Goal: Task Accomplishment & Management: Manage account settings

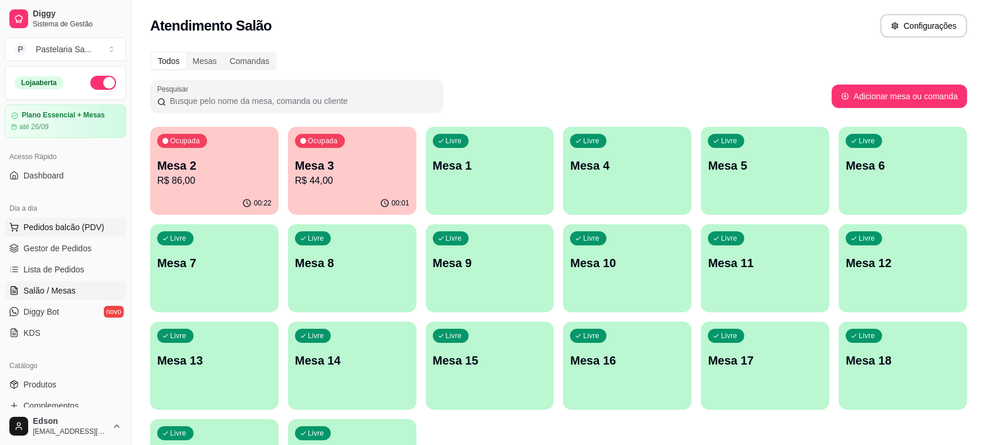
click at [65, 227] on span "Pedidos balcão (PDV)" at bounding box center [63, 227] width 81 height 12
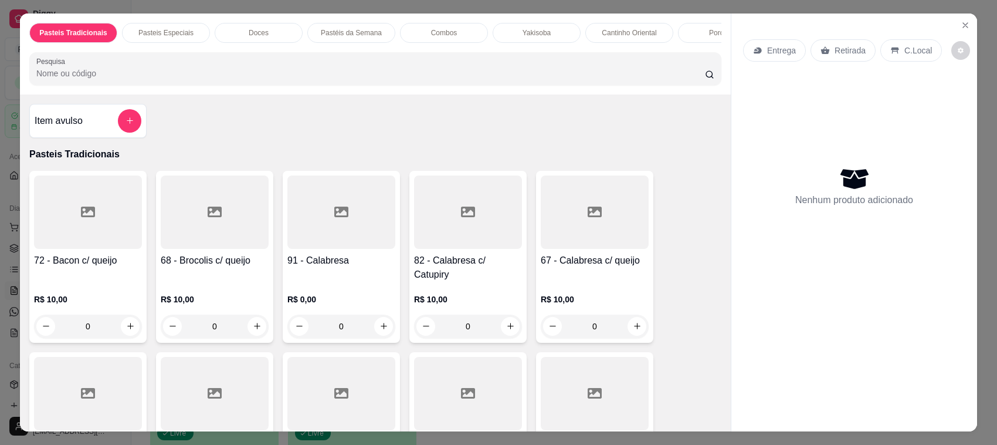
click at [846, 45] on p "Retirada" at bounding box center [850, 51] width 31 height 12
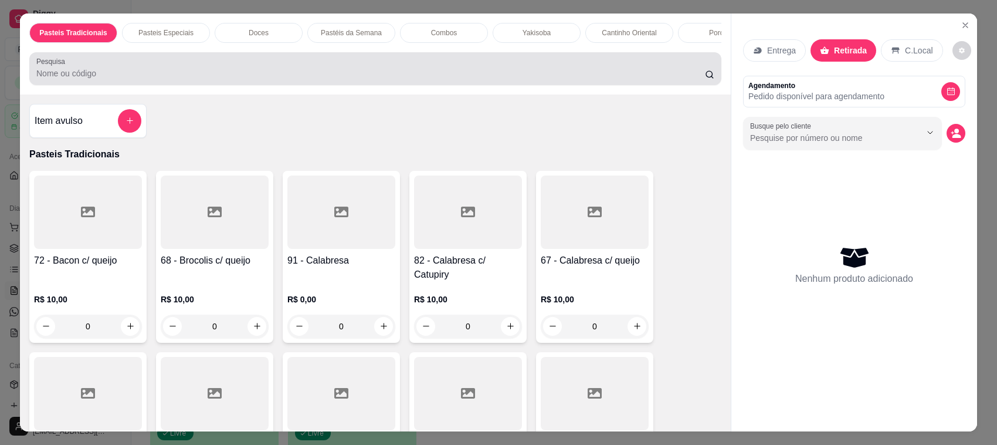
click at [537, 85] on div "Pesquisa" at bounding box center [375, 68] width 692 height 33
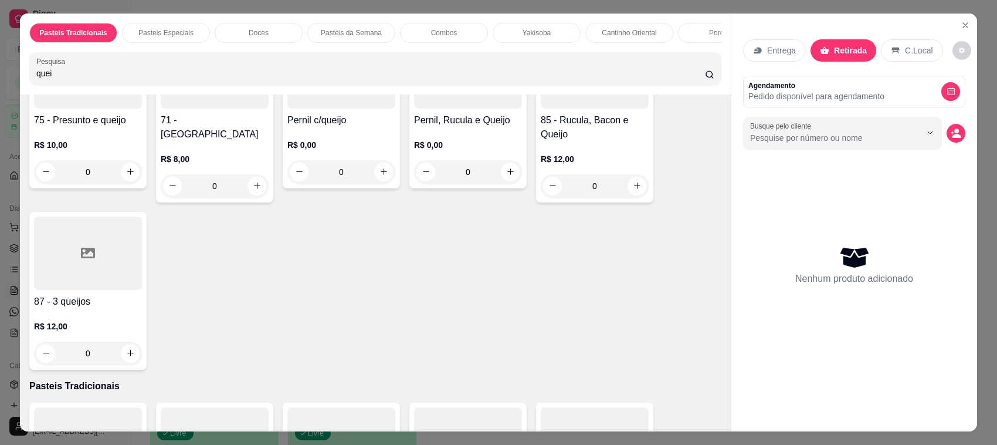
scroll to position [571, 0]
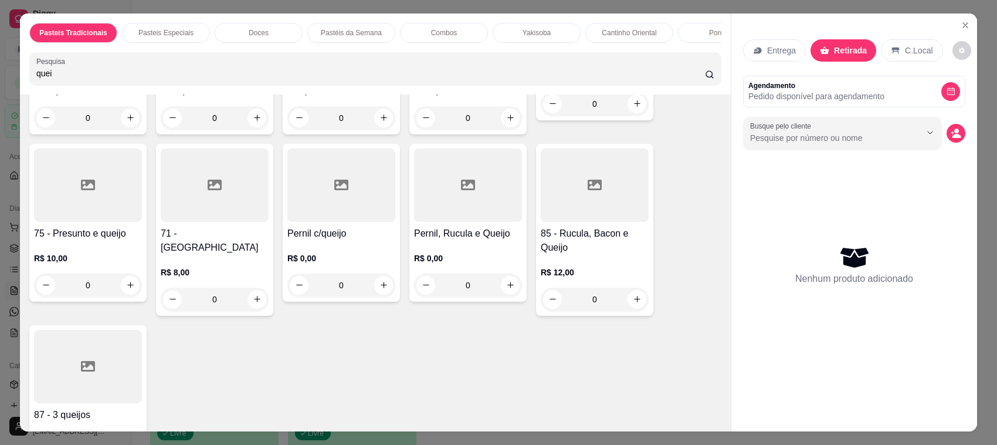
type input "quei"
click at [201, 222] on div at bounding box center [215, 184] width 108 height 73
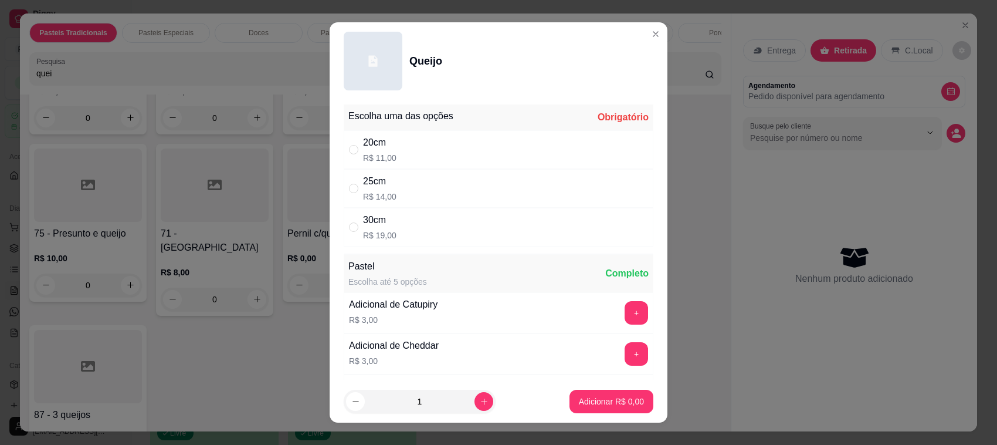
click at [455, 153] on div "20cm R$ 11,00" at bounding box center [499, 149] width 310 height 39
radio input "true"
click at [480, 404] on icon "increase-product-quantity" at bounding box center [484, 401] width 9 height 9
type input "2"
click at [625, 405] on p "Adicionar R$ 22,00" at bounding box center [610, 400] width 68 height 11
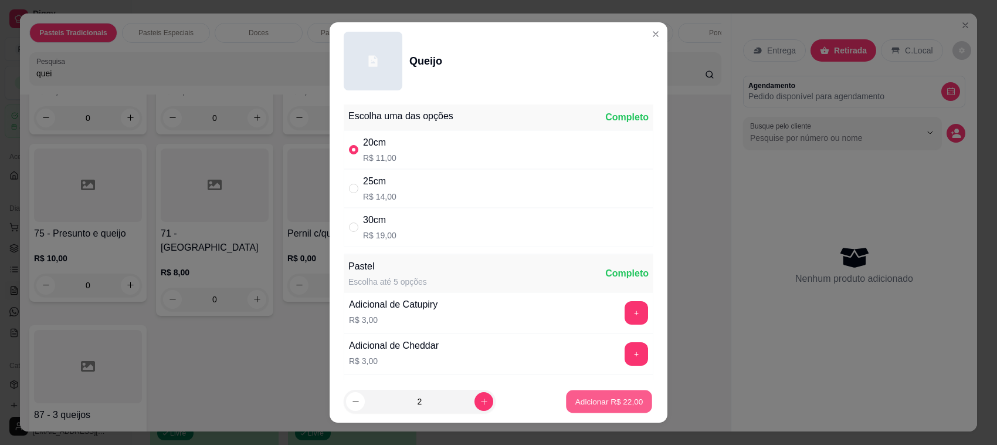
type input "2"
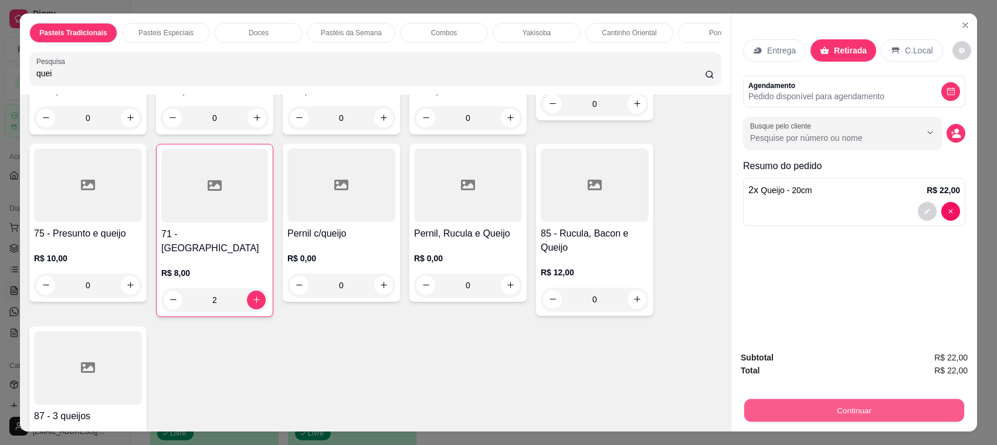
click at [831, 408] on button "Continuar" at bounding box center [855, 410] width 220 height 23
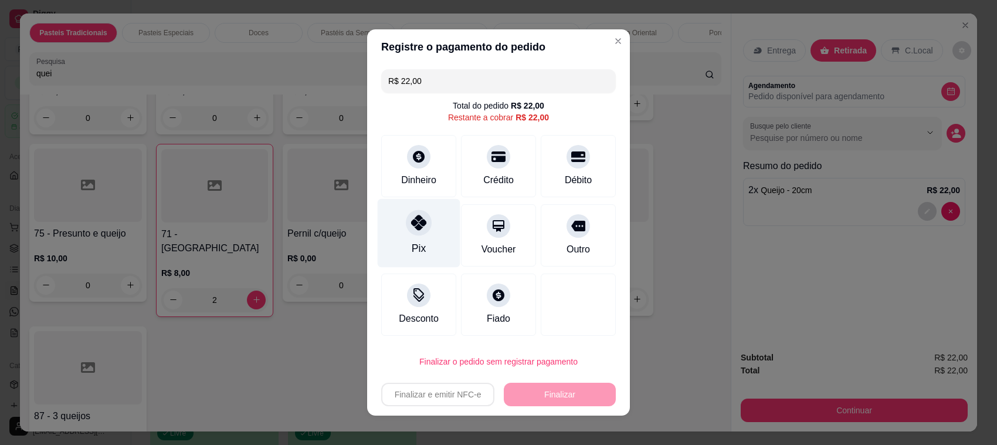
click at [409, 241] on div "Pix" at bounding box center [419, 233] width 83 height 69
type input "R$ 0,00"
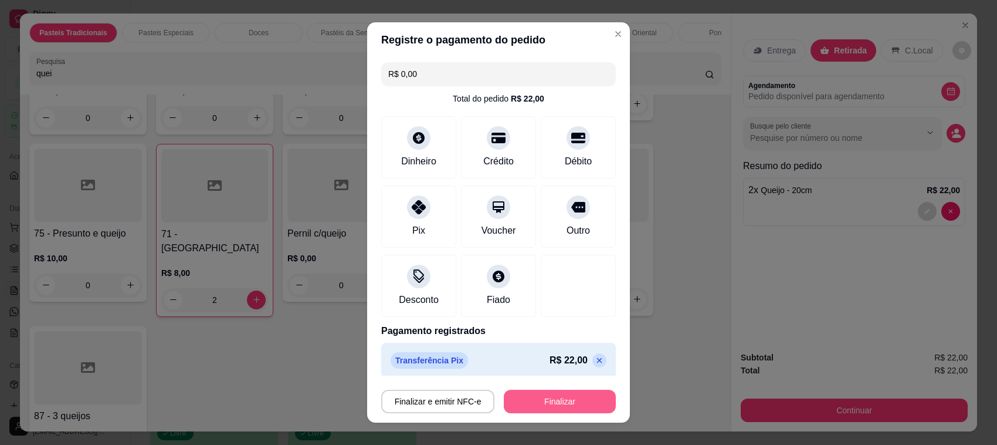
click at [528, 402] on button "Finalizar" at bounding box center [560, 401] width 112 height 23
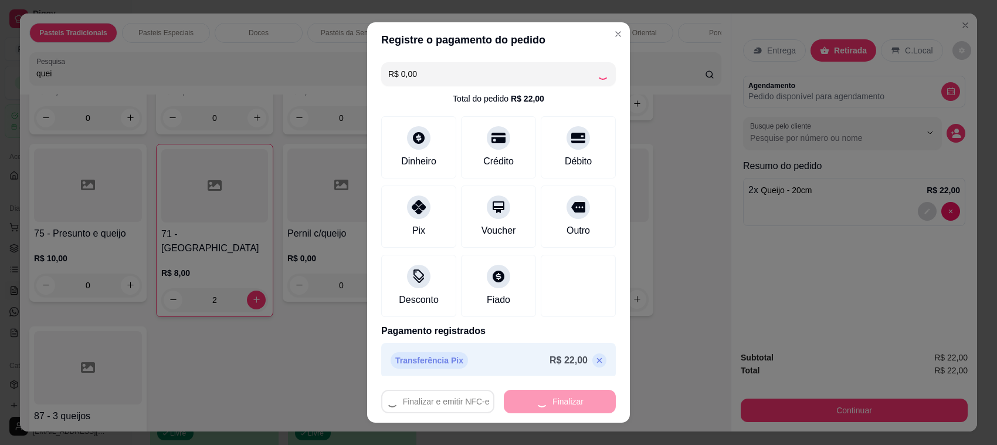
type input "0"
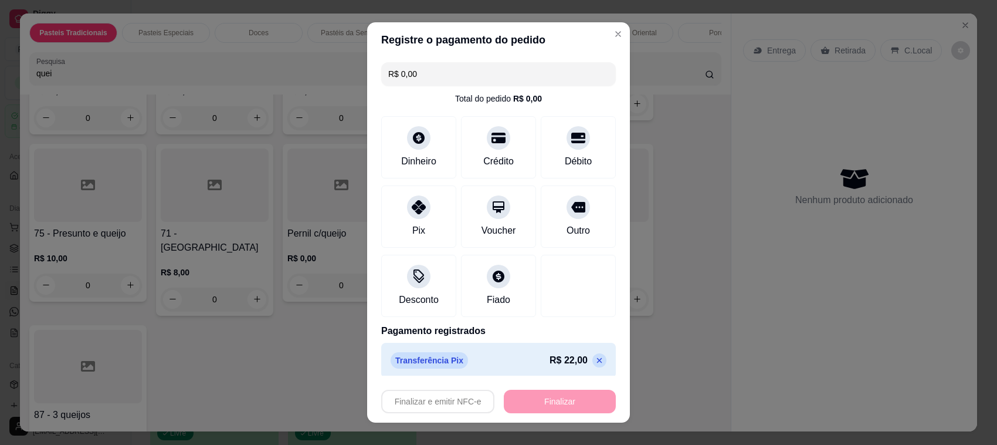
type input "-R$ 22,00"
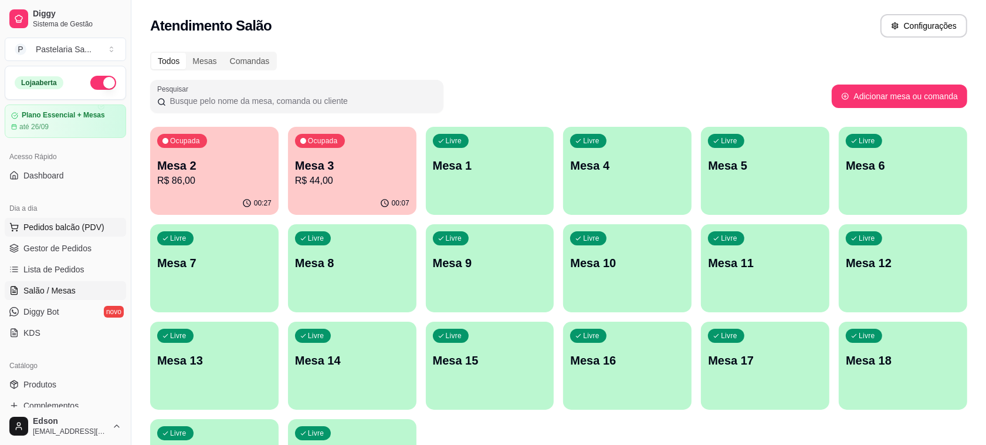
click at [32, 224] on span "Pedidos balcão (PDV)" at bounding box center [63, 227] width 81 height 12
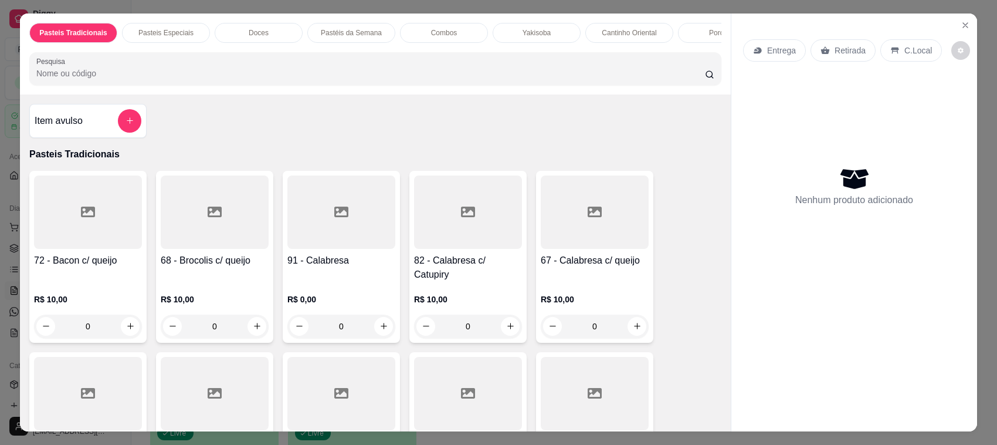
click at [534, 37] on p "Yakisoba" at bounding box center [537, 32] width 28 height 9
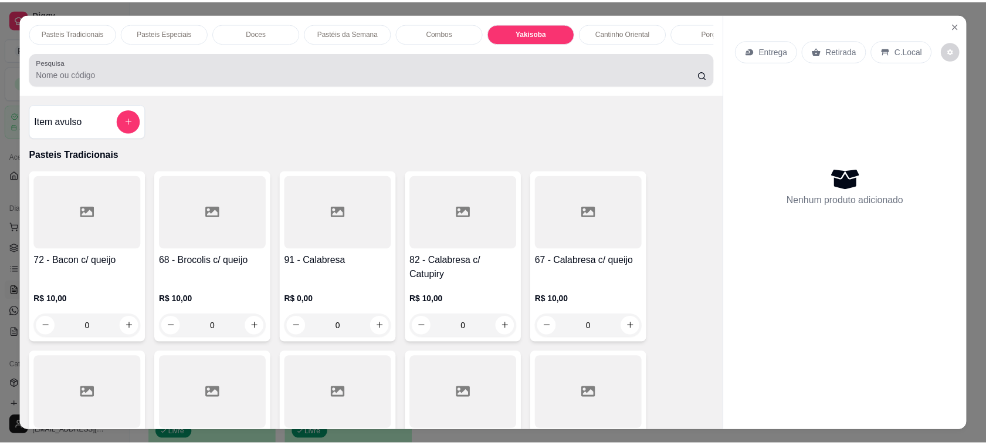
scroll to position [24, 0]
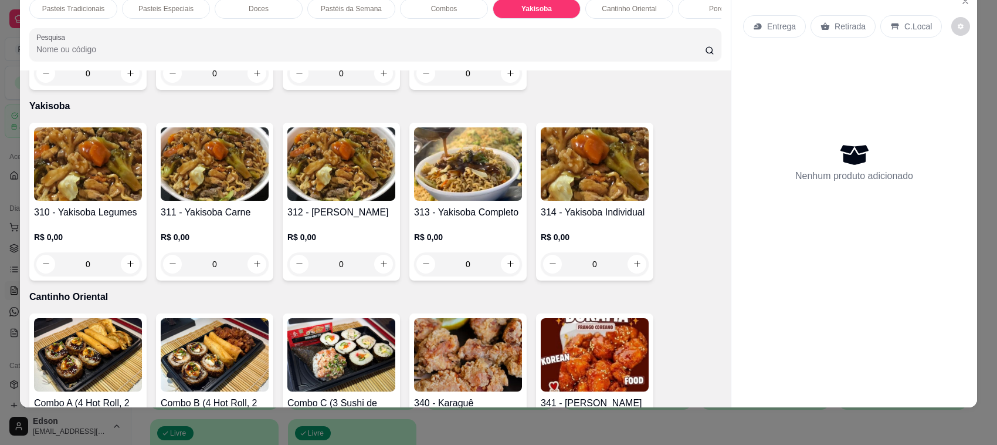
click at [451, 181] on img at bounding box center [468, 163] width 108 height 73
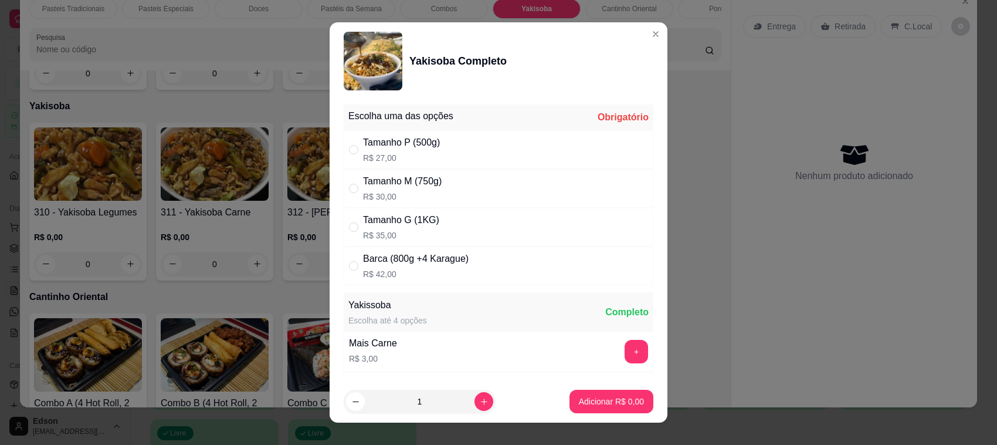
click at [452, 198] on div "Tamanho M (750g) R$ 30,00" at bounding box center [499, 188] width 310 height 39
click at [467, 234] on div "Tamanho G (1KG) R$ 35,00" at bounding box center [499, 227] width 310 height 39
radio input "false"
radio input "true"
click at [591, 402] on p "Adicionar R$ 35,00" at bounding box center [609, 401] width 70 height 12
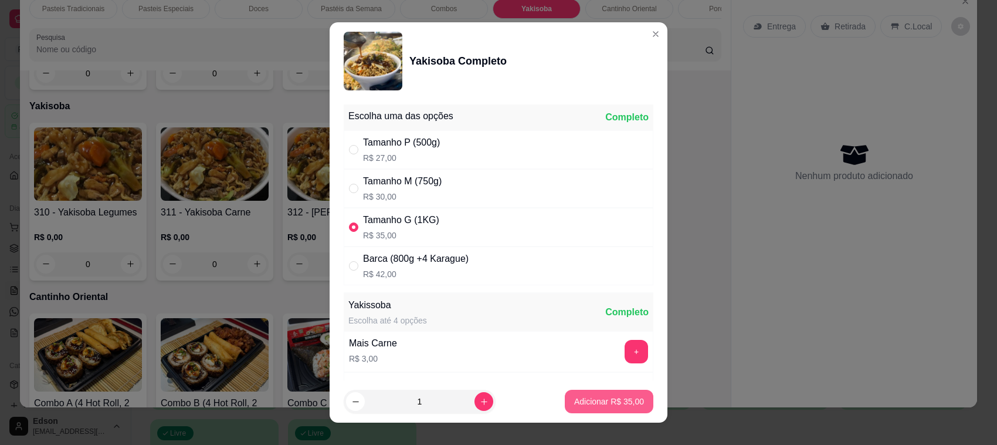
type input "1"
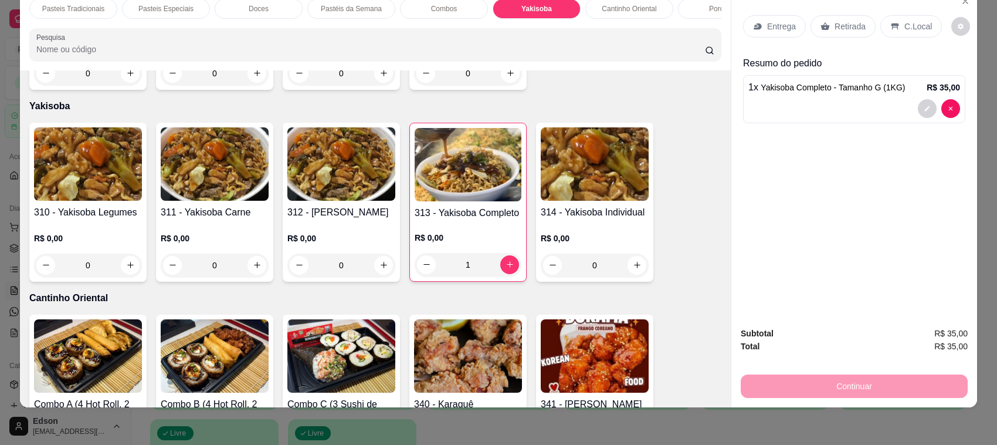
click at [835, 28] on p "Retirada" at bounding box center [850, 27] width 31 height 12
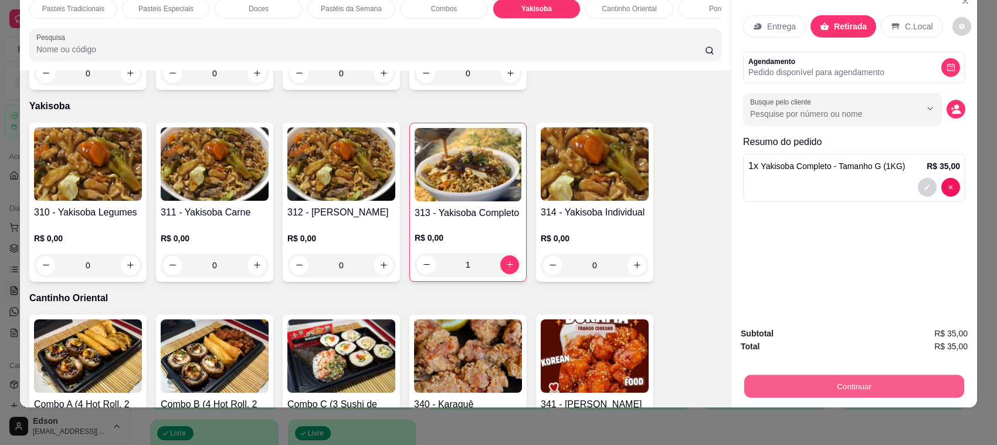
click at [796, 382] on button "Continuar" at bounding box center [855, 386] width 220 height 23
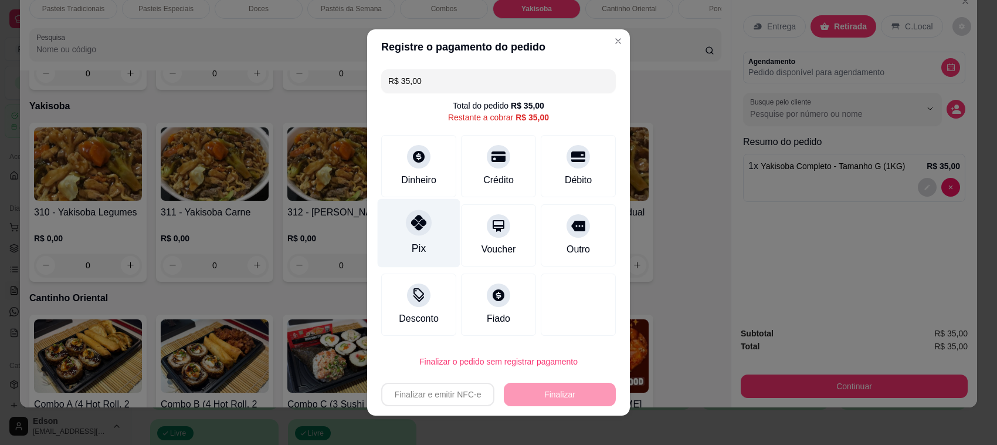
click at [429, 248] on div "Pix" at bounding box center [419, 233] width 83 height 69
type input "R$ 0,00"
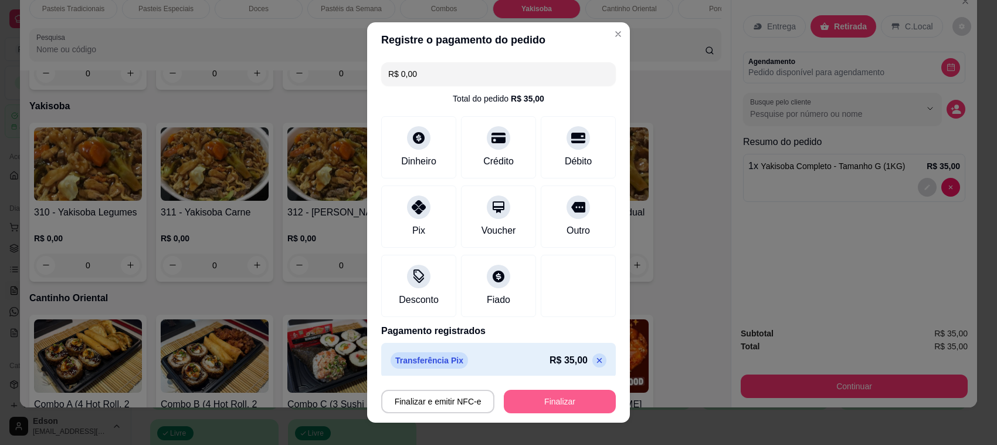
click at [547, 399] on button "Finalizar" at bounding box center [560, 401] width 112 height 23
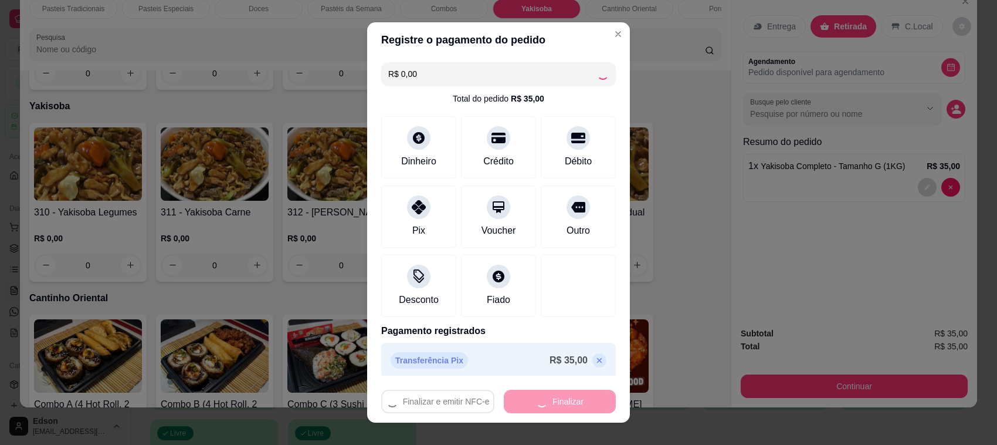
type input "0"
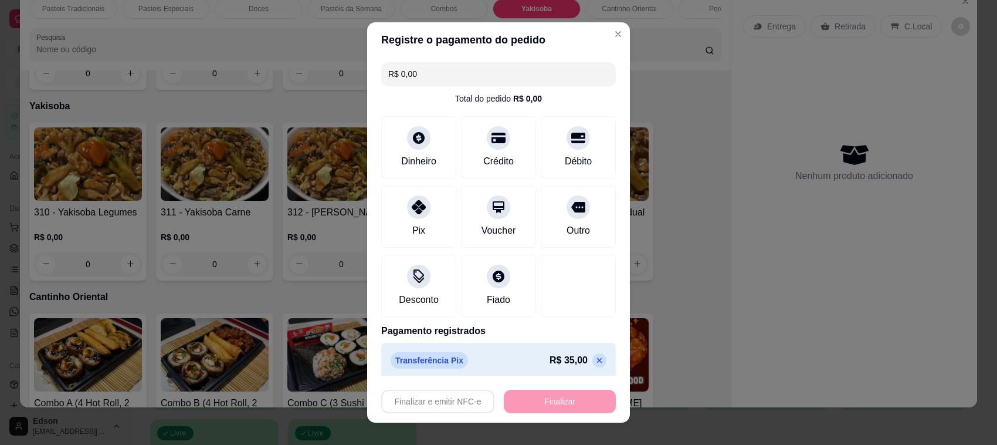
type input "-R$ 35,00"
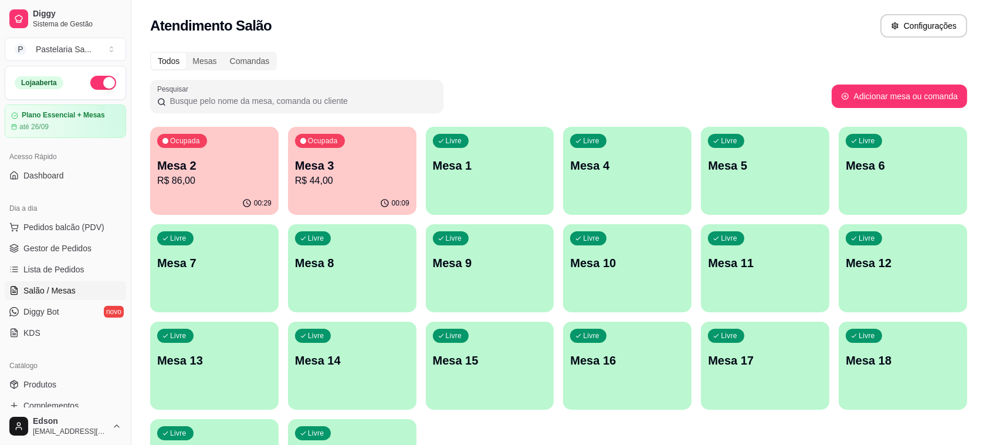
scroll to position [299, 0]
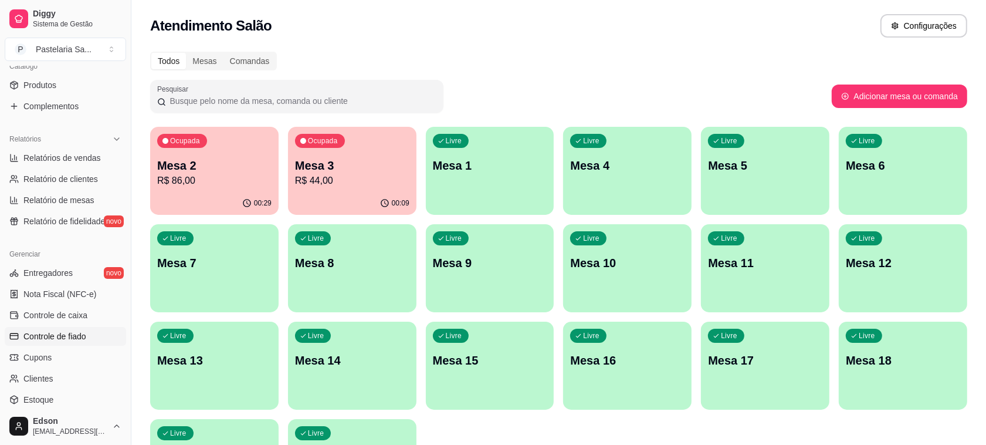
click at [88, 333] on link "Controle de fiado" at bounding box center [65, 336] width 121 height 19
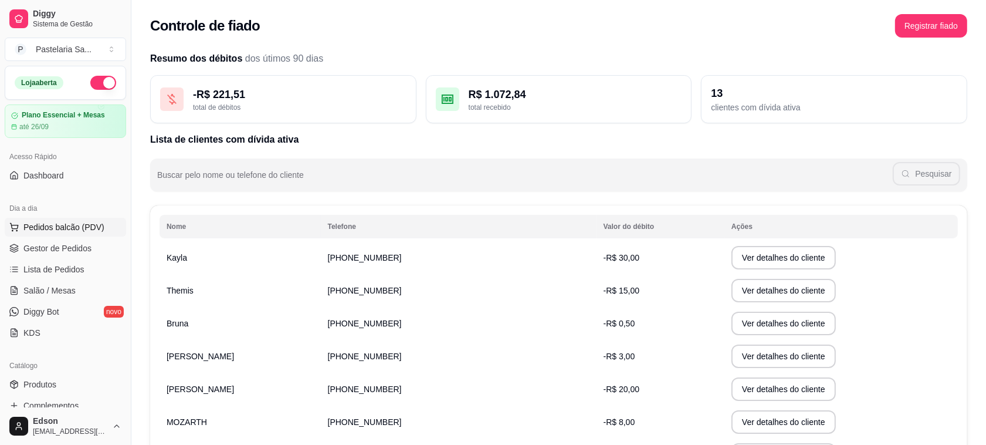
click at [92, 222] on span "Pedidos balcão (PDV)" at bounding box center [63, 227] width 81 height 12
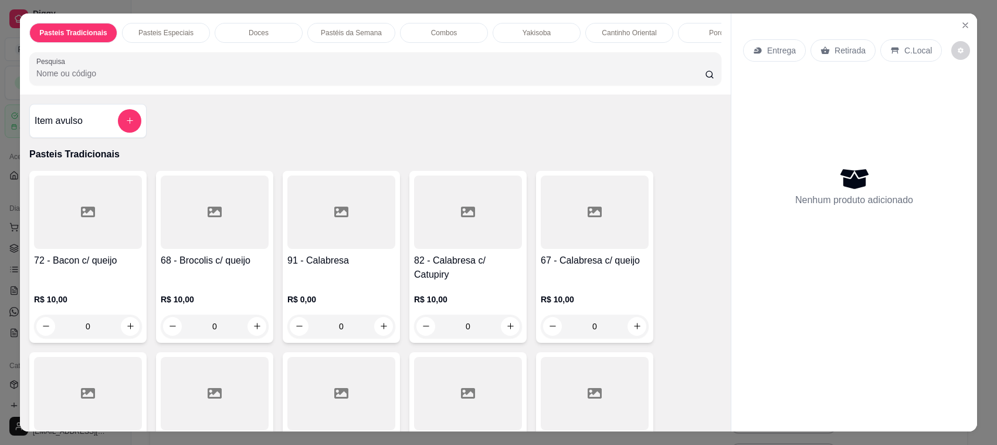
click at [848, 52] on p "Retirada" at bounding box center [850, 51] width 31 height 12
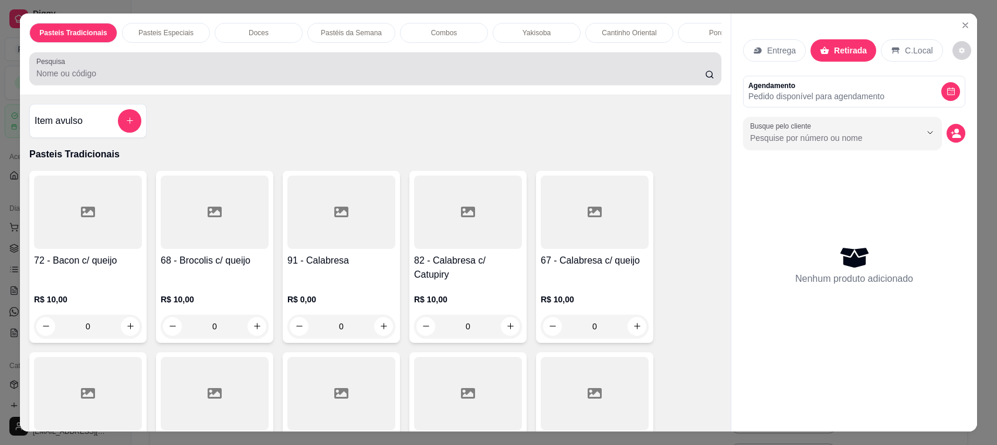
click at [364, 77] on div at bounding box center [375, 68] width 678 height 23
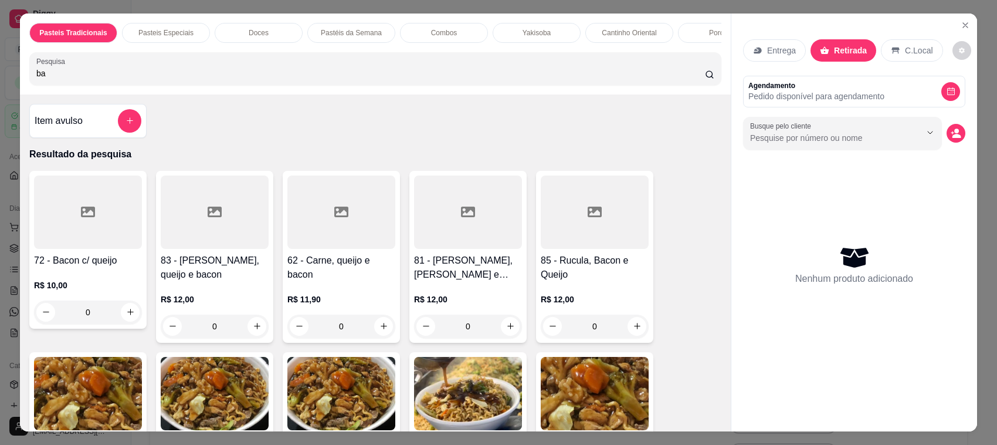
type input "b"
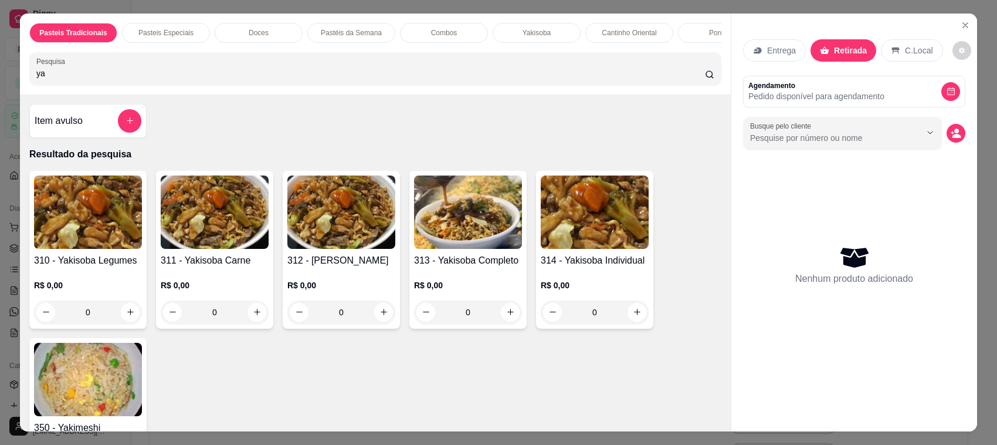
type input "ya"
click at [450, 245] on img at bounding box center [468, 211] width 108 height 73
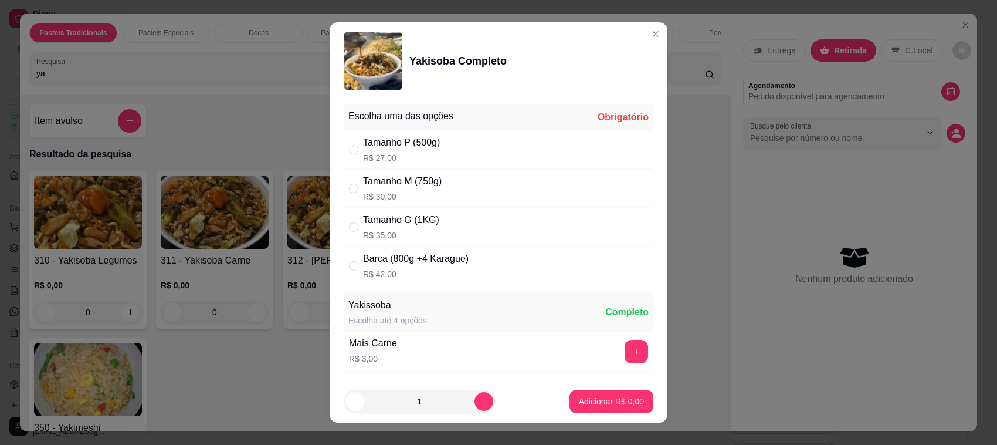
click at [450, 267] on div "Barca (800g +4 Karague) R$ 42,00" at bounding box center [416, 266] width 106 height 28
radio input "true"
click at [610, 396] on p "Adicionar R$ 42,00" at bounding box center [610, 400] width 68 height 11
type input "1"
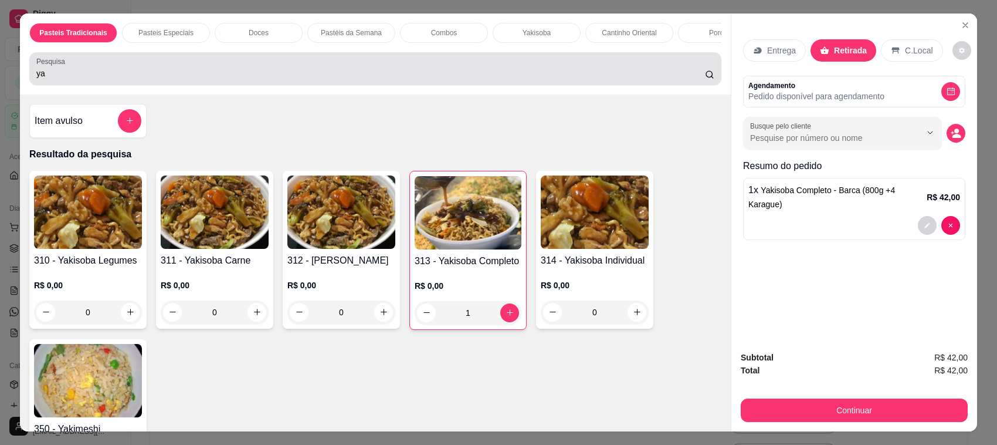
click at [344, 79] on input "ya" at bounding box center [370, 73] width 669 height 12
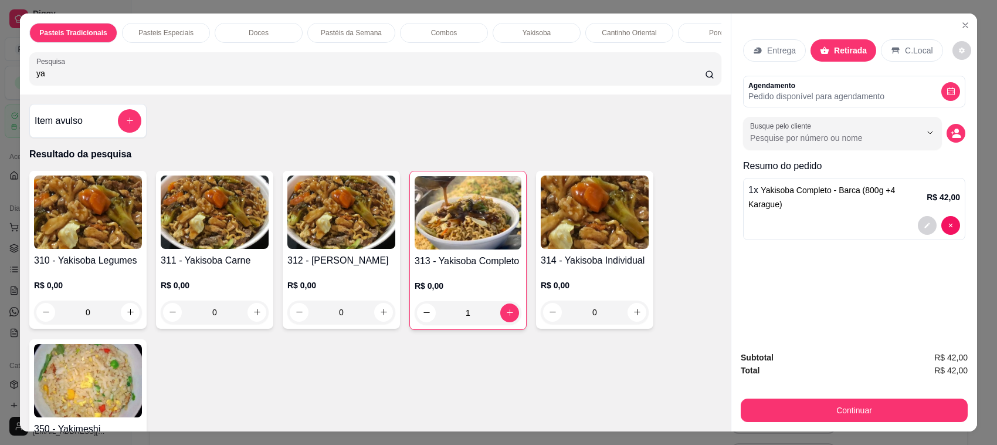
click at [344, 79] on input "ya" at bounding box center [370, 73] width 669 height 12
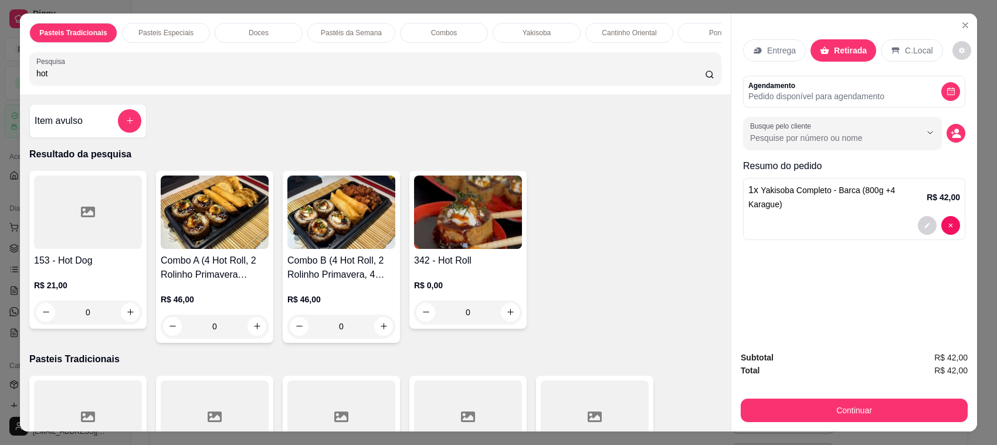
type input "hot"
click at [488, 249] on img at bounding box center [468, 211] width 108 height 73
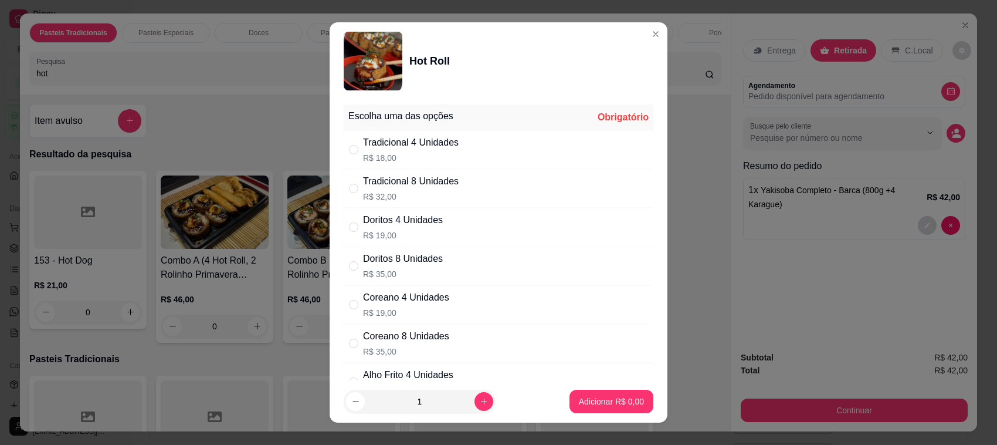
click at [437, 264] on div "Doritos 8 Unidades" at bounding box center [403, 259] width 80 height 14
radio input "true"
click at [458, 194] on div "Tradicional 8 Unidades R$ 32,00" at bounding box center [499, 188] width 310 height 39
radio input "true"
radio input "false"
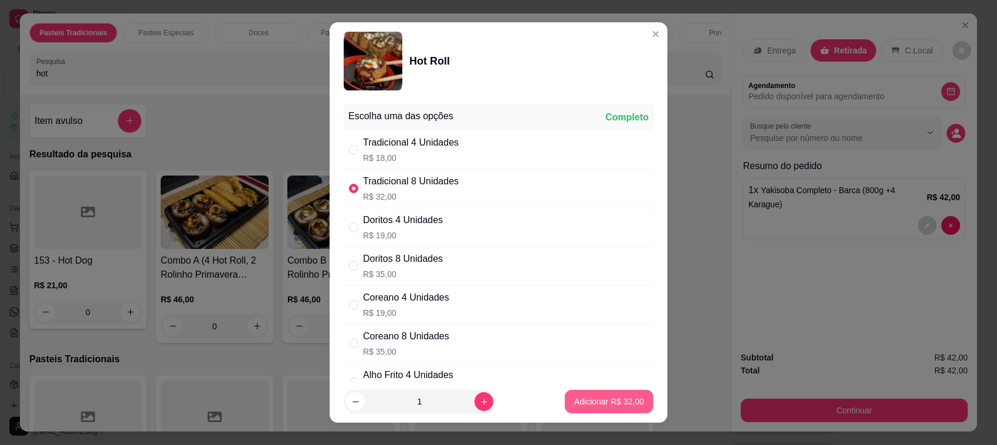
click at [617, 400] on p "Adicionar R$ 32,00" at bounding box center [609, 401] width 70 height 12
type input "1"
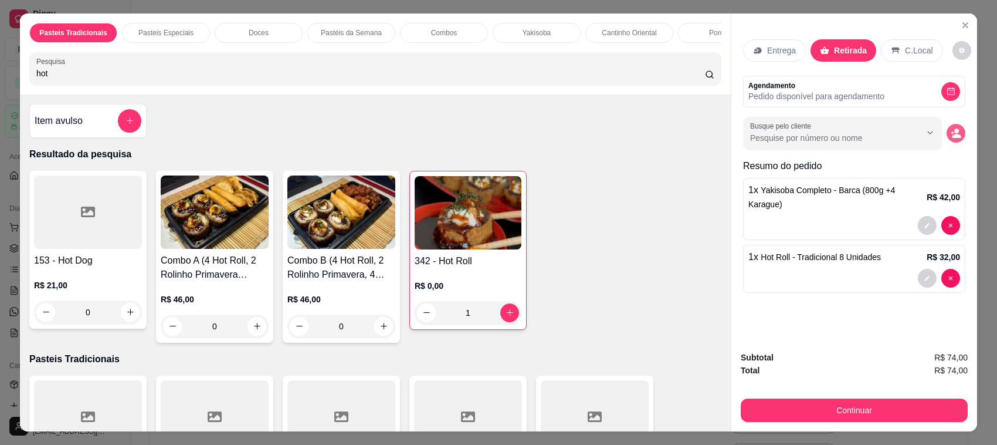
click at [955, 131] on icon "decrease-product-quantity" at bounding box center [956, 133] width 11 height 11
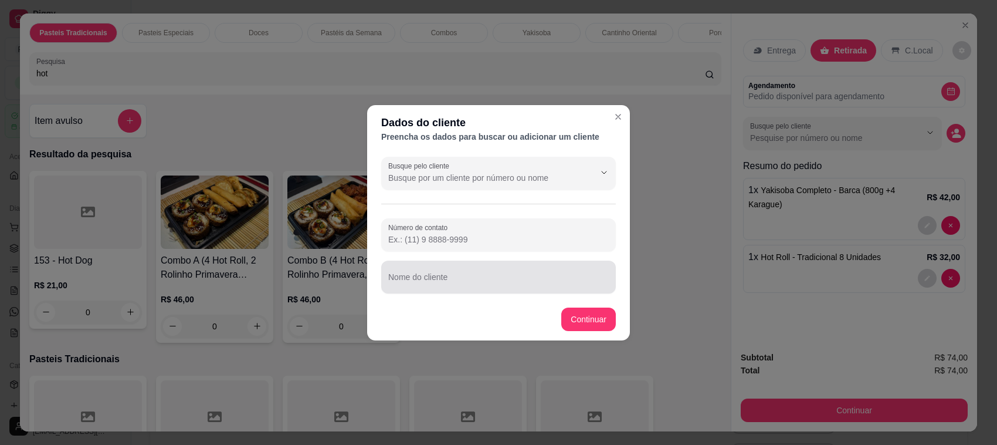
click at [440, 275] on div "Nome do cliente" at bounding box center [498, 276] width 235 height 33
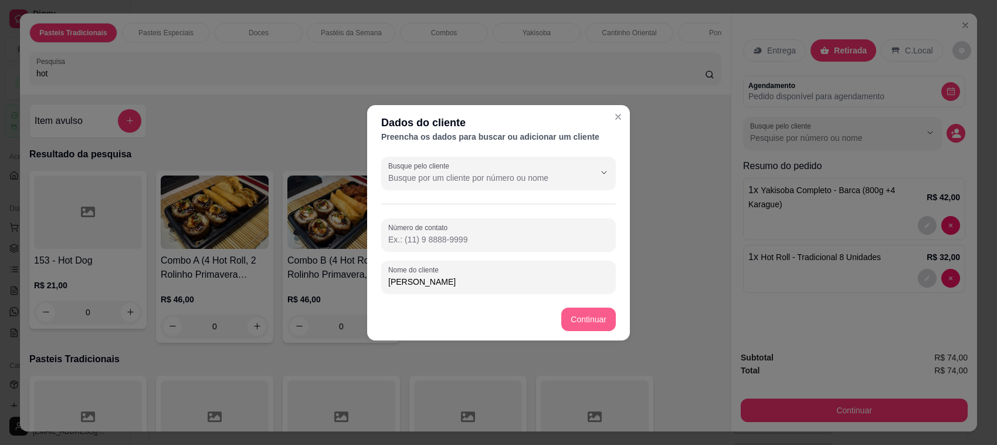
type input "[PERSON_NAME]"
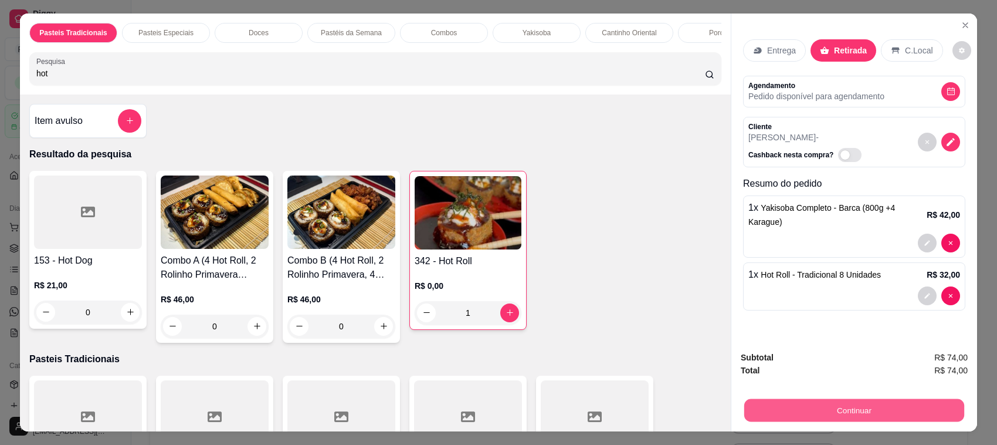
click at [800, 411] on button "Continuar" at bounding box center [855, 410] width 220 height 23
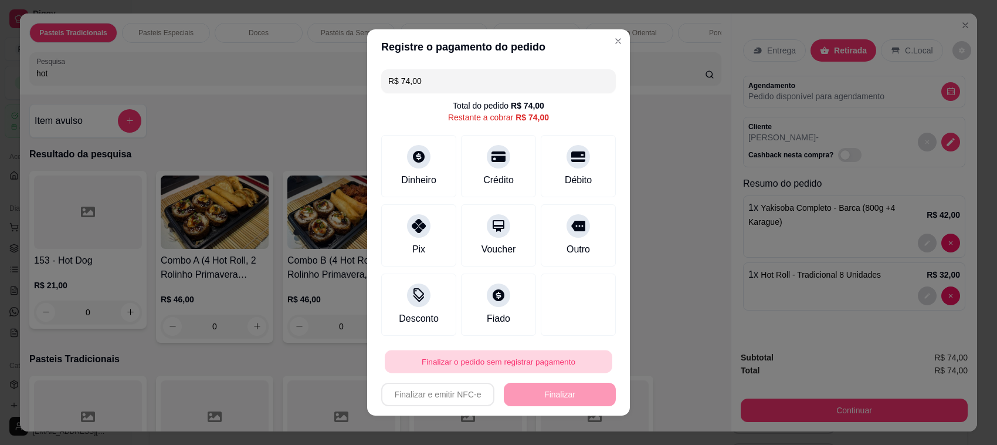
click at [453, 367] on button "Finalizar o pedido sem registrar pagamento" at bounding box center [499, 361] width 228 height 23
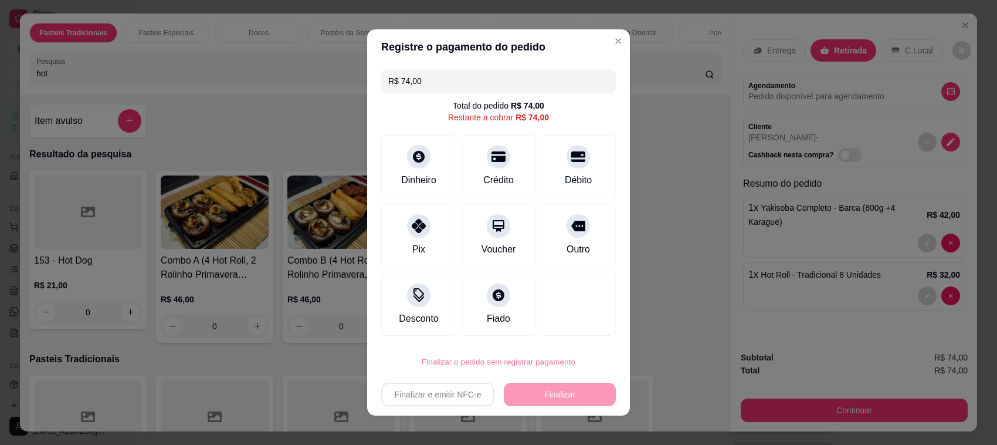
click at [579, 330] on button "Confirmar" at bounding box center [563, 329] width 42 height 18
type input "0"
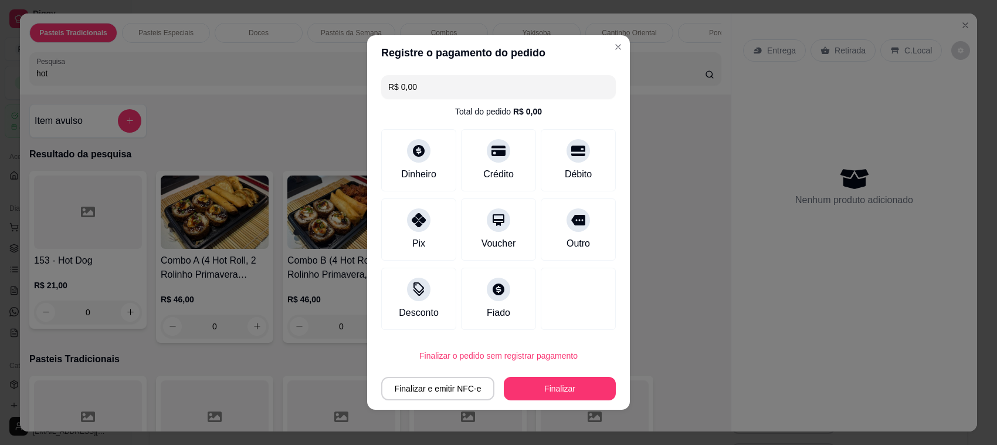
type input "R$ 0,00"
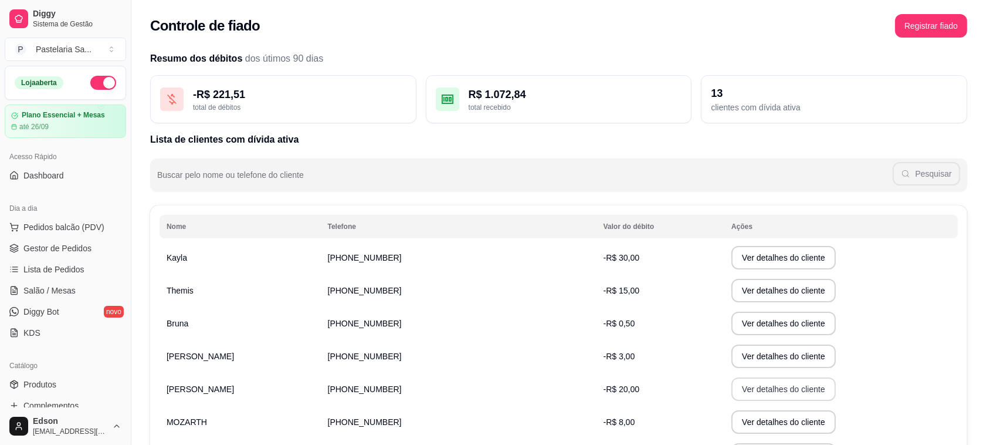
click at [743, 384] on button "Ver detalhes do cliente" at bounding box center [784, 388] width 104 height 23
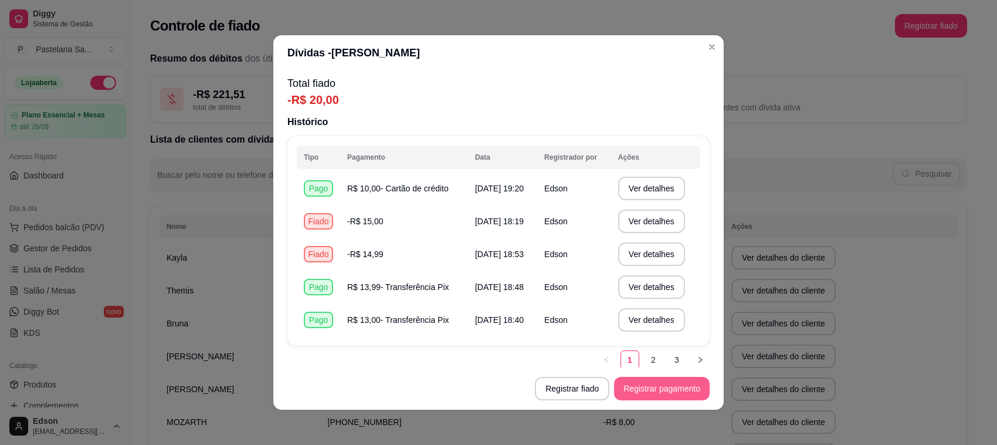
click at [638, 395] on button "Registrar pagamento" at bounding box center [662, 388] width 96 height 23
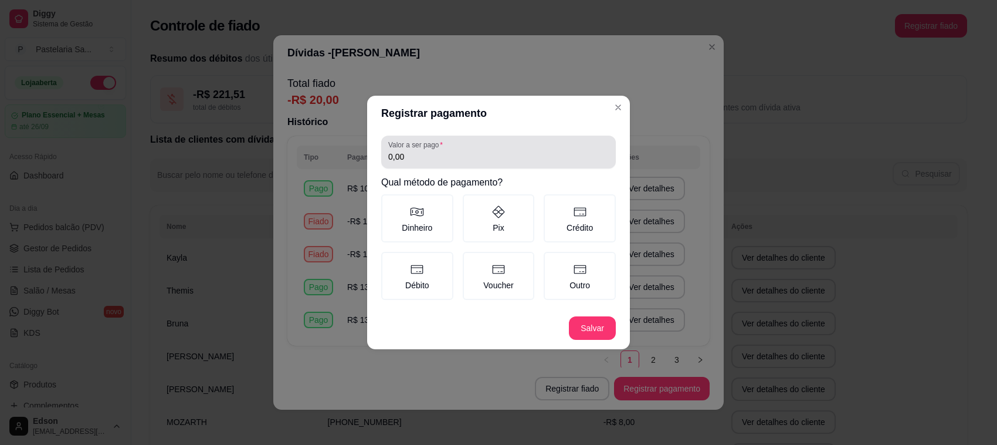
click at [449, 147] on div "0,00" at bounding box center [498, 151] width 221 height 23
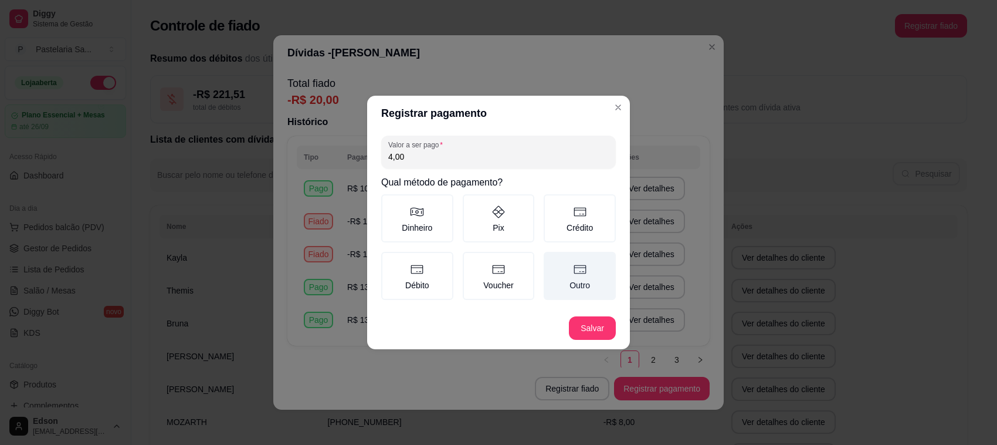
type input "4,00"
click at [581, 262] on icon at bounding box center [580, 269] width 14 height 14
click at [553, 260] on button "Outro" at bounding box center [547, 255] width 9 height 9
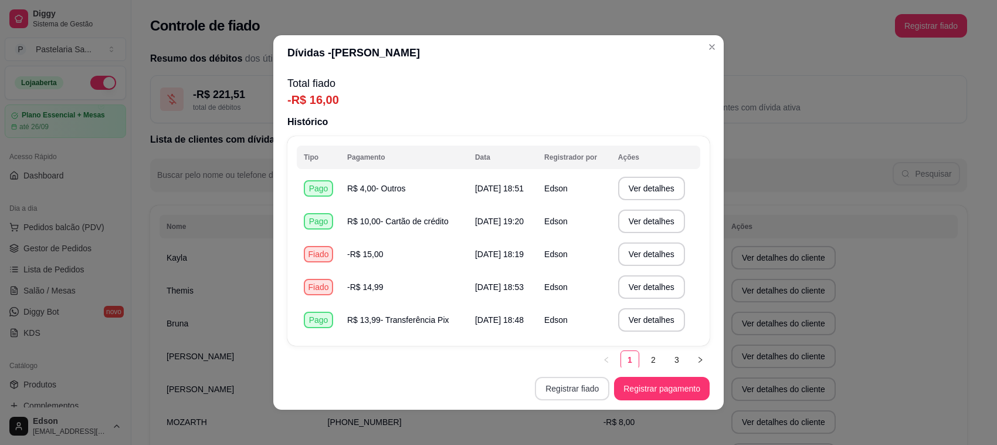
click at [573, 384] on button "Registrar fiado" at bounding box center [572, 388] width 75 height 23
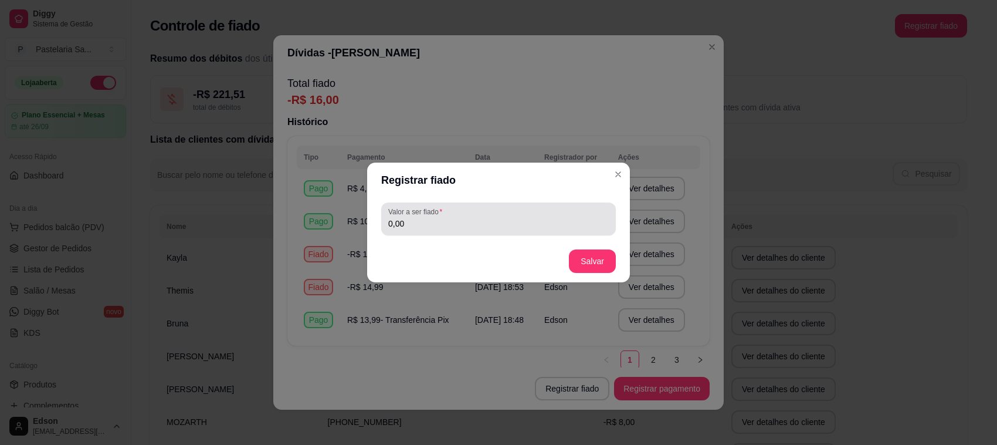
click at [461, 215] on div "0,00" at bounding box center [498, 218] width 221 height 23
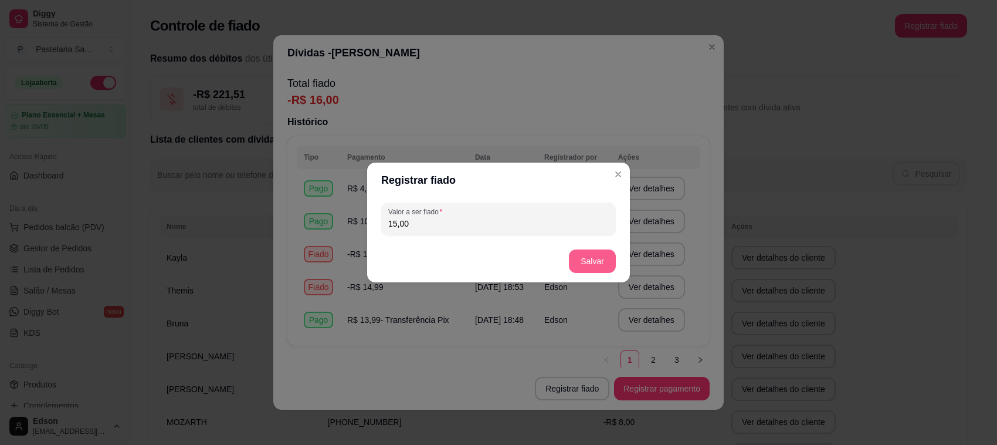
type input "15,00"
click at [594, 256] on button "Salvar" at bounding box center [592, 260] width 47 height 23
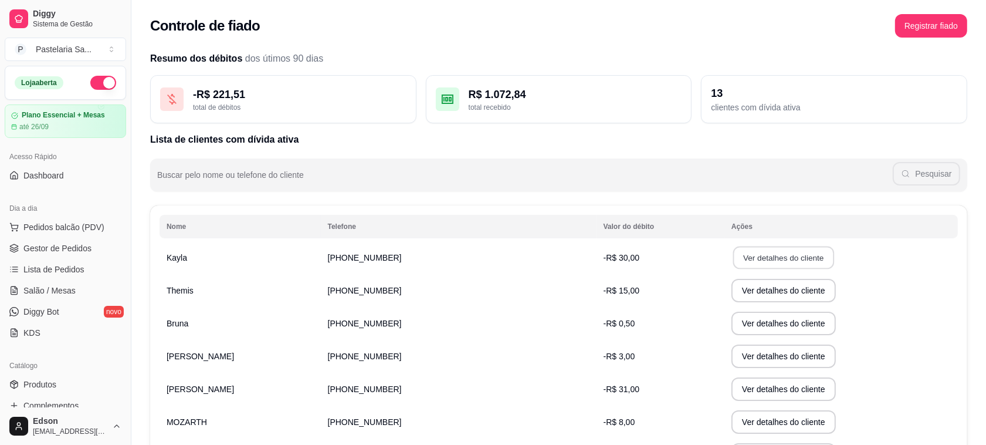
click at [764, 259] on button "Ver detalhes do cliente" at bounding box center [783, 257] width 101 height 23
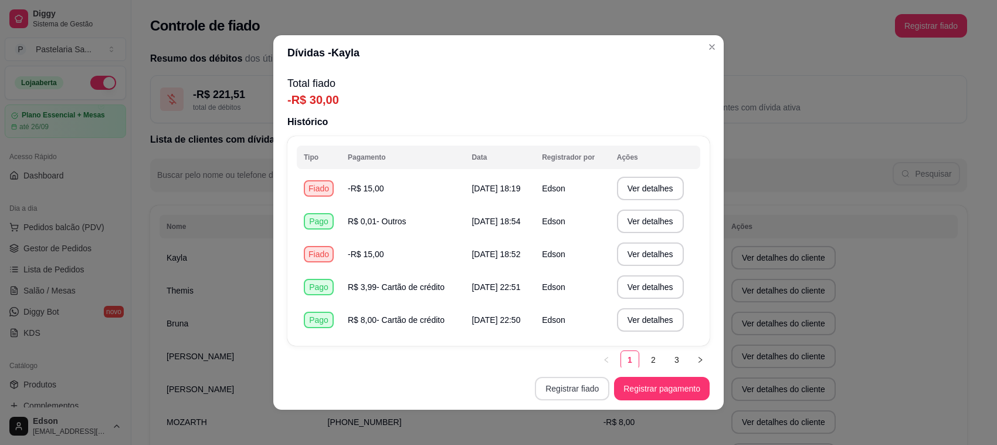
click at [568, 390] on button "Registrar fiado" at bounding box center [572, 388] width 75 height 23
click at [511, 220] on input "0,00" at bounding box center [498, 224] width 221 height 12
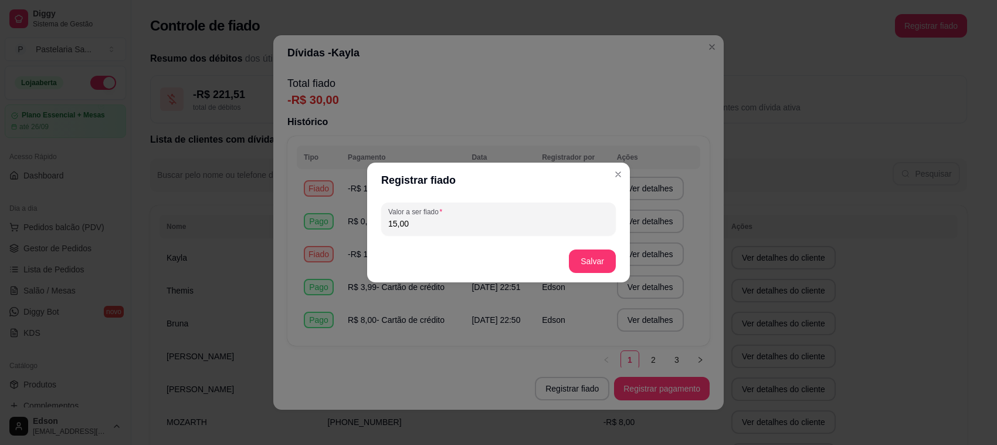
type input "15,00"
click at [606, 255] on button "Salvar" at bounding box center [593, 261] width 46 height 23
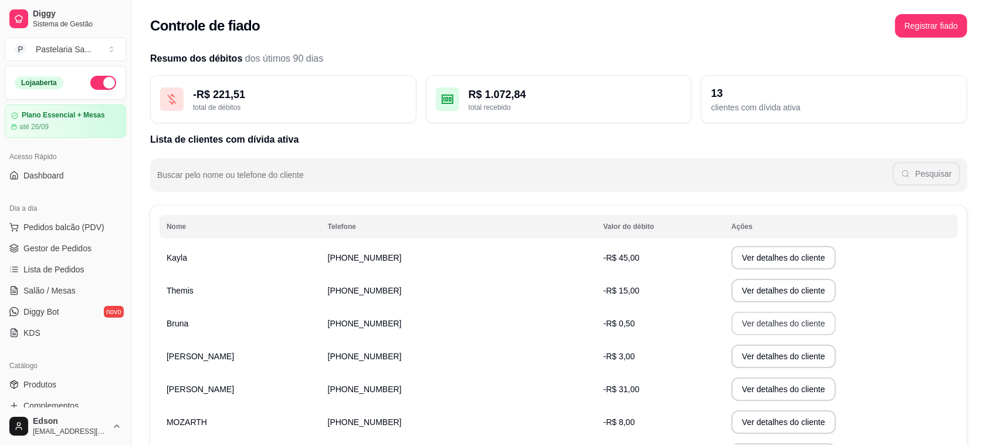
click at [732, 323] on button "Ver detalhes do cliente" at bounding box center [784, 323] width 104 height 23
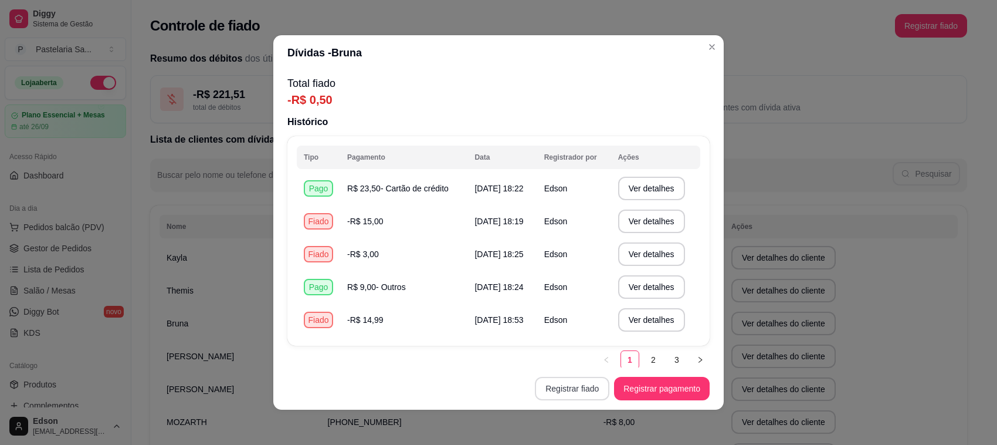
click at [570, 394] on button "Registrar fiado" at bounding box center [572, 388] width 75 height 23
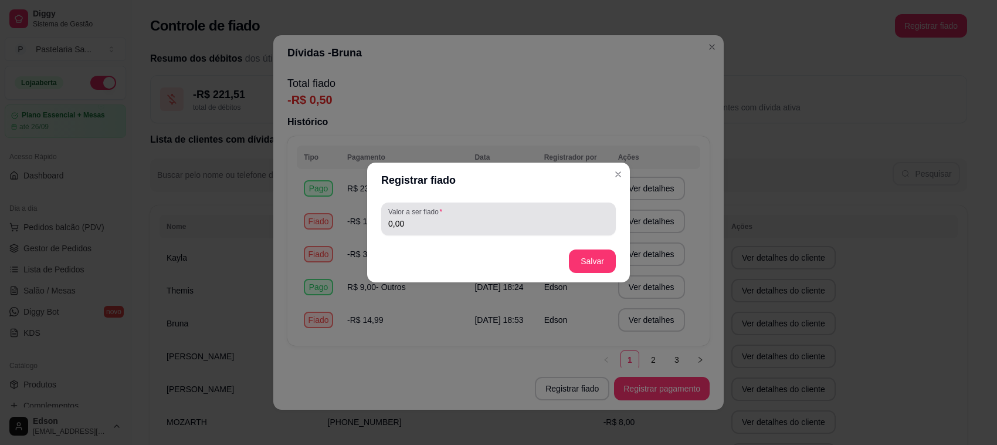
click at [512, 215] on div "0,00" at bounding box center [498, 218] width 221 height 23
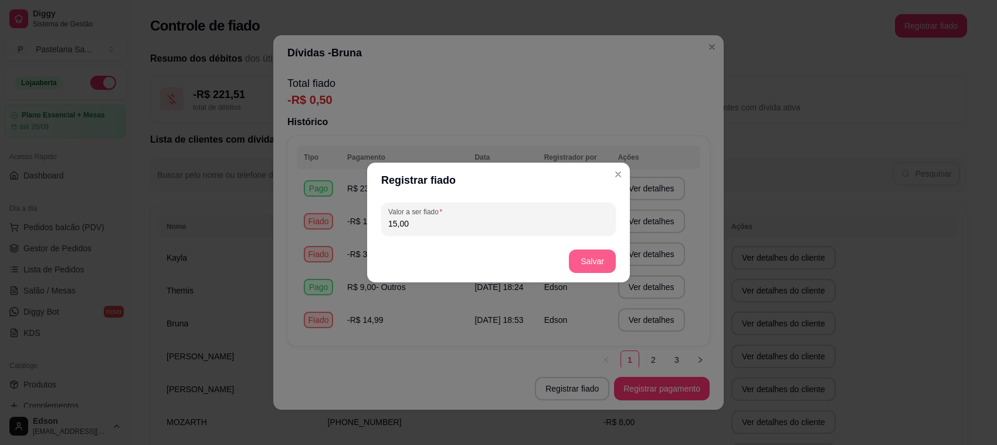
type input "15,00"
click at [594, 258] on button "Salvar" at bounding box center [593, 261] width 46 height 23
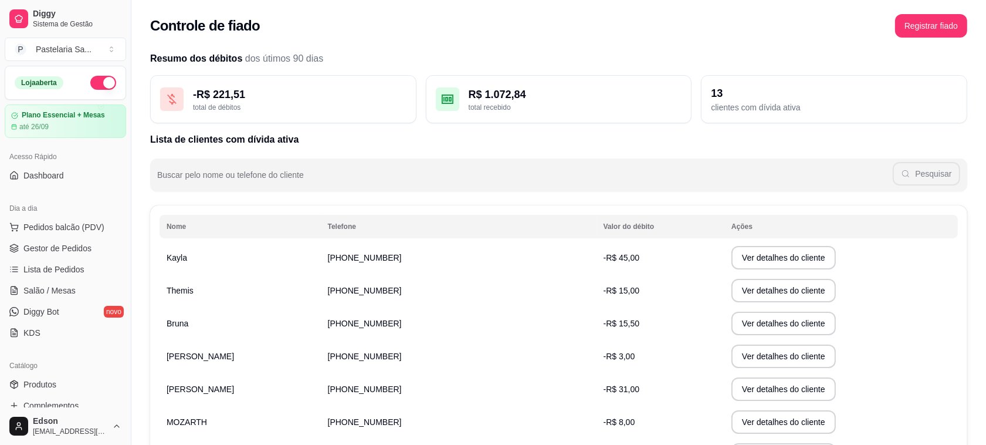
scroll to position [205, 0]
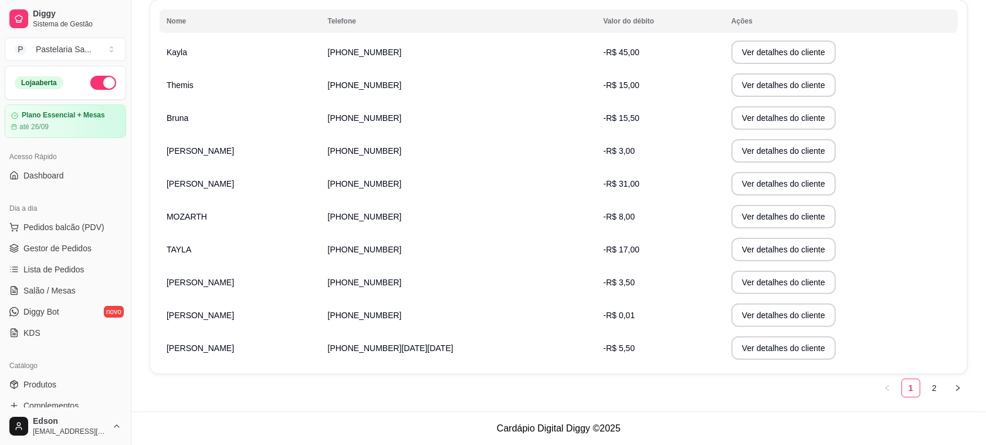
click at [725, 202] on td "Ver detalhes do cliente" at bounding box center [842, 216] width 234 height 33
click at [732, 205] on button "Ver detalhes do cliente" at bounding box center [784, 216] width 104 height 23
click at [732, 216] on button "Ver detalhes do cliente" at bounding box center [784, 216] width 104 height 23
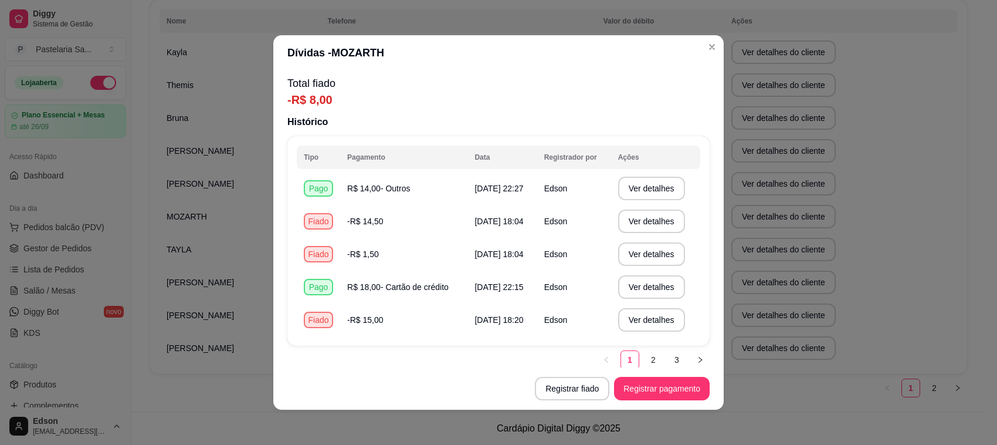
click at [567, 374] on footer "Registrar fiado Registrar pagamento" at bounding box center [498, 388] width 451 height 42
click at [573, 394] on button "Registrar fiado" at bounding box center [572, 388] width 72 height 23
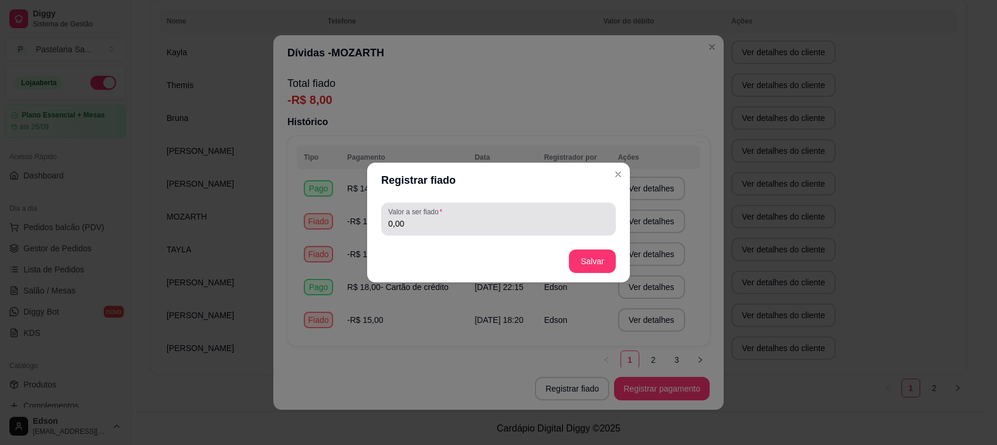
click at [514, 215] on div "0,00" at bounding box center [498, 218] width 221 height 23
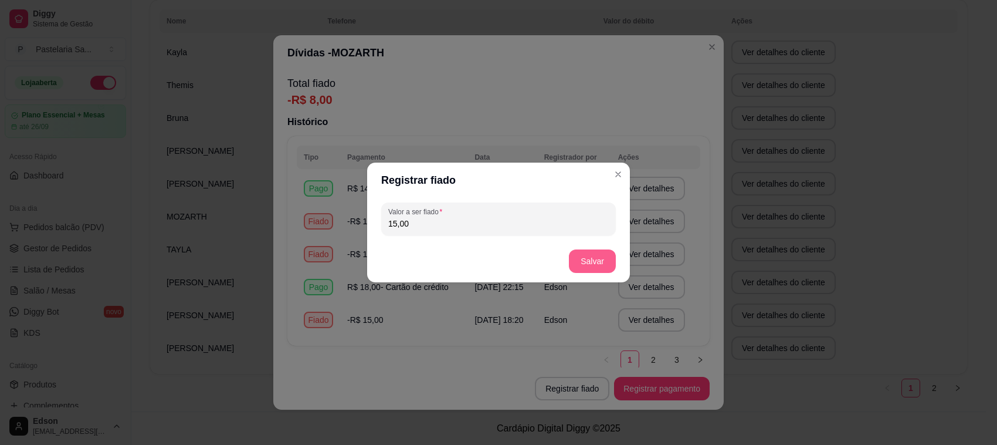
type input "15,00"
click at [588, 267] on button "Salvar" at bounding box center [592, 260] width 47 height 23
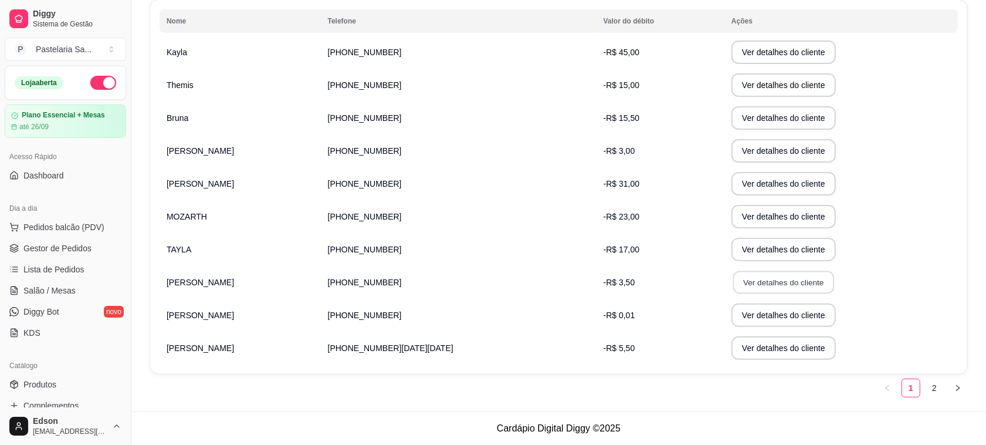
click at [743, 279] on button "Ver detalhes do cliente" at bounding box center [783, 282] width 101 height 23
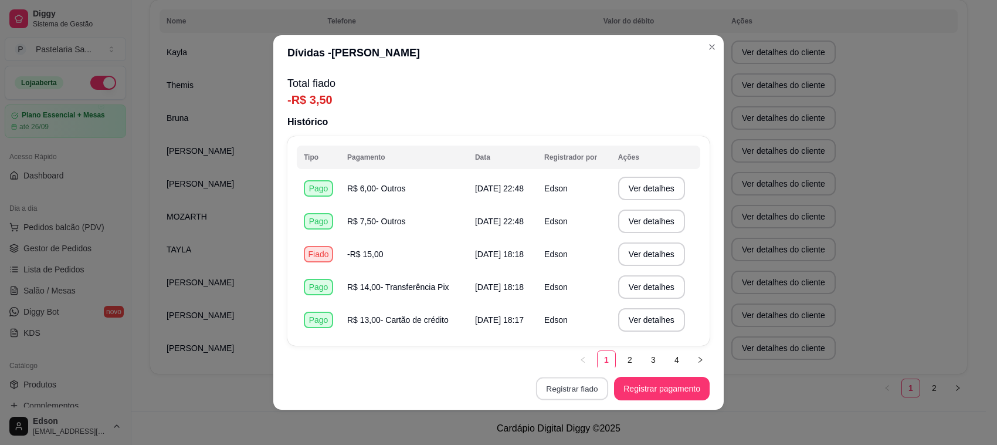
click at [587, 381] on button "Registrar fiado" at bounding box center [572, 388] width 72 height 23
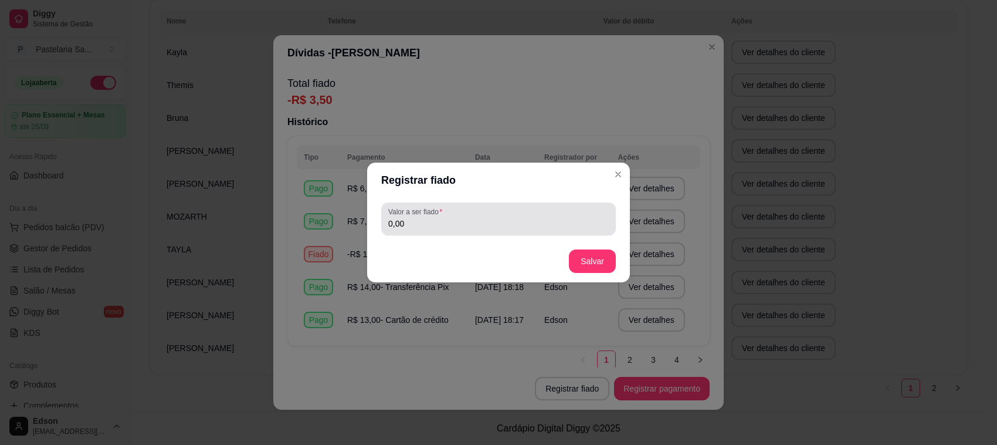
click at [515, 222] on input "0,00" at bounding box center [498, 224] width 221 height 12
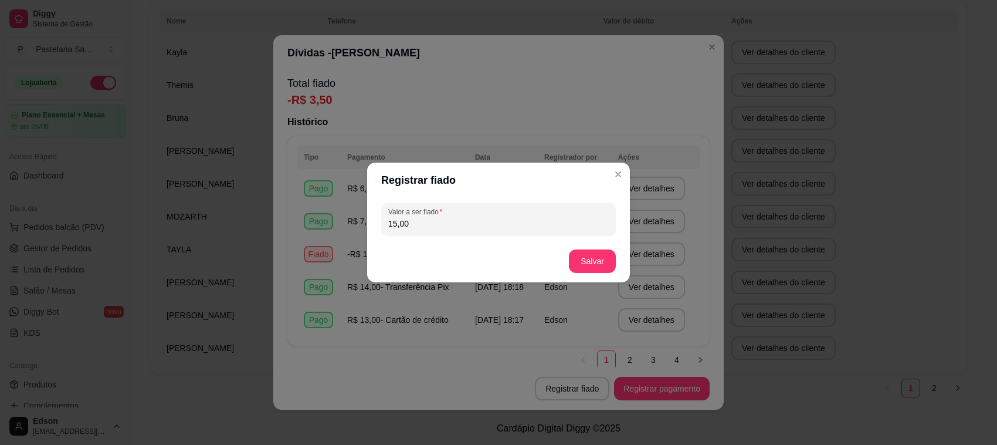
type input "15,00"
click at [574, 259] on button "Salvar" at bounding box center [593, 261] width 46 height 23
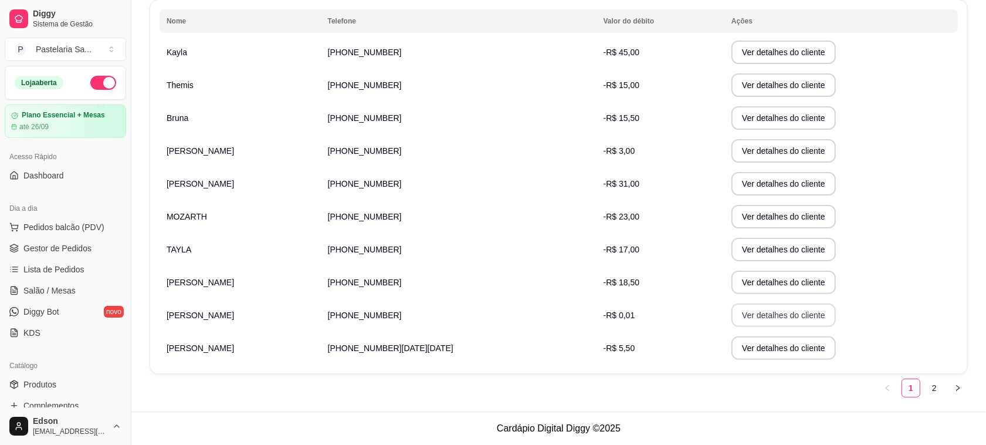
click at [733, 306] on button "Ver detalhes do cliente" at bounding box center [784, 314] width 104 height 23
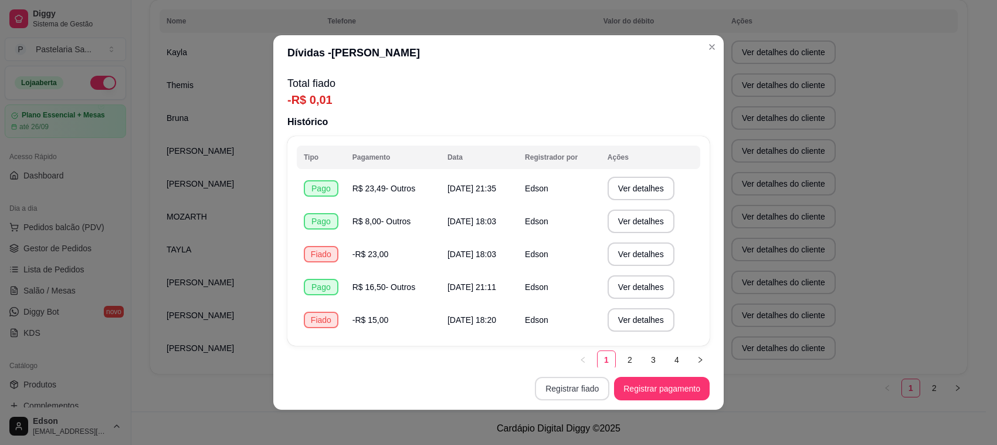
click at [567, 386] on button "Registrar fiado" at bounding box center [572, 388] width 75 height 23
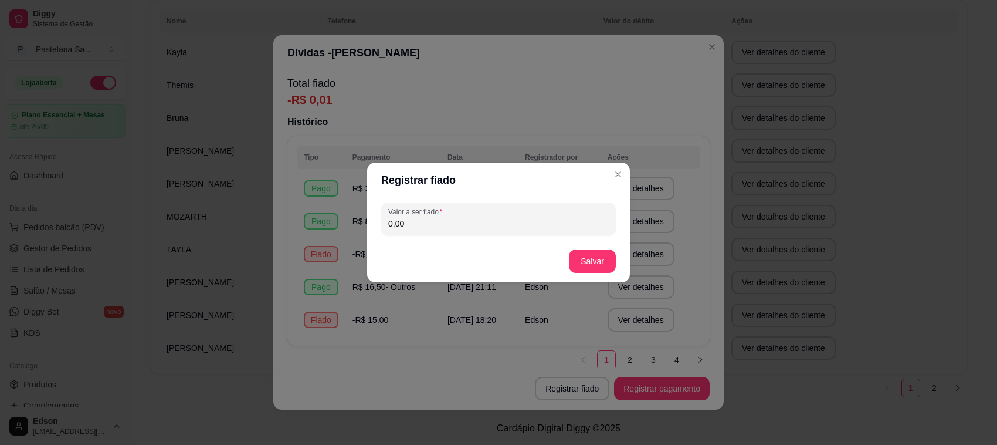
click at [486, 238] on div "Valor a ser fiado 0,00" at bounding box center [498, 219] width 263 height 42
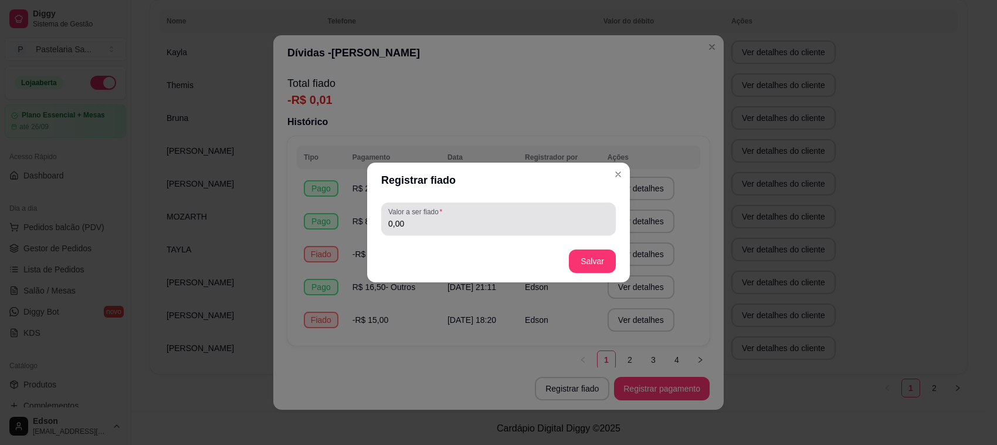
click at [483, 207] on div "0,00" at bounding box center [498, 218] width 221 height 23
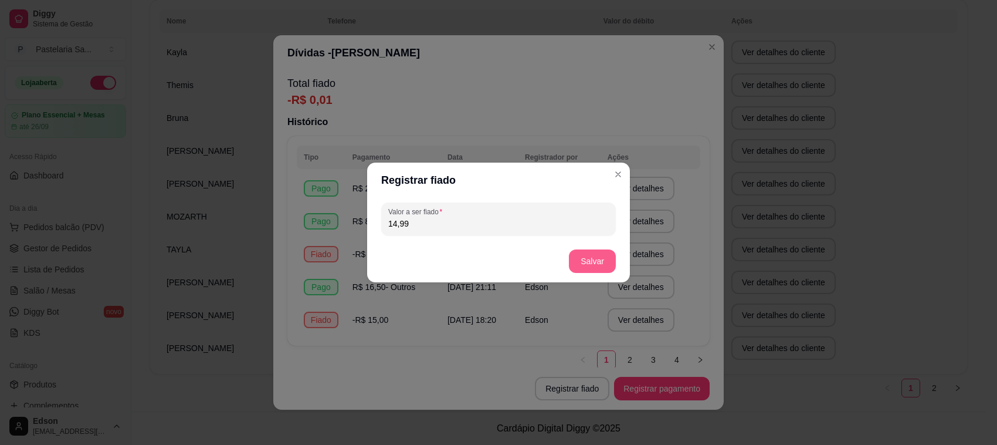
type input "14,99"
click at [603, 264] on button "Salvar" at bounding box center [592, 260] width 47 height 23
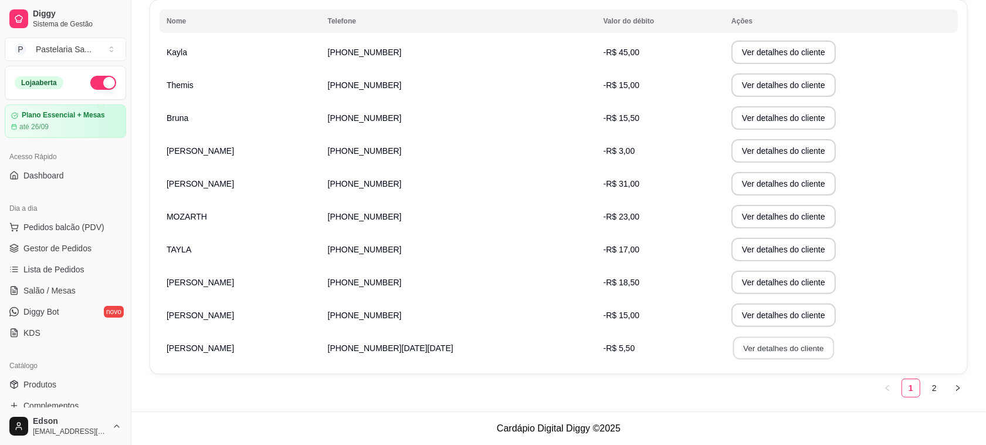
click at [733, 339] on button "Ver detalhes do cliente" at bounding box center [783, 348] width 101 height 23
click at [737, 339] on button "Ver detalhes do cliente" at bounding box center [783, 348] width 101 height 23
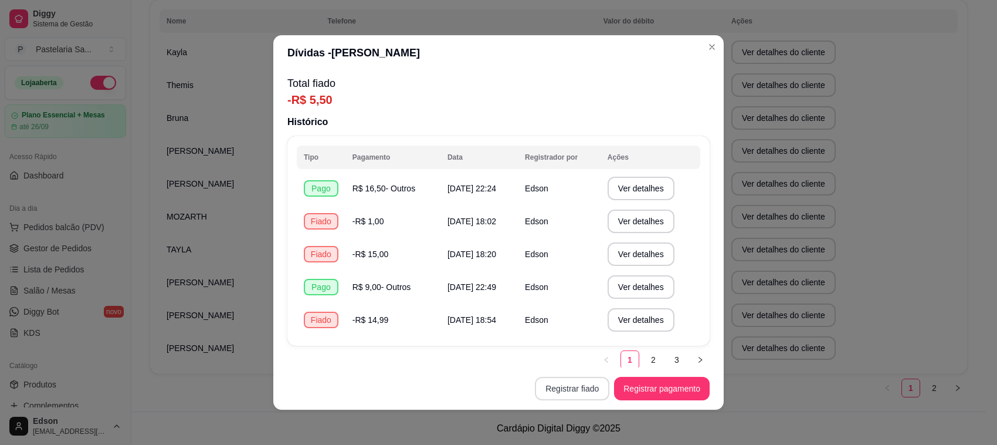
click at [564, 388] on button "Registrar fiado" at bounding box center [572, 388] width 75 height 23
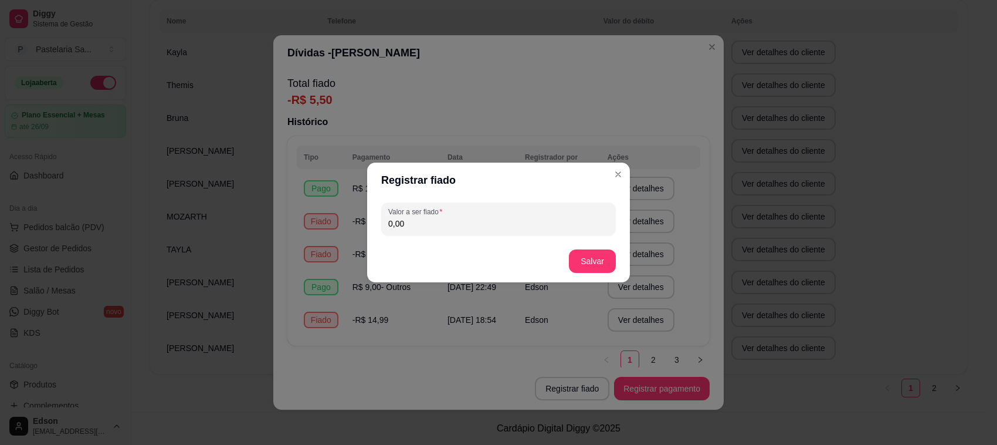
click at [451, 223] on input "0,00" at bounding box center [498, 224] width 221 height 12
type input "15,00"
click at [603, 260] on button "Salvar" at bounding box center [592, 260] width 47 height 23
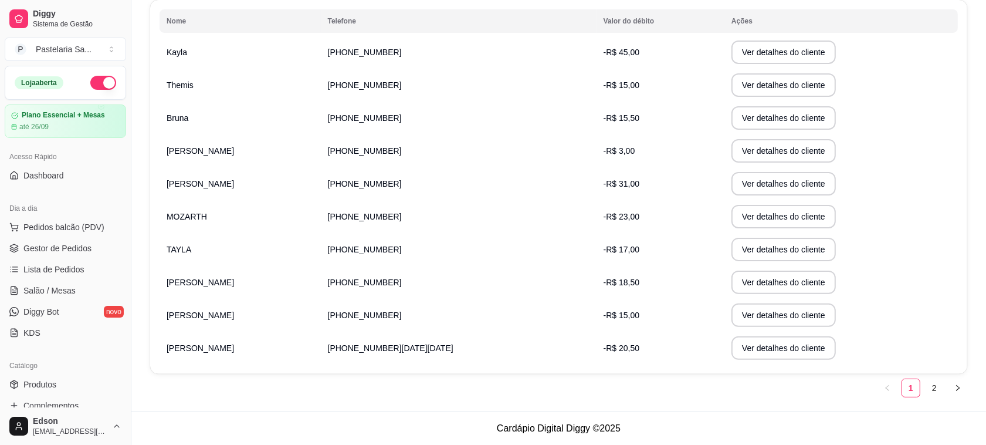
click at [924, 395] on ul "1 2" at bounding box center [922, 387] width 89 height 19
click at [926, 394] on link "2" at bounding box center [935, 388] width 18 height 18
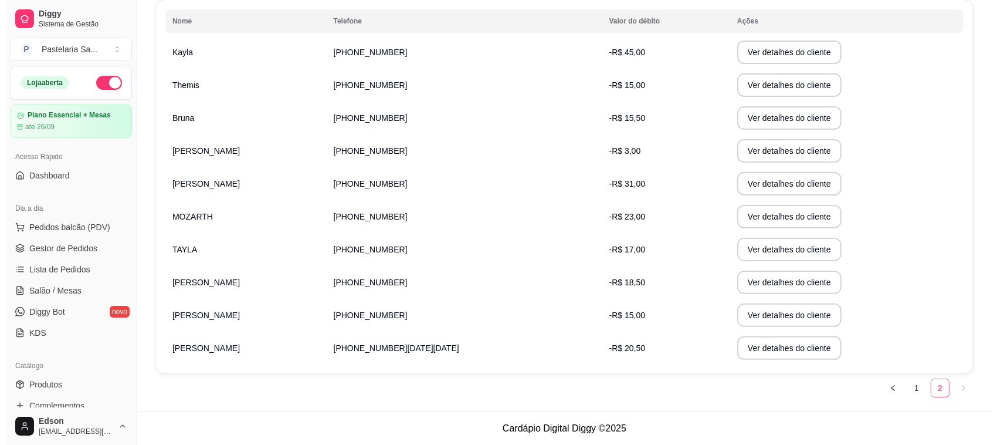
scroll to position [0, 0]
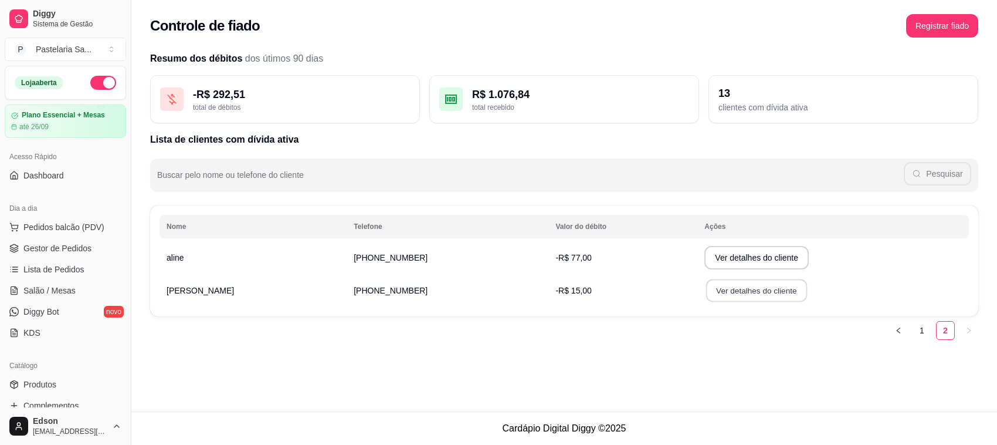
click at [706, 280] on button "Ver detalhes do cliente" at bounding box center [756, 290] width 101 height 23
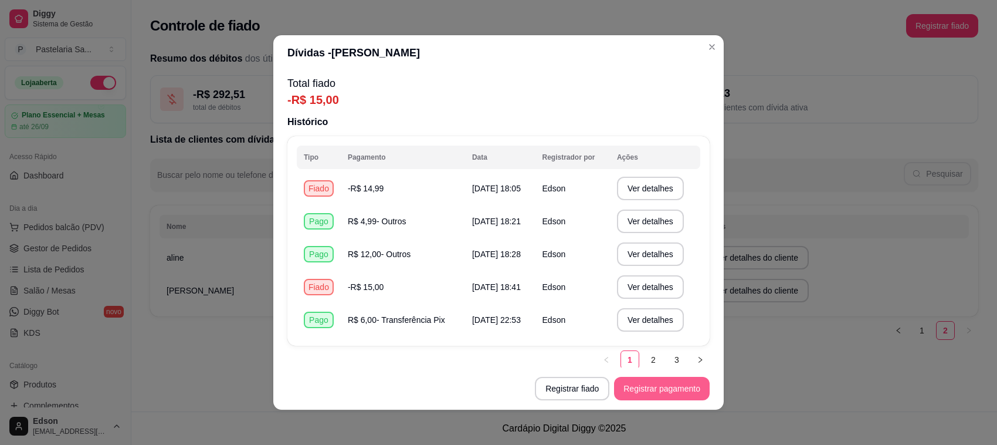
click at [644, 378] on button "Registrar pagamento" at bounding box center [662, 388] width 96 height 23
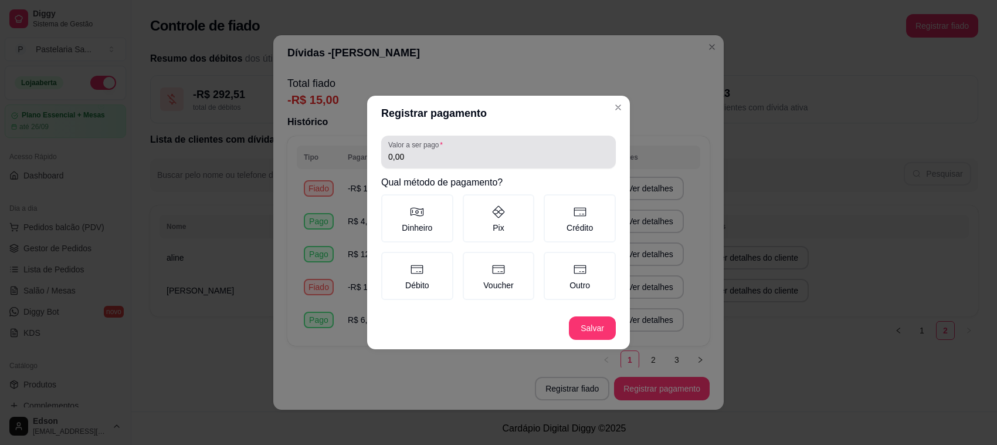
click at [515, 144] on div "0,00" at bounding box center [498, 151] width 221 height 23
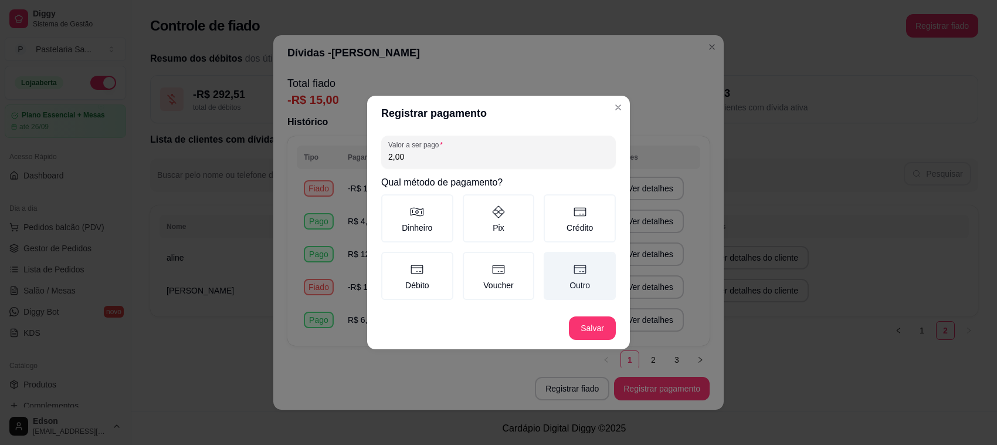
type input "2,00"
click at [587, 292] on label "Outro" at bounding box center [580, 276] width 72 height 48
click at [553, 260] on button "Outro" at bounding box center [547, 255] width 9 height 9
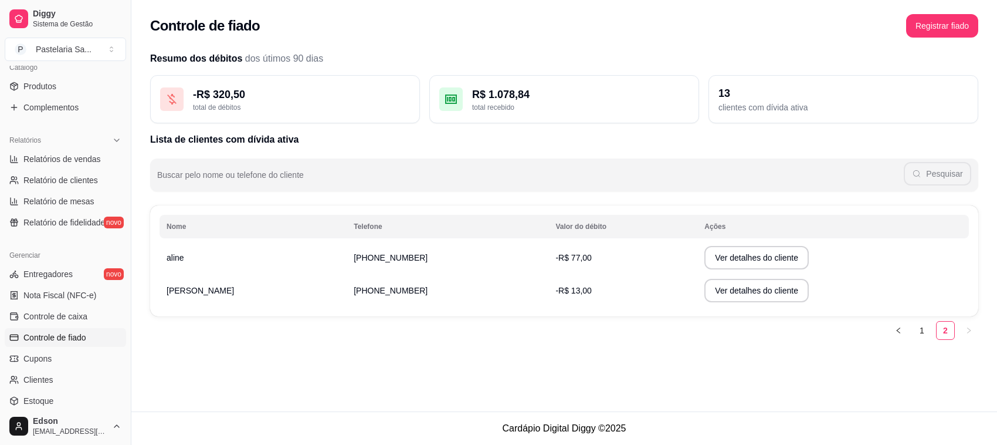
scroll to position [299, 0]
click at [96, 335] on link "Controle de fiado" at bounding box center [65, 336] width 121 height 19
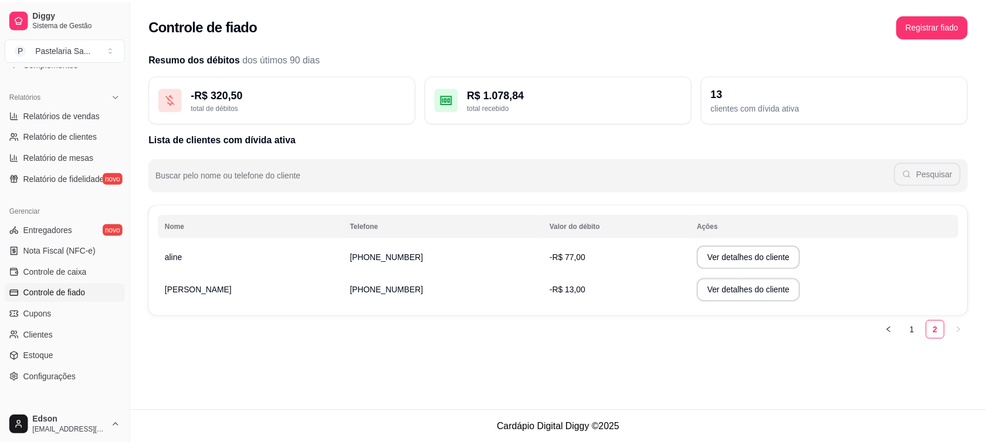
scroll to position [399, 0]
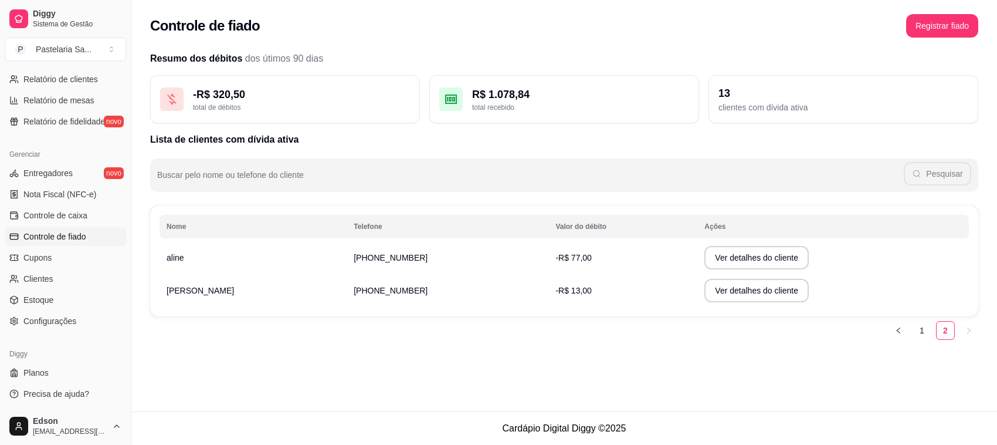
click at [933, 334] on ul "1 2" at bounding box center [933, 330] width 89 height 19
click at [921, 330] on link "1" at bounding box center [922, 331] width 18 height 18
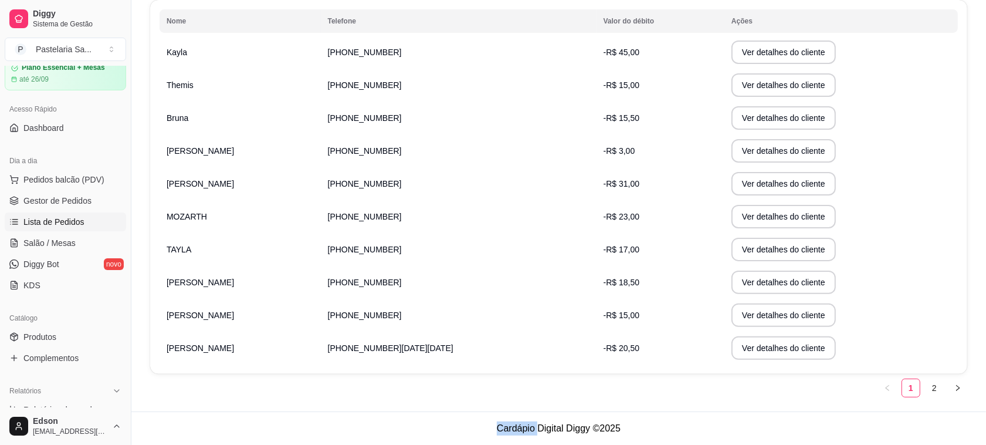
scroll to position [0, 0]
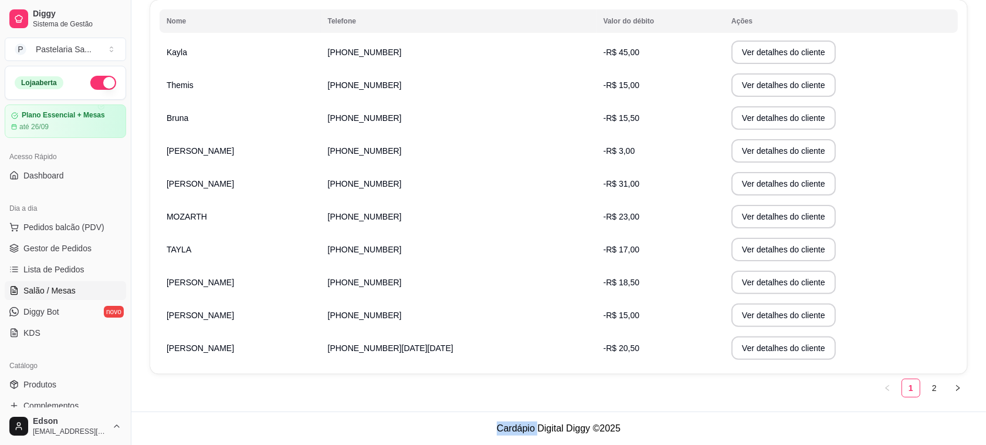
click at [57, 292] on span "Salão / Mesas" at bounding box center [49, 291] width 52 height 12
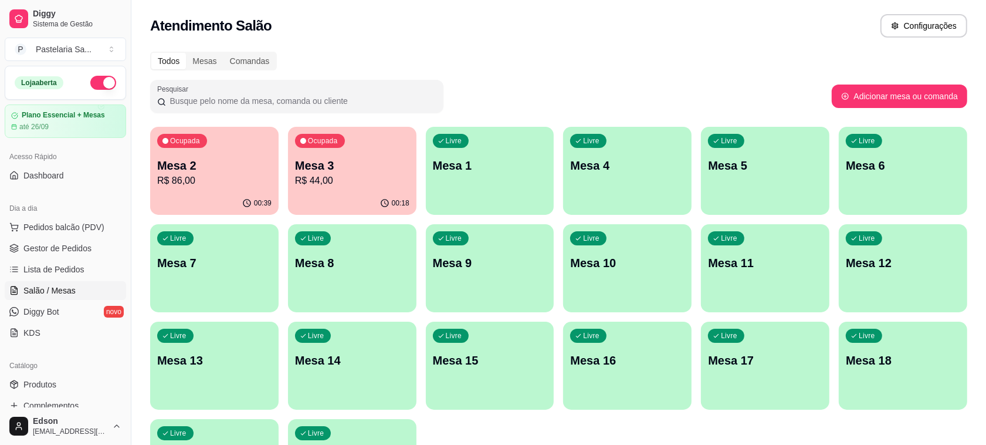
click at [209, 188] on div "Ocupada Mesa 2 R$ 86,00" at bounding box center [214, 159] width 128 height 65
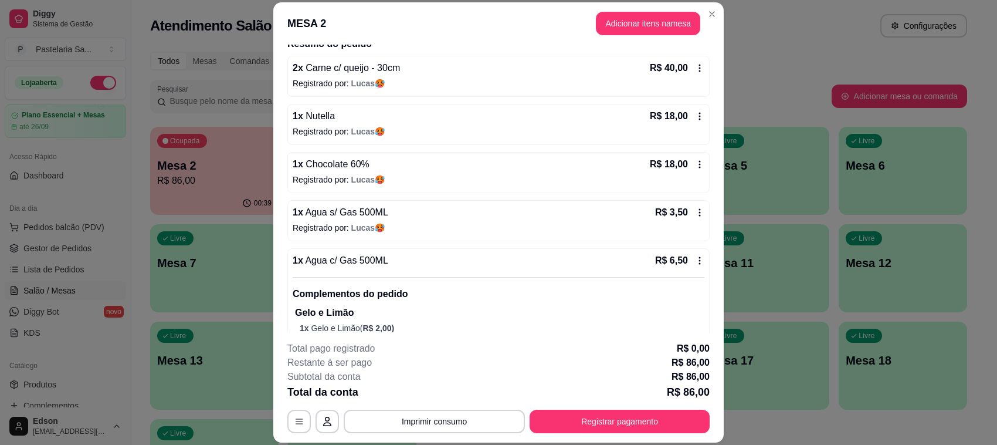
scroll to position [128, 0]
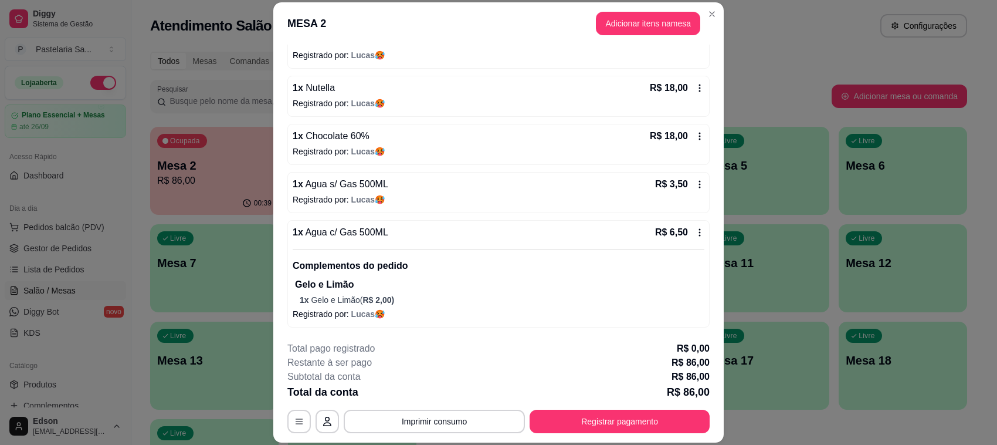
click at [693, 399] on p "R$ 86,00" at bounding box center [688, 392] width 43 height 16
click at [643, 430] on button "Registrar pagamento" at bounding box center [620, 421] width 180 height 23
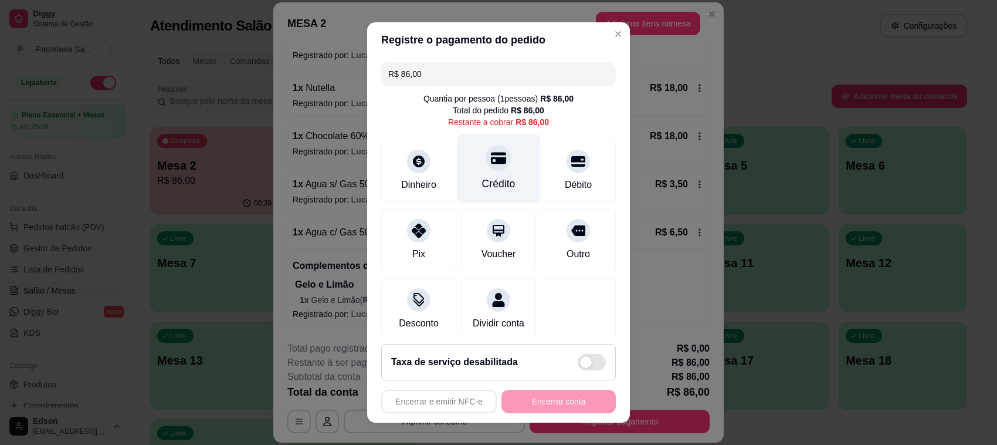
click at [491, 164] on icon at bounding box center [498, 158] width 15 height 12
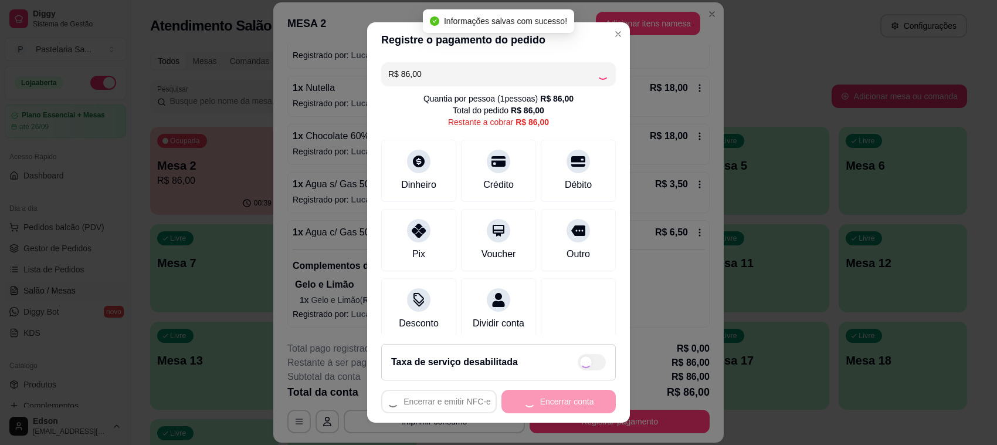
type input "R$ 0,00"
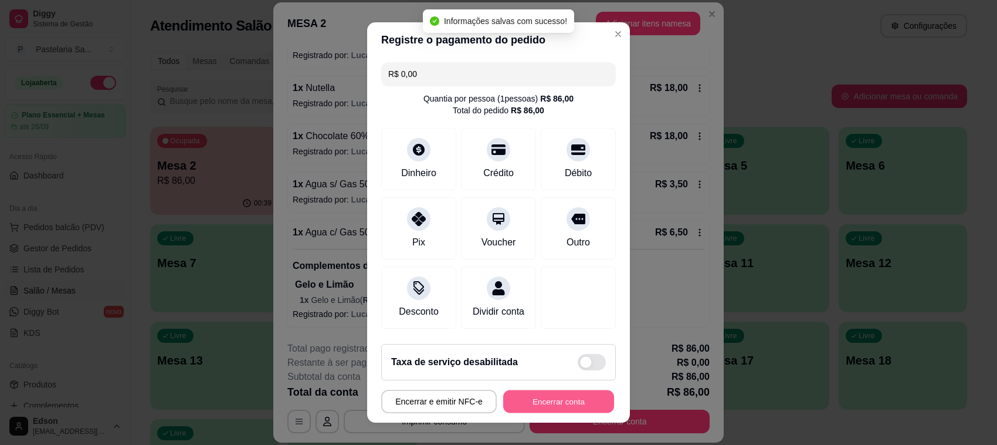
click at [557, 410] on button "Encerrar conta" at bounding box center [558, 401] width 111 height 23
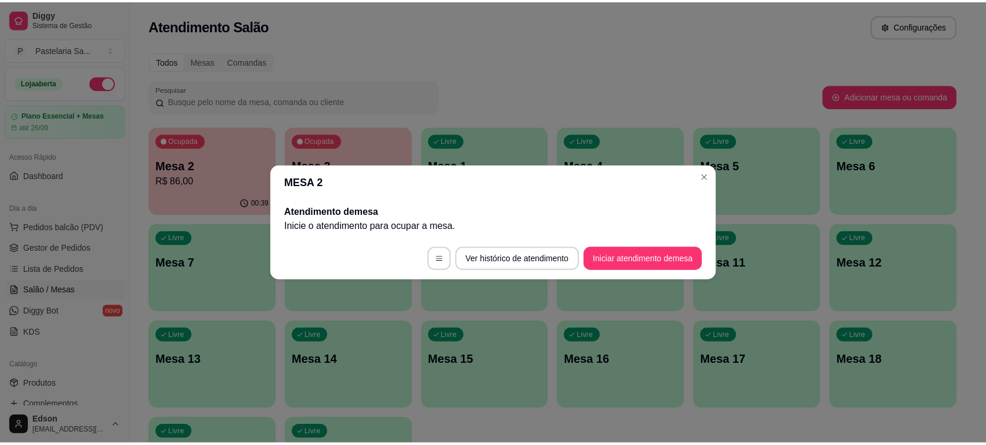
scroll to position [0, 0]
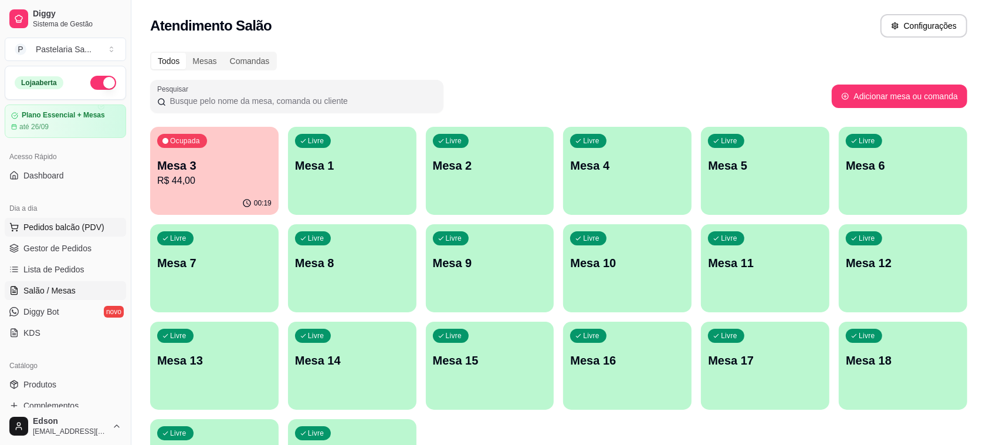
click at [83, 233] on span "Pedidos balcão (PDV)" at bounding box center [63, 227] width 81 height 12
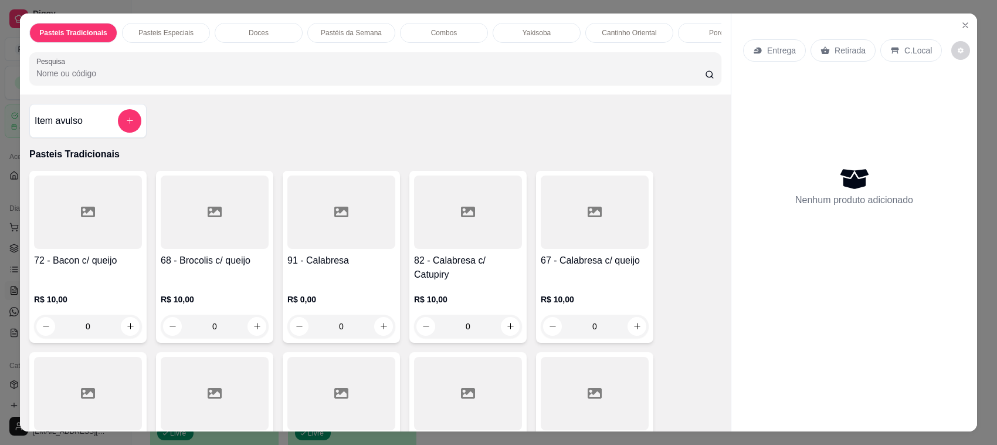
click at [590, 79] on input "Pesquisa" at bounding box center [370, 73] width 669 height 12
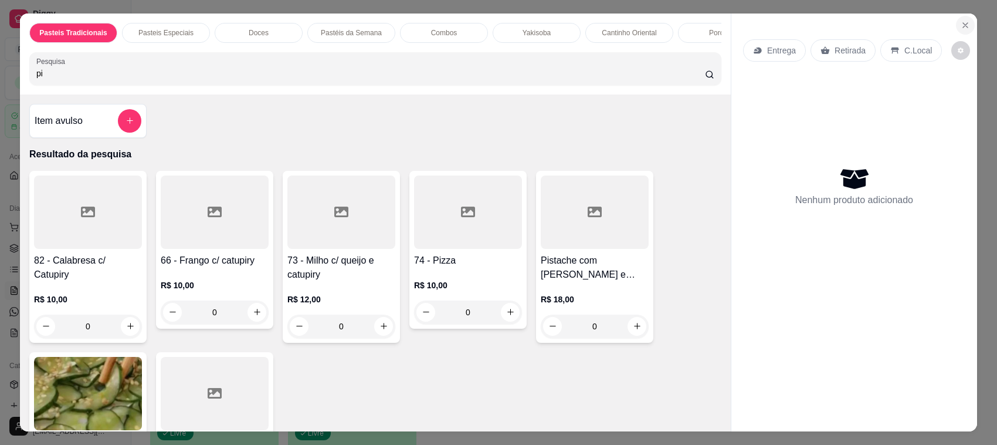
type input "pi"
click at [966, 28] on button "Close" at bounding box center [965, 25] width 19 height 19
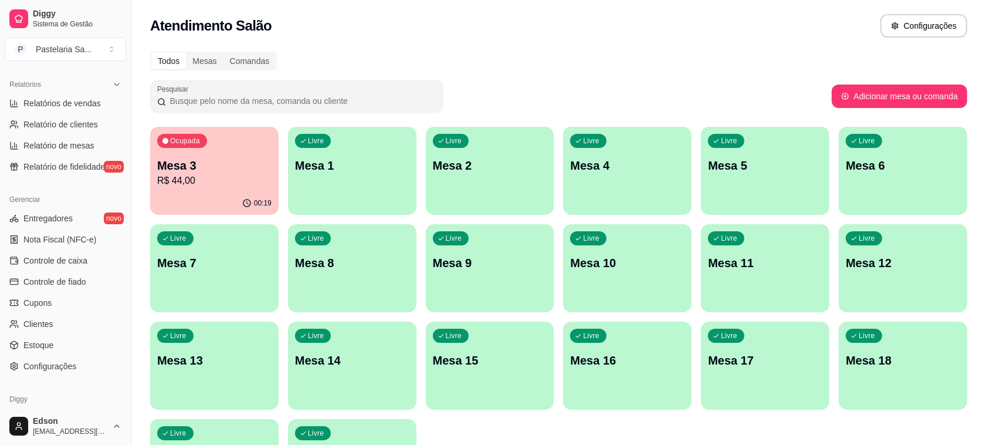
scroll to position [399, 0]
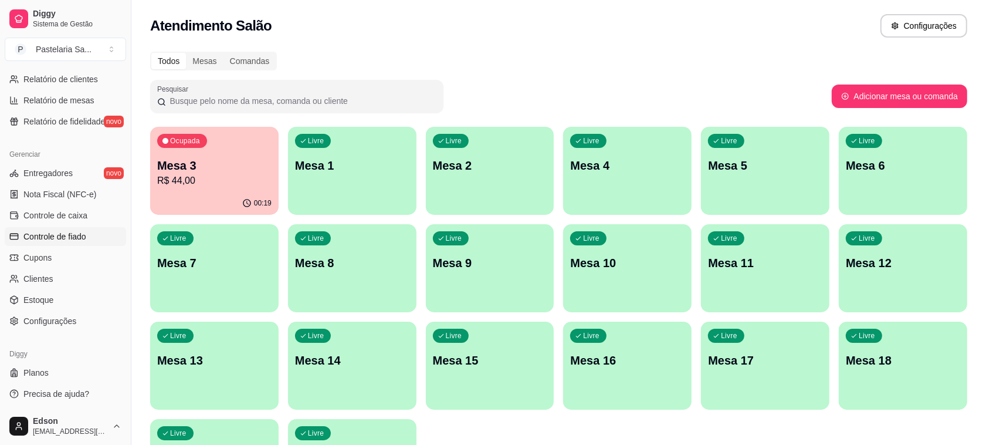
click at [69, 239] on span "Controle de fiado" at bounding box center [54, 237] width 63 height 12
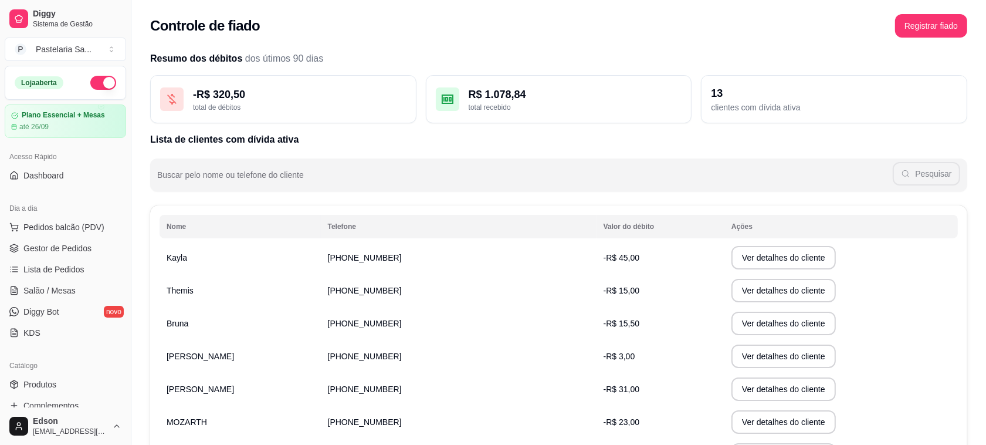
click at [62, 217] on div "Dia a dia" at bounding box center [65, 208] width 121 height 19
click at [44, 226] on span "Pedidos balcão (PDV)" at bounding box center [63, 227] width 81 height 12
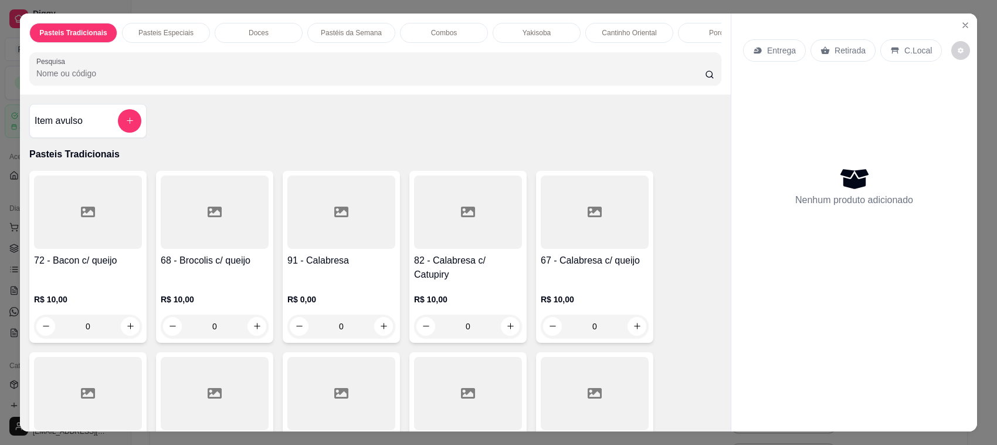
click at [854, 53] on p "Retirada" at bounding box center [850, 51] width 31 height 12
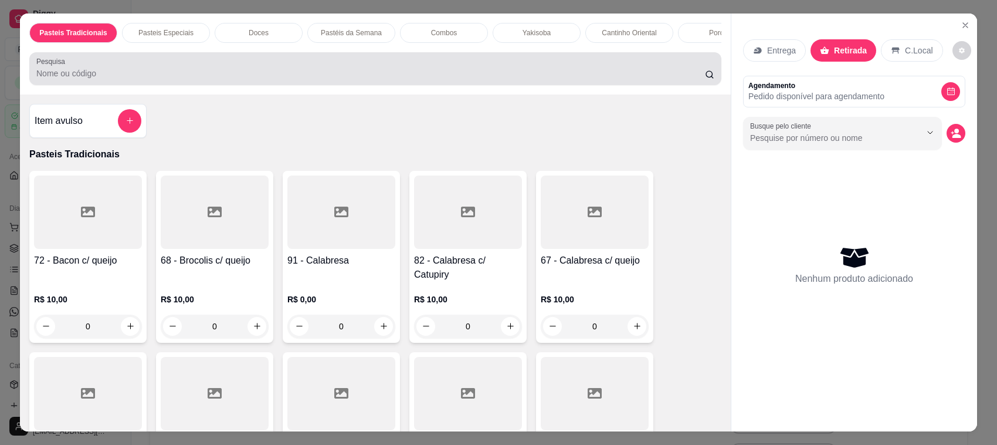
click at [581, 80] on div at bounding box center [375, 68] width 678 height 23
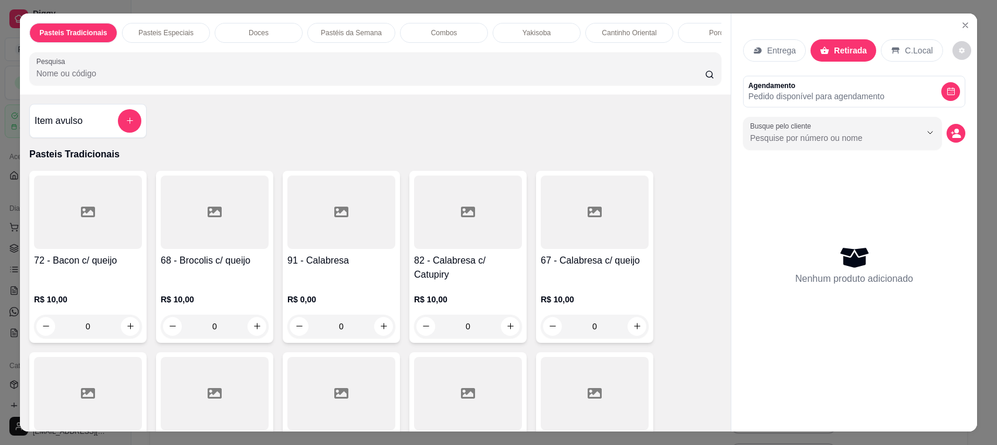
click at [584, 79] on input "Pesquisa" at bounding box center [370, 73] width 669 height 12
click at [439, 67] on div at bounding box center [375, 68] width 678 height 23
click at [268, 79] on input "Pesquisa" at bounding box center [370, 73] width 669 height 12
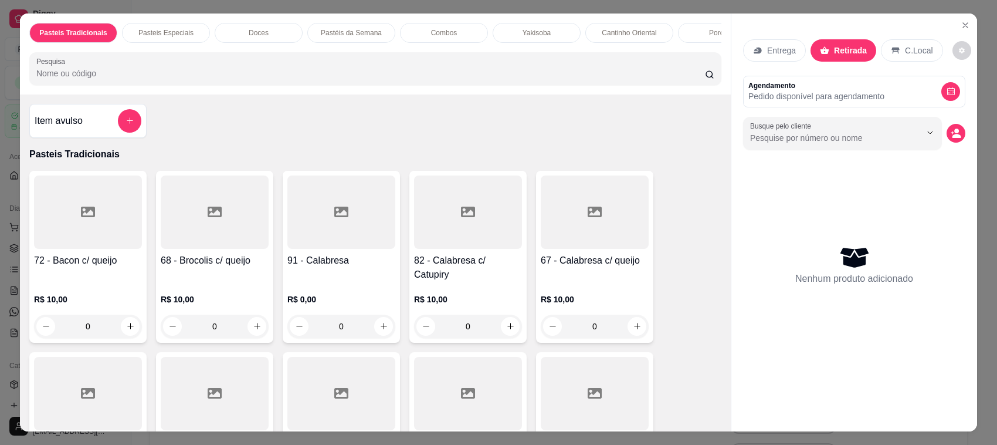
click at [773, 49] on p "Entrega" at bounding box center [781, 51] width 29 height 12
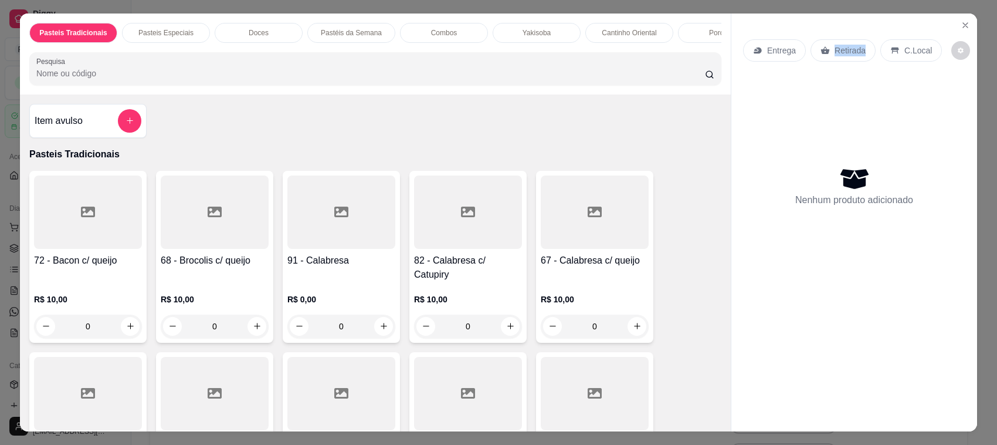
click at [842, 59] on div "Retirada" at bounding box center [843, 50] width 65 height 22
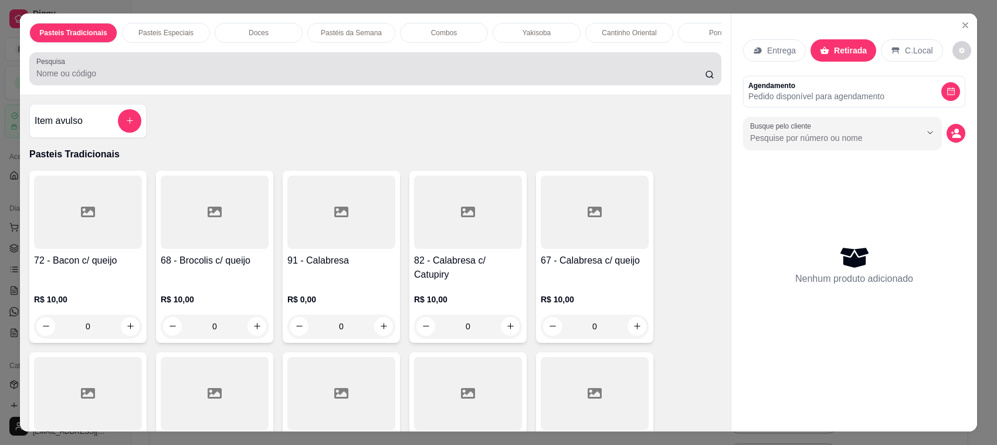
click at [317, 79] on input "Pesquisa" at bounding box center [370, 73] width 669 height 12
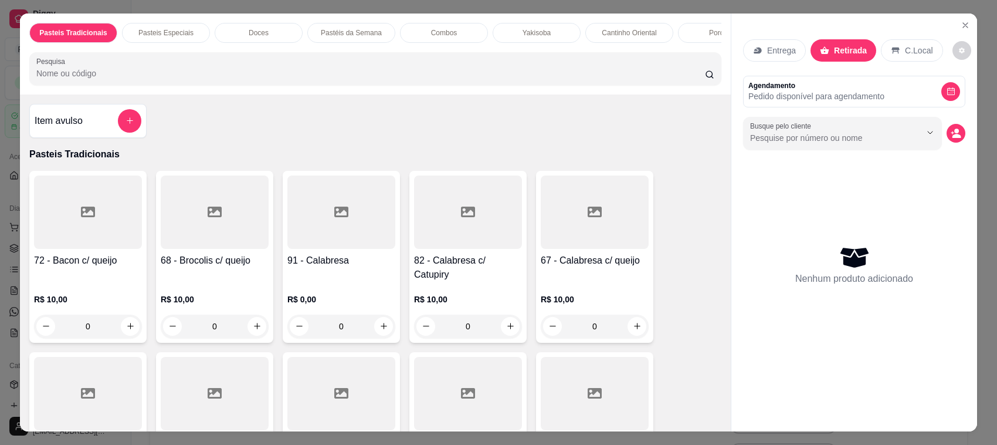
click at [341, 79] on input "Pesquisa" at bounding box center [370, 73] width 669 height 12
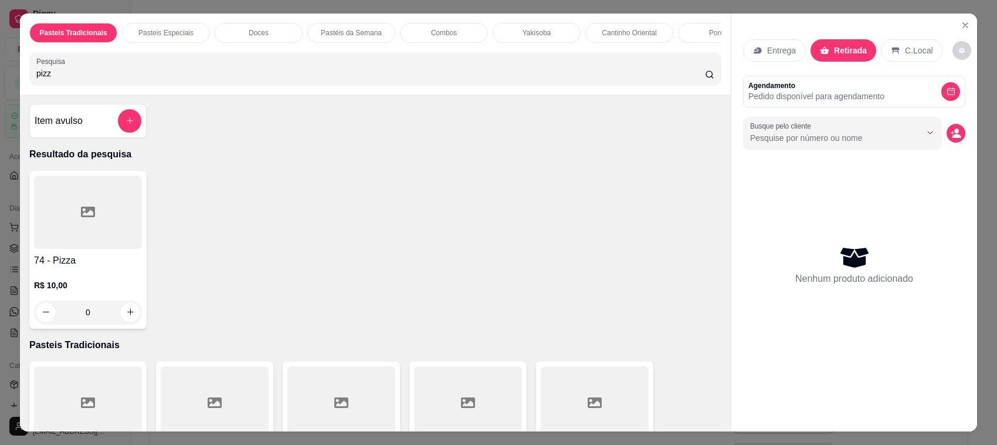
type input "pizz"
click at [70, 226] on div at bounding box center [88, 211] width 108 height 73
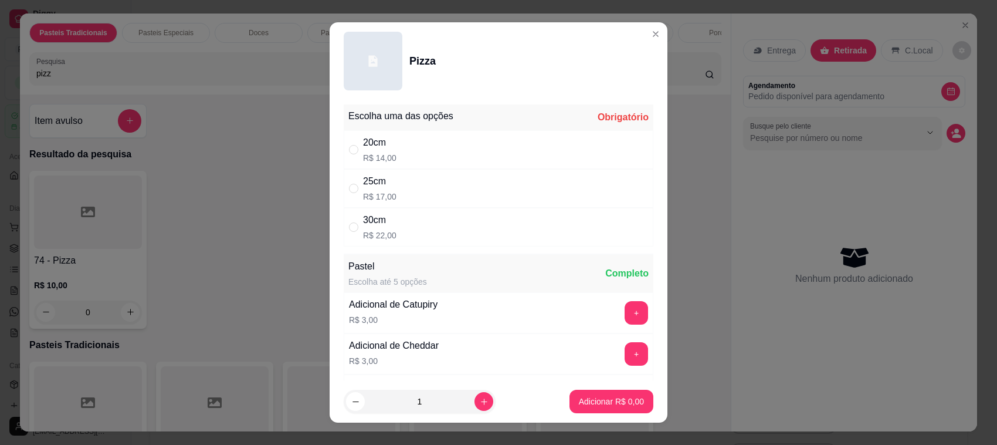
click at [402, 220] on div "30cm R$ 22,00" at bounding box center [499, 227] width 310 height 39
radio input "true"
drag, startPoint x: 597, startPoint y: 386, endPoint x: 597, endPoint y: 393, distance: 7.1
click at [597, 388] on footer "1 Adicionar R$ 22,00" at bounding box center [499, 401] width 338 height 42
click at [600, 402] on p "Adicionar R$ 22,00" at bounding box center [609, 401] width 70 height 12
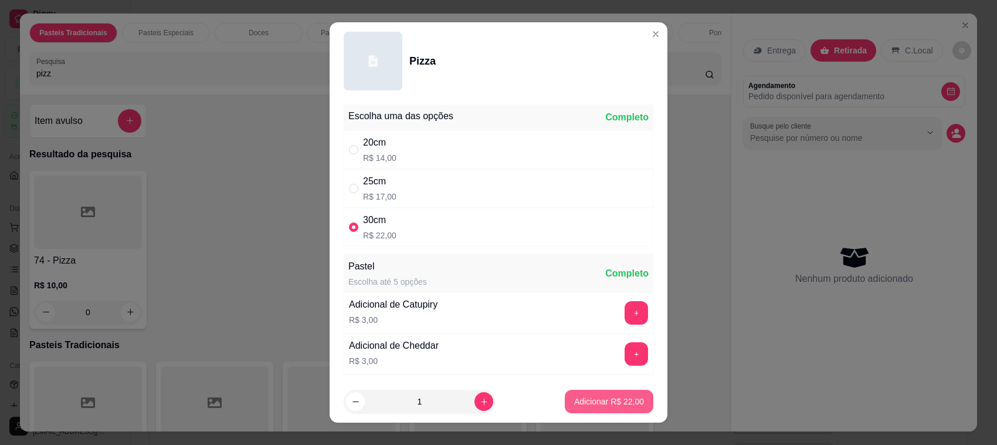
type input "1"
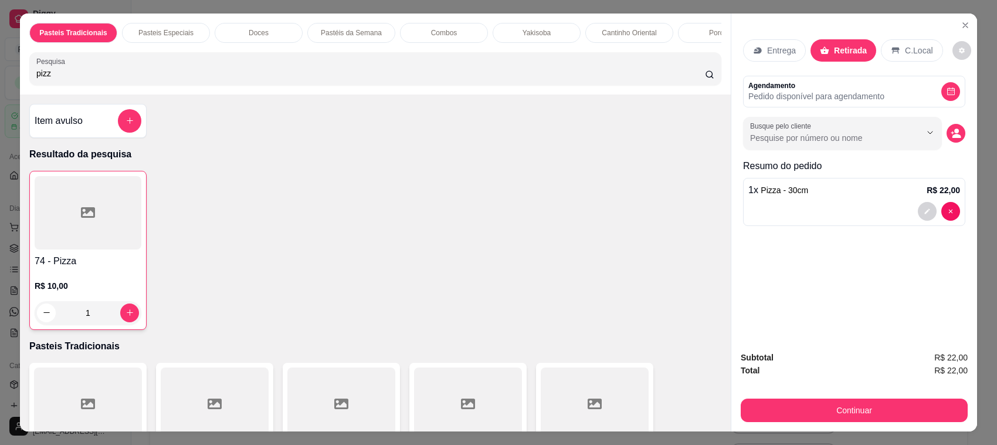
click at [823, 204] on div "Entrega Retirada C.Local Agendamento Pedido disponível para agendamento Busque …" at bounding box center [854, 222] width 246 height 418
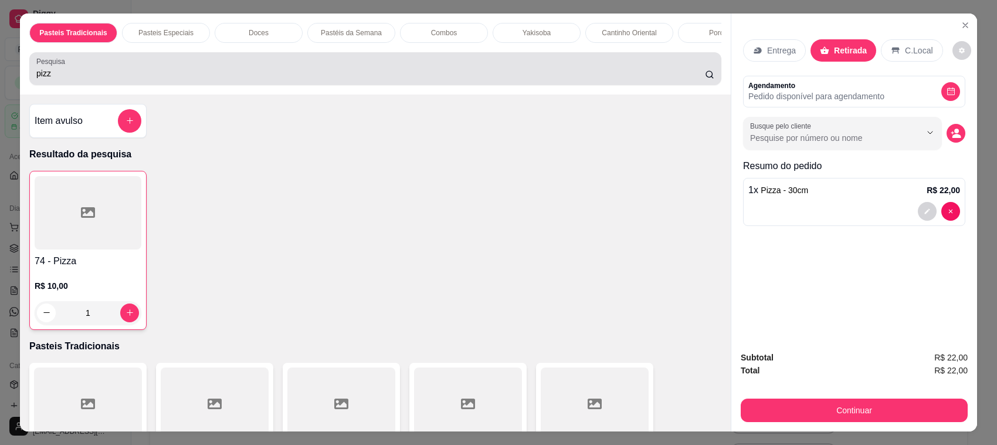
click at [532, 76] on div "pizz" at bounding box center [375, 68] width 678 height 23
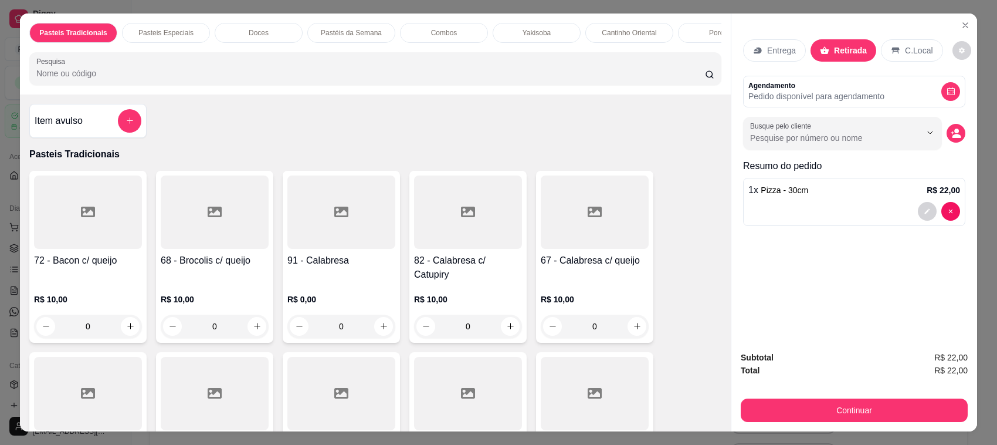
click at [614, 74] on div at bounding box center [375, 68] width 678 height 23
click at [952, 129] on icon "decrease-product-quantity" at bounding box center [956, 133] width 10 height 10
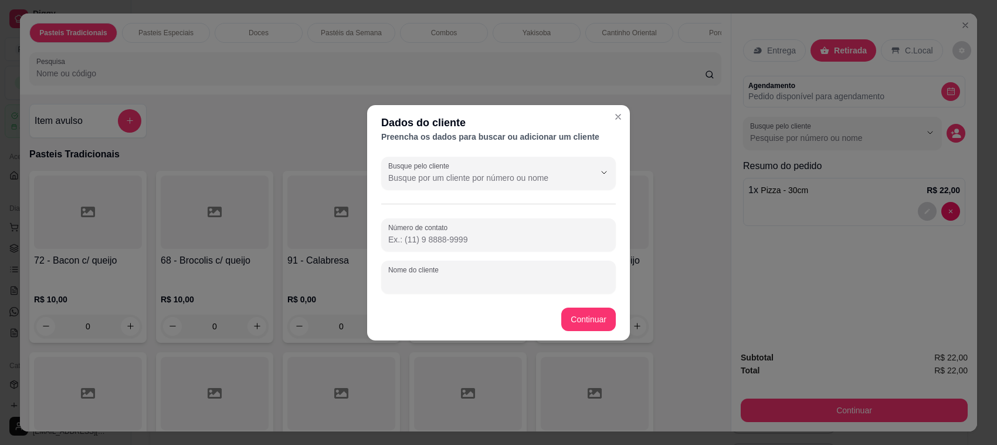
click at [557, 280] on input "Nome do cliente" at bounding box center [498, 282] width 221 height 12
type input "Do Lucas"
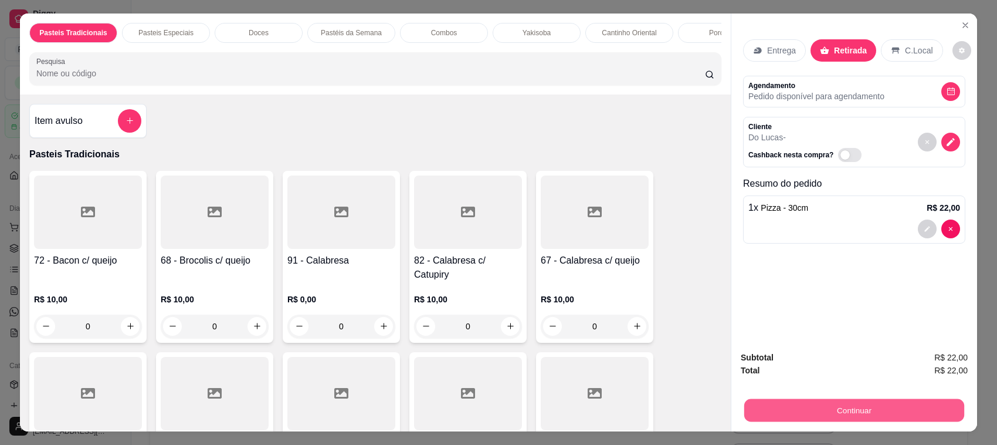
click at [849, 405] on button "Continuar" at bounding box center [855, 410] width 220 height 23
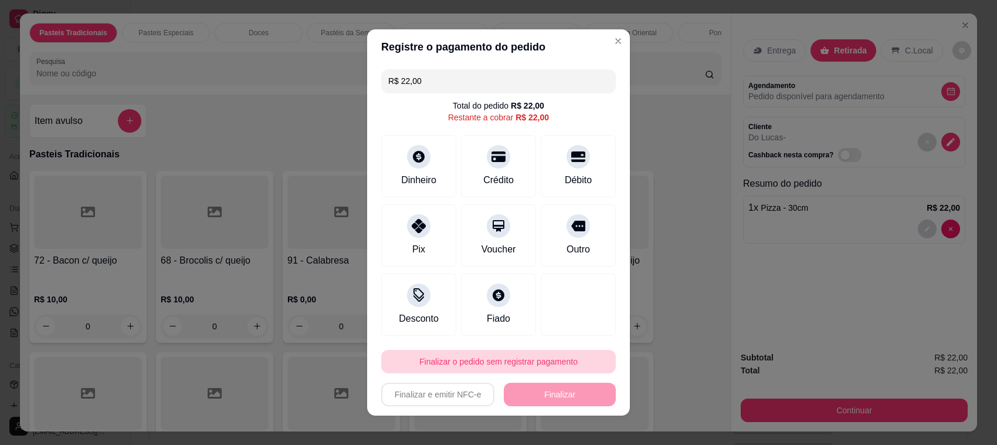
click at [495, 370] on button "Finalizar o pedido sem registrar pagamento" at bounding box center [498, 361] width 235 height 23
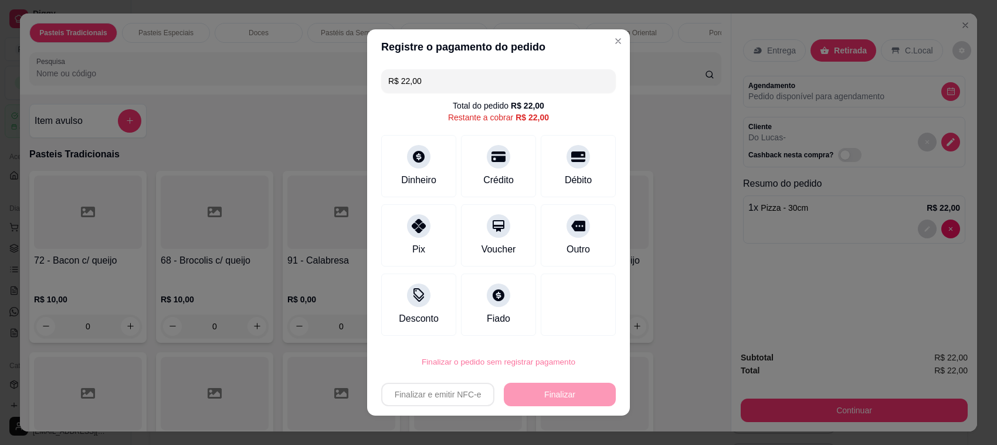
click at [562, 323] on button "Confirmar" at bounding box center [563, 329] width 43 height 18
type input "0"
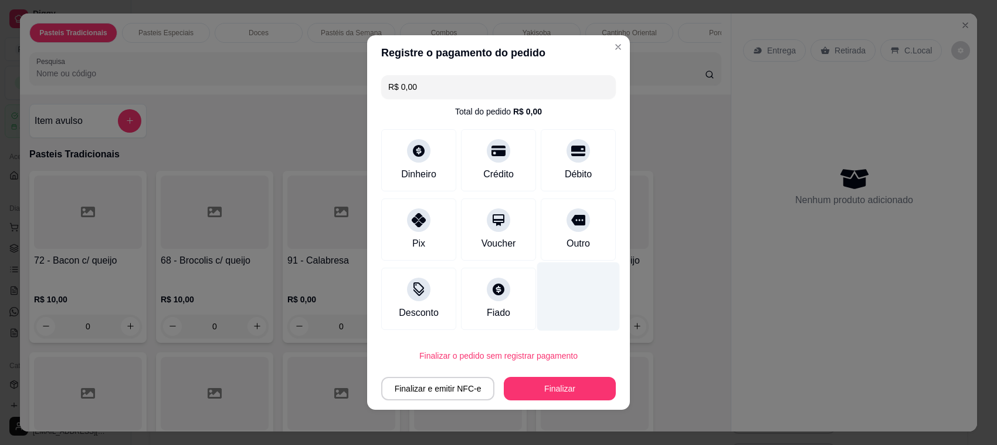
type input "R$ 0,00"
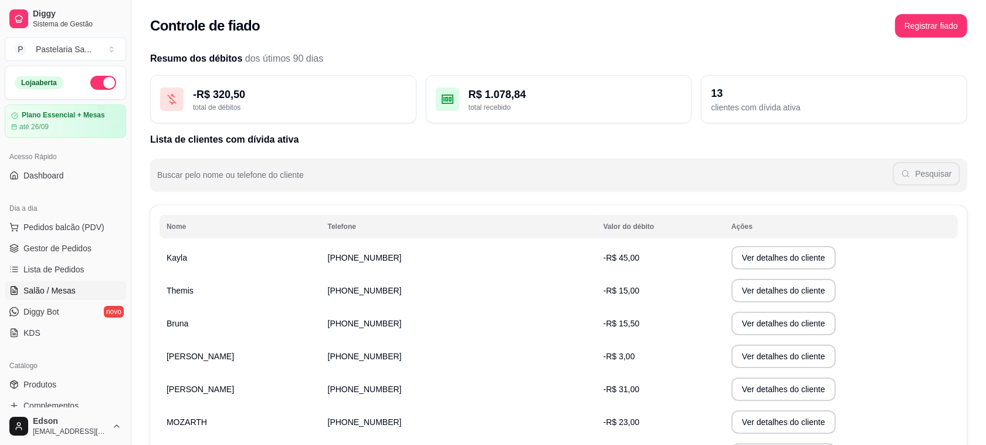
click at [50, 291] on span "Salão / Mesas" at bounding box center [49, 291] width 52 height 12
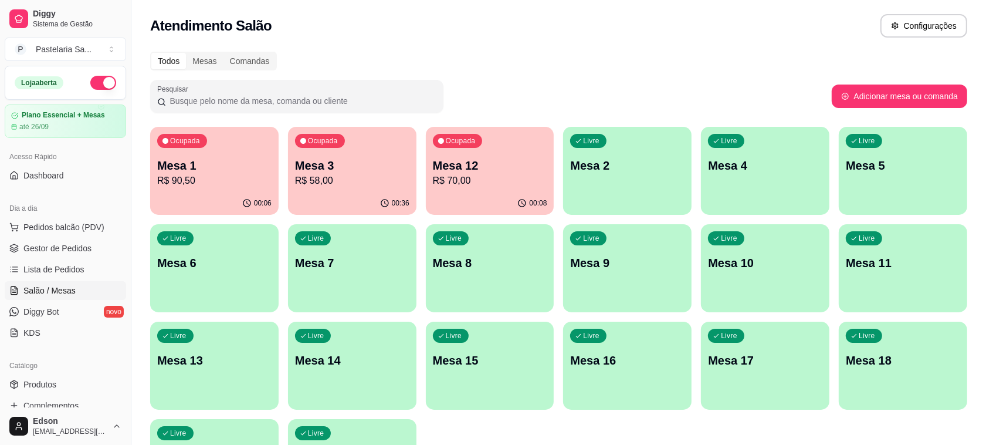
click at [286, 182] on div "Ocupada Mesa 1 R$ 90,50 00:06 Ocupada Mesa 3 R$ 58,00 00:36 Ocupada Mesa 12 R$ …" at bounding box center [558, 317] width 817 height 380
click at [319, 183] on p "R$ 58,00" at bounding box center [352, 181] width 114 height 14
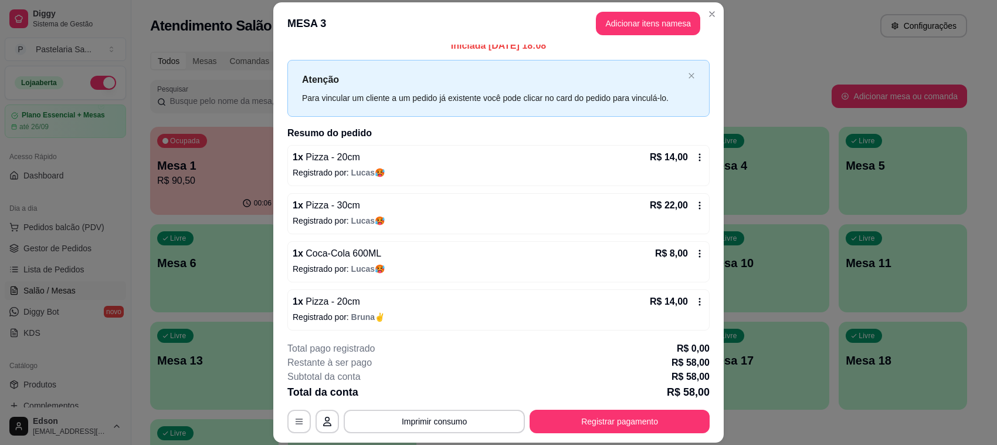
scroll to position [13, 0]
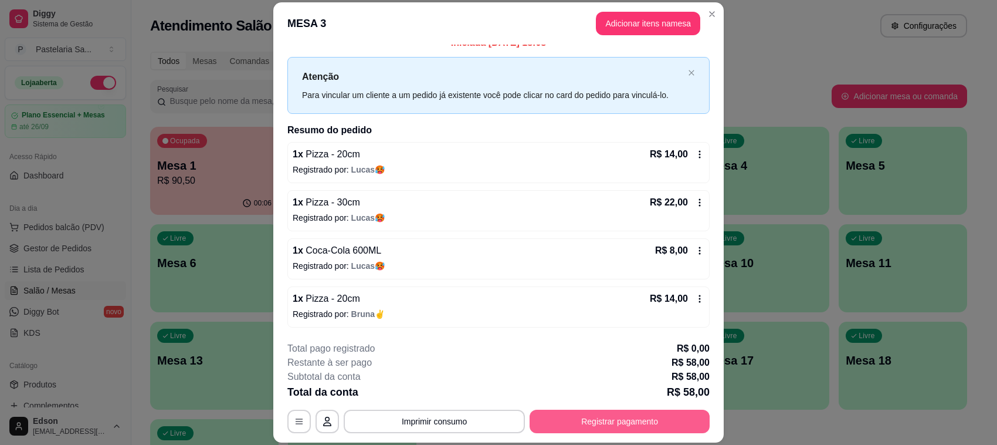
click at [616, 423] on button "Registrar pagamento" at bounding box center [620, 421] width 180 height 23
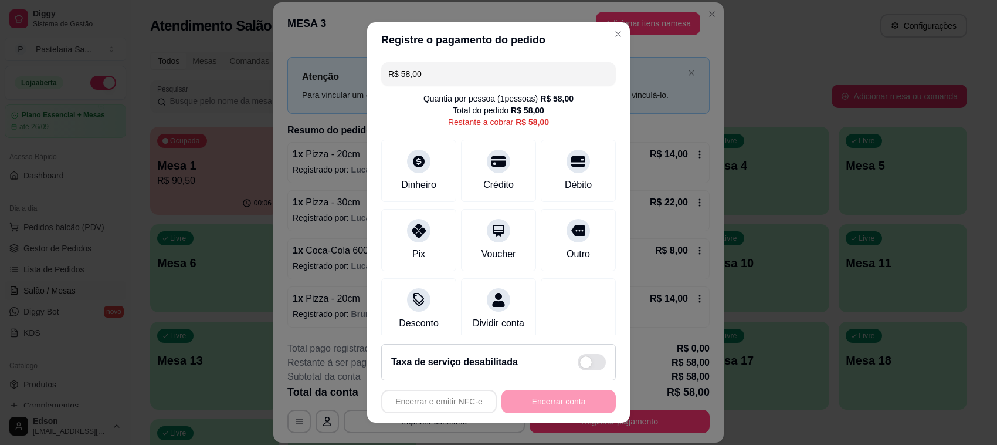
click at [449, 68] on input "R$ 58,00" at bounding box center [498, 73] width 221 height 23
click at [449, 67] on input "R$ 58,00" at bounding box center [498, 73] width 221 height 23
click at [544, 150] on div "Débito" at bounding box center [578, 168] width 83 height 69
type input "R$ 28,00"
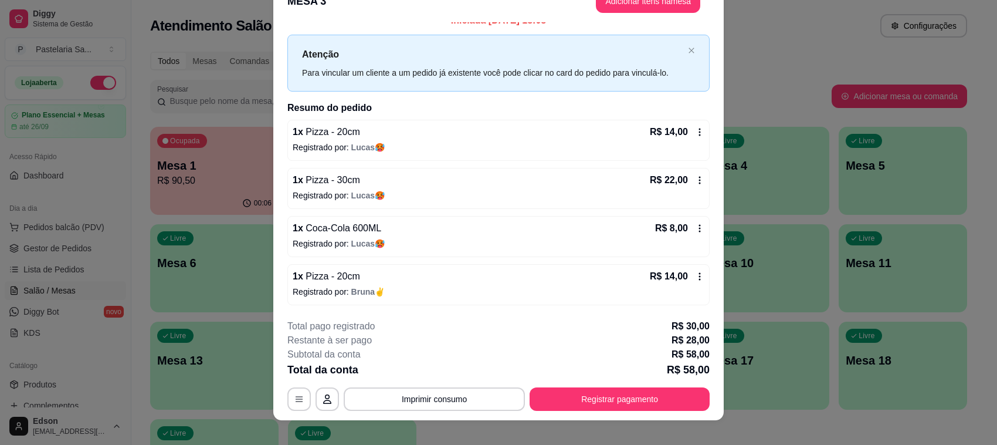
scroll to position [35, 0]
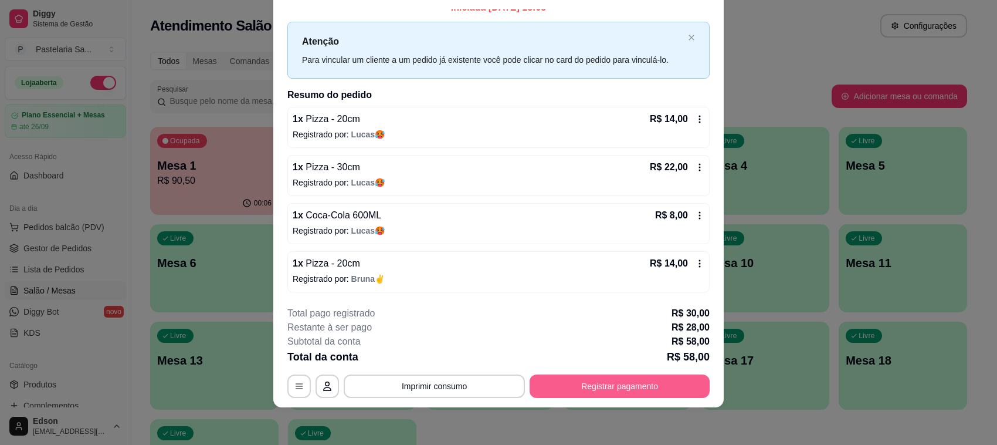
click at [610, 385] on button "Registrar pagamento" at bounding box center [620, 385] width 180 height 23
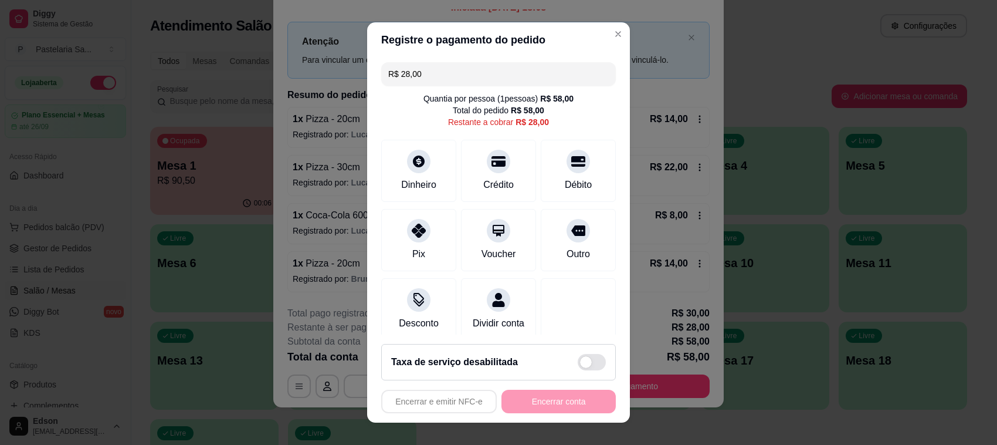
click at [572, 117] on div "Quantia por pessoa ( 1 pessoas) R$ 58,00 Total do pedido R$ 58,00 Restante a co…" at bounding box center [498, 110] width 235 height 35
click at [567, 153] on div "Débito" at bounding box center [578, 168] width 83 height 69
type input "R$ 0,00"
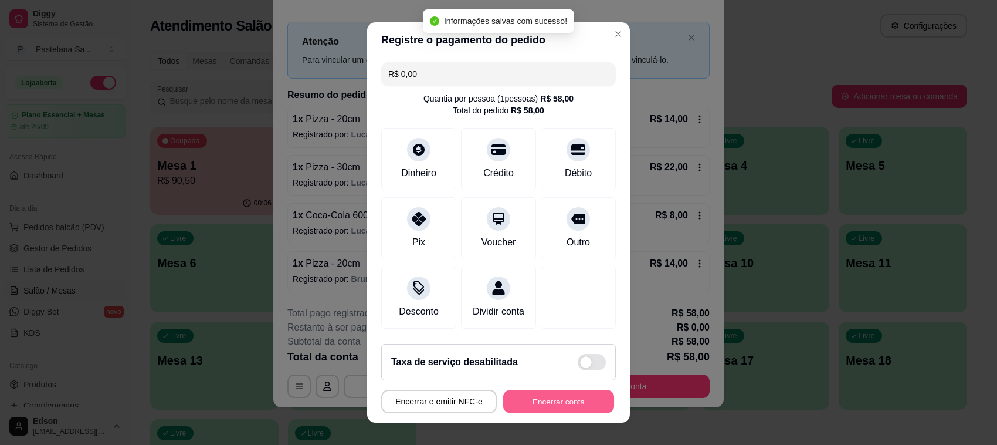
click at [573, 409] on button "Encerrar conta" at bounding box center [558, 401] width 111 height 23
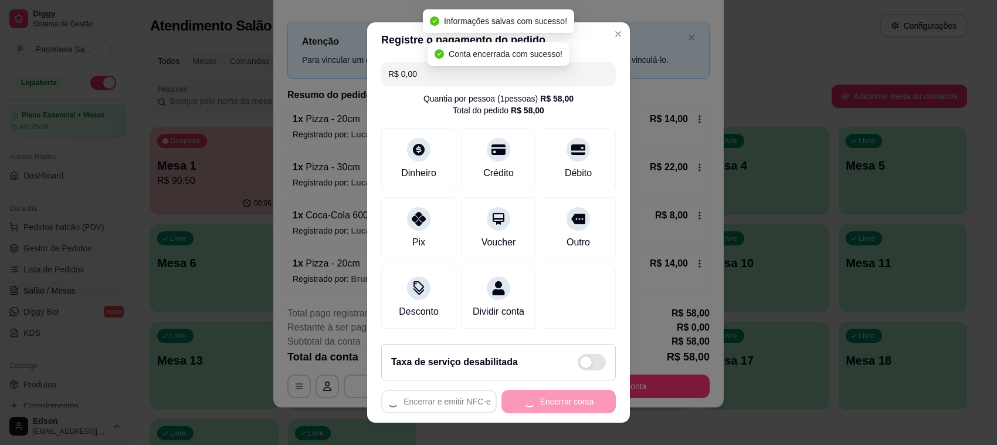
scroll to position [0, 0]
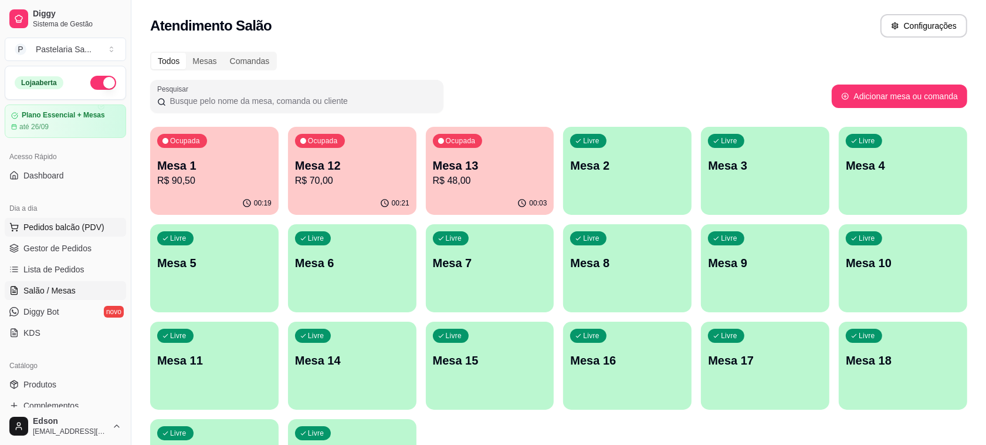
click at [54, 229] on span "Pedidos balcão (PDV)" at bounding box center [63, 227] width 81 height 12
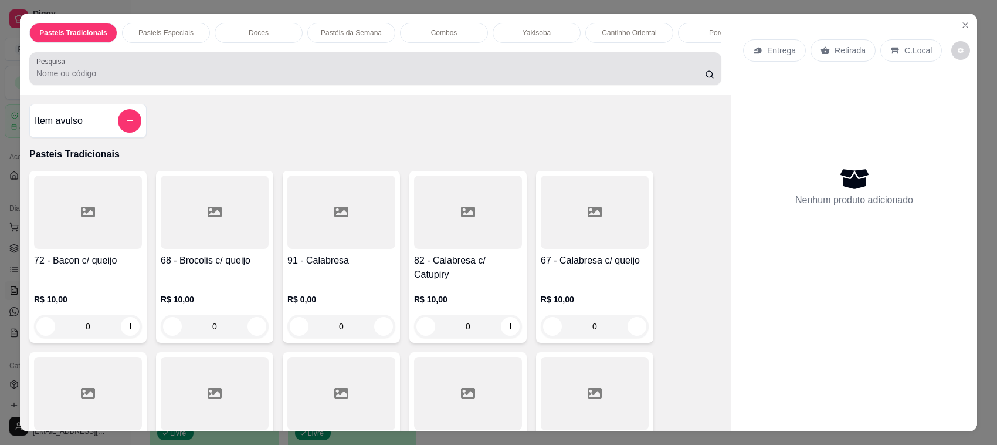
click at [265, 85] on div "Pesquisa" at bounding box center [375, 68] width 692 height 33
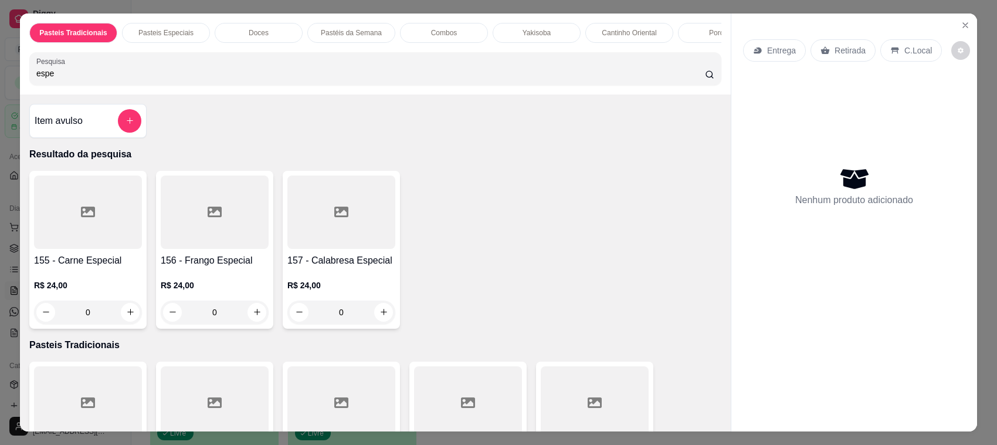
type input "espe"
click at [83, 268] on h4 "155 - Carne Especial" at bounding box center [88, 260] width 108 height 14
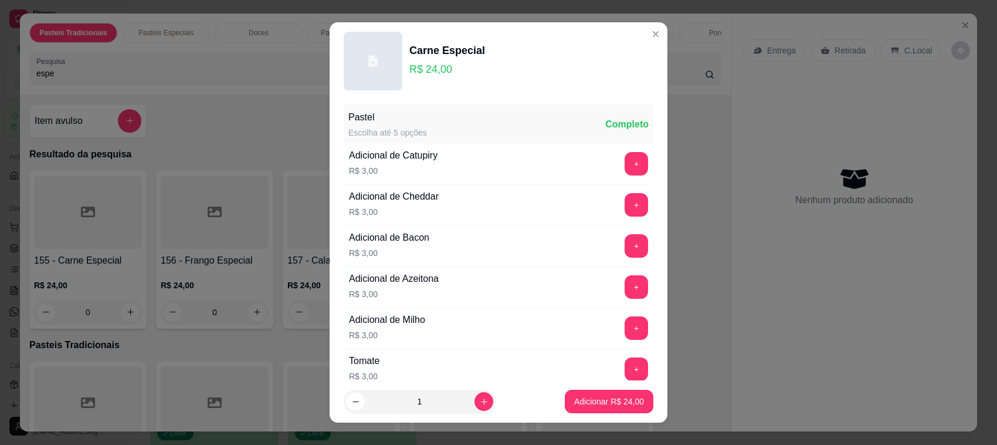
drag, startPoint x: 453, startPoint y: 405, endPoint x: 463, endPoint y: 405, distance: 10.6
click at [456, 406] on input "1" at bounding box center [420, 401] width 110 height 23
click at [480, 405] on icon "increase-product-quantity" at bounding box center [484, 401] width 9 height 9
type input "2"
click at [629, 407] on button "Adicionar R$ 48,00" at bounding box center [609, 401] width 86 height 23
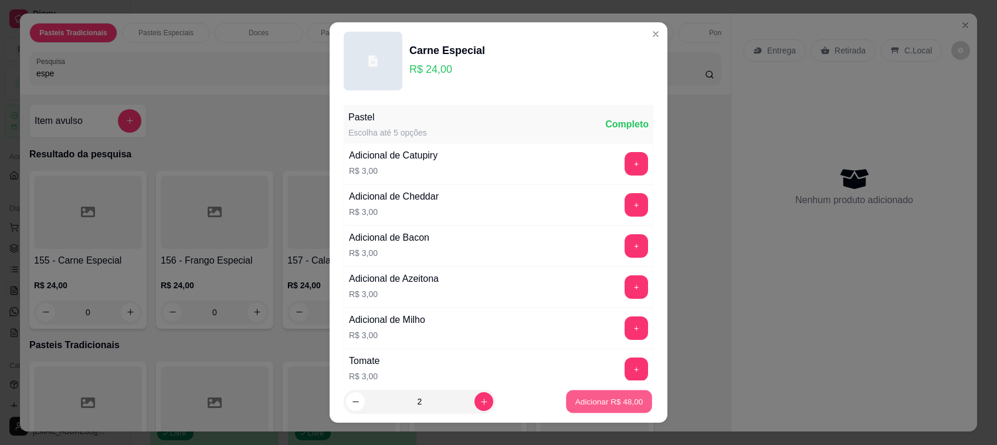
type input "2"
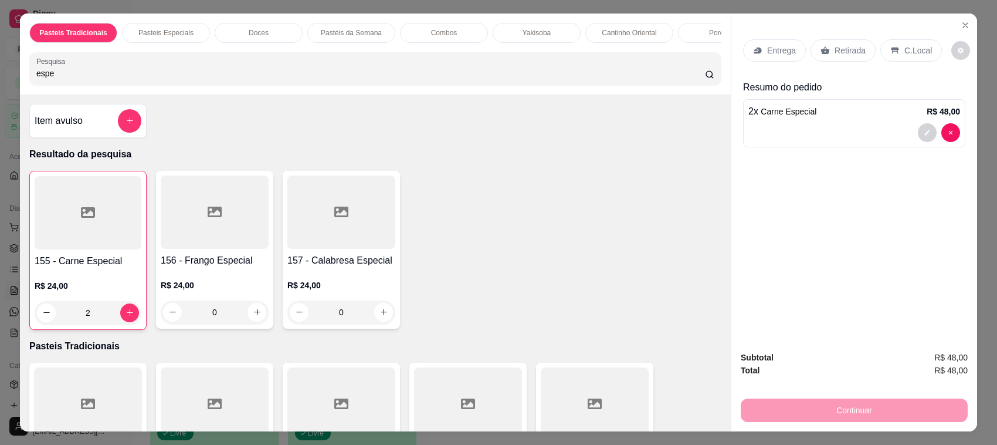
click at [844, 59] on div "Retirada" at bounding box center [843, 50] width 65 height 22
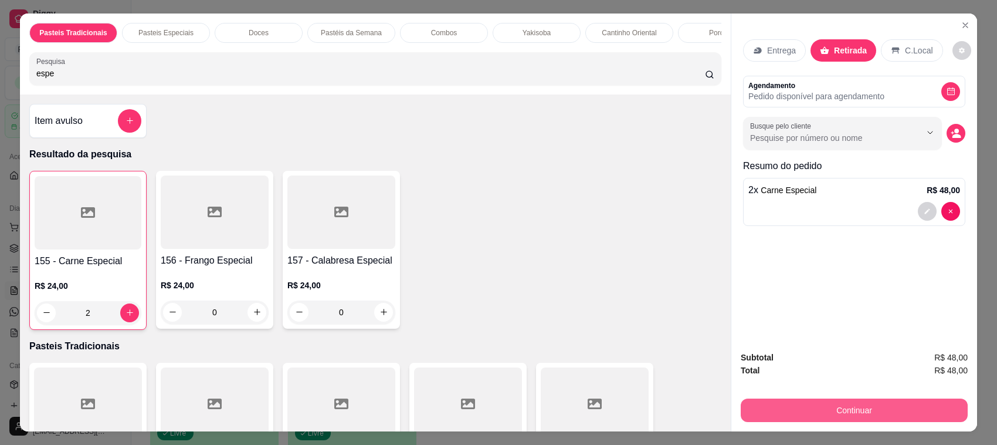
click at [850, 415] on button "Continuar" at bounding box center [854, 409] width 227 height 23
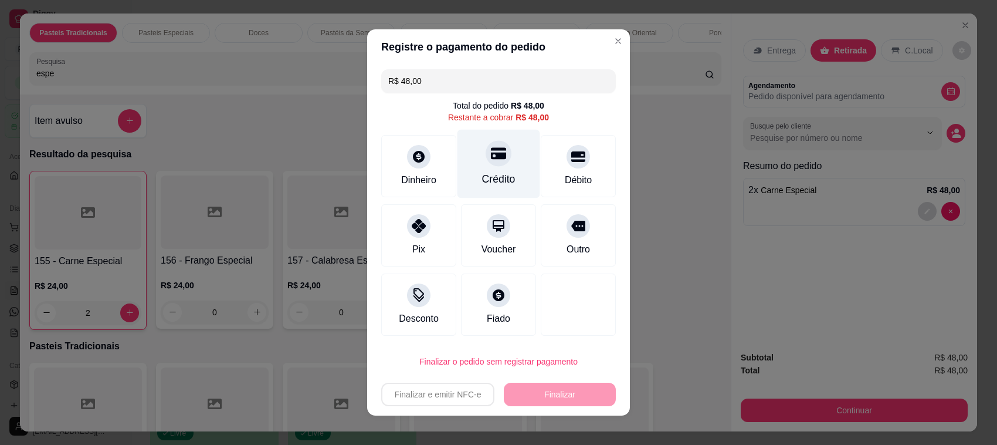
click at [488, 161] on div at bounding box center [499, 153] width 26 height 26
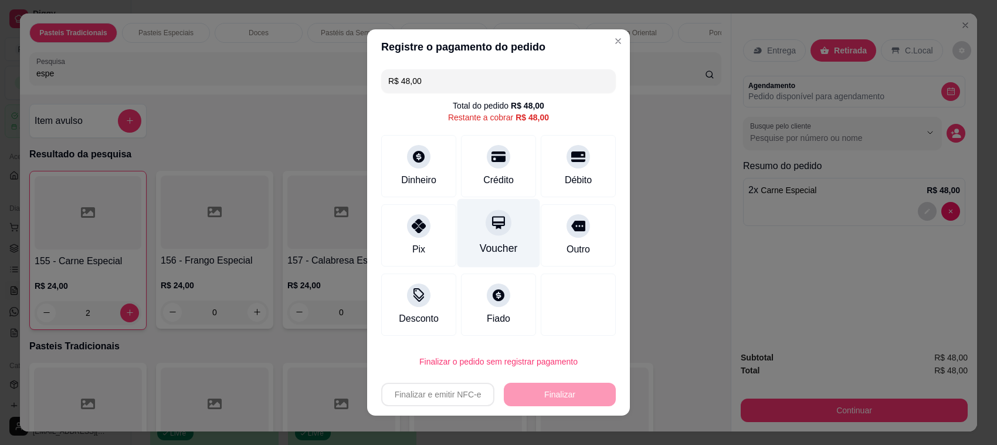
type input "R$ 0,00"
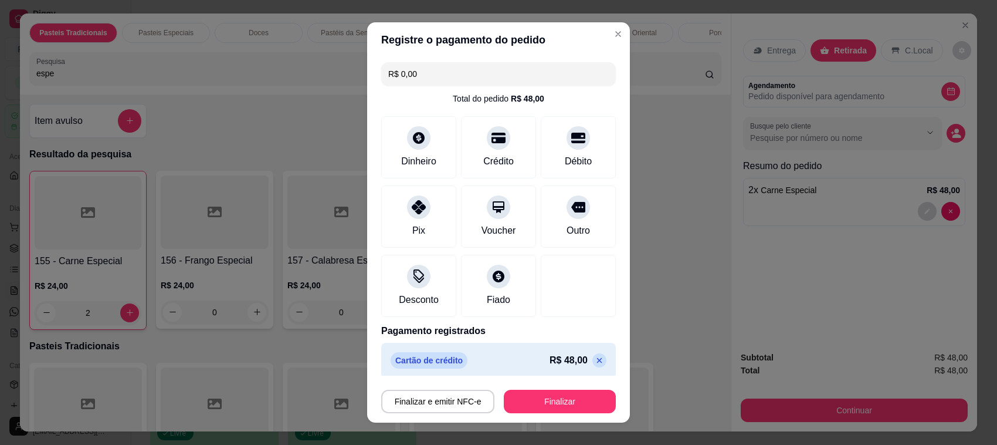
click at [540, 388] on div "Finalizar e emitir NFC-e Finalizar" at bounding box center [498, 399] width 235 height 28
click at [540, 394] on button "Finalizar" at bounding box center [560, 401] width 109 height 23
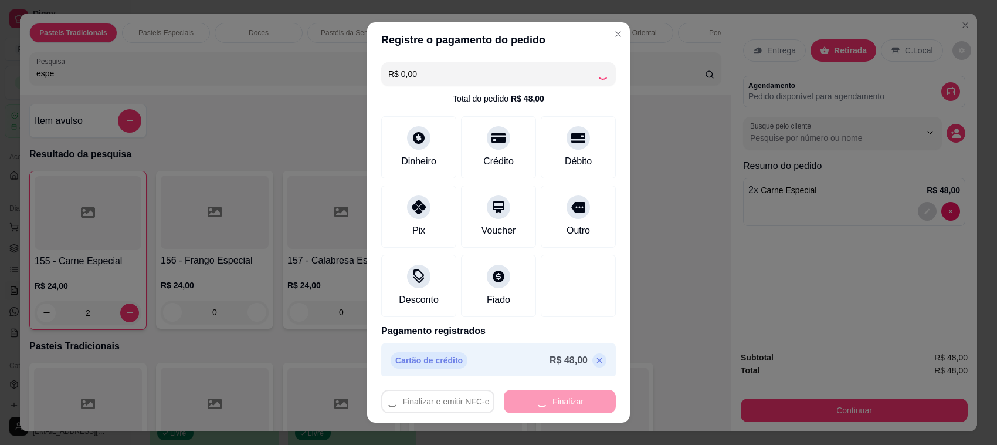
type input "0"
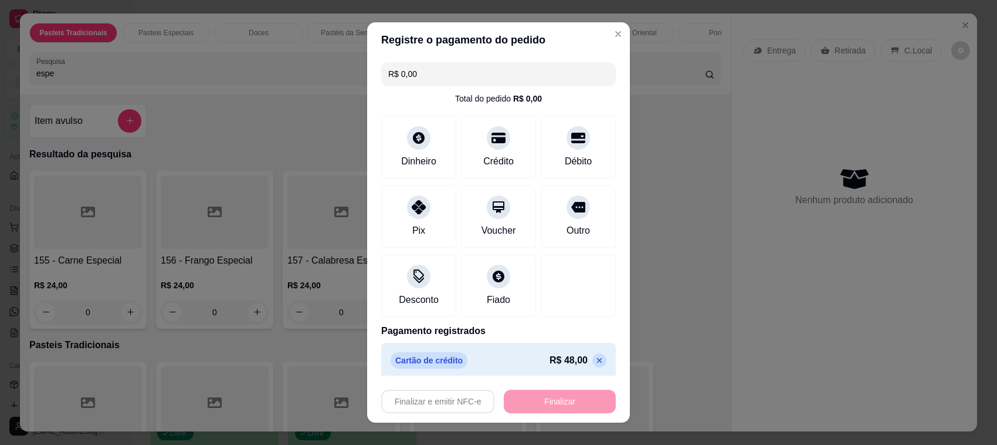
type input "-R$ 48,00"
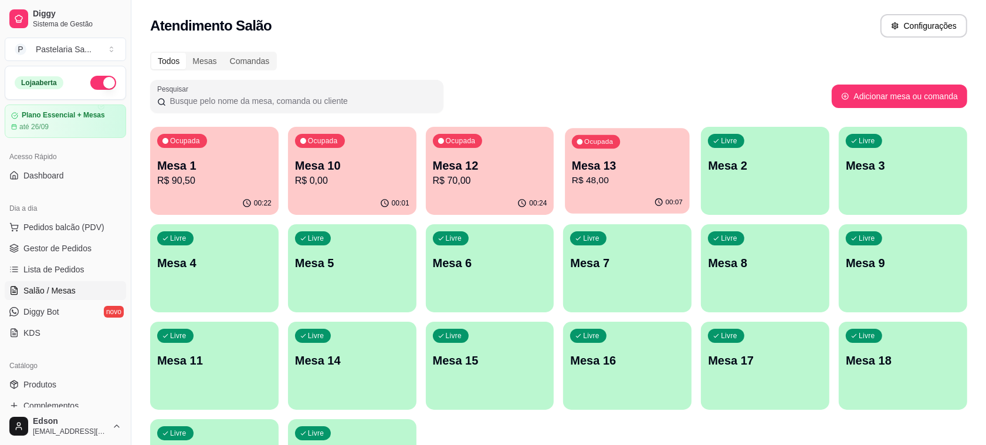
click at [656, 187] on p "R$ 48,00" at bounding box center [627, 180] width 111 height 13
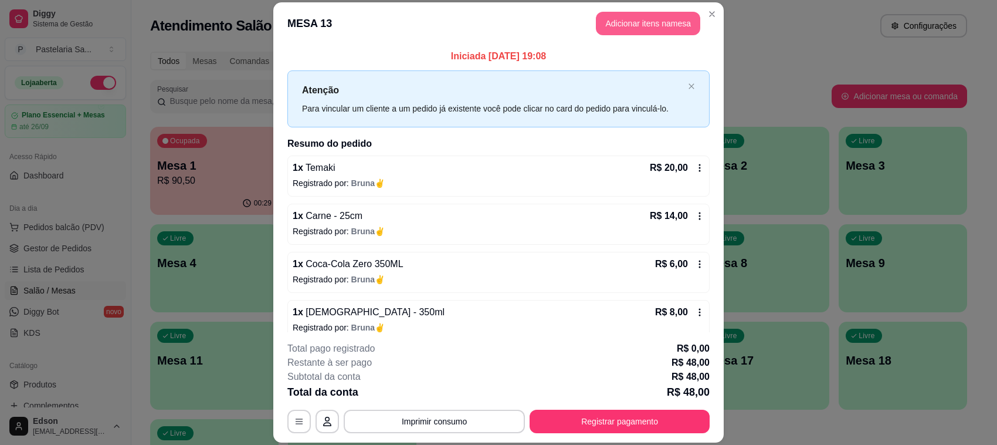
click at [659, 12] on button "Adicionar itens na mesa" at bounding box center [648, 23] width 104 height 23
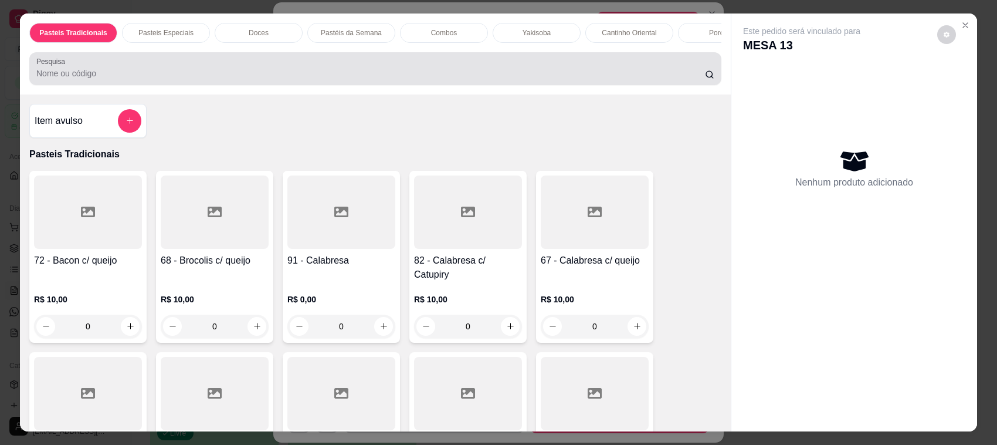
click at [499, 69] on div at bounding box center [375, 68] width 678 height 23
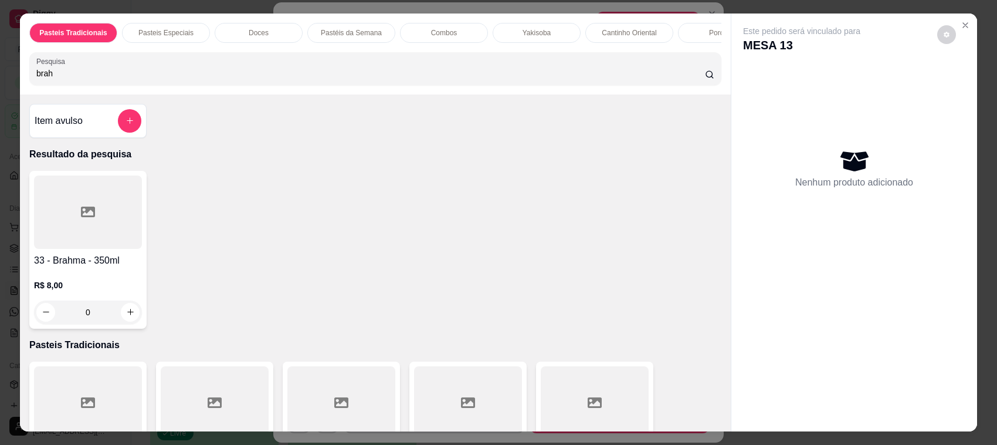
type input "brah"
click at [123, 324] on div "0" at bounding box center [88, 311] width 108 height 23
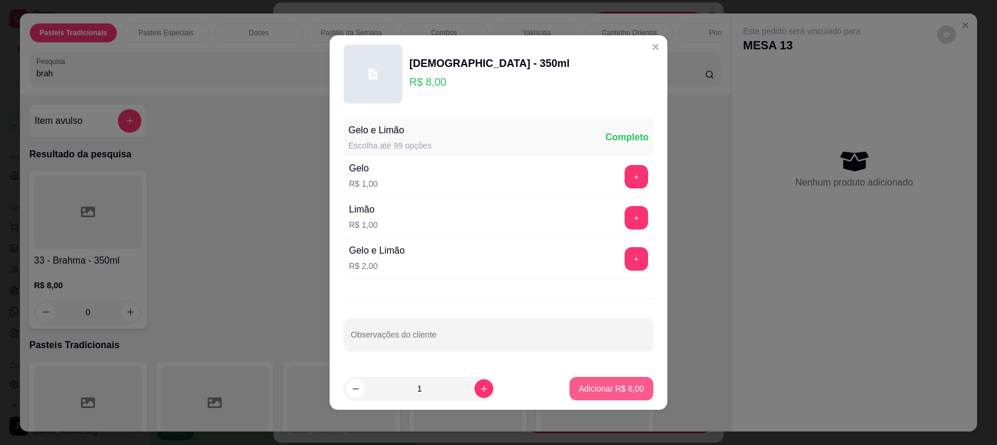
click at [602, 391] on p "Adicionar R$ 8,00" at bounding box center [611, 389] width 65 height 12
type input "1"
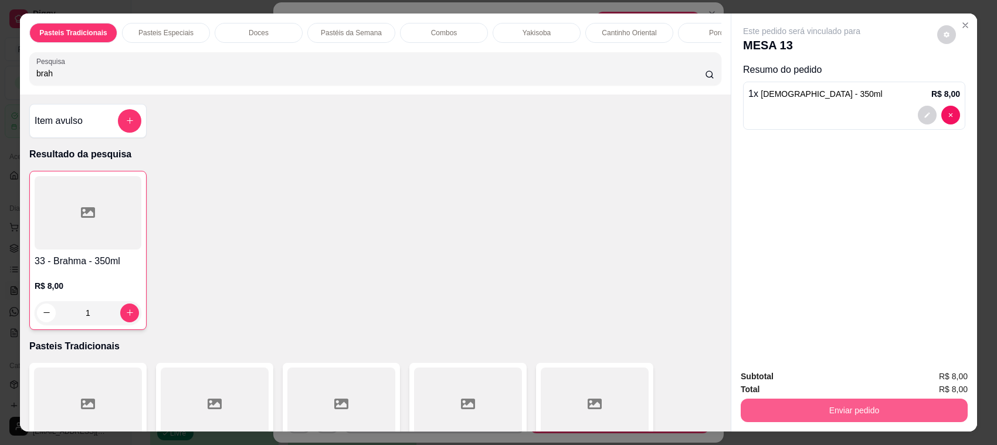
click at [831, 400] on button "Enviar pedido" at bounding box center [854, 409] width 227 height 23
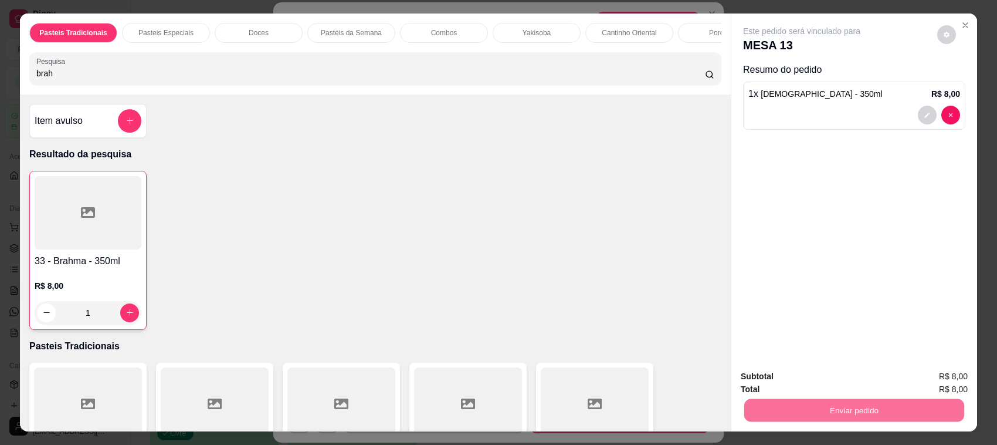
click at [814, 377] on button "Não registrar e enviar pedido" at bounding box center [815, 382] width 122 height 22
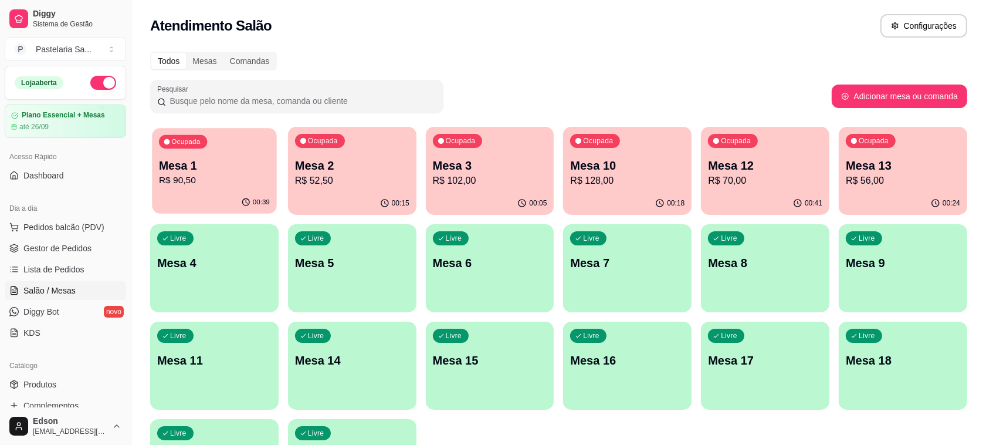
click at [251, 144] on div "Ocupada Mesa 1 R$ 90,50" at bounding box center [214, 159] width 124 height 63
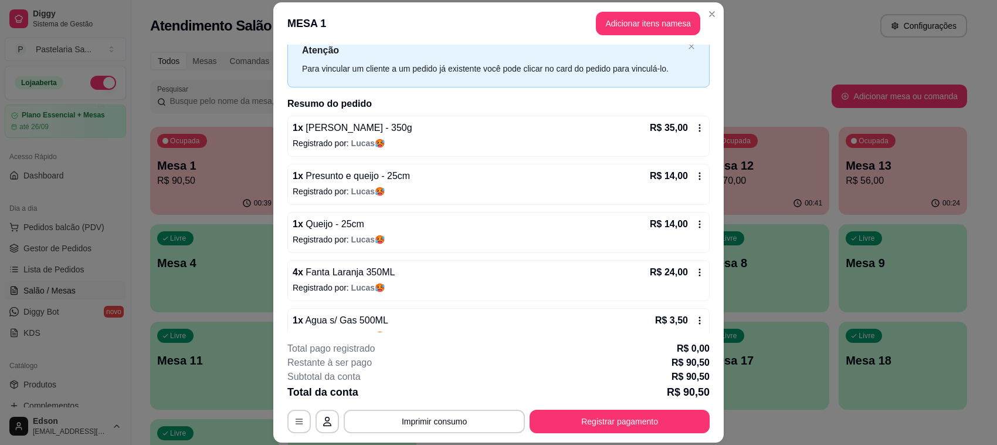
scroll to position [62, 0]
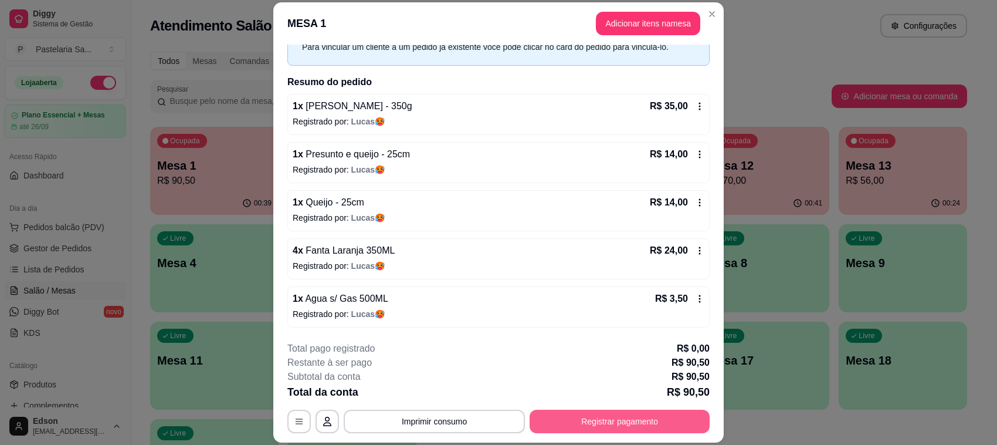
click at [606, 427] on button "Registrar pagamento" at bounding box center [620, 421] width 180 height 23
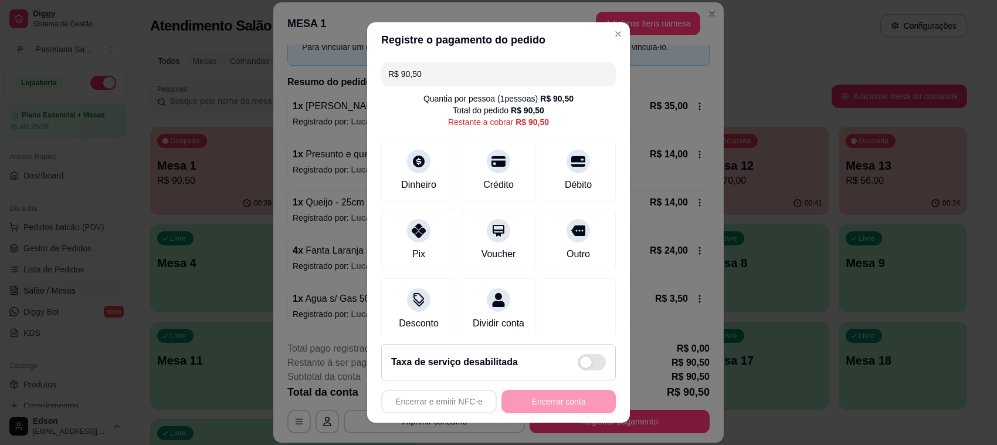
click at [465, 77] on input "R$ 90,50" at bounding box center [498, 73] width 221 height 23
click at [569, 165] on div "Débito" at bounding box center [578, 168] width 83 height 69
click at [497, 184] on div "Crédito" at bounding box center [498, 183] width 33 height 15
type input "R$ 0,00"
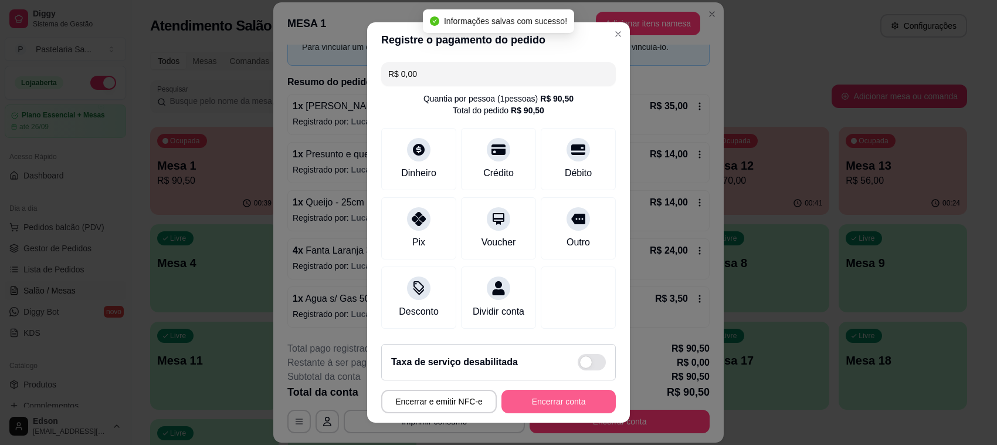
click at [556, 399] on button "Encerrar conta" at bounding box center [559, 401] width 114 height 23
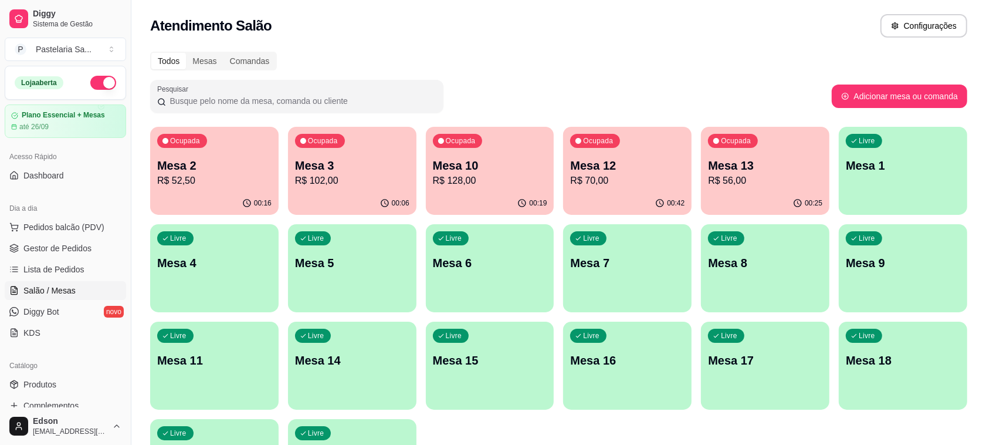
click at [376, 154] on div "Ocupada Mesa 3 R$ 102,00" at bounding box center [352, 159] width 128 height 65
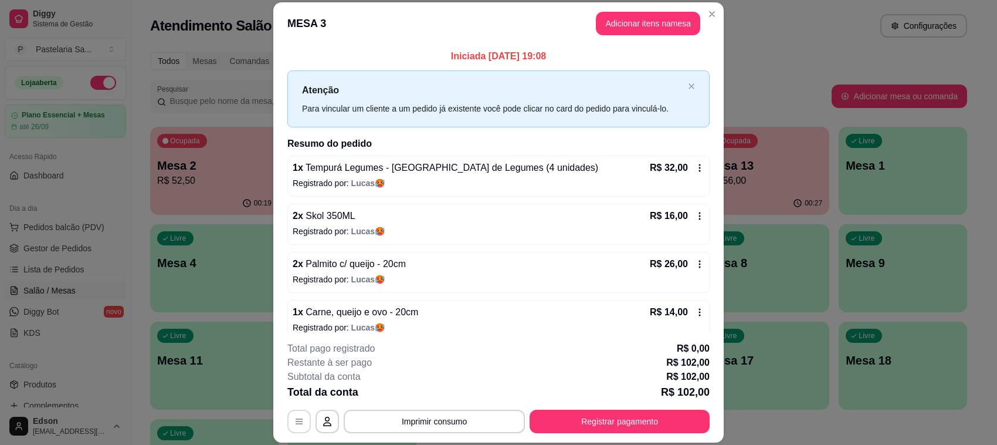
click at [287, 425] on button "button" at bounding box center [298, 421] width 23 height 23
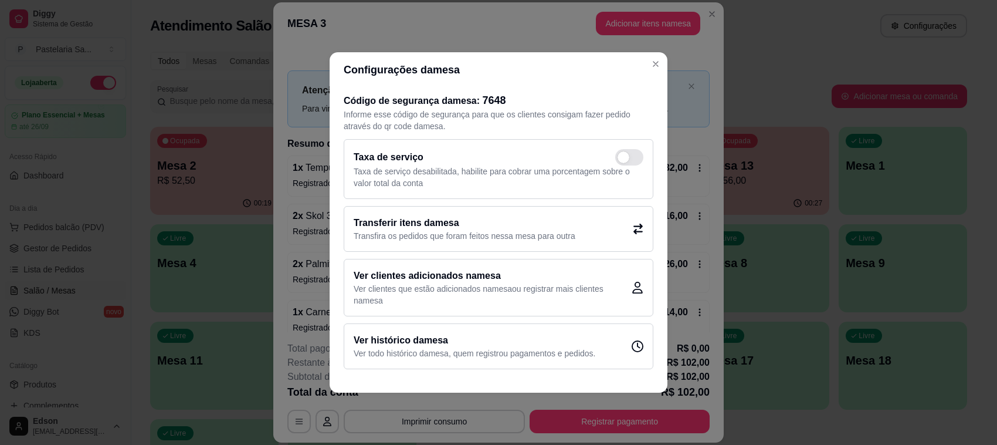
click at [419, 221] on h2 "Transferir itens da mesa" at bounding box center [465, 223] width 222 height 14
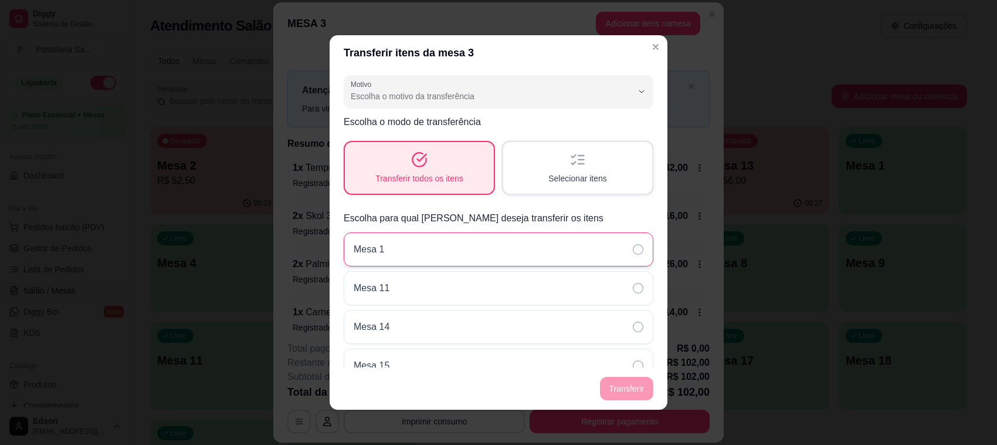
click at [435, 249] on div "Mesa 1" at bounding box center [499, 249] width 310 height 34
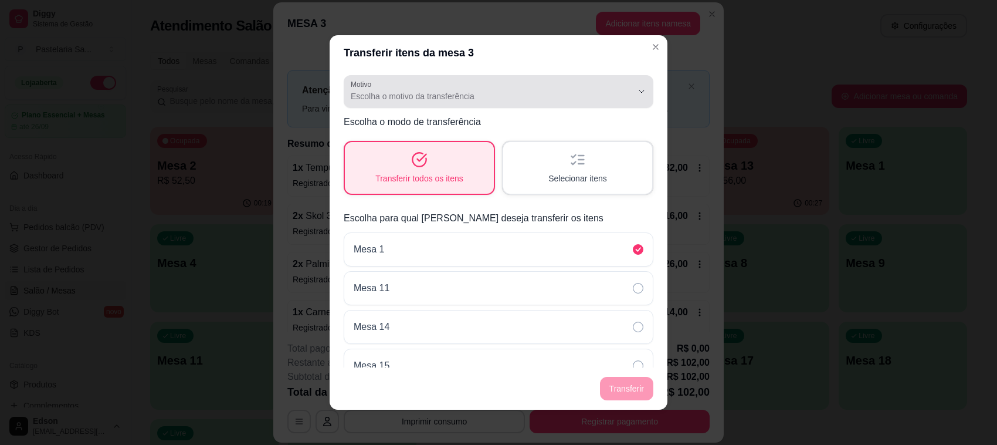
click at [424, 89] on div "Escolha o motivo da transferência" at bounding box center [492, 91] width 282 height 23
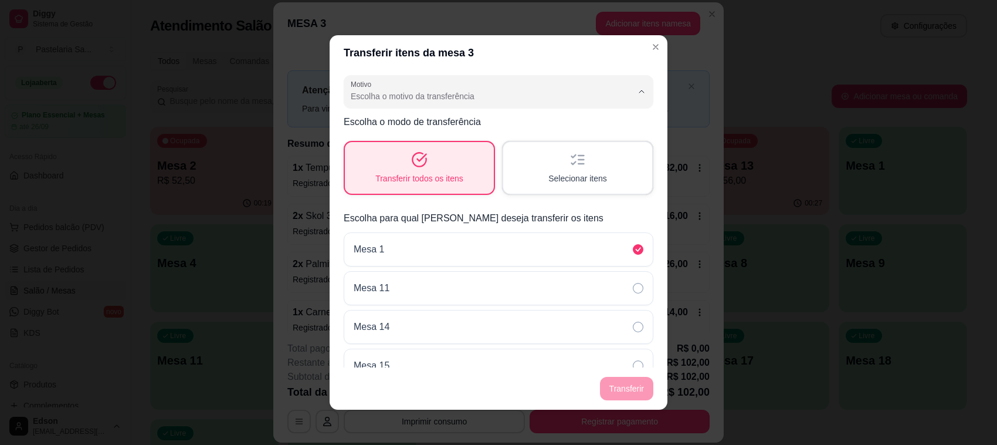
click at [445, 142] on span "Mudança de mesa" at bounding box center [482, 142] width 258 height 11
type input "TABLE_TRANSFER"
select select "TABLE_TRANSFER"
click at [622, 386] on button "Transferir" at bounding box center [627, 388] width 52 height 23
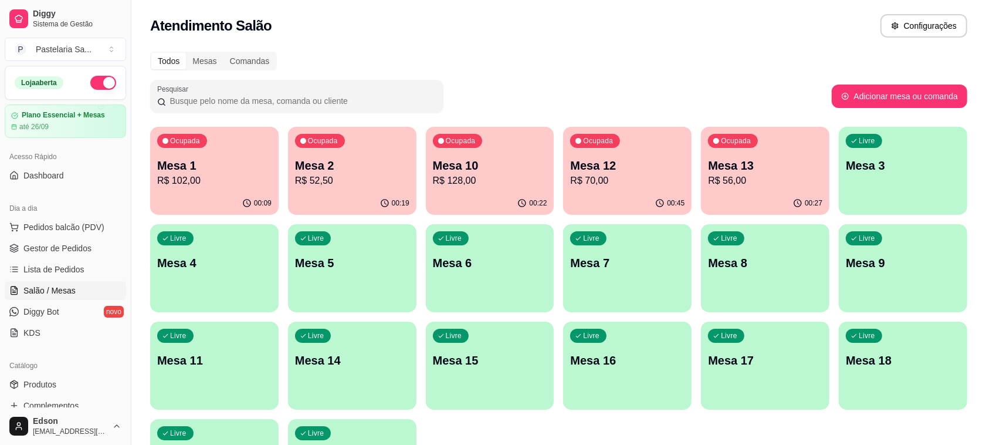
click at [93, 216] on div "Dia a dia" at bounding box center [65, 208] width 121 height 19
click at [93, 224] on span "Pedidos balcão (PDV)" at bounding box center [63, 227] width 81 height 12
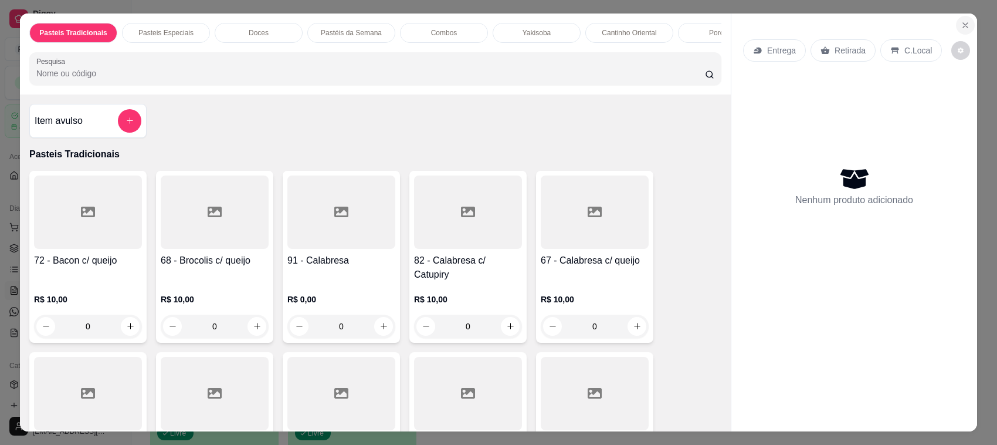
click at [961, 18] on button "Close" at bounding box center [965, 25] width 19 height 19
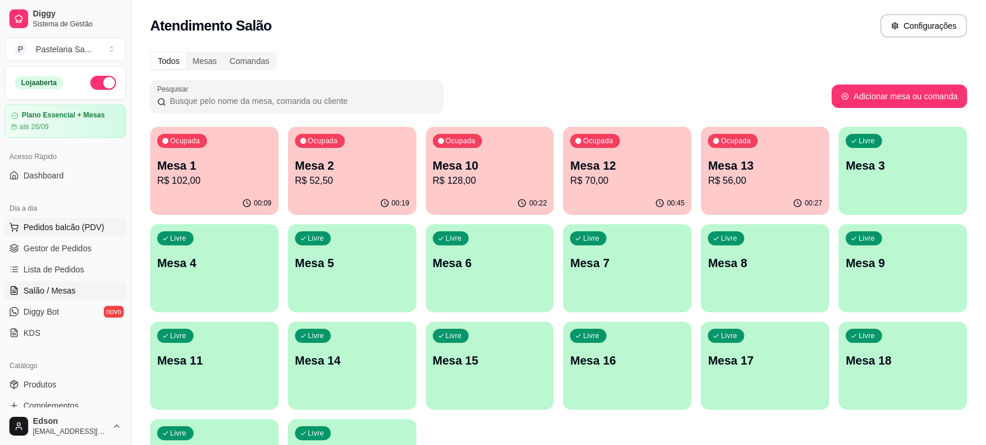
click at [84, 226] on span "Pedidos balcão (PDV)" at bounding box center [63, 227] width 81 height 12
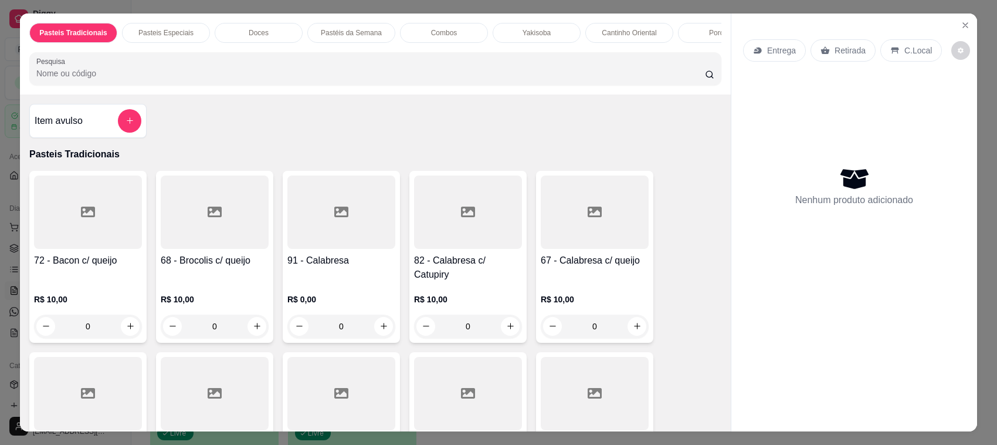
click at [840, 53] on p "Retirada" at bounding box center [850, 51] width 31 height 12
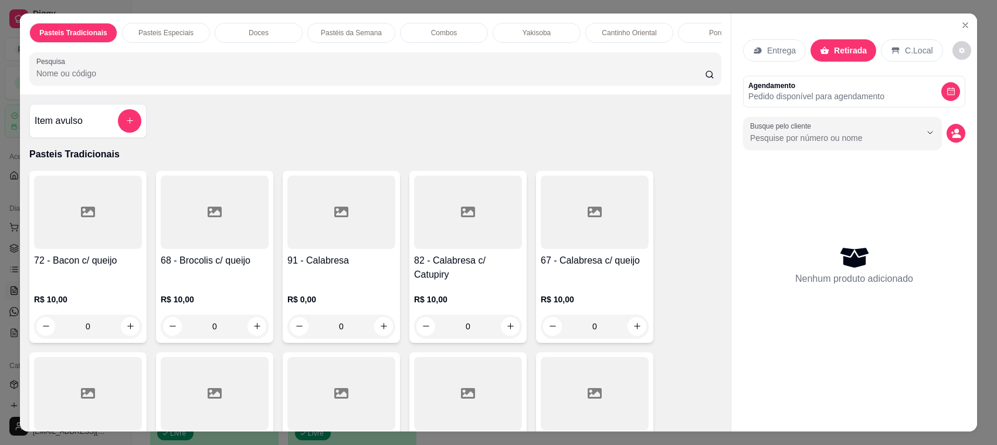
click at [481, 94] on div "Pasteis Tradicionais Pasteis Especiais Doces Pastéis da Semana Combos Yakisoba …" at bounding box center [375, 53] width 711 height 81
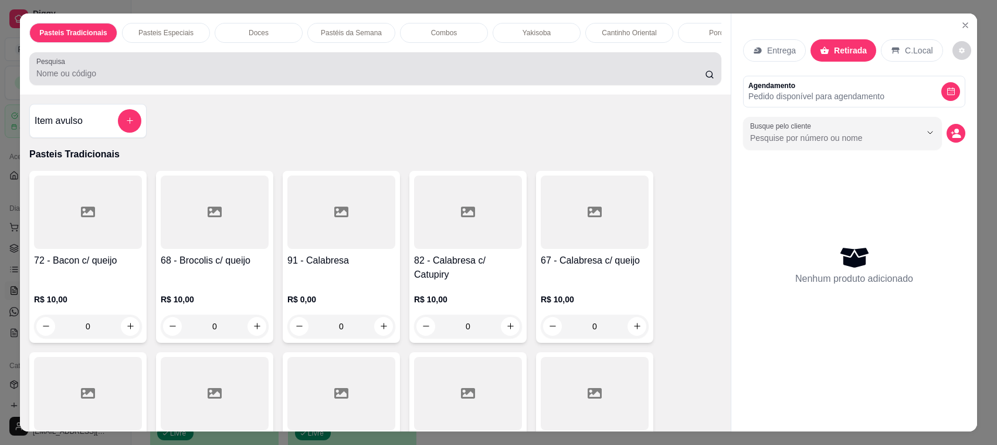
click at [491, 79] on input "Pesquisa" at bounding box center [370, 73] width 669 height 12
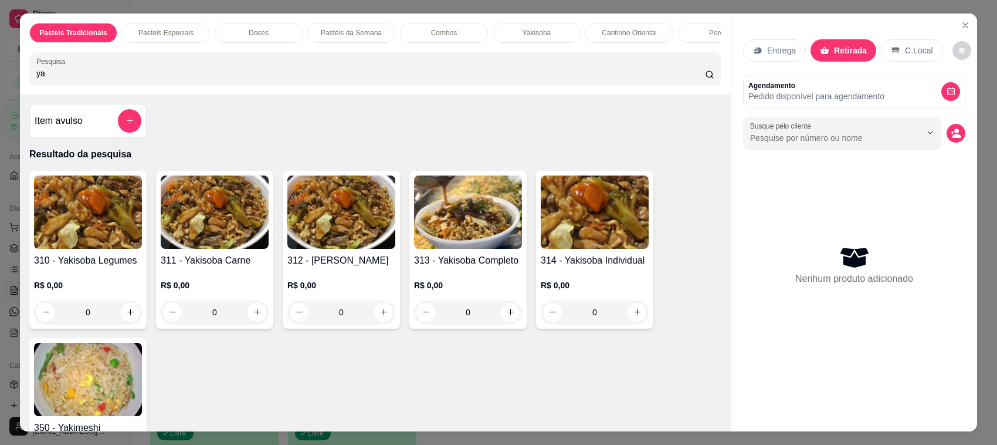
type input "ya"
click at [435, 249] on img at bounding box center [468, 211] width 108 height 73
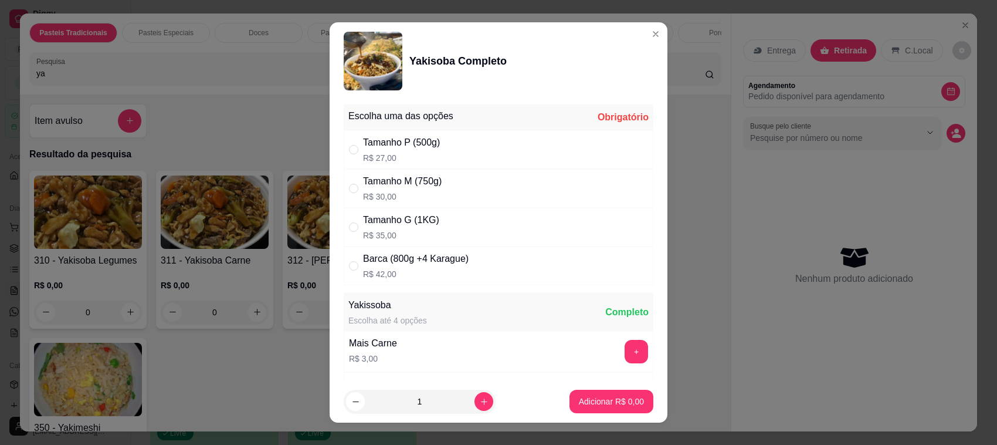
click at [423, 233] on p "R$ 35,00" at bounding box center [401, 235] width 76 height 12
radio input "true"
click at [586, 391] on button "Adicionar R$ 35,00" at bounding box center [609, 401] width 89 height 23
type input "1"
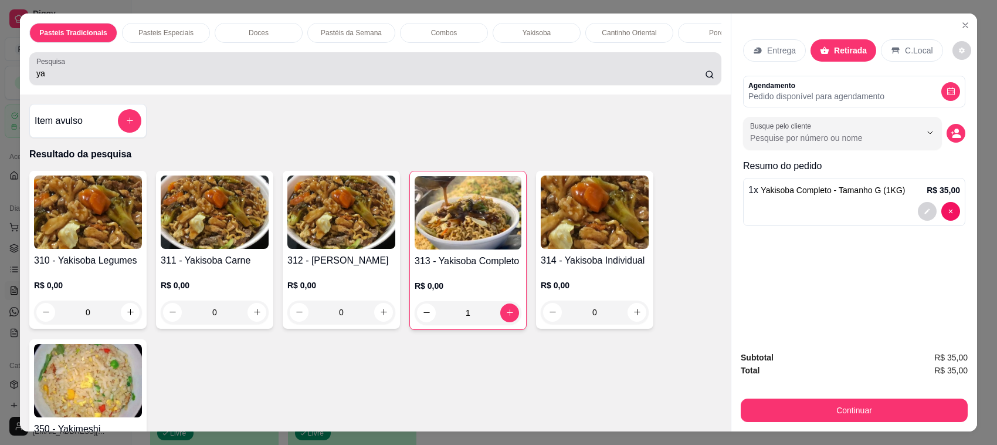
click at [389, 85] on div "Pesquisa ya" at bounding box center [375, 68] width 692 height 33
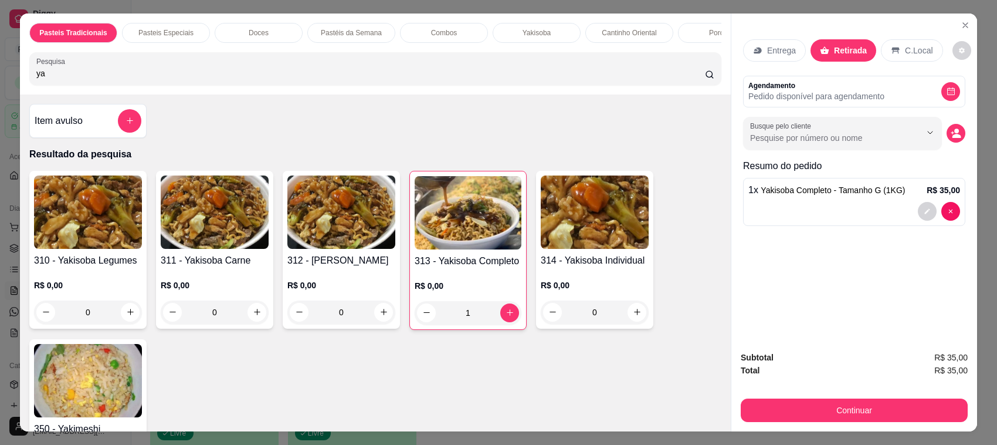
type input "y"
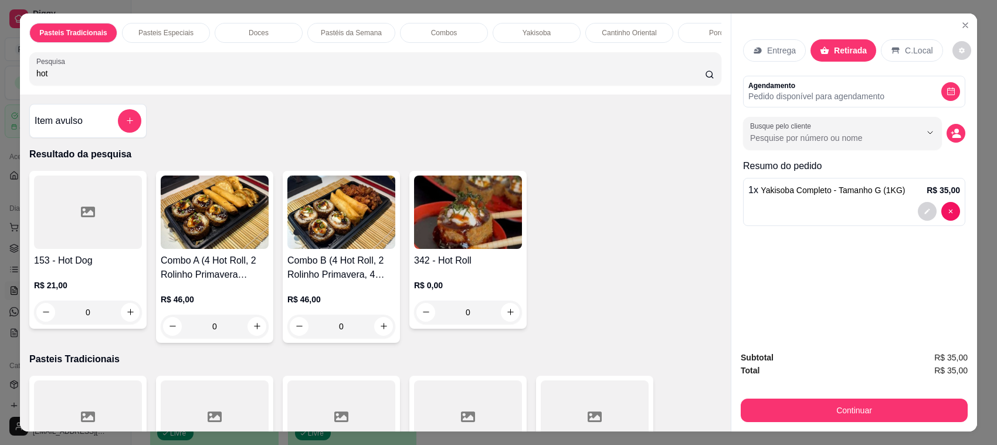
type input "hot"
click at [465, 222] on img at bounding box center [468, 211] width 108 height 73
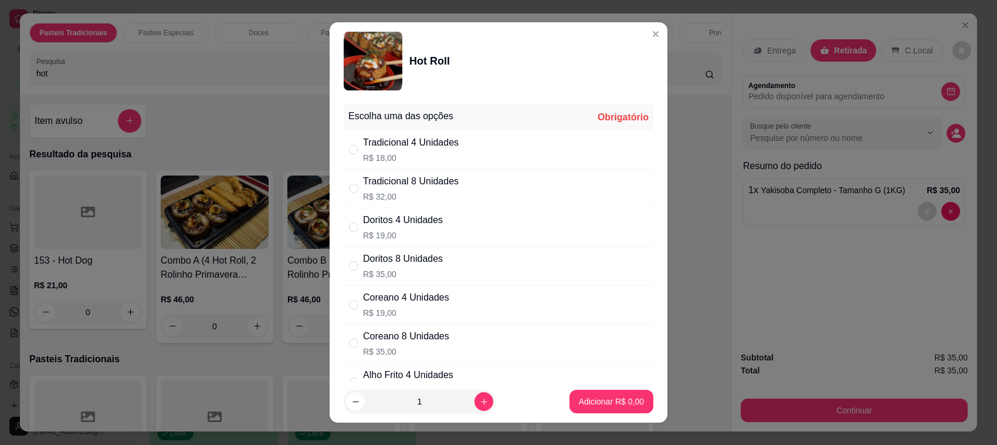
click at [495, 185] on div "Tradicional 8 Unidades R$ 32,00" at bounding box center [499, 188] width 310 height 39
radio input "true"
click at [623, 407] on p "Adicionar R$ 32,00" at bounding box center [609, 401] width 70 height 12
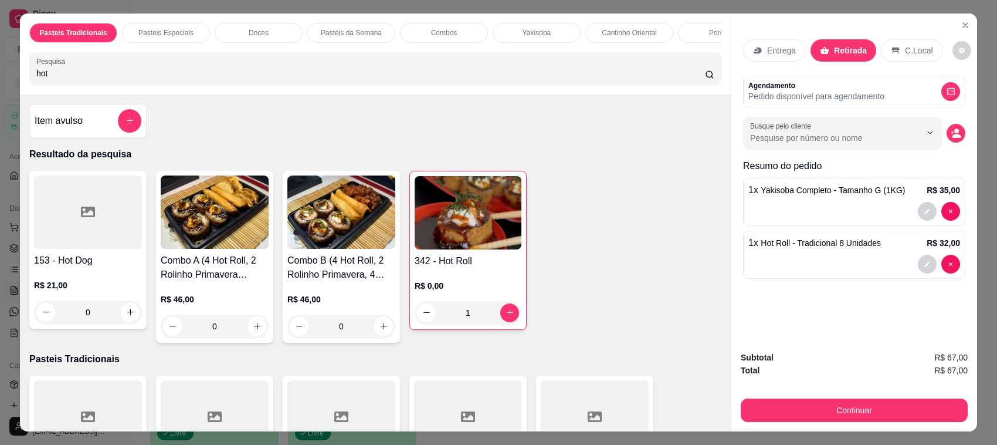
type input "1"
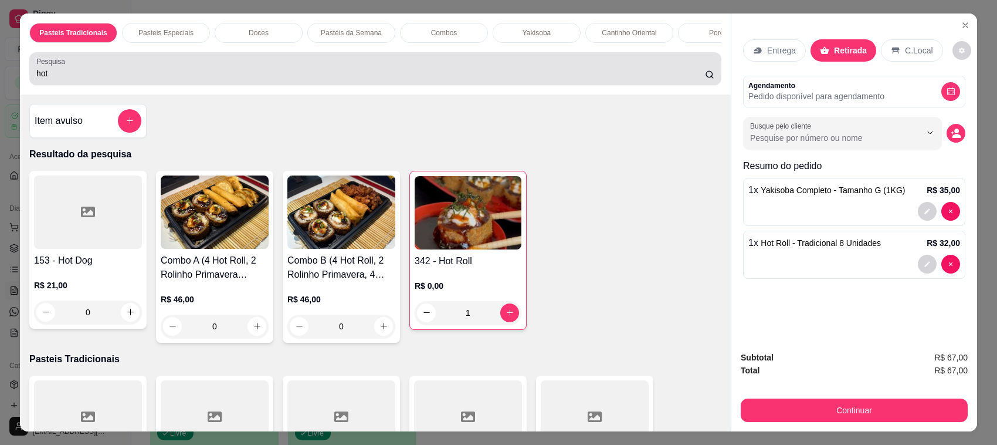
click at [268, 85] on div "Pesquisa hot" at bounding box center [375, 68] width 692 height 33
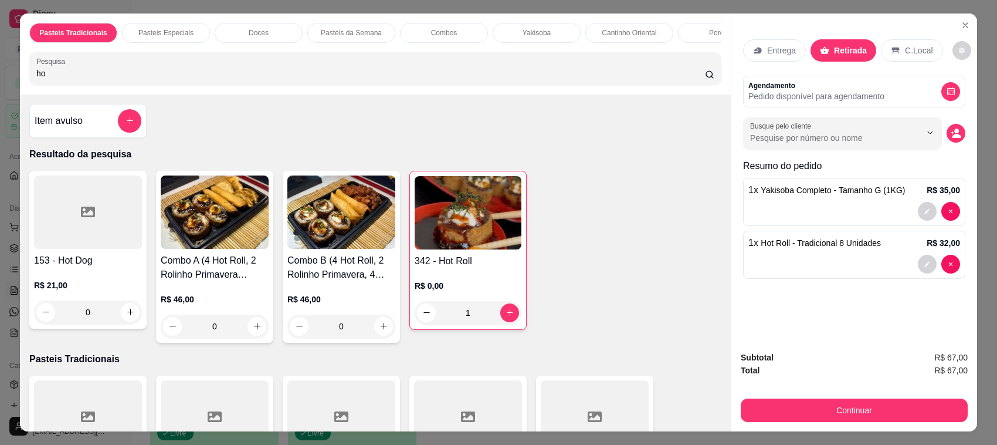
type input "h"
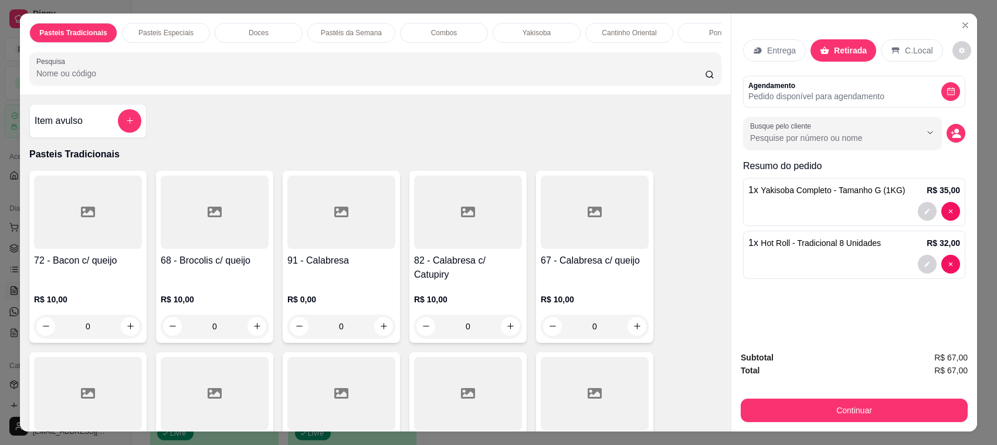
click at [779, 53] on p "Entrega" at bounding box center [781, 51] width 29 height 12
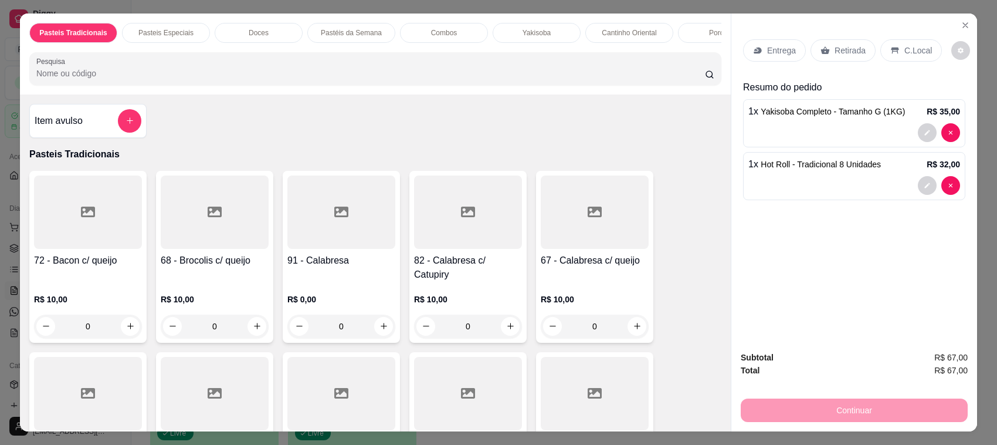
click at [776, 48] on p "Entrega" at bounding box center [781, 51] width 29 height 12
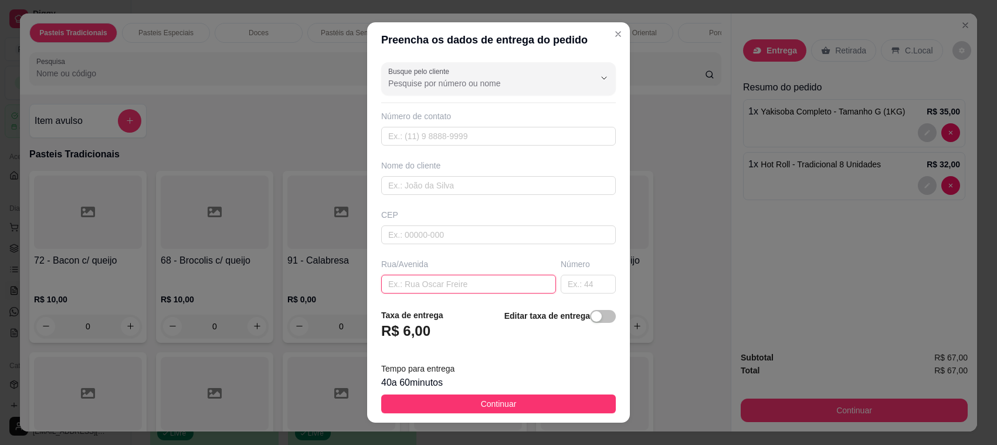
click at [447, 278] on input "text" at bounding box center [468, 284] width 175 height 19
type input "aroeira 258"
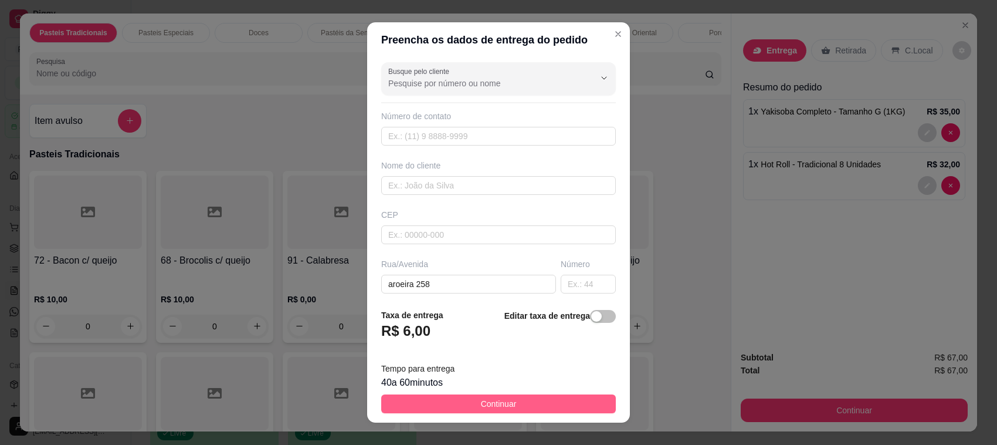
click at [544, 411] on button "Continuar" at bounding box center [498, 403] width 235 height 19
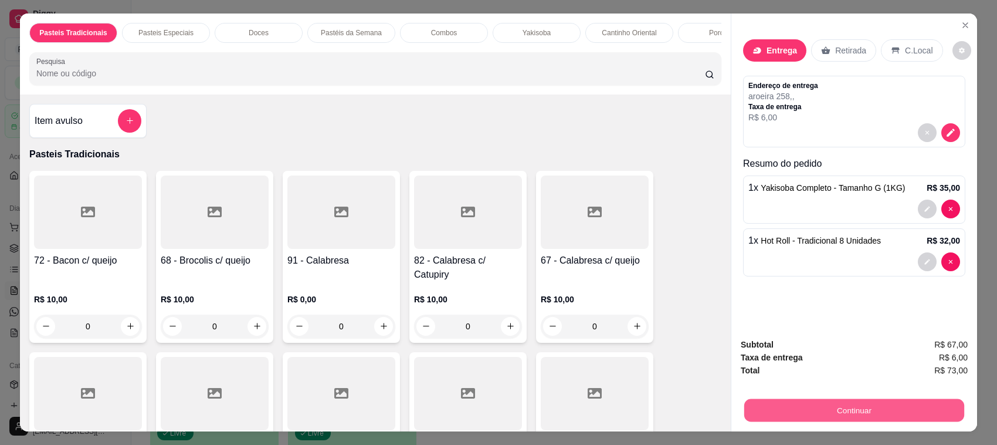
click at [860, 415] on button "Continuar" at bounding box center [855, 410] width 220 height 23
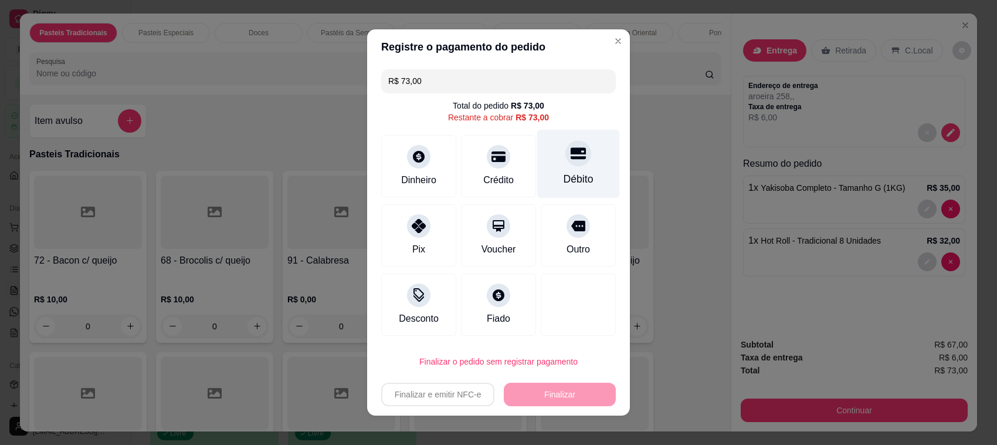
click at [561, 167] on div "Débito" at bounding box center [578, 164] width 83 height 69
type input "R$ 0,00"
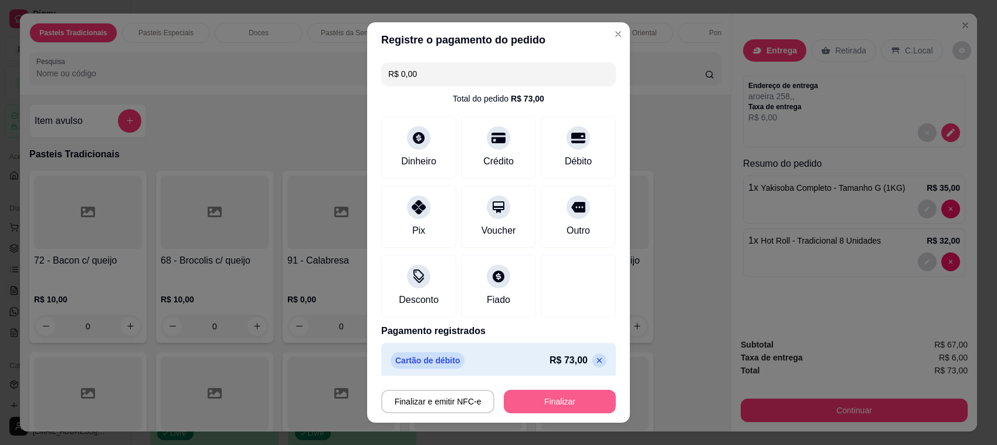
click at [525, 408] on button "Finalizar" at bounding box center [560, 401] width 112 height 23
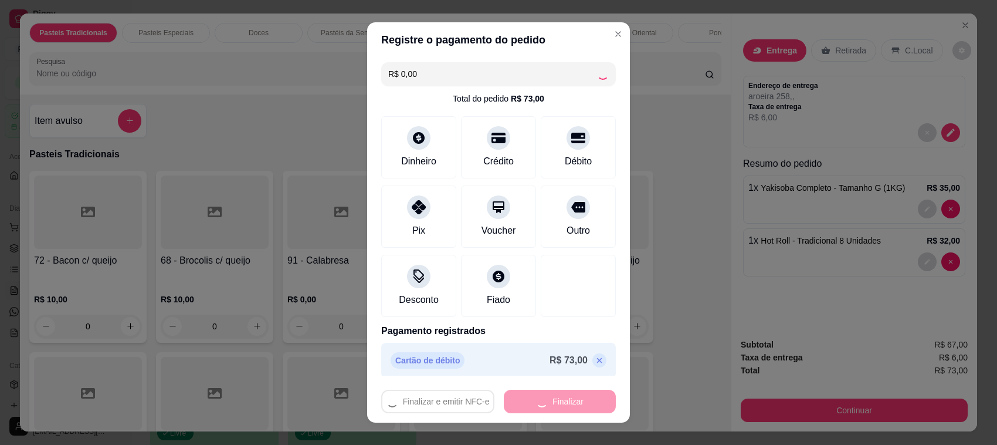
type input "0"
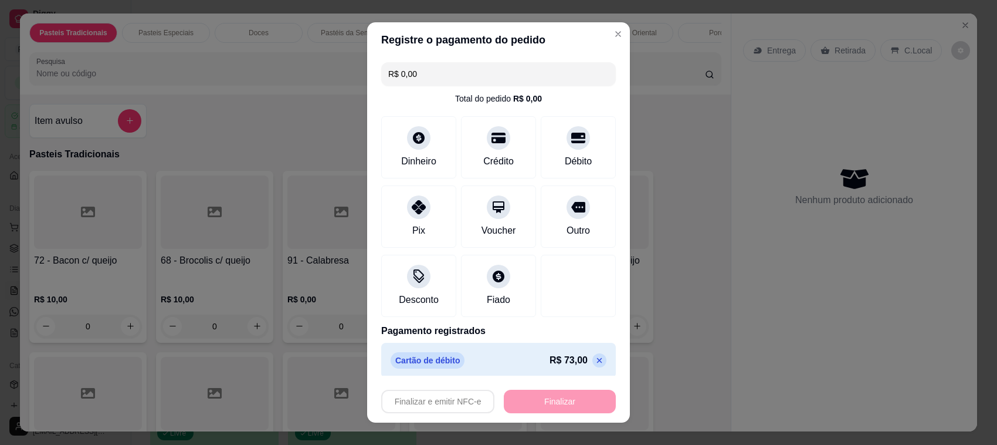
type input "-R$ 73,00"
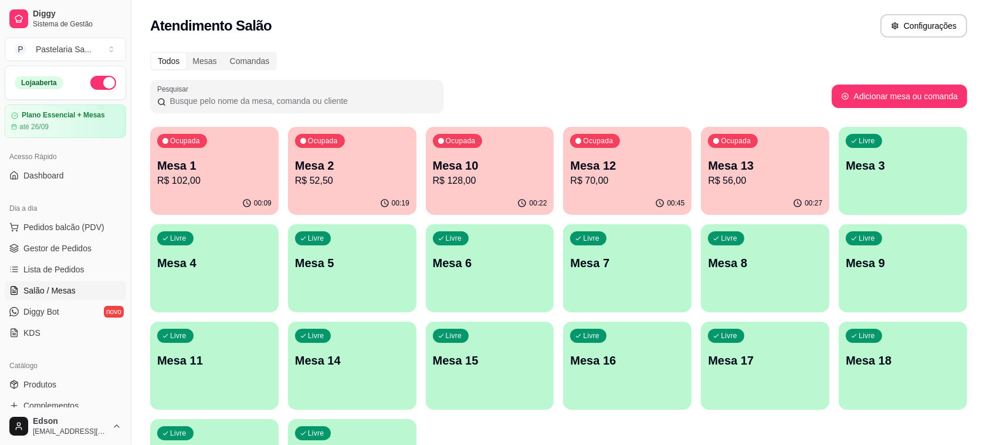
click at [744, 180] on p "R$ 56,00" at bounding box center [765, 181] width 114 height 14
click at [631, 157] on p "Mesa 12" at bounding box center [627, 165] width 114 height 16
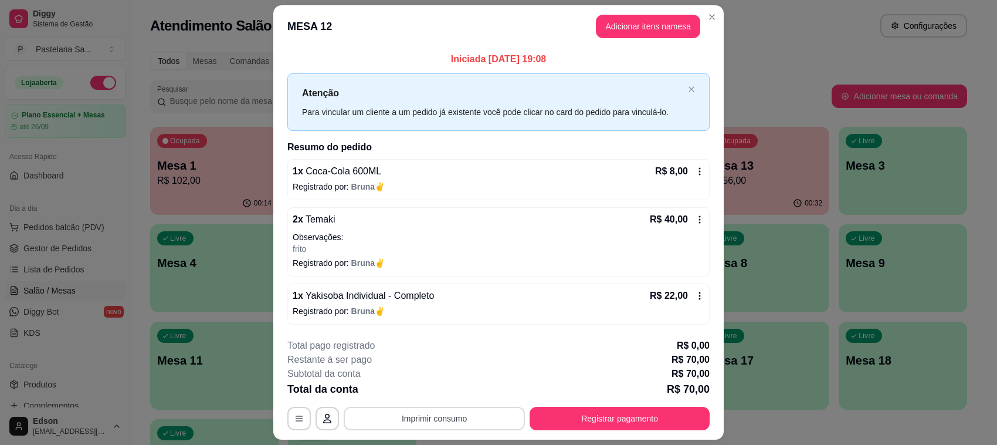
click at [441, 426] on button "Imprimir consumo" at bounding box center [434, 418] width 181 height 23
click at [444, 397] on button "Balcão" at bounding box center [432, 392] width 85 height 19
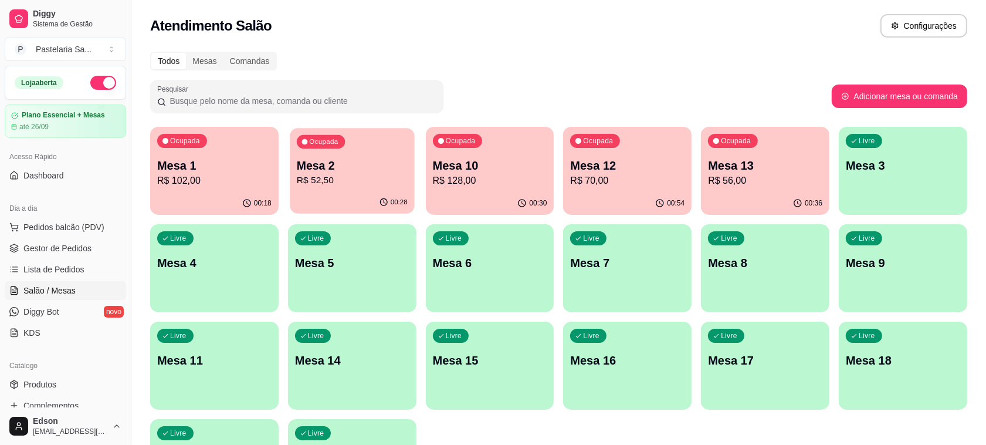
click at [356, 158] on p "Mesa 2" at bounding box center [352, 166] width 111 height 16
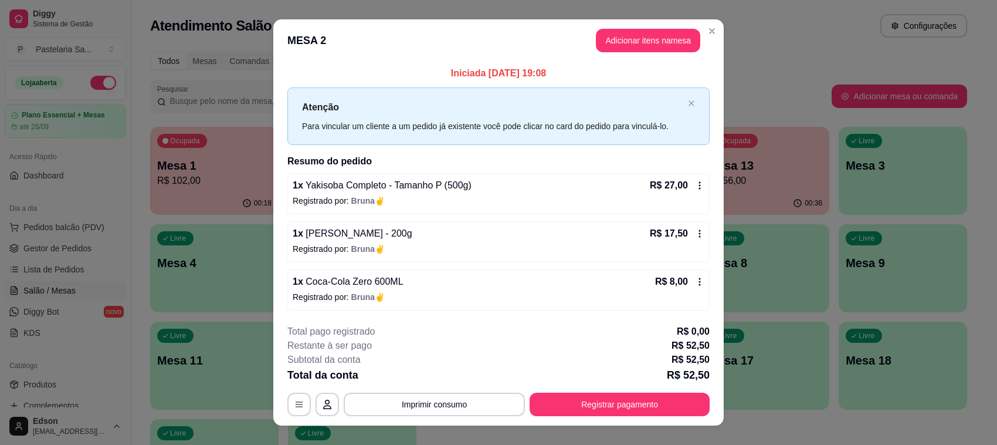
click at [412, 410] on button "Imprimir consumo" at bounding box center [434, 403] width 181 height 23
click at [443, 374] on button "Balcão" at bounding box center [432, 377] width 82 height 18
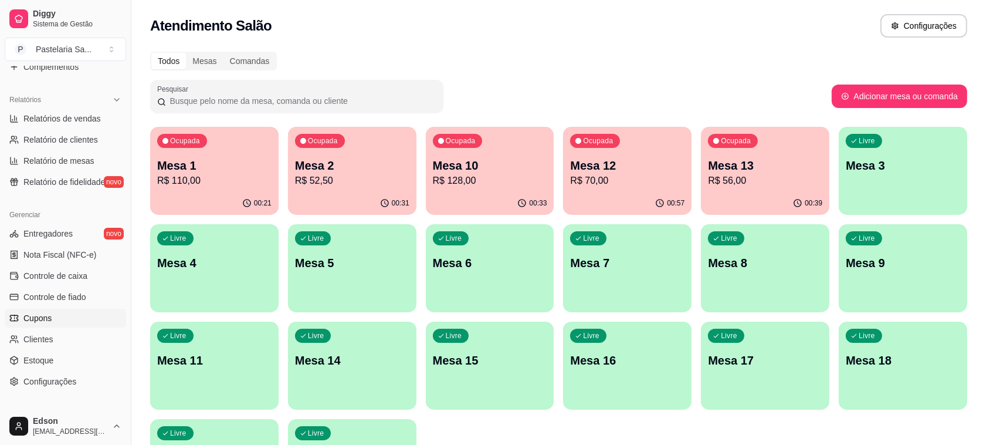
scroll to position [399, 0]
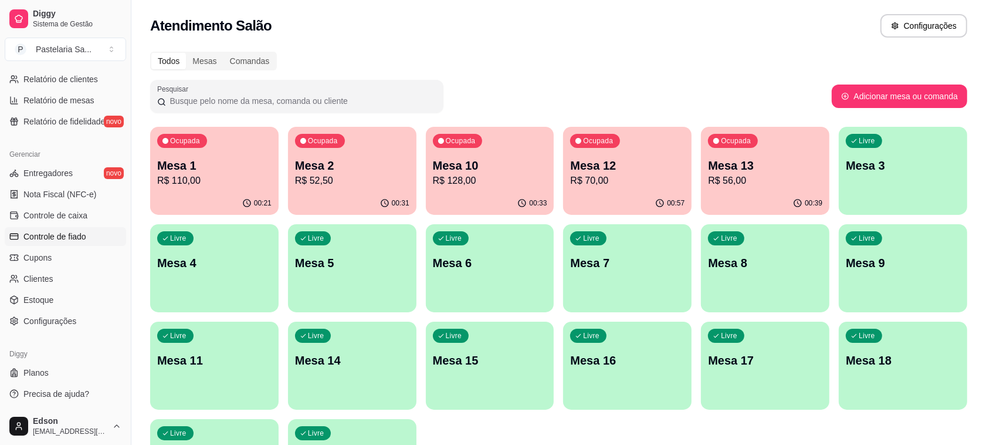
click at [59, 241] on span "Controle de fiado" at bounding box center [54, 237] width 63 height 12
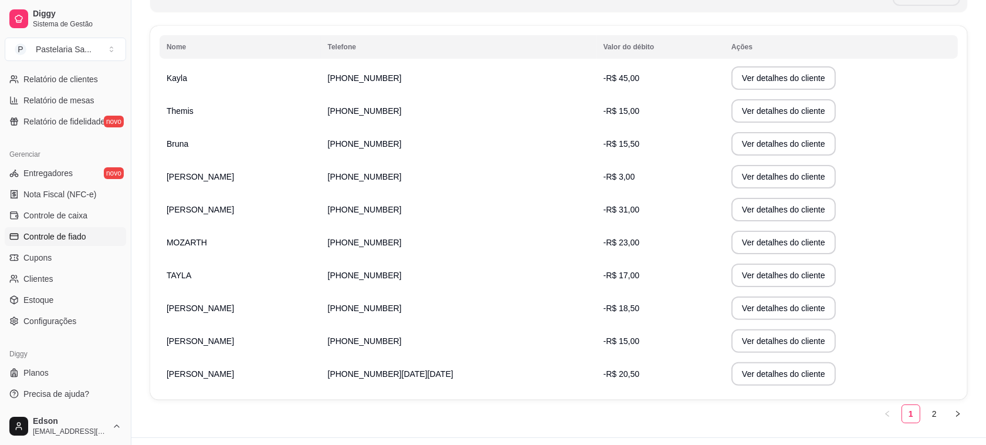
scroll to position [205, 0]
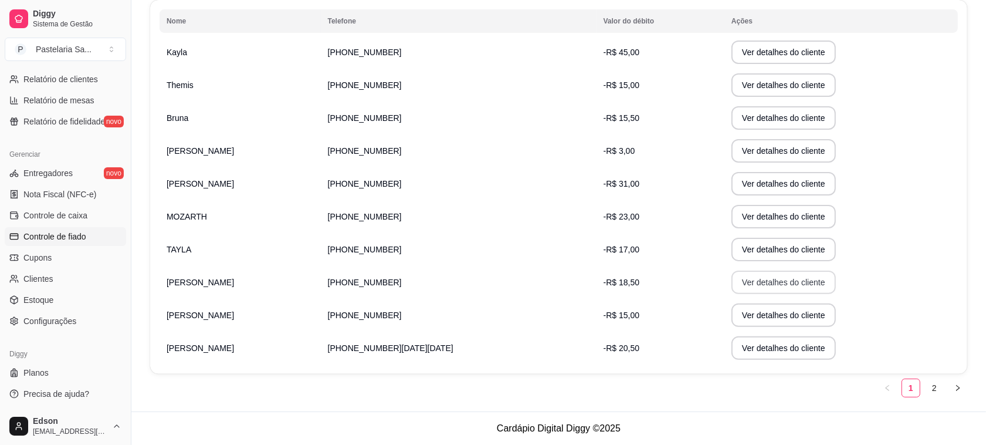
click at [733, 285] on button "Ver detalhes do cliente" at bounding box center [784, 281] width 104 height 23
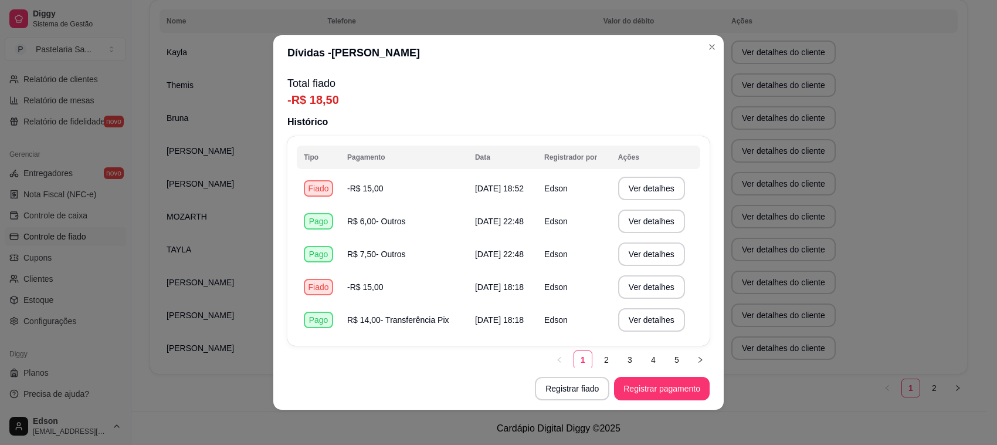
click at [635, 371] on footer "Registrar fiado Registrar pagamento" at bounding box center [498, 388] width 451 height 42
click at [638, 388] on button "Registrar pagamento" at bounding box center [662, 388] width 93 height 23
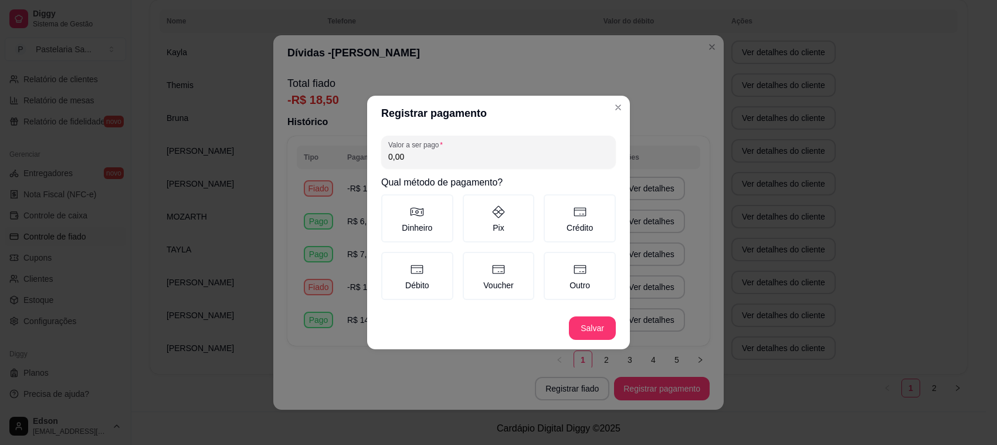
click at [491, 154] on input "0,00" at bounding box center [498, 157] width 221 height 12
type input "17,00"
click at [524, 219] on label "Pix" at bounding box center [499, 218] width 72 height 48
click at [472, 203] on button "Pix" at bounding box center [466, 198] width 9 height 9
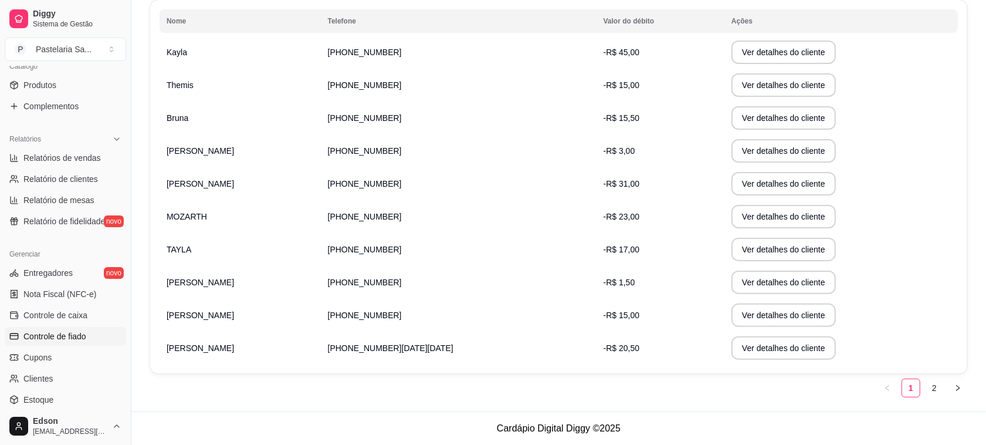
scroll to position [0, 0]
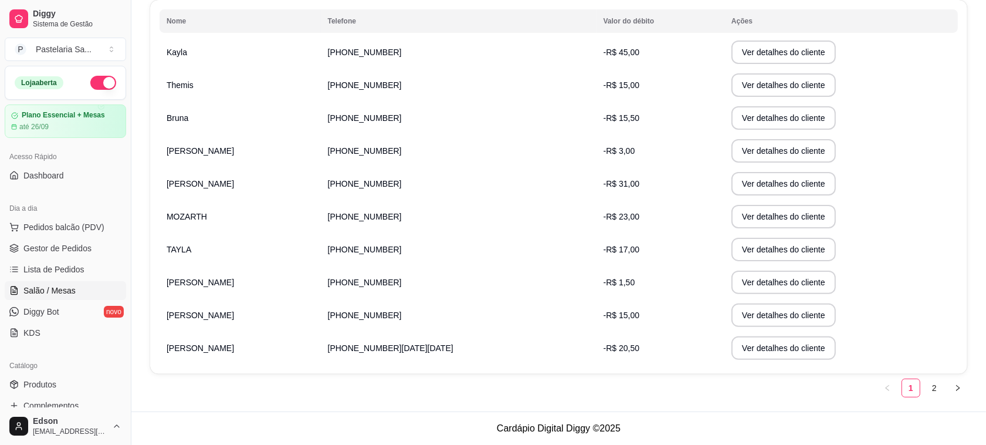
click at [57, 282] on link "Salão / Mesas" at bounding box center [65, 290] width 121 height 19
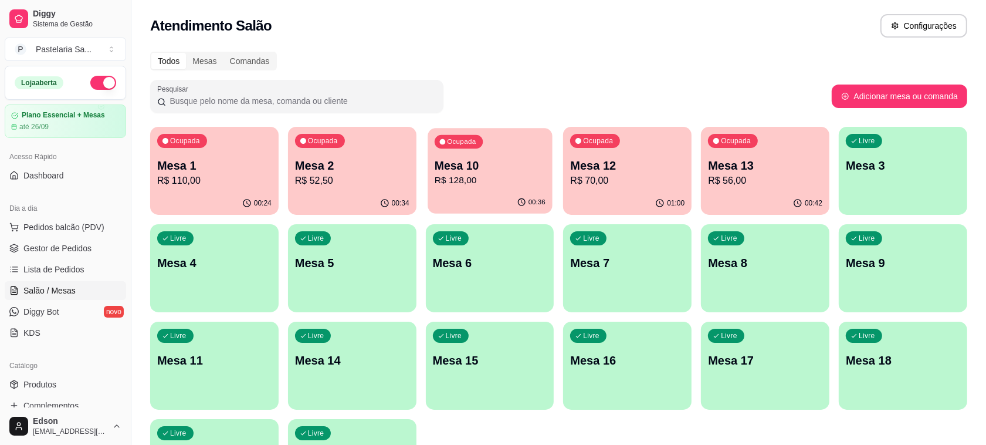
click at [488, 183] on p "R$ 128,00" at bounding box center [490, 180] width 111 height 13
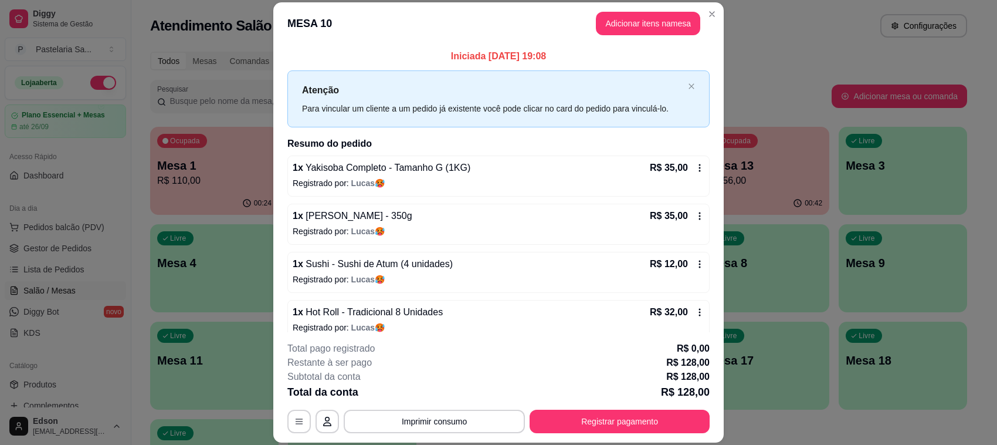
scroll to position [62, 0]
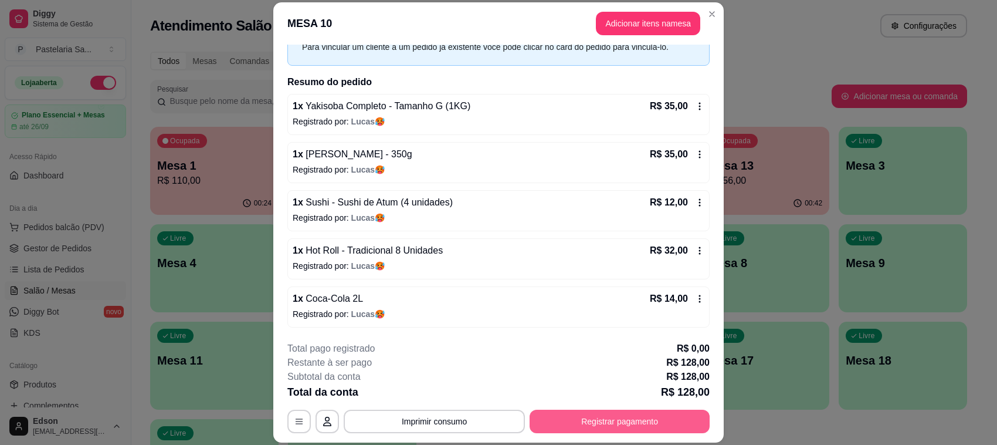
click at [624, 411] on button "Registrar pagamento" at bounding box center [620, 421] width 180 height 23
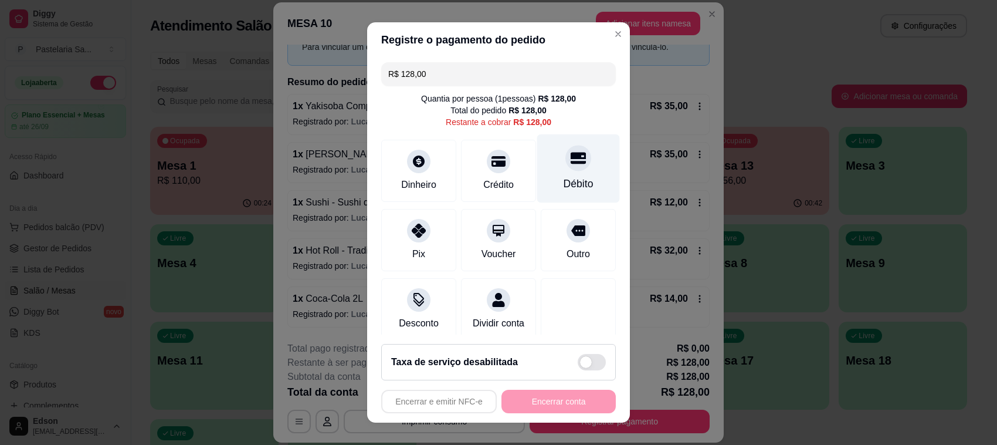
click at [564, 180] on div "Débito" at bounding box center [579, 183] width 30 height 15
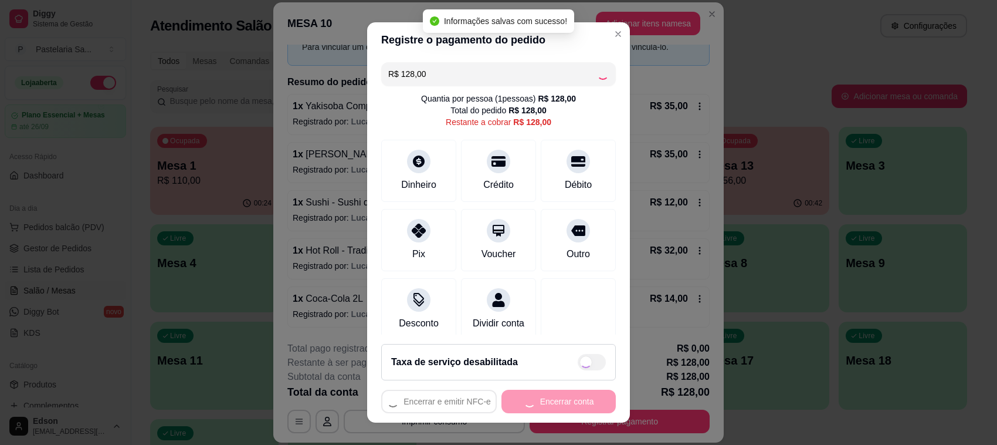
type input "R$ 0,00"
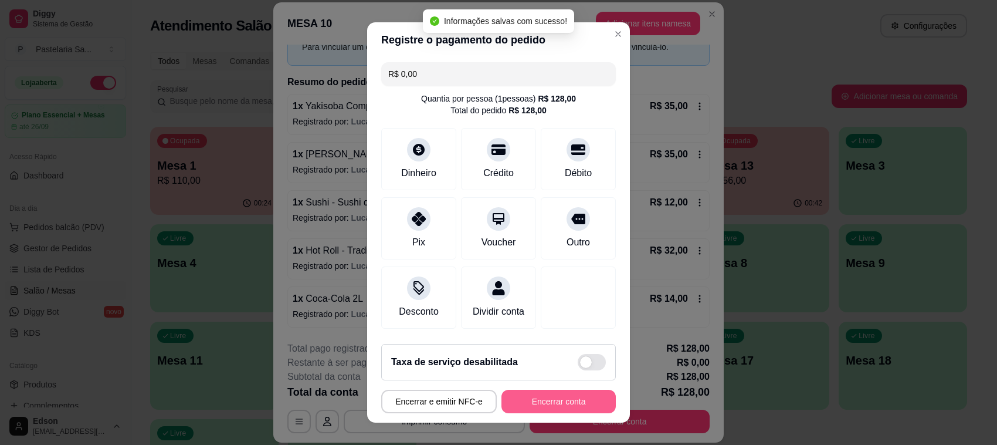
click at [573, 404] on button "Encerrar conta" at bounding box center [559, 401] width 114 height 23
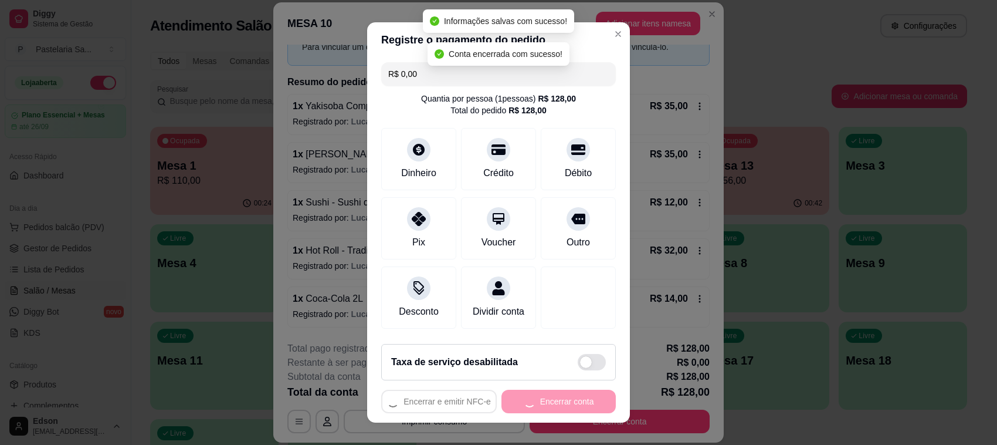
scroll to position [0, 0]
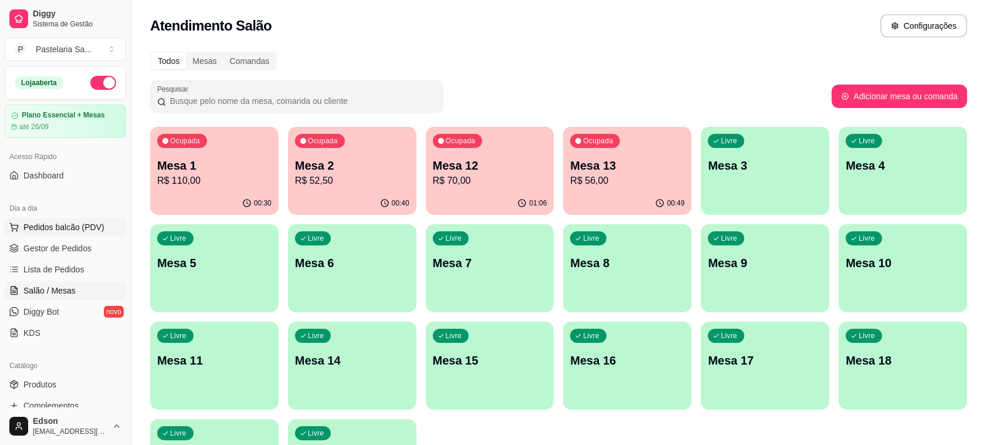
click at [111, 224] on button "Pedidos balcão (PDV)" at bounding box center [65, 227] width 121 height 19
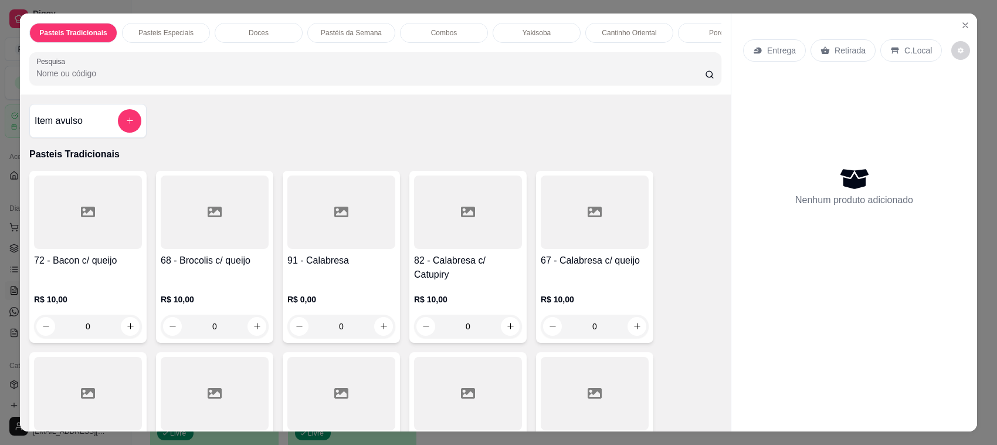
click at [549, 37] on div "Yakisoba" at bounding box center [537, 33] width 88 height 20
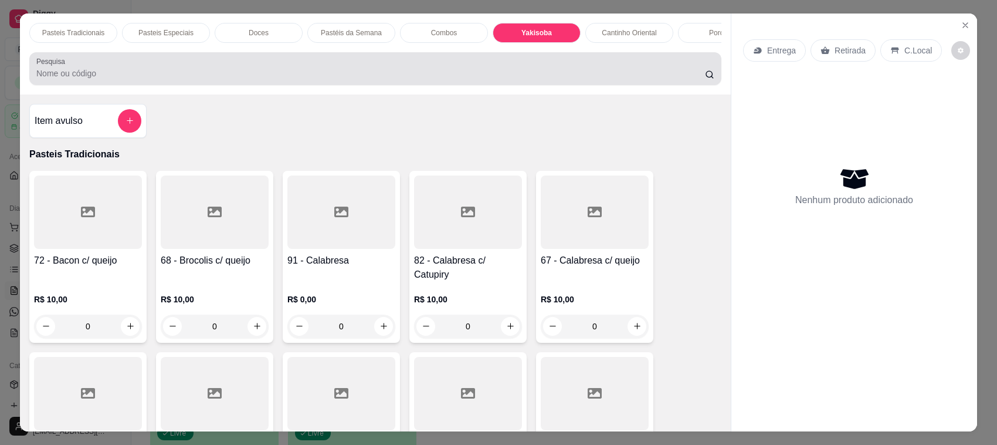
scroll to position [24, 0]
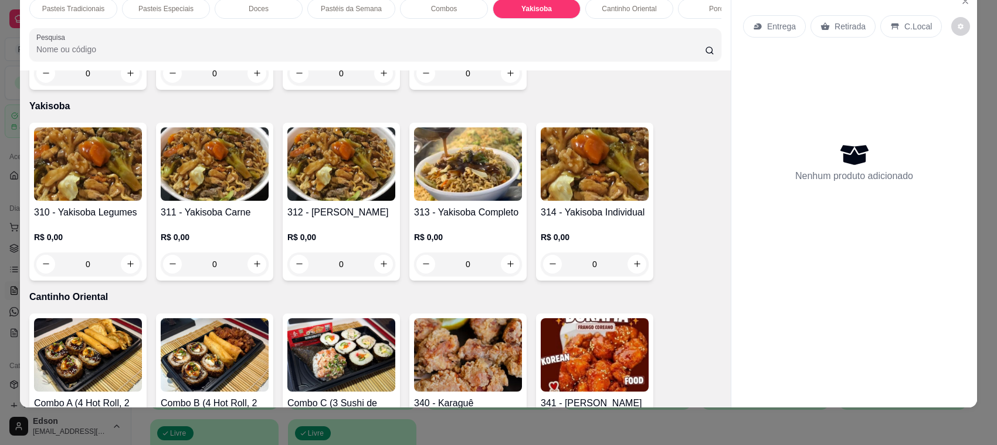
click at [471, 182] on img at bounding box center [468, 163] width 108 height 73
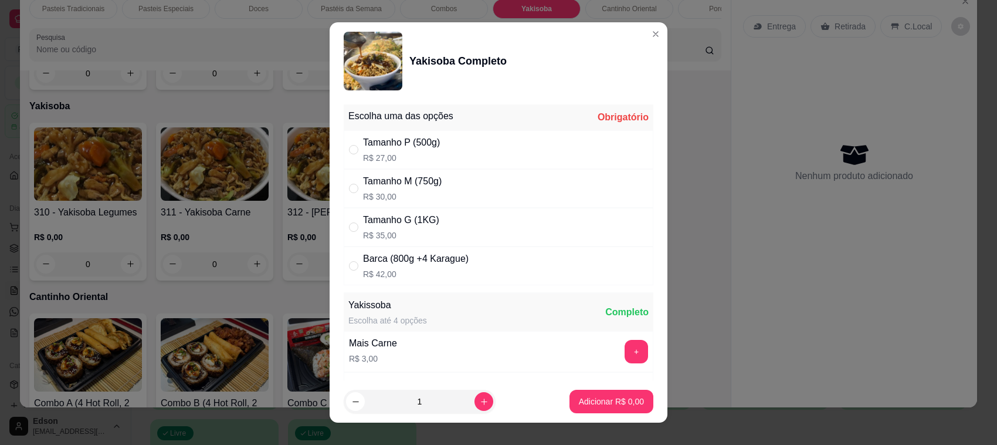
click at [418, 233] on p "R$ 35,00" at bounding box center [401, 235] width 76 height 12
radio input "true"
click at [576, 398] on p "Adicionar R$ 35,00" at bounding box center [610, 400] width 68 height 11
type input "1"
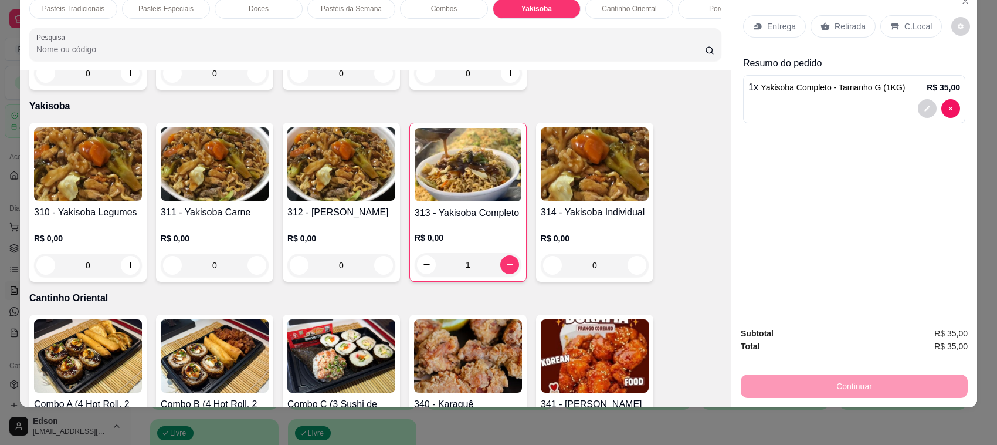
click at [652, 4] on div "Cantinho Oriental" at bounding box center [630, 9] width 88 height 20
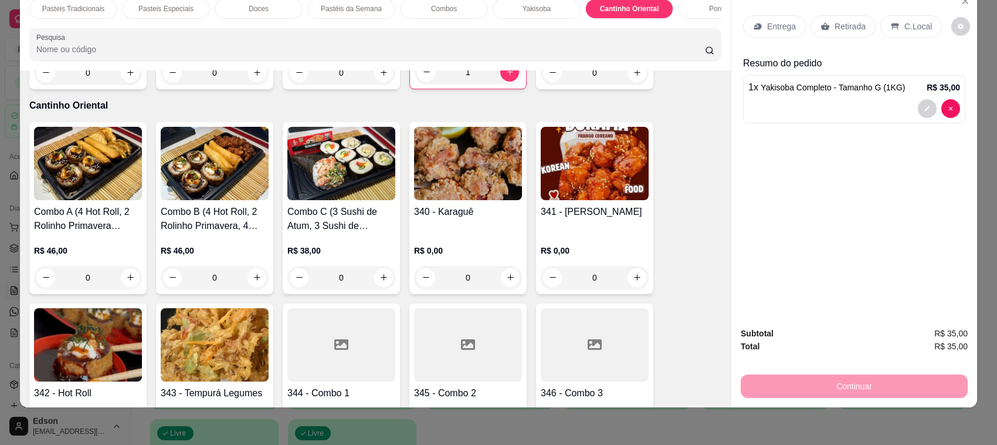
click at [133, 205] on h4 "Combo A (4 Hot Roll, 2 Rolinho Primavera Frango ou Legumes e 4 Gyoza) + REFRI L…" at bounding box center [88, 219] width 108 height 28
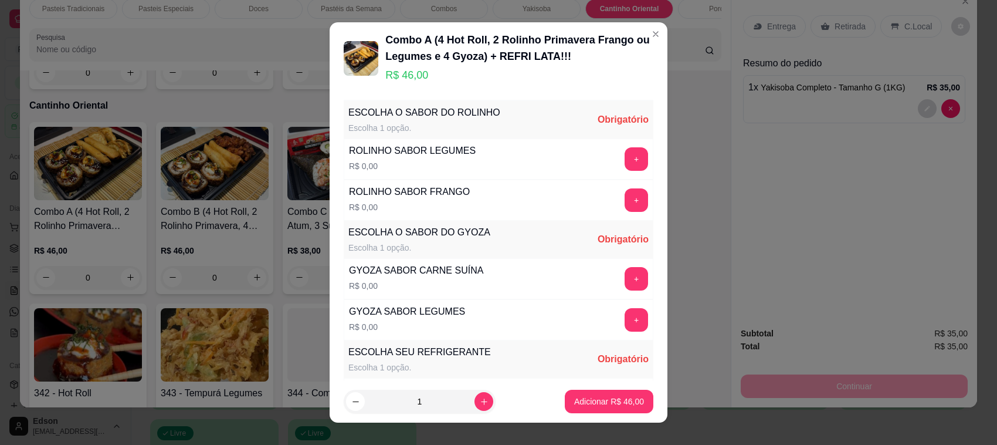
click at [625, 154] on button "+" at bounding box center [636, 158] width 23 height 23
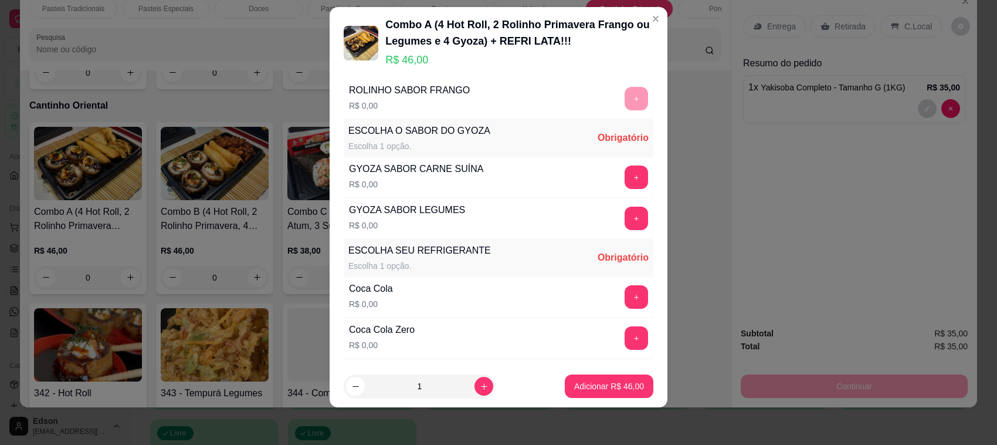
scroll to position [126, 0]
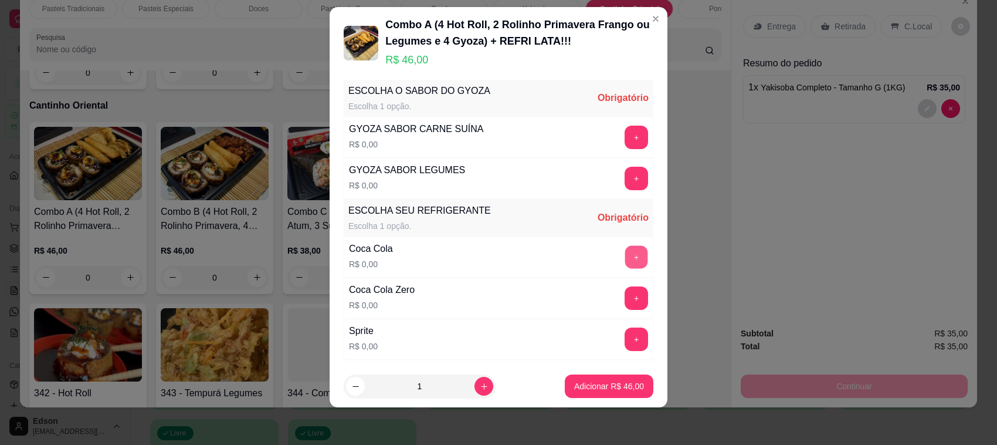
click at [625, 256] on button "+" at bounding box center [636, 257] width 23 height 23
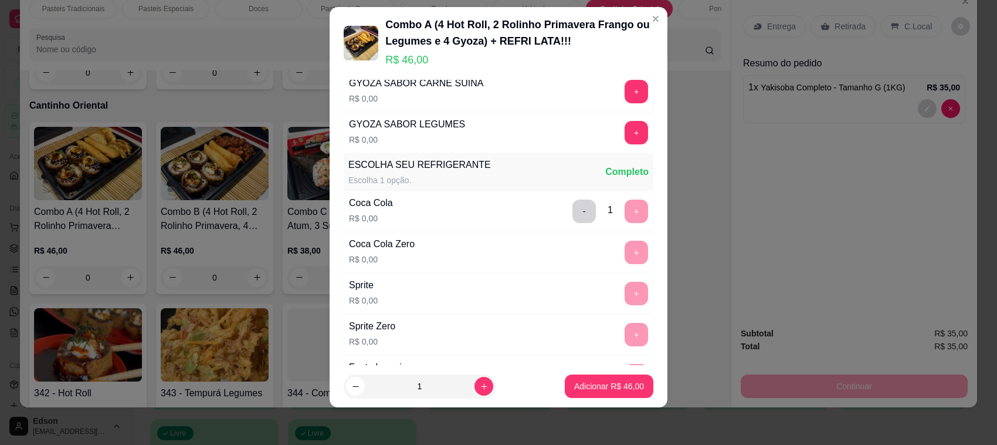
scroll to position [0, 0]
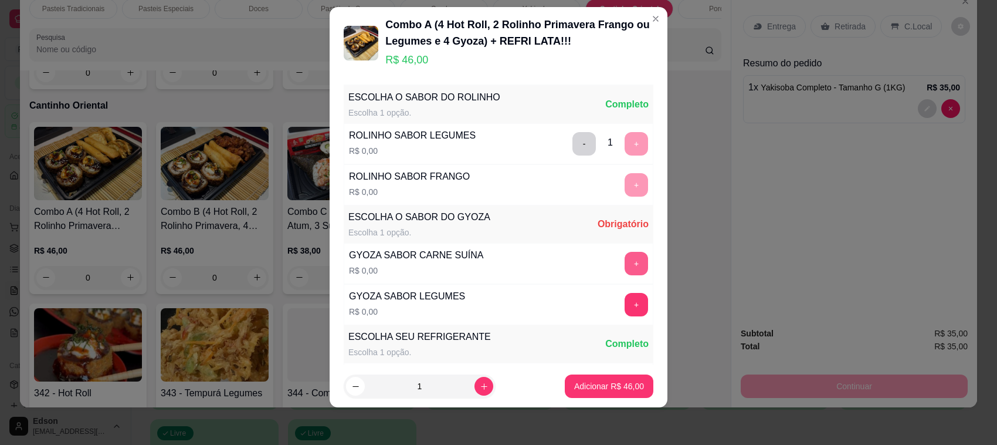
click at [625, 261] on button "+" at bounding box center [636, 263] width 23 height 23
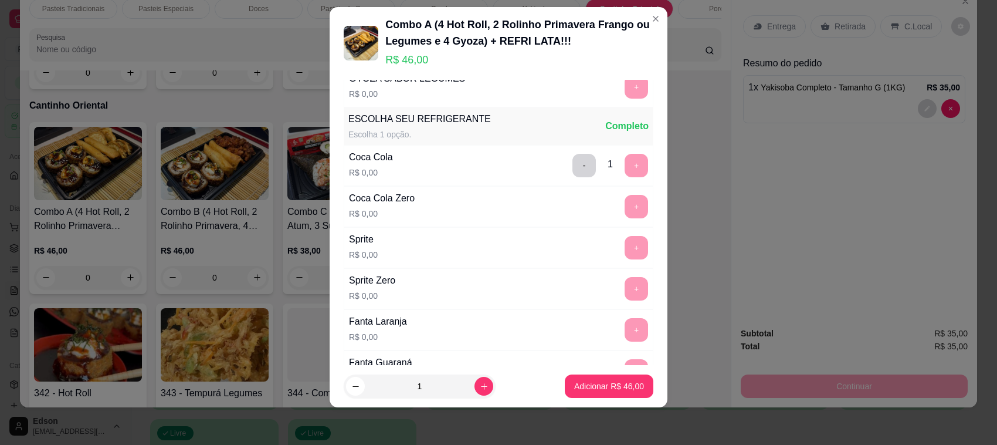
scroll to position [246, 0]
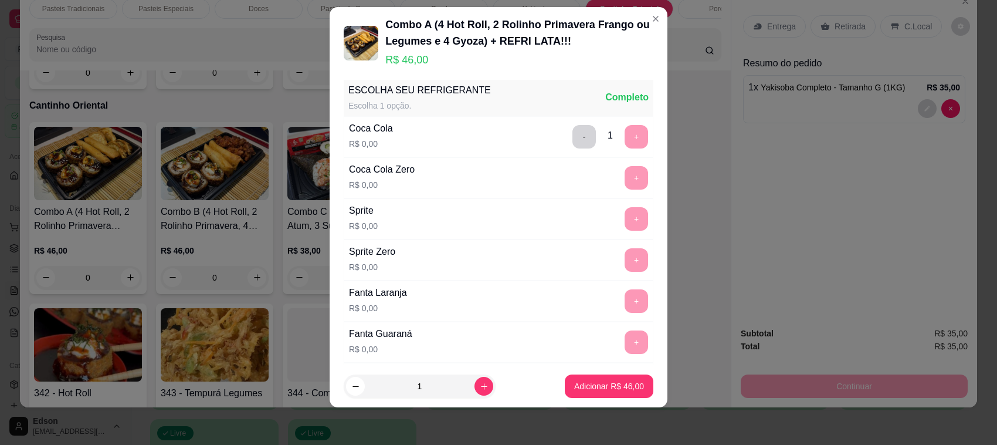
click at [574, 391] on p "Adicionar R$ 46,00" at bounding box center [609, 386] width 70 height 12
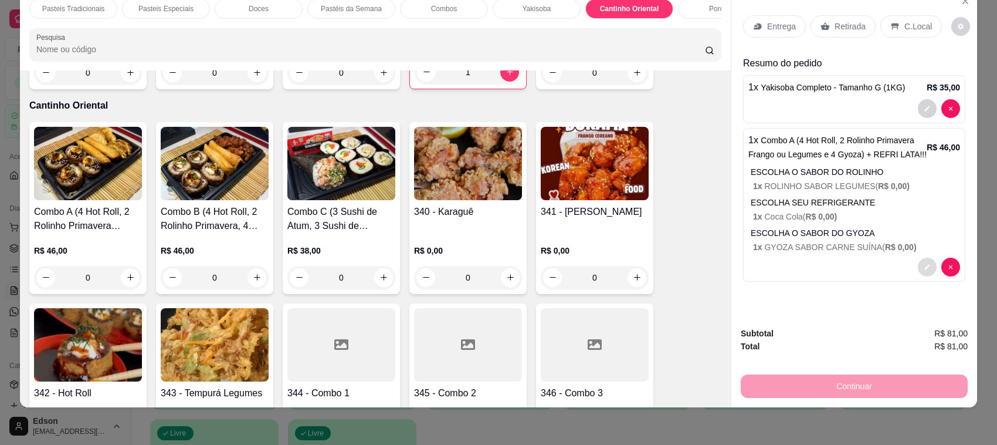
click at [918, 265] on button "decrease-product-quantity" at bounding box center [927, 267] width 19 height 19
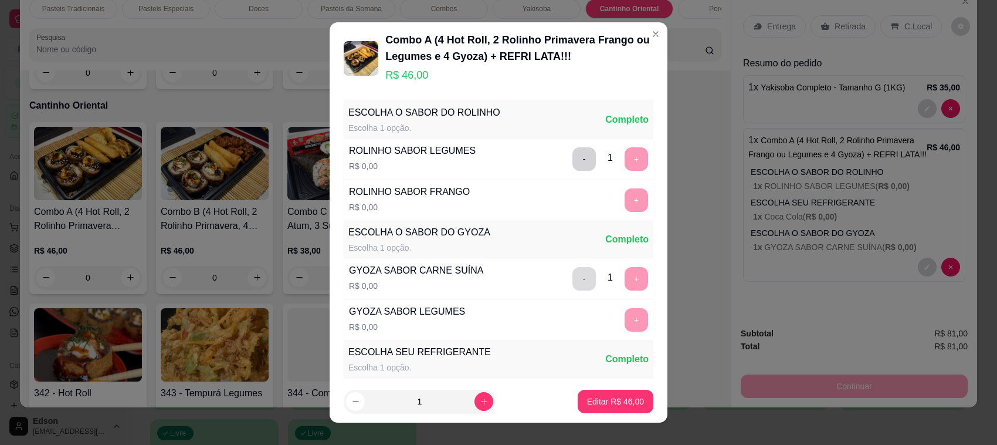
click at [573, 276] on button "-" at bounding box center [584, 278] width 23 height 23
click at [625, 320] on button "+" at bounding box center [636, 320] width 23 height 23
click at [620, 400] on p "Editar R$ 46,00" at bounding box center [615, 401] width 57 height 12
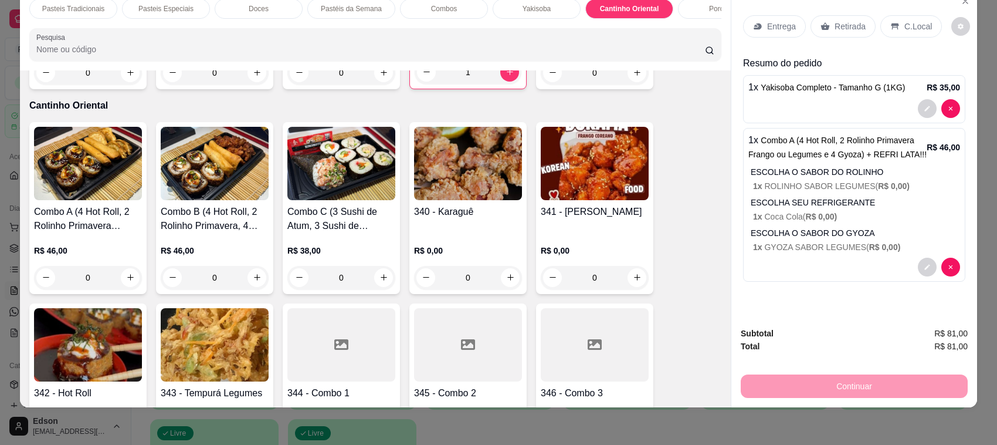
drag, startPoint x: 817, startPoint y: 26, endPoint x: 825, endPoint y: 276, distance: 250.1
click at [821, 26] on icon at bounding box center [825, 26] width 9 height 8
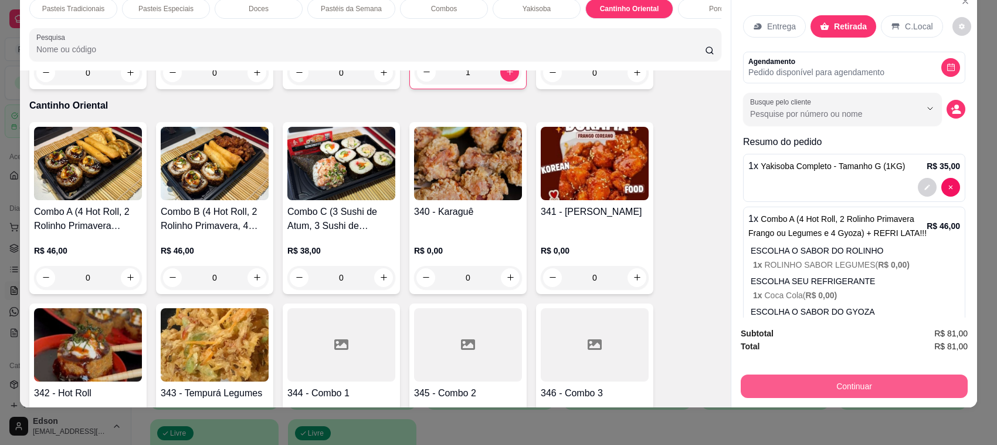
click at [814, 386] on button "Continuar" at bounding box center [854, 385] width 227 height 23
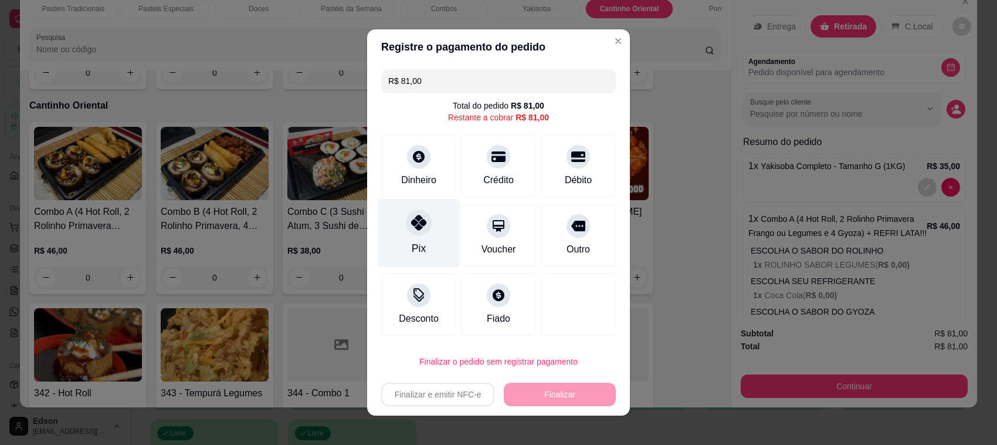
click at [444, 228] on div "Pix" at bounding box center [419, 233] width 83 height 69
type input "R$ 0,00"
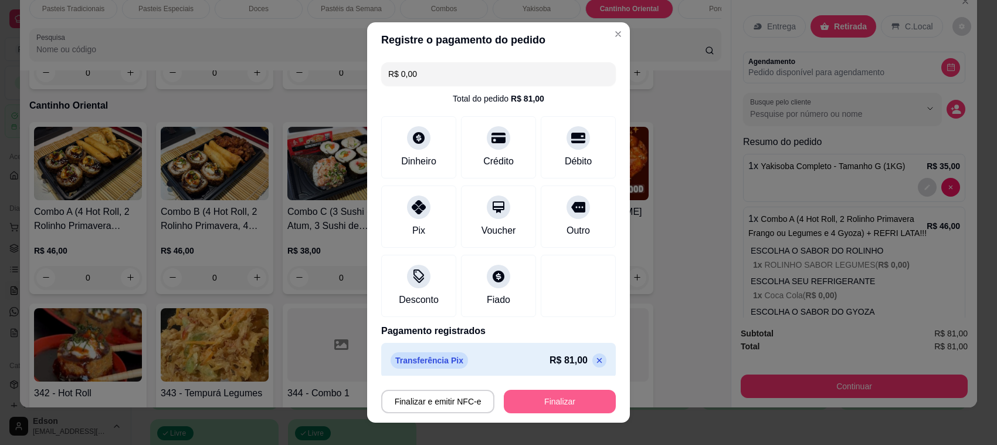
click at [550, 397] on button "Finalizar" at bounding box center [560, 401] width 112 height 23
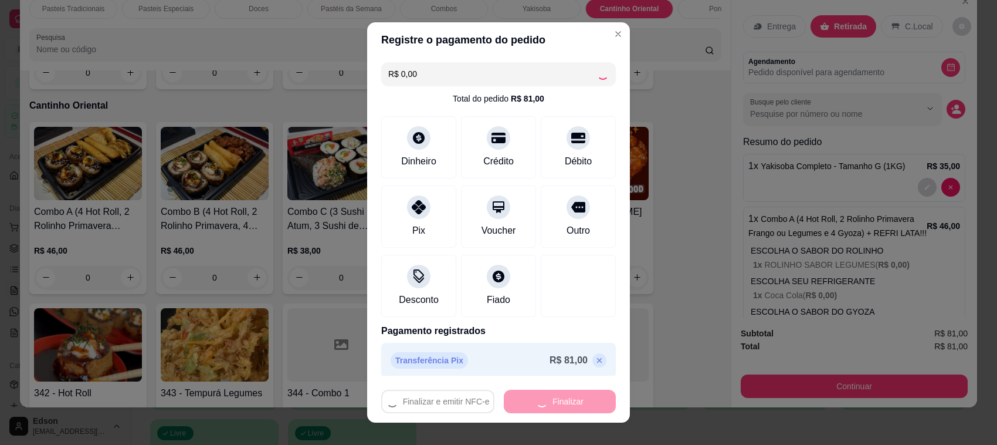
type input "0"
type input "-R$ 81,00"
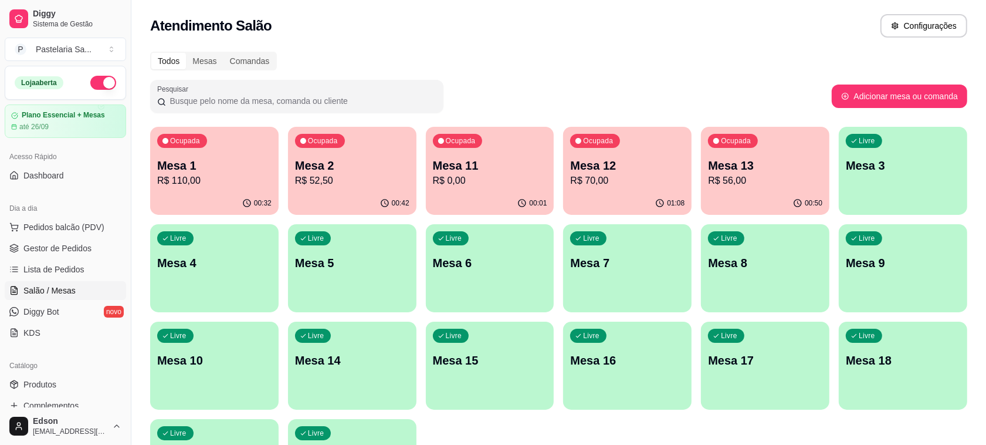
click at [188, 157] on p "Mesa 1" at bounding box center [214, 165] width 114 height 16
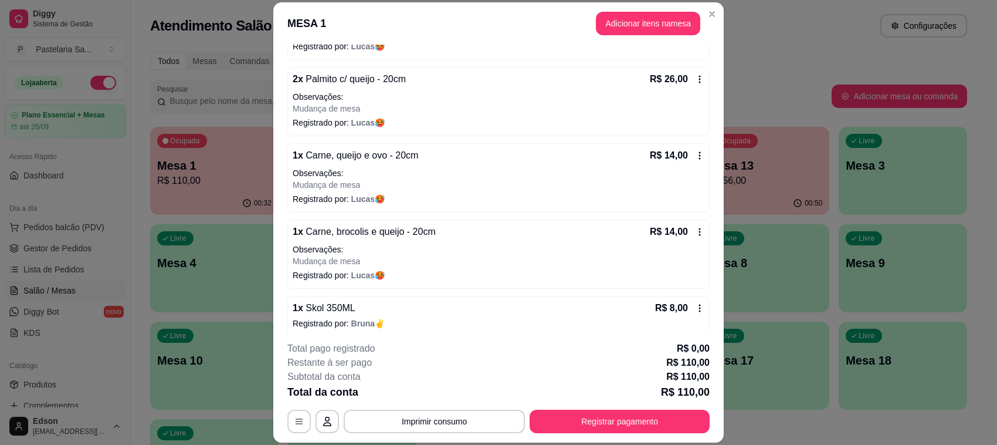
scroll to position [251, 0]
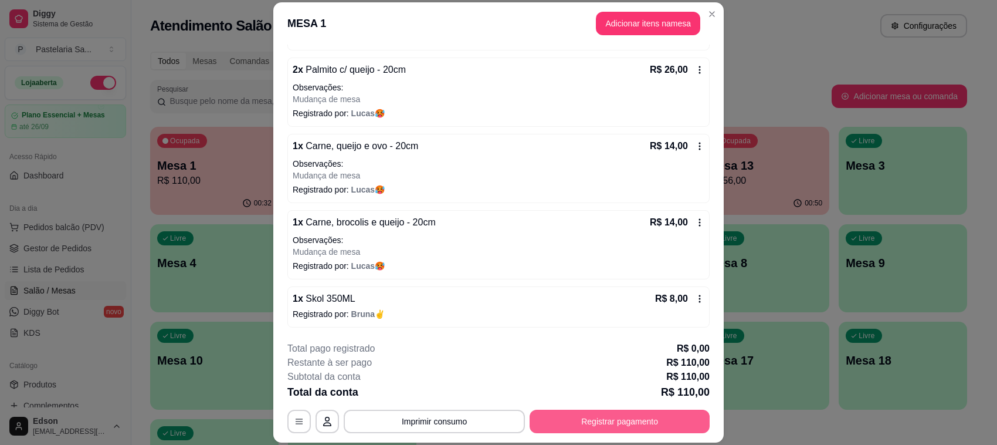
click at [597, 412] on button "Registrar pagamento" at bounding box center [620, 421] width 180 height 23
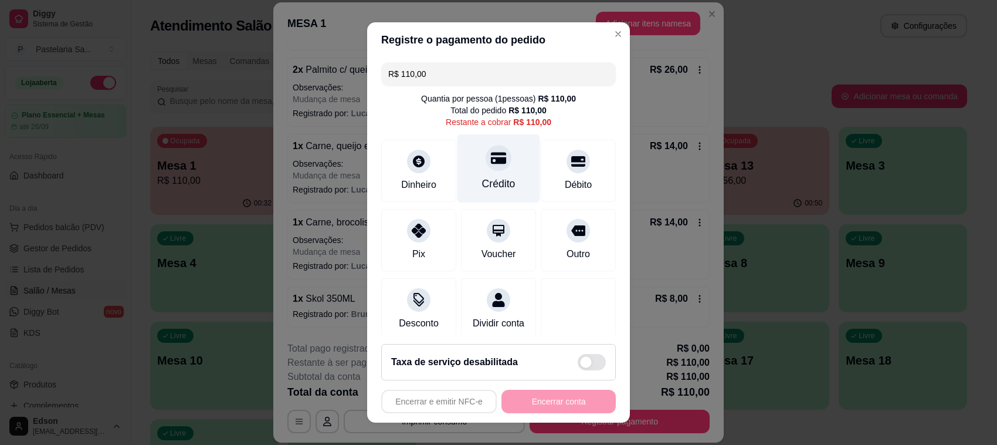
click at [491, 154] on icon at bounding box center [498, 158] width 15 height 12
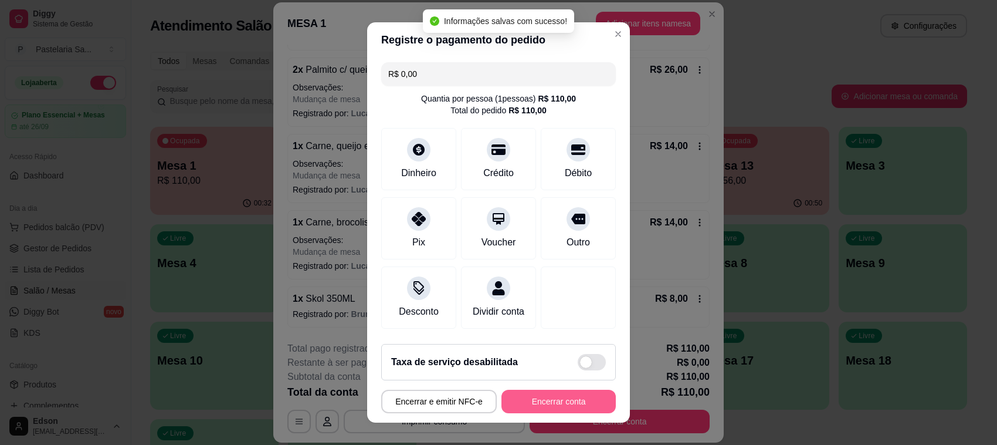
type input "R$ 0,00"
click at [532, 402] on button "Encerrar conta" at bounding box center [559, 401] width 114 height 23
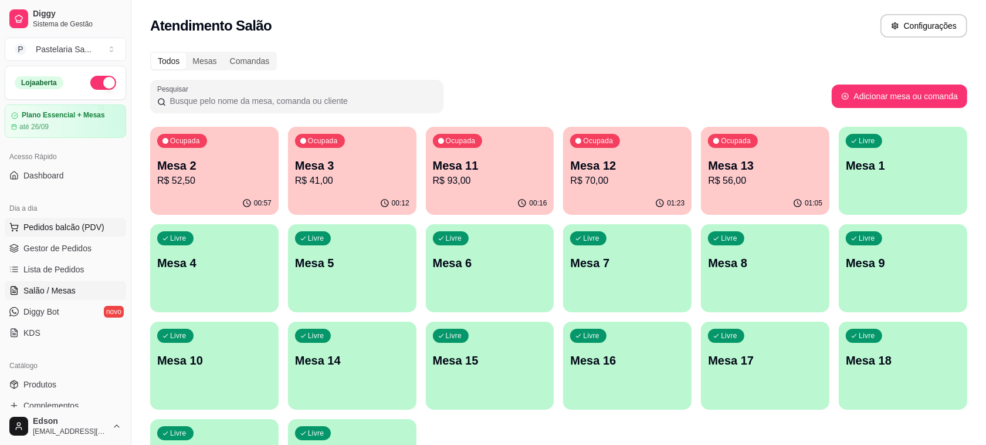
click at [59, 225] on span "Pedidos balcão (PDV)" at bounding box center [63, 227] width 81 height 12
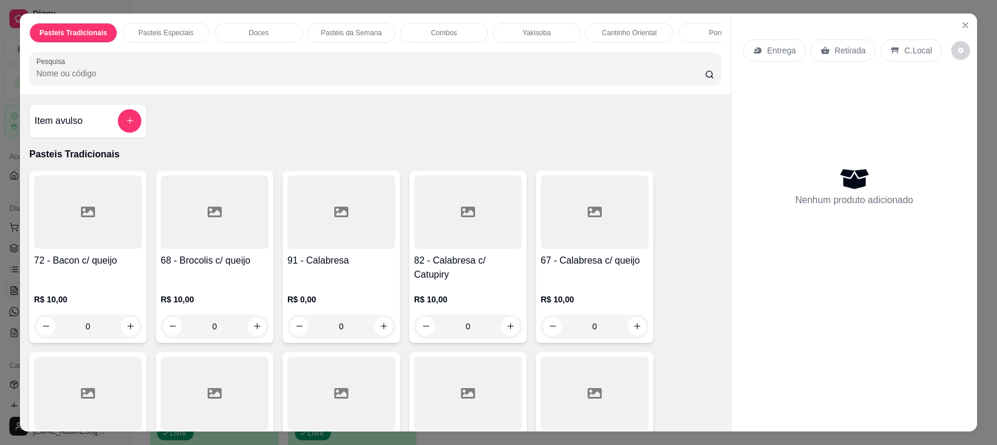
click at [872, 53] on div "Entrega Retirada C.Local" at bounding box center [842, 50] width 199 height 22
click at [840, 48] on p "Retirada" at bounding box center [850, 51] width 31 height 12
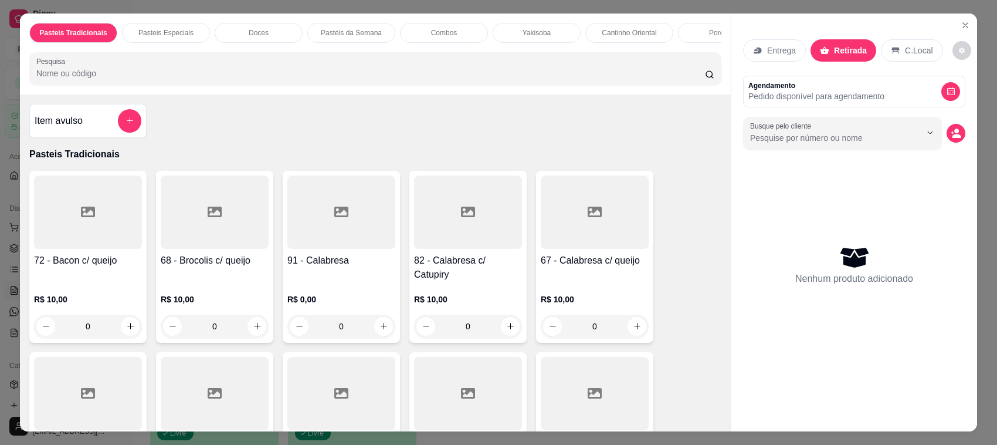
click at [433, 94] on div "Pasteis Tradicionais Pasteis Especiais Doces Pastéis da Semana Combos Yakisoba …" at bounding box center [375, 53] width 711 height 81
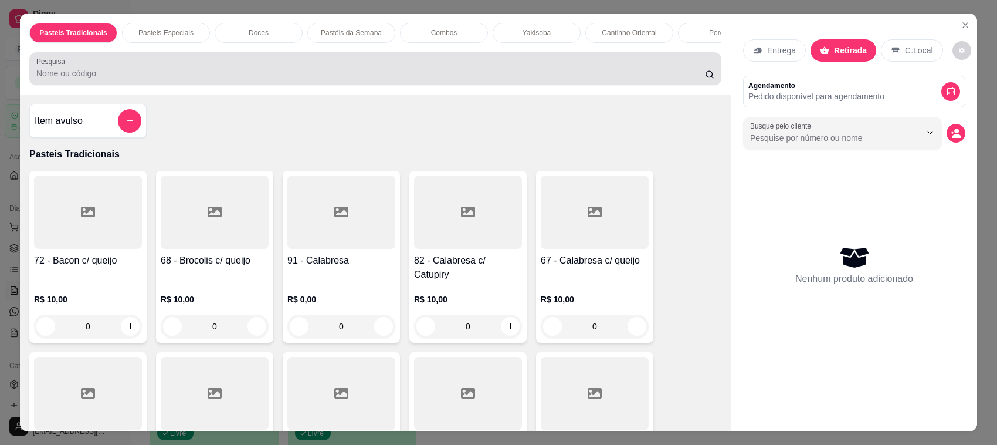
click at [432, 79] on input "Pesquisa" at bounding box center [370, 73] width 669 height 12
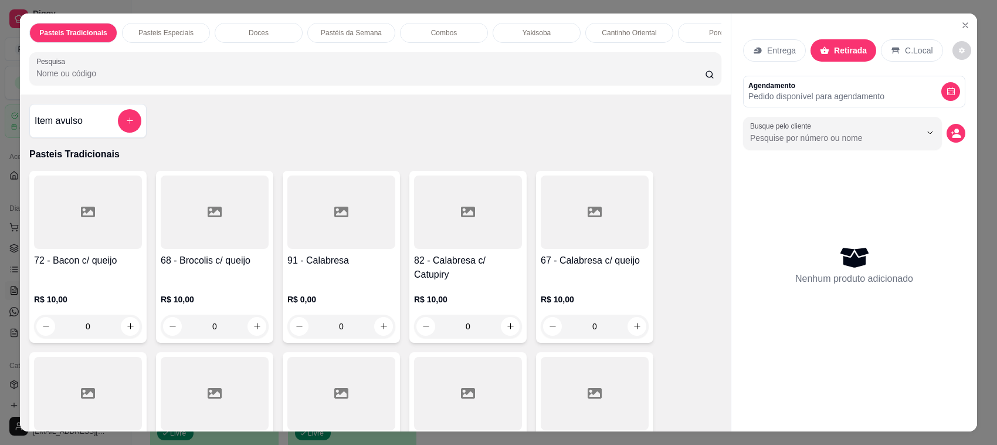
type input "t"
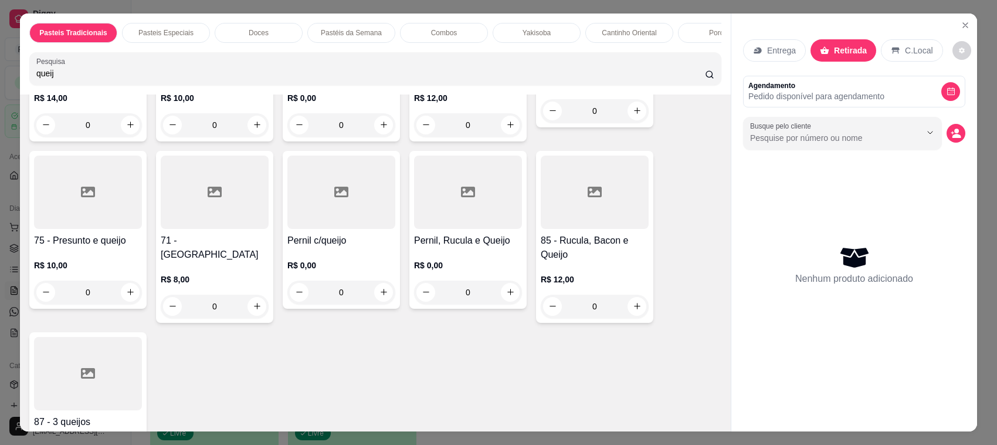
scroll to position [571, 0]
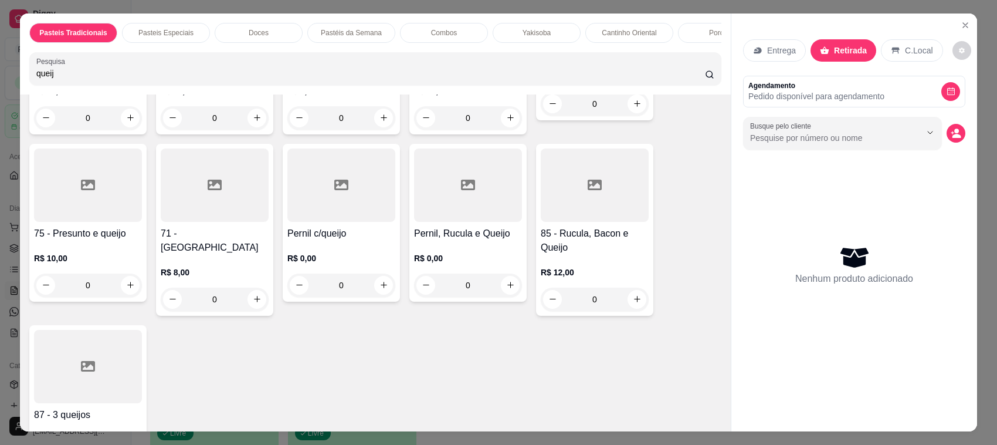
type input "queij"
click at [204, 222] on div at bounding box center [215, 184] width 108 height 73
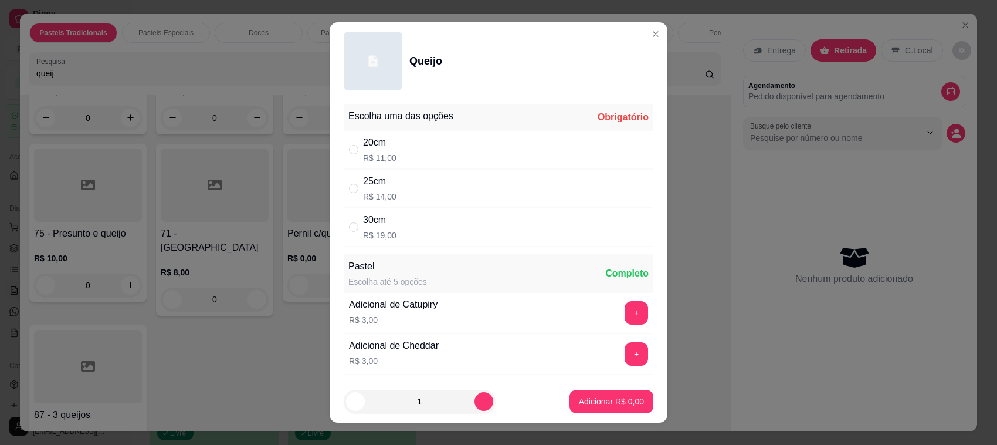
click at [385, 160] on p "R$ 11,00" at bounding box center [379, 158] width 33 height 12
radio input "true"
click at [602, 397] on p "Adicionar R$ 11,00" at bounding box center [609, 401] width 70 height 12
type input "1"
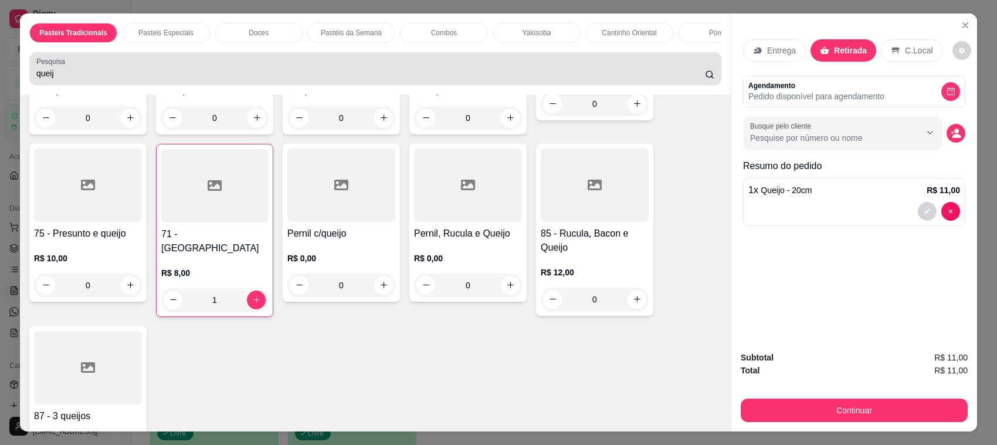
click at [299, 79] on input "queij" at bounding box center [370, 73] width 669 height 12
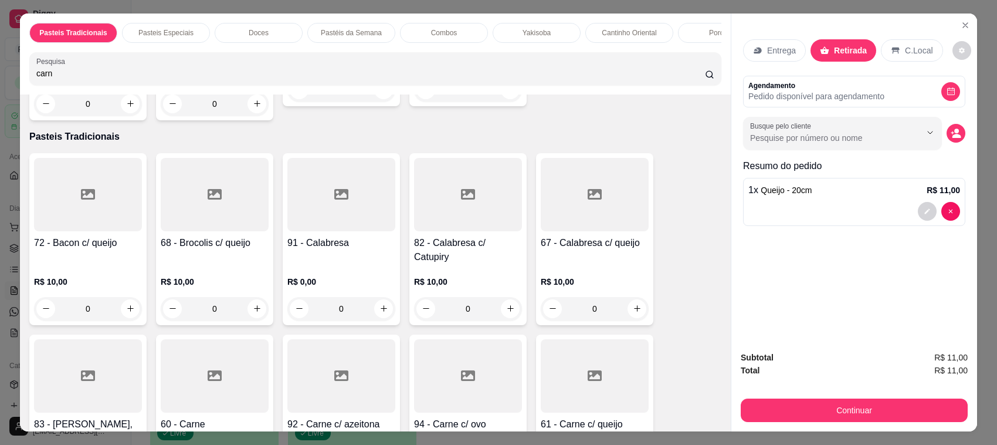
scroll to position [0, 0]
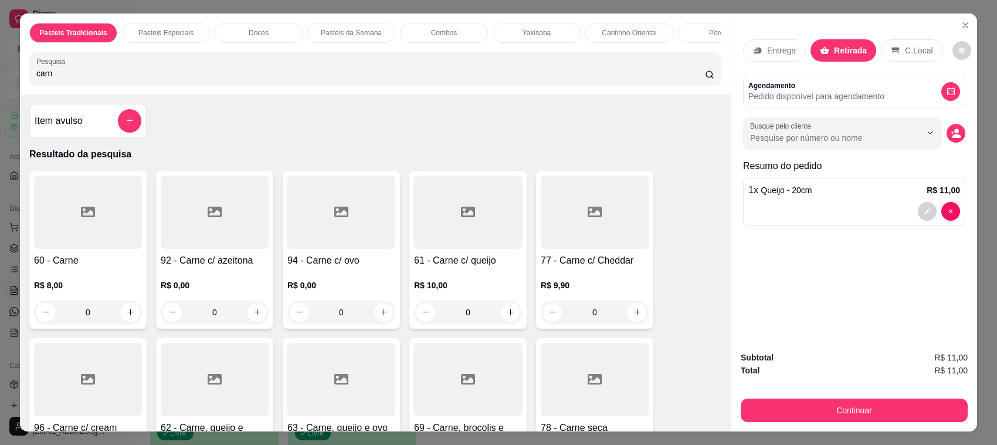
type input "carn"
click at [347, 236] on div at bounding box center [341, 211] width 108 height 73
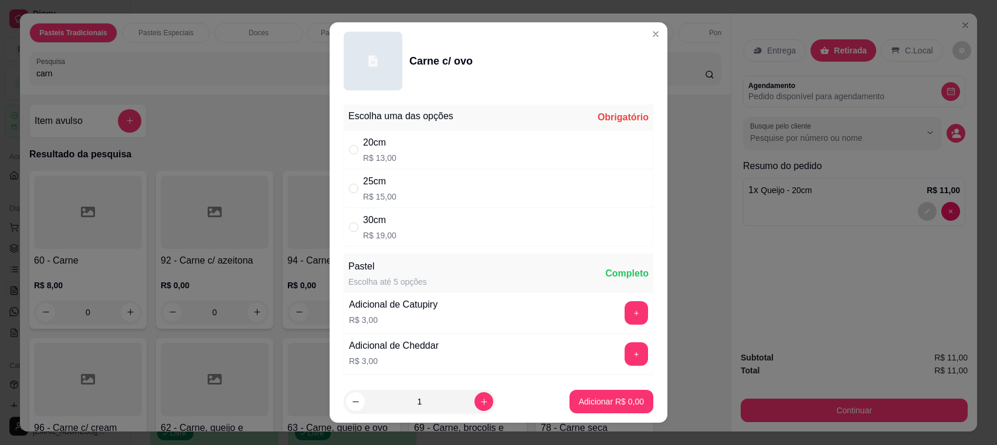
click at [435, 143] on div "20cm R$ 13,00" at bounding box center [499, 149] width 310 height 39
radio input "true"
click at [571, 409] on button "Adicionar R$ 13,00" at bounding box center [609, 401] width 89 height 23
type input "1"
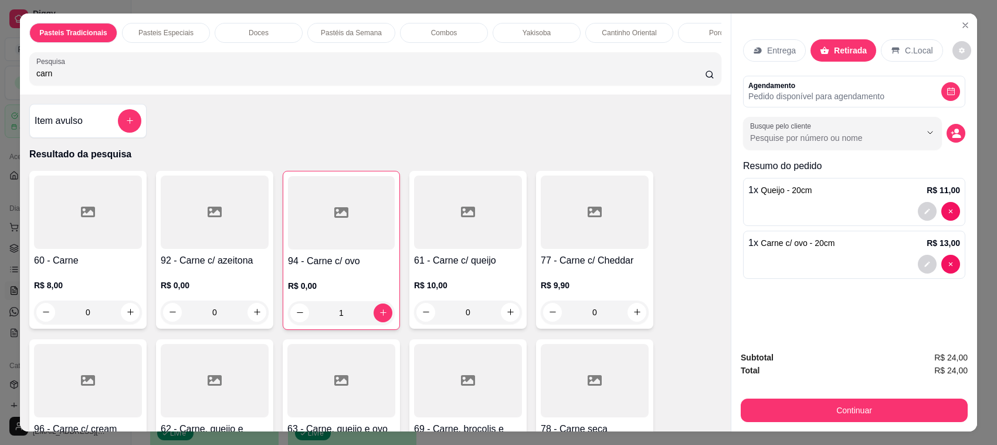
click at [920, 216] on button "decrease-product-quantity" at bounding box center [927, 211] width 19 height 19
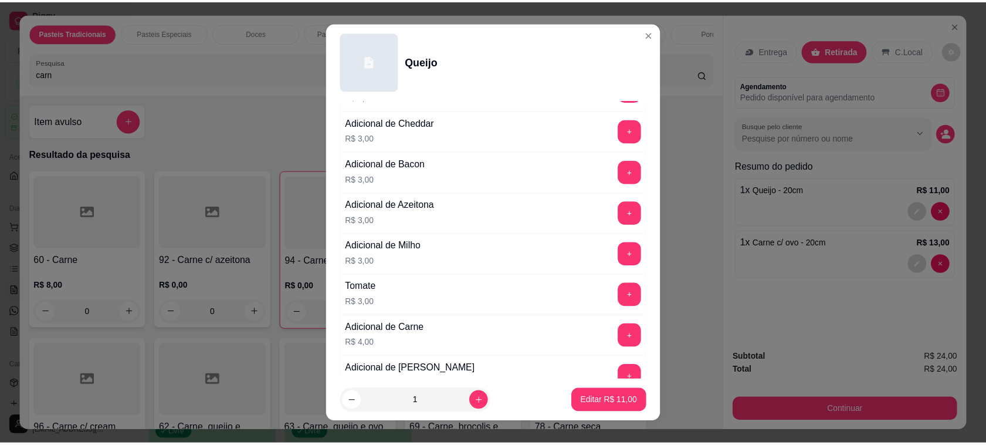
scroll to position [277, 0]
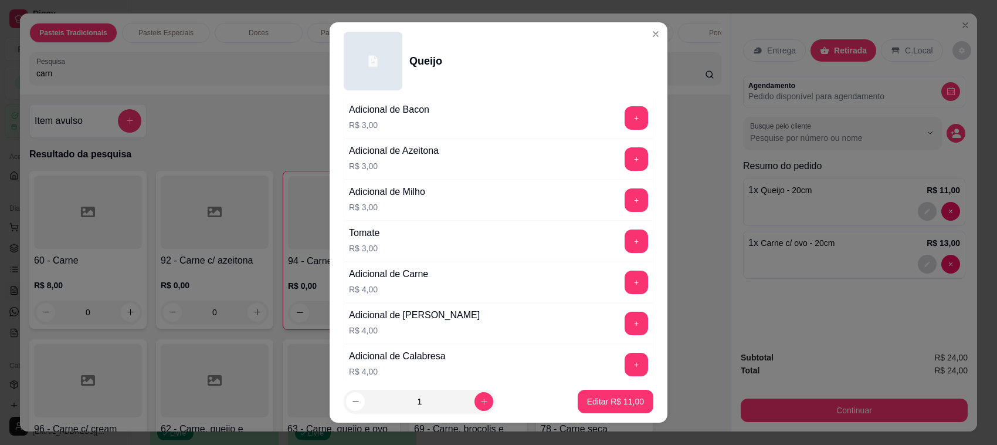
click at [622, 238] on div "+" at bounding box center [636, 240] width 33 height 23
click at [625, 245] on button "+" at bounding box center [636, 241] width 23 height 23
click at [617, 406] on p "Editar R$ 14,00" at bounding box center [615, 400] width 55 height 11
type input "0"
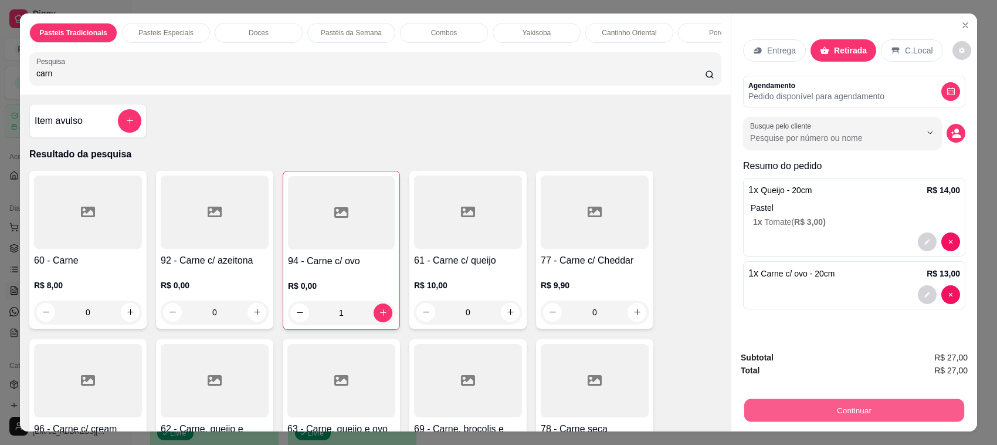
click at [852, 412] on button "Continuar" at bounding box center [855, 410] width 220 height 23
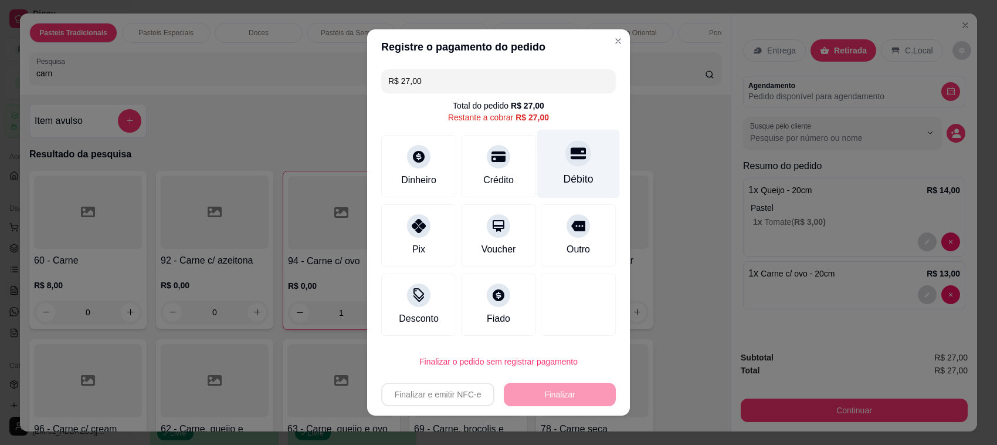
click at [566, 148] on div at bounding box center [579, 153] width 26 height 26
type input "R$ 0,00"
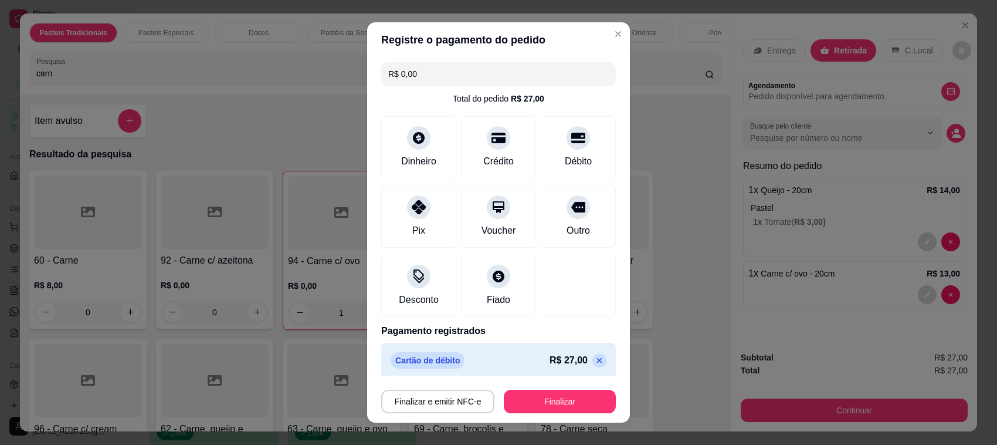
click at [574, 387] on div "Finalizar e emitir NFC-e Finalizar" at bounding box center [498, 399] width 235 height 28
click at [568, 402] on button "Finalizar" at bounding box center [560, 401] width 112 height 23
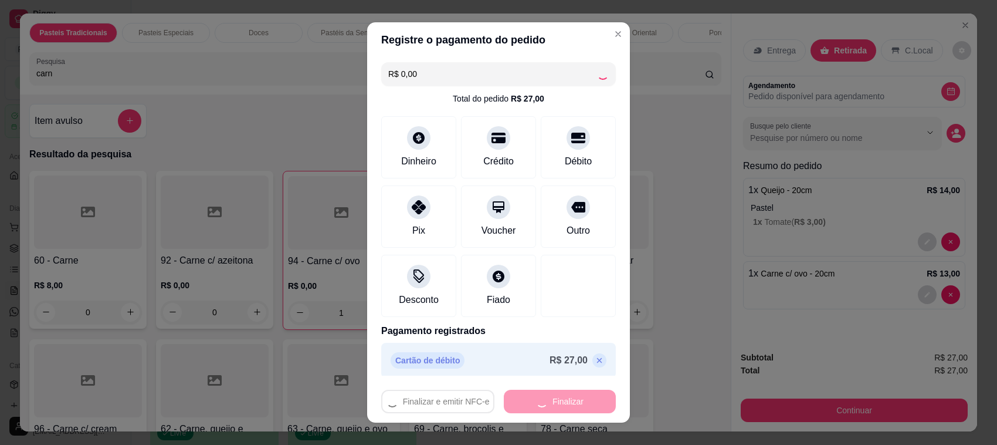
type input "0"
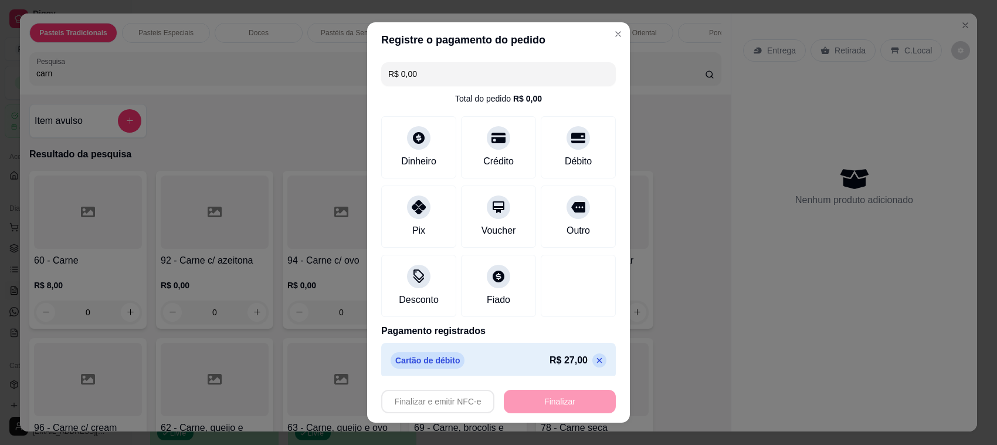
type input "-R$ 27,00"
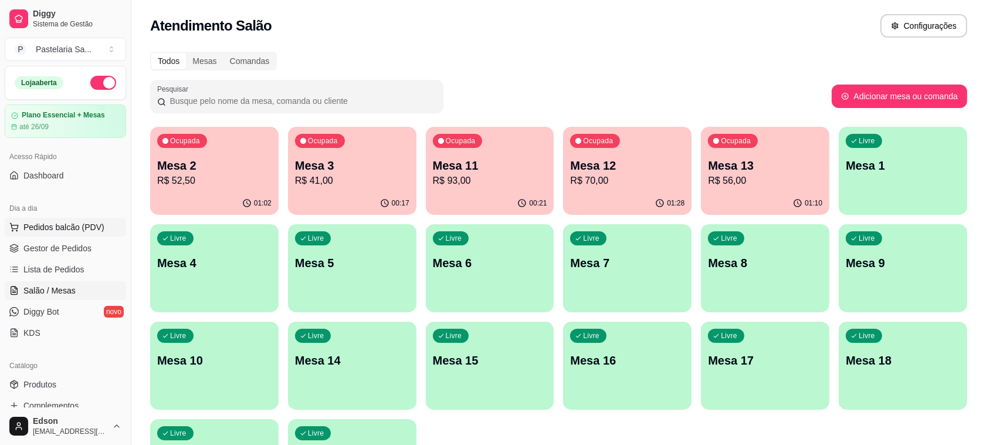
click at [75, 219] on button "Pedidos balcão (PDV)" at bounding box center [65, 227] width 121 height 19
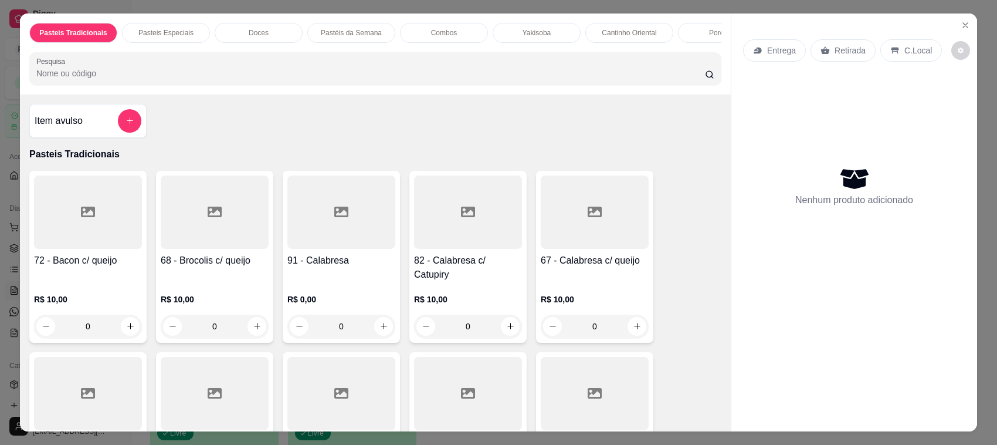
click at [838, 55] on p "Retirada" at bounding box center [850, 51] width 31 height 12
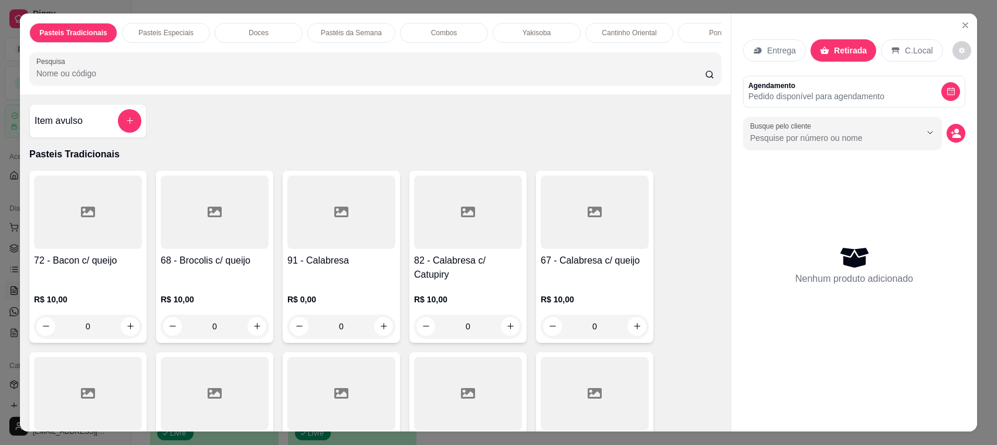
click at [447, 107] on div "Item avulso Pasteis Tradicionais 72 - Bacon c/ queijo R$ 10,00 0 68 - Brocolis …" at bounding box center [375, 262] width 711 height 337
click at [468, 79] on input "Pesquisa" at bounding box center [370, 73] width 669 height 12
click at [116, 79] on input "Pesquisa" at bounding box center [370, 73] width 669 height 12
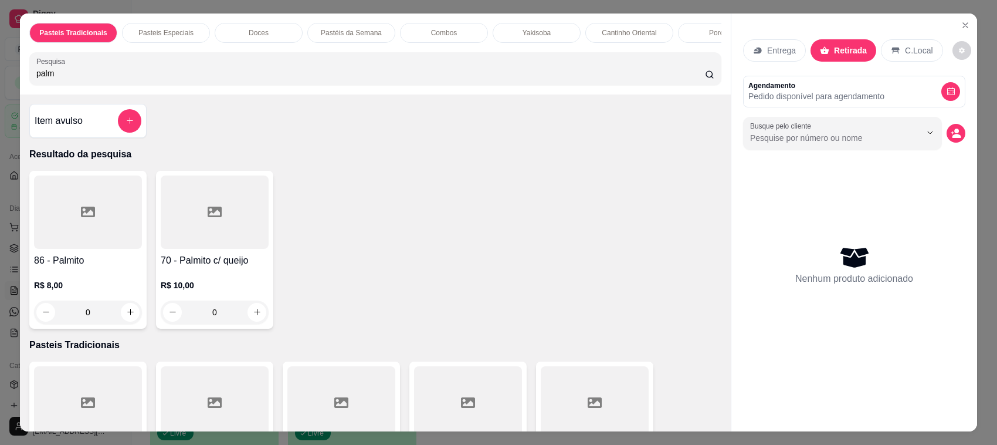
type input "palm"
click at [232, 249] on div at bounding box center [215, 211] width 108 height 73
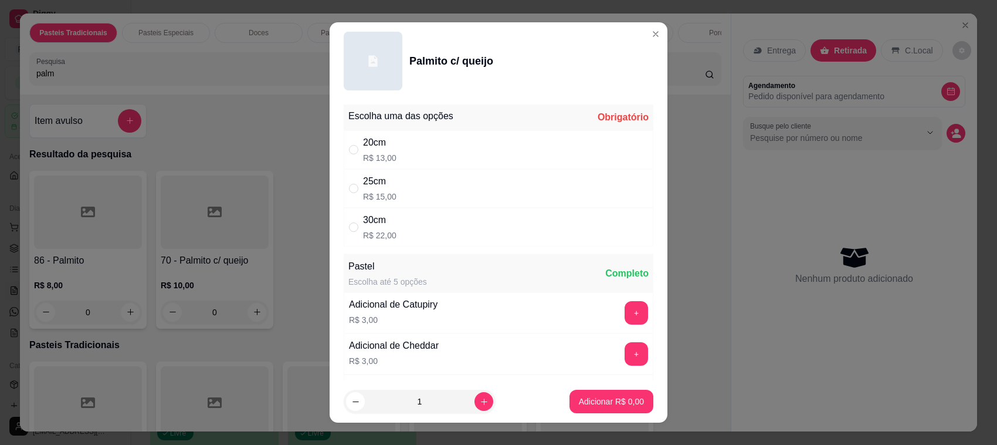
click at [391, 182] on div "25cm R$ 15,00" at bounding box center [499, 188] width 310 height 39
radio input "true"
click at [475, 402] on button "increase-product-quantity" at bounding box center [484, 401] width 19 height 19
type input "2"
click at [579, 412] on button "Adicionar R$ 30,00" at bounding box center [609, 401] width 86 height 23
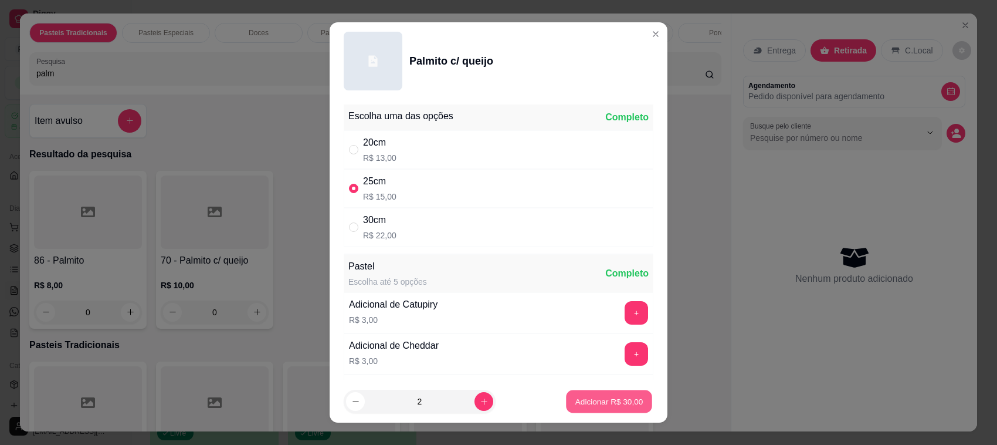
type input "2"
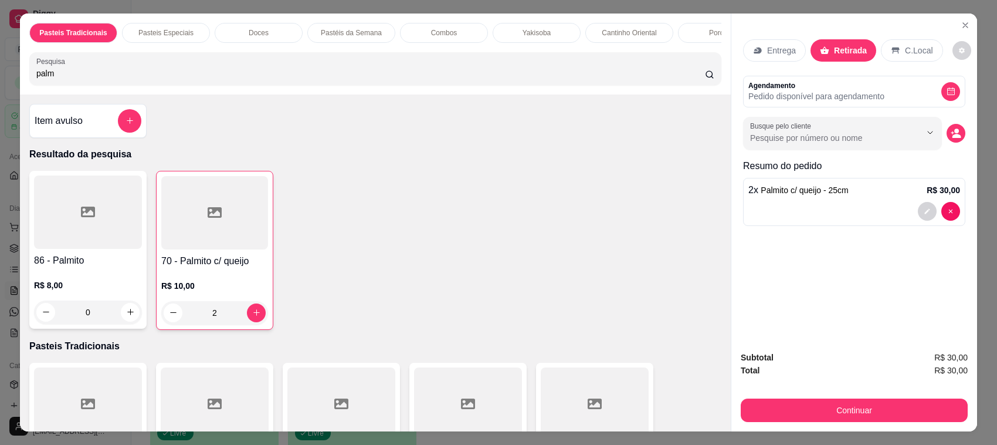
drag, startPoint x: 574, startPoint y: 391, endPoint x: 179, endPoint y: 91, distance: 495.8
click at [179, 80] on div "palm" at bounding box center [375, 68] width 678 height 23
type input "p"
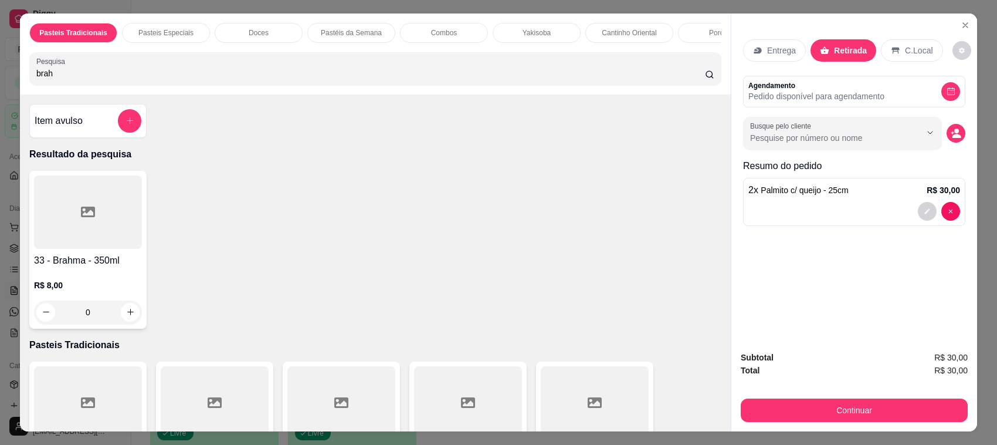
type input "brah"
click at [178, 80] on div "brah" at bounding box center [375, 68] width 678 height 23
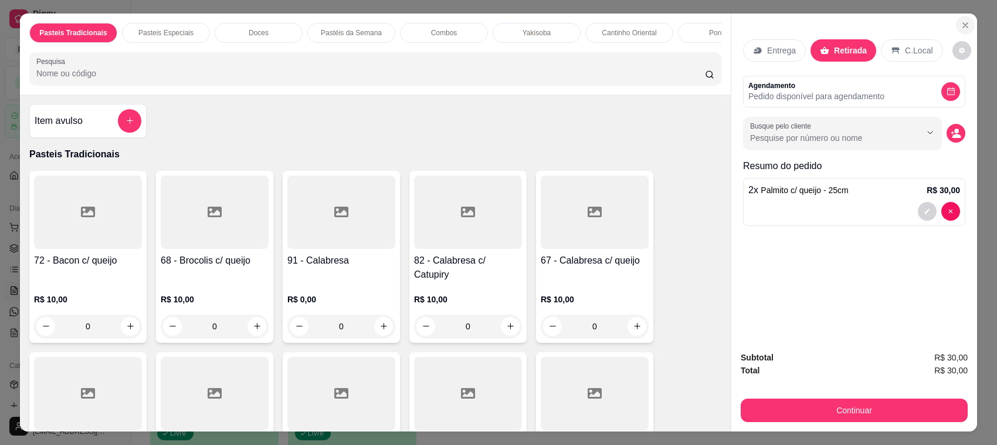
click at [956, 26] on button "Close" at bounding box center [965, 25] width 19 height 19
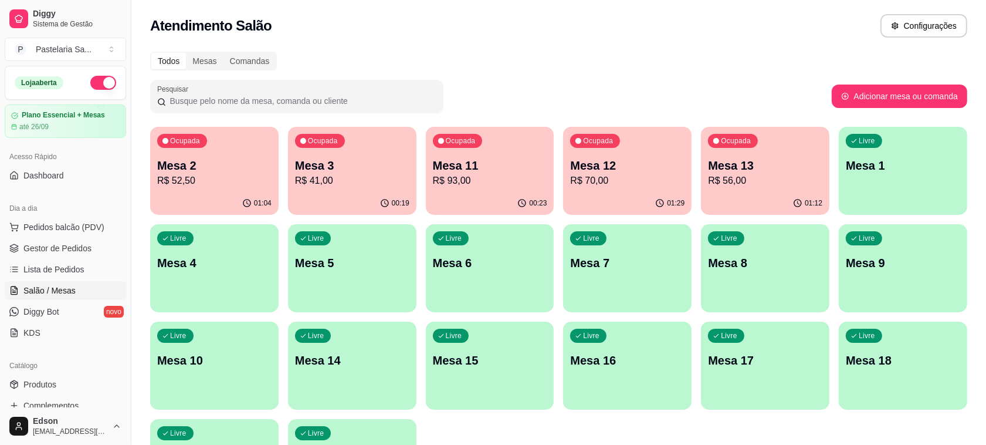
click at [192, 168] on p "Mesa 2" at bounding box center [214, 165] width 114 height 16
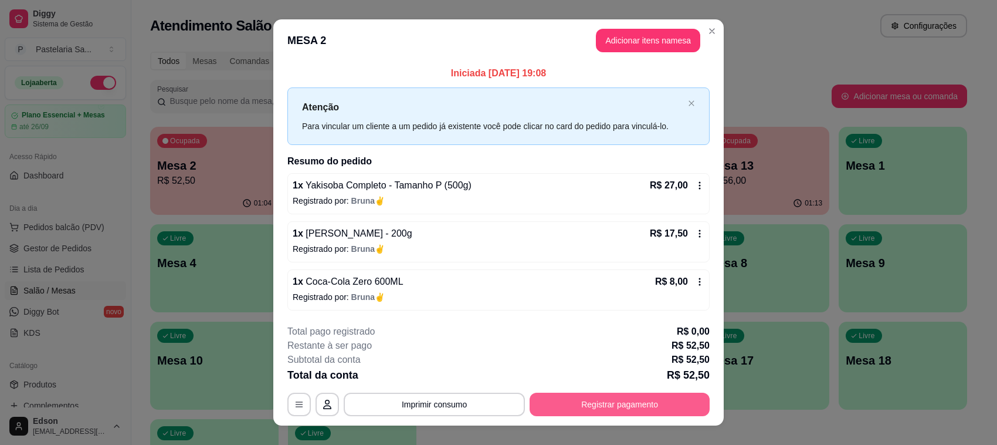
click at [678, 394] on button "Registrar pagamento" at bounding box center [620, 403] width 180 height 23
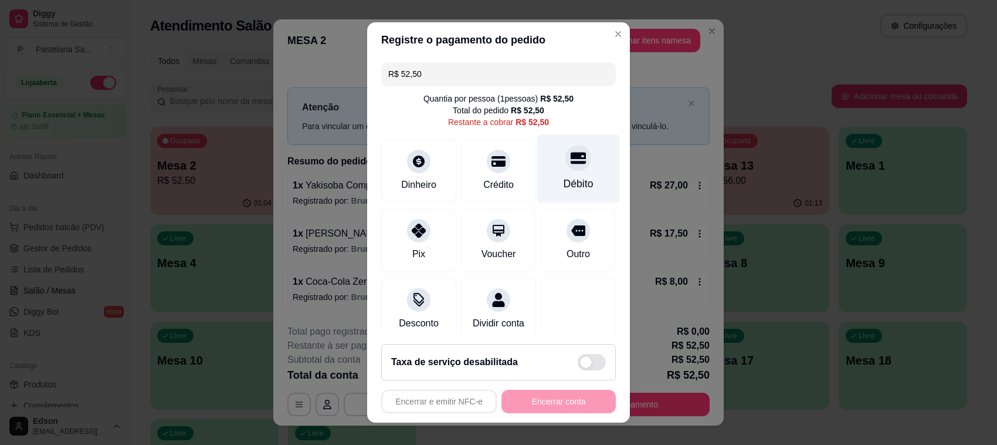
click at [566, 148] on div at bounding box center [579, 158] width 26 height 26
type input "R$ 0,00"
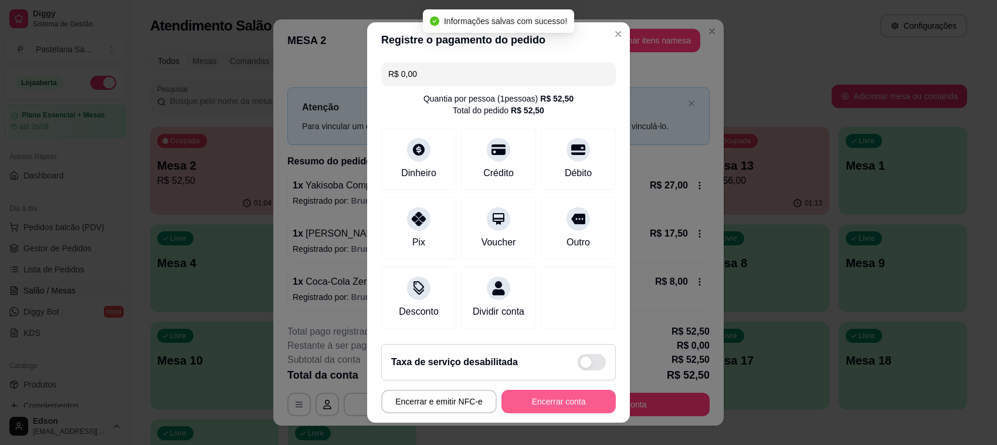
click at [561, 405] on button "Encerrar conta" at bounding box center [559, 401] width 114 height 23
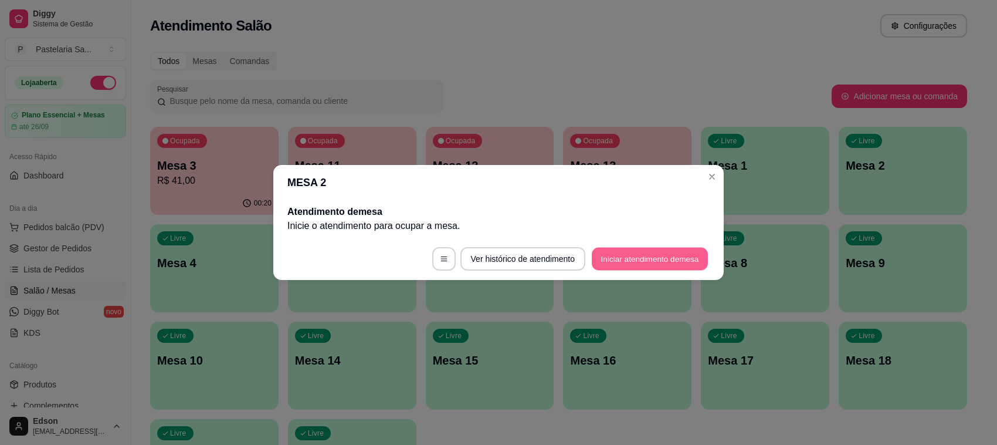
click at [669, 261] on button "Iniciar atendimento de mesa" at bounding box center [650, 259] width 116 height 23
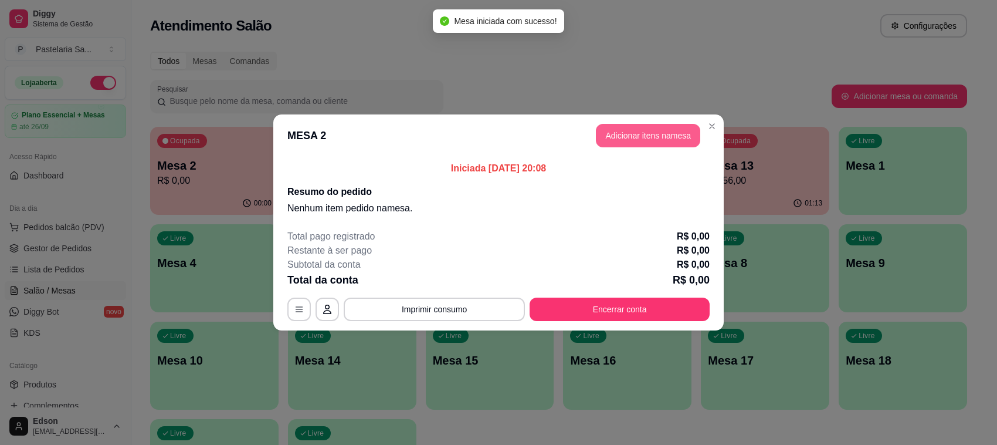
click at [657, 136] on button "Adicionar itens na mesa" at bounding box center [648, 135] width 104 height 23
click at [420, 79] on input "Pesquisa" at bounding box center [370, 73] width 669 height 12
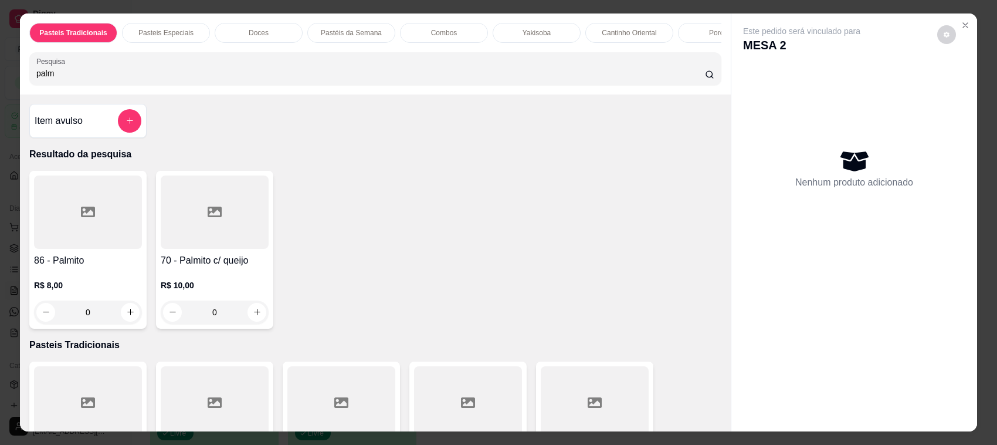
type input "palm"
click at [212, 291] on p "R$ 10,00" at bounding box center [215, 285] width 108 height 12
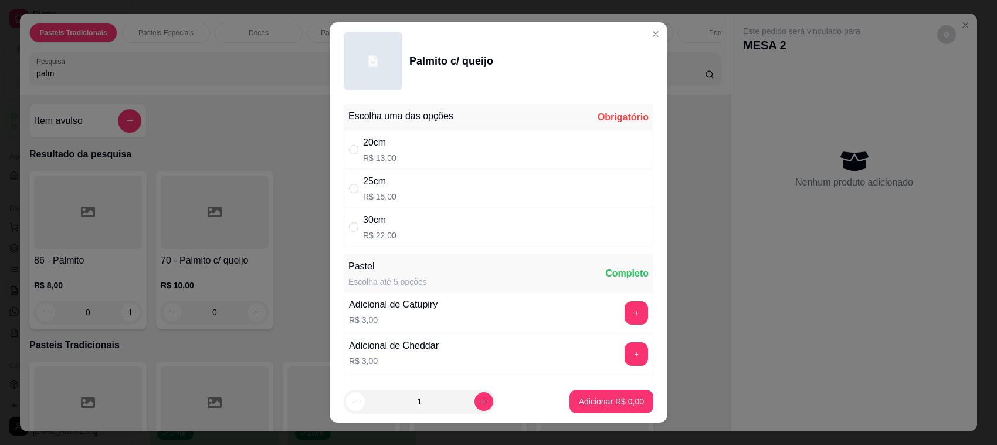
click at [397, 181] on div "25cm R$ 15,00" at bounding box center [499, 188] width 310 height 39
radio input "true"
click at [480, 397] on icon "increase-product-quantity" at bounding box center [484, 401] width 9 height 9
type input "2"
click at [577, 398] on p "Adicionar R$ 30,00" at bounding box center [609, 401] width 70 height 12
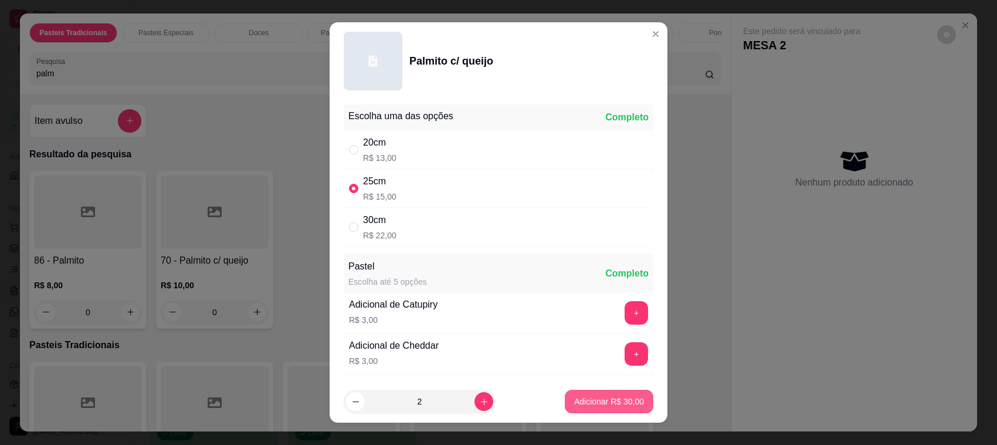
type input "2"
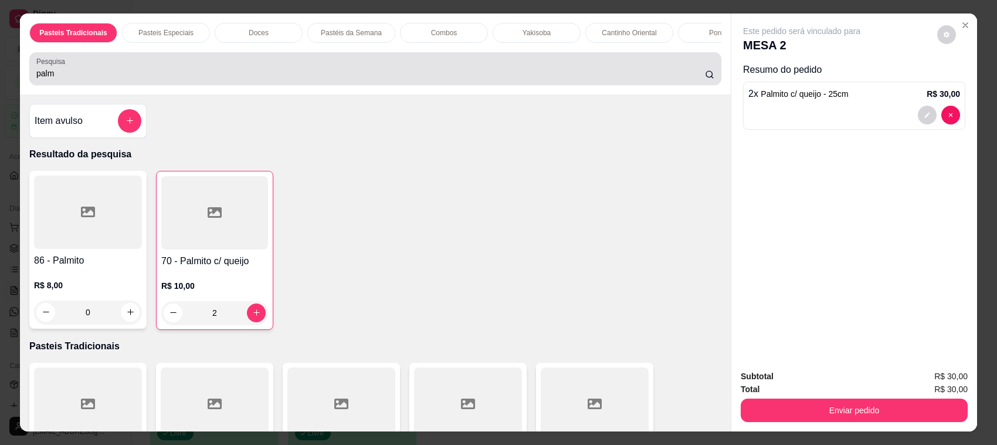
click at [509, 75] on div "palm" at bounding box center [375, 68] width 678 height 23
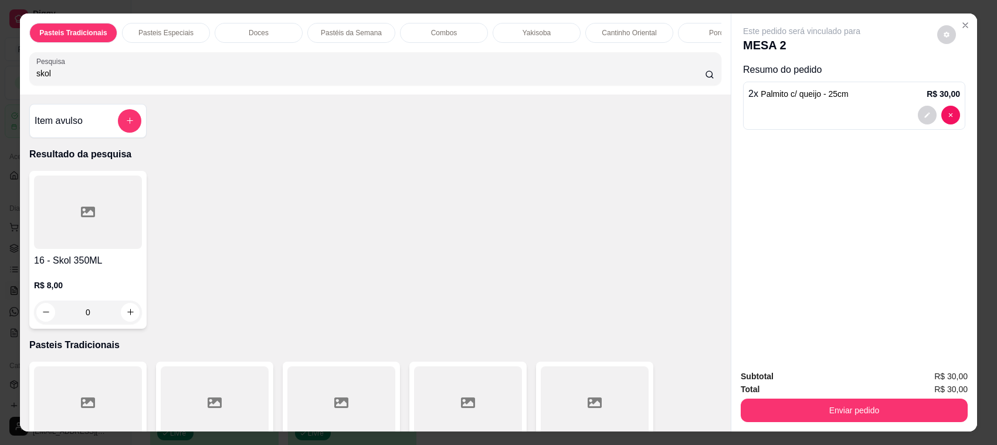
type input "skol"
click at [540, 79] on input "skol" at bounding box center [370, 73] width 669 height 12
click at [125, 323] on div "0" at bounding box center [88, 311] width 108 height 23
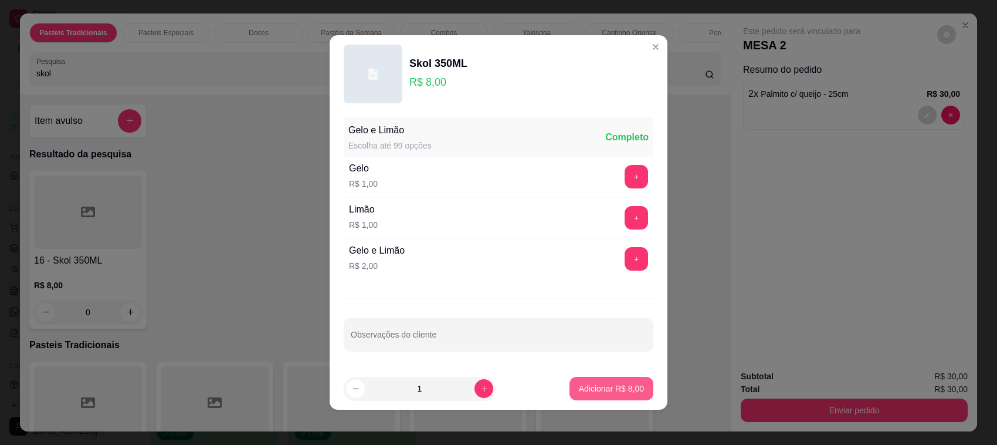
click at [579, 389] on p "Adicionar R$ 8,00" at bounding box center [611, 389] width 65 height 12
type input "1"
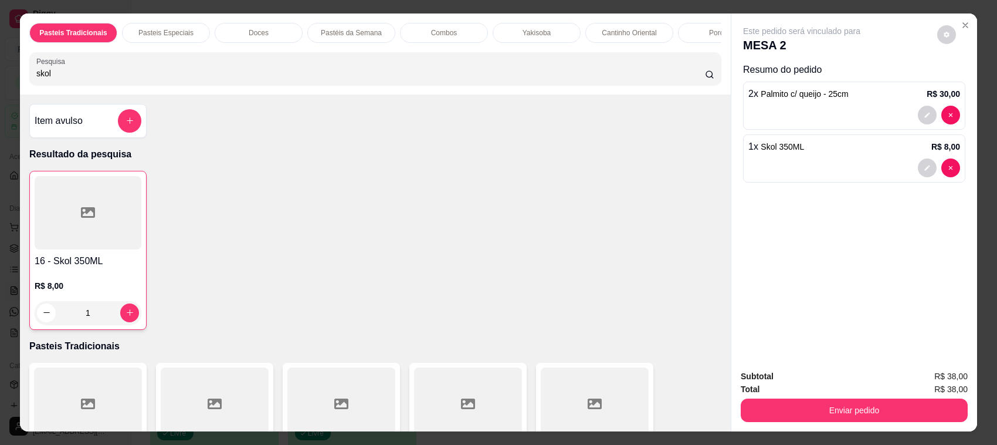
click at [871, 423] on div "Subtotal R$ 38,00 Total R$ 38,00 Enviar pedido" at bounding box center [855, 395] width 246 height 71
click at [872, 420] on button "Enviar pedido" at bounding box center [854, 409] width 227 height 23
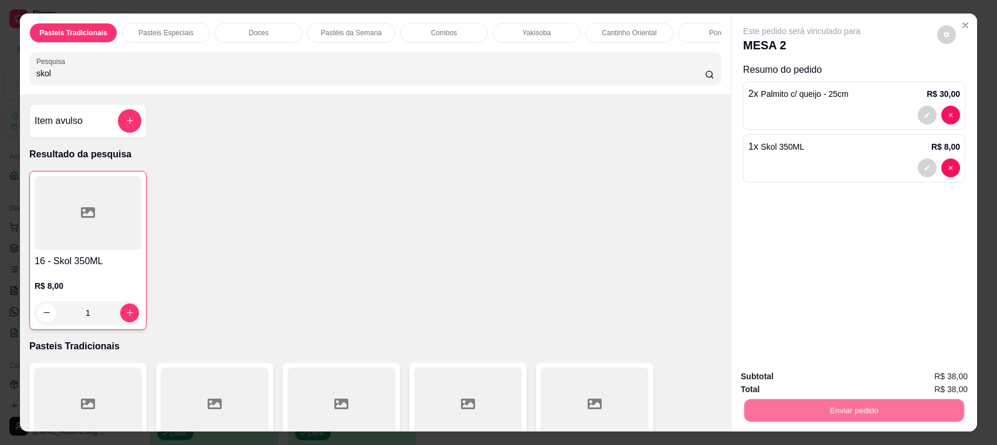
click at [813, 371] on button "Não registrar e enviar pedido" at bounding box center [815, 382] width 122 height 22
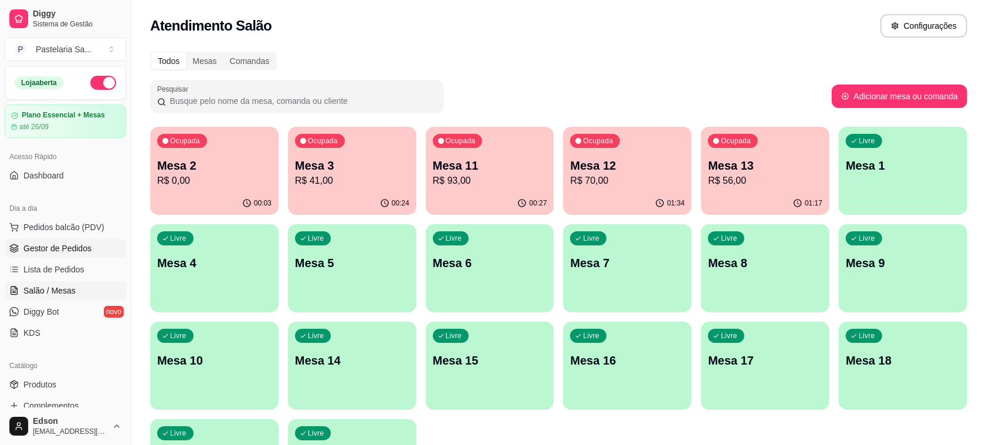
click at [65, 256] on link "Gestor de Pedidos" at bounding box center [65, 248] width 121 height 19
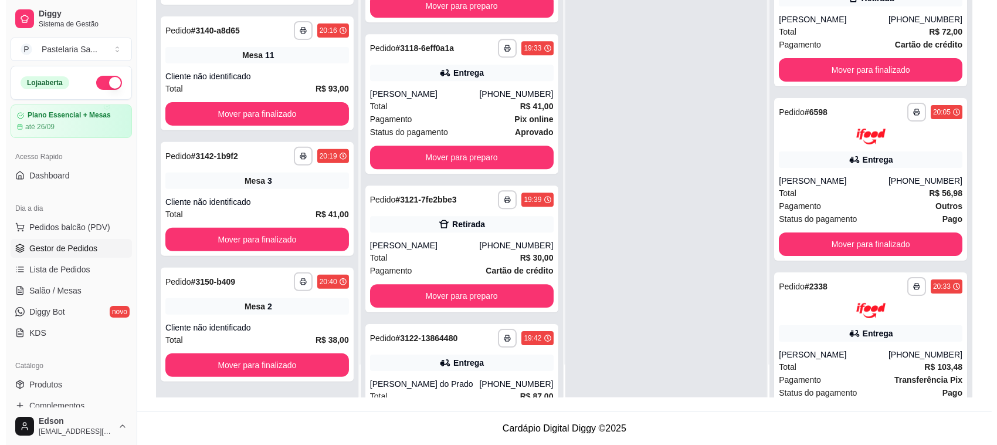
scroll to position [3894, 0]
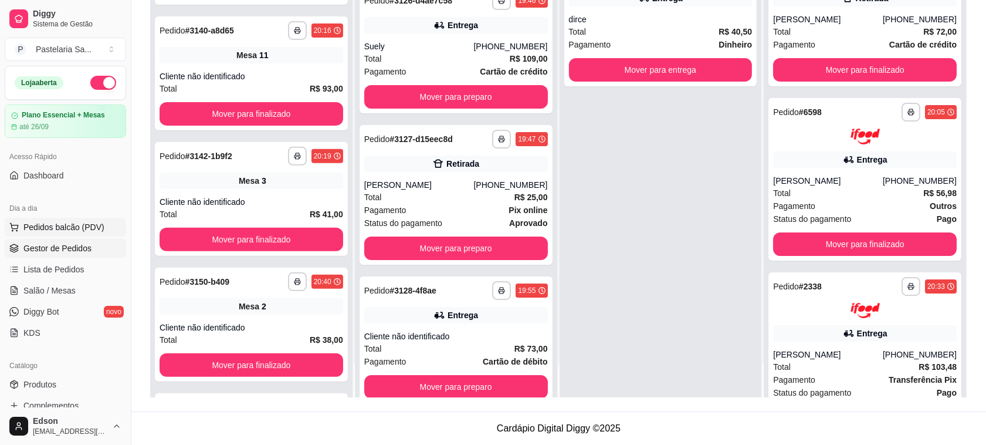
click at [59, 235] on button "Pedidos balcão (PDV)" at bounding box center [65, 227] width 121 height 19
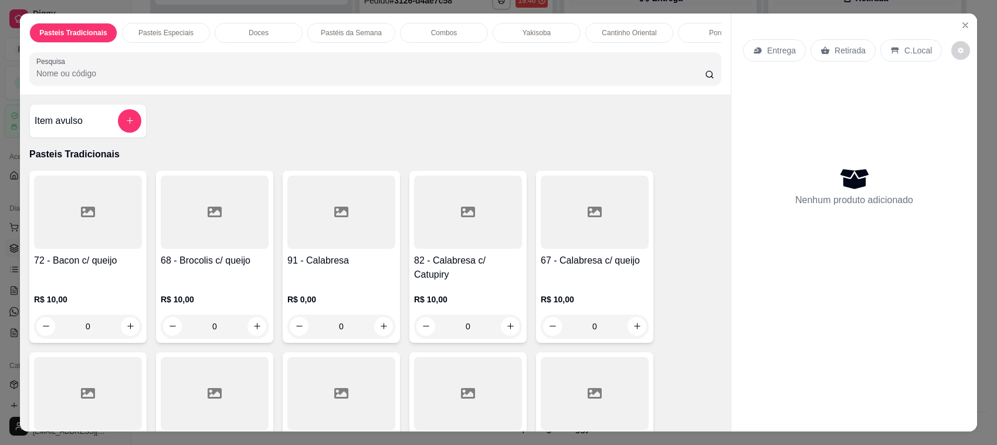
click at [828, 42] on div "Retirada" at bounding box center [843, 50] width 65 height 22
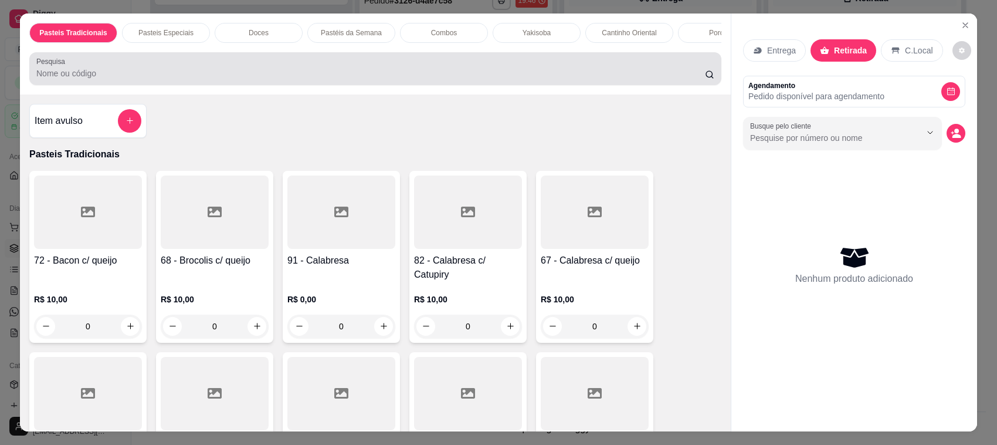
click at [385, 79] on input "Pesquisa" at bounding box center [370, 73] width 669 height 12
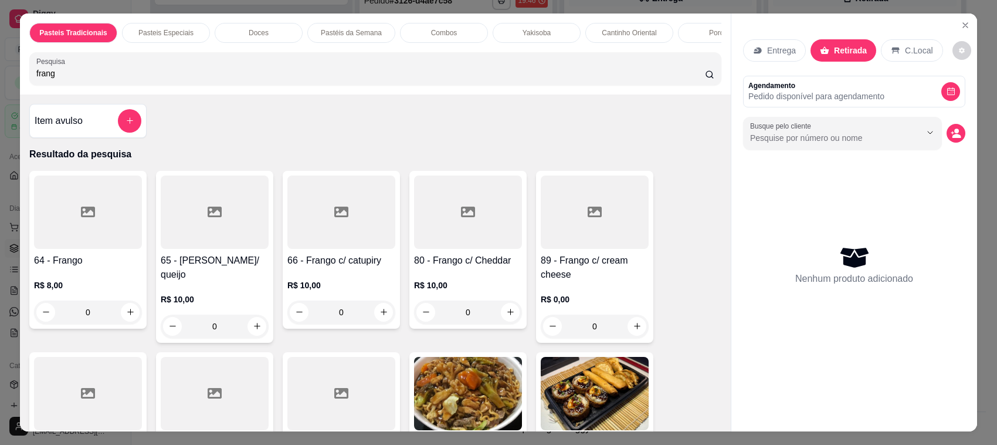
scroll to position [285, 0]
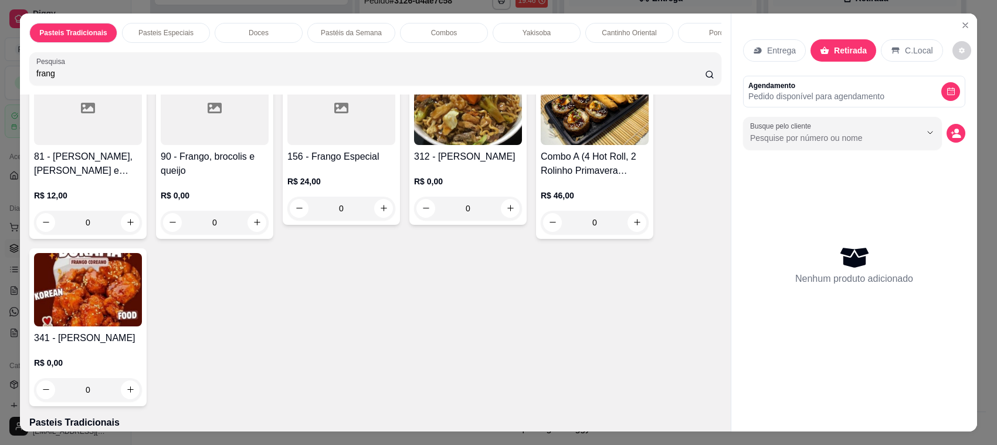
type input "frang"
click at [77, 291] on img at bounding box center [88, 289] width 108 height 73
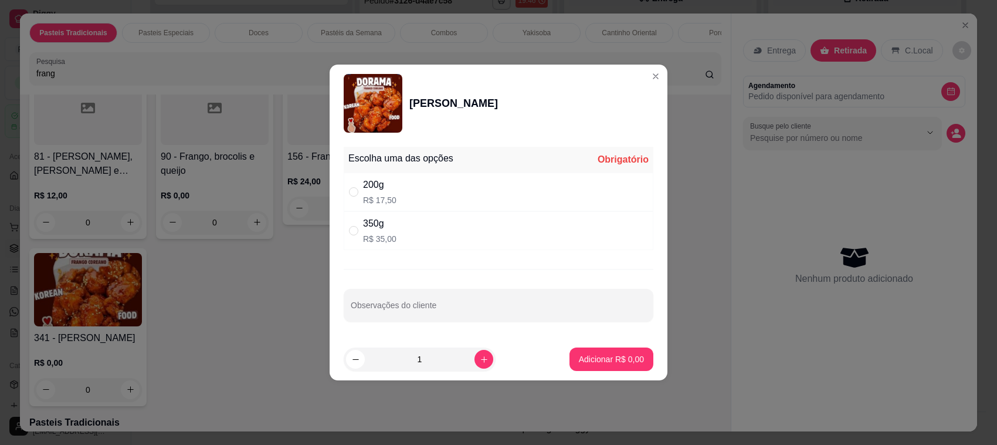
click at [380, 235] on p "R$ 35,00" at bounding box center [379, 239] width 33 height 12
radio input "true"
click at [607, 359] on p "Adicionar R$ 35,00" at bounding box center [609, 359] width 70 height 12
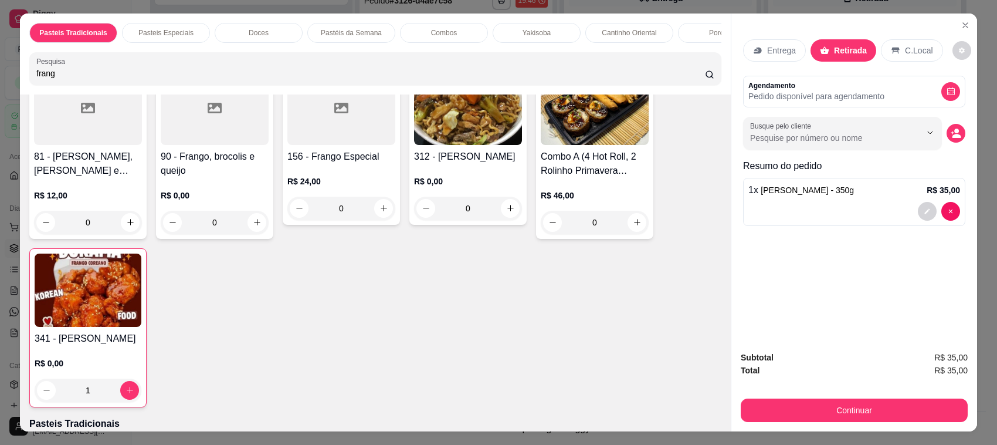
type input "1"
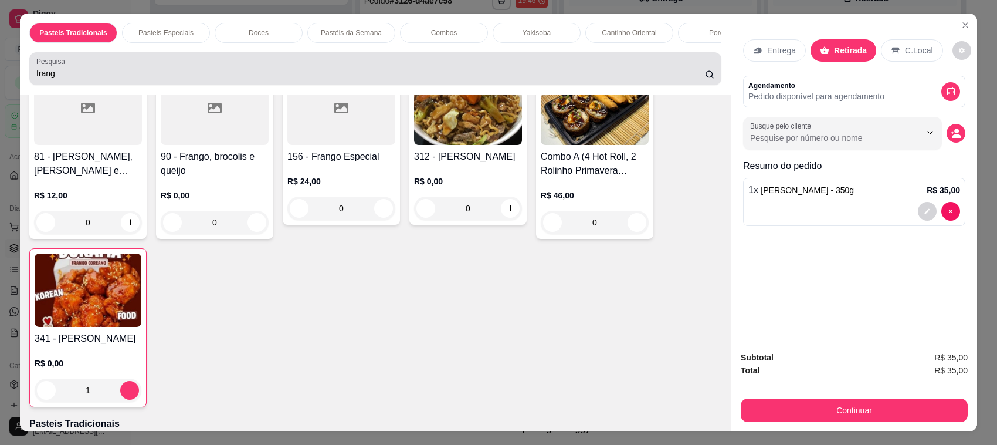
click at [270, 77] on div "frang" at bounding box center [375, 68] width 678 height 23
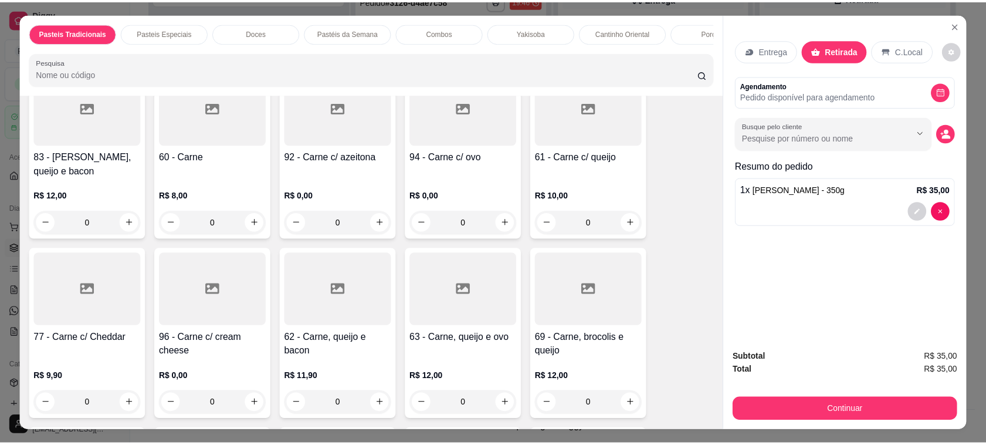
scroll to position [0, 0]
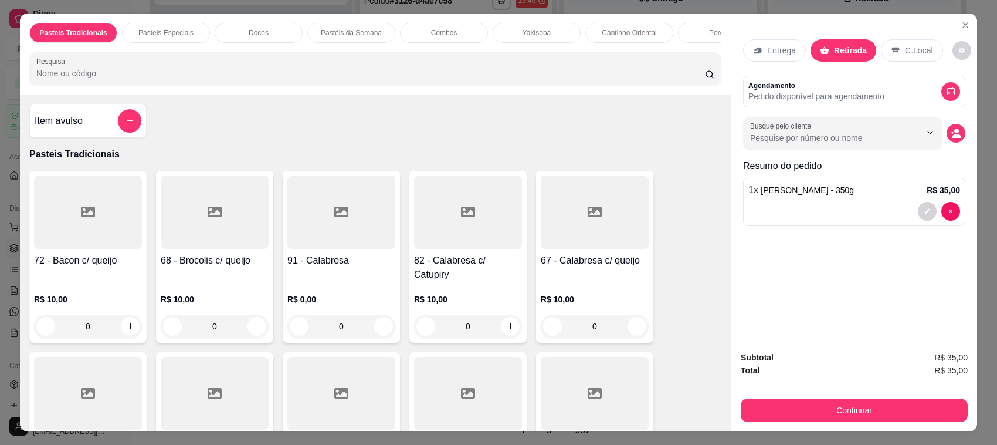
click at [277, 79] on input "Pesquisa" at bounding box center [370, 73] width 669 height 12
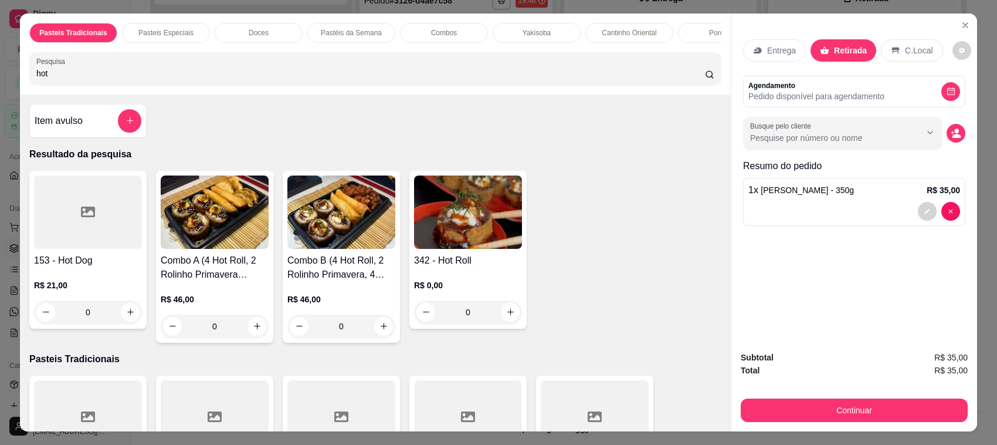
type input "hot"
click at [474, 268] on h4 "342 - Hot Roll" at bounding box center [468, 260] width 108 height 14
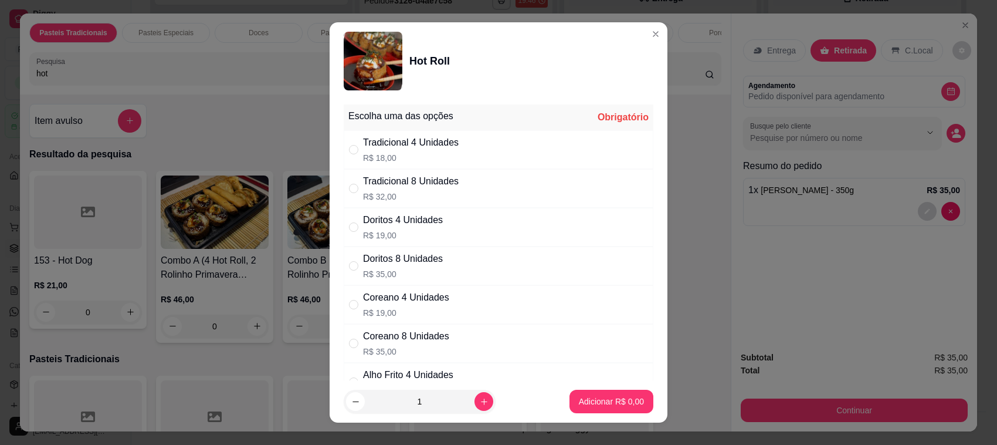
click at [441, 195] on p "R$ 32,00" at bounding box center [411, 197] width 96 height 12
radio input "true"
click at [596, 394] on button "Adicionar R$ 32,00" at bounding box center [609, 401] width 89 height 23
type input "1"
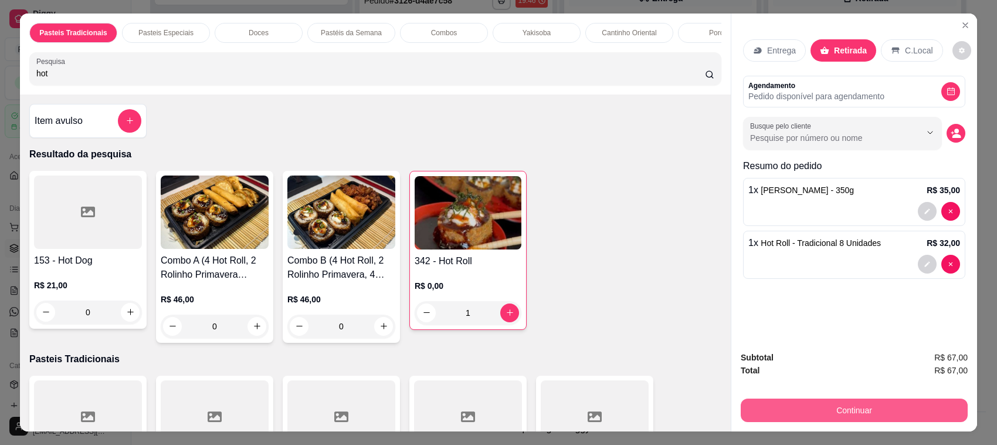
click at [763, 403] on button "Continuar" at bounding box center [854, 409] width 227 height 23
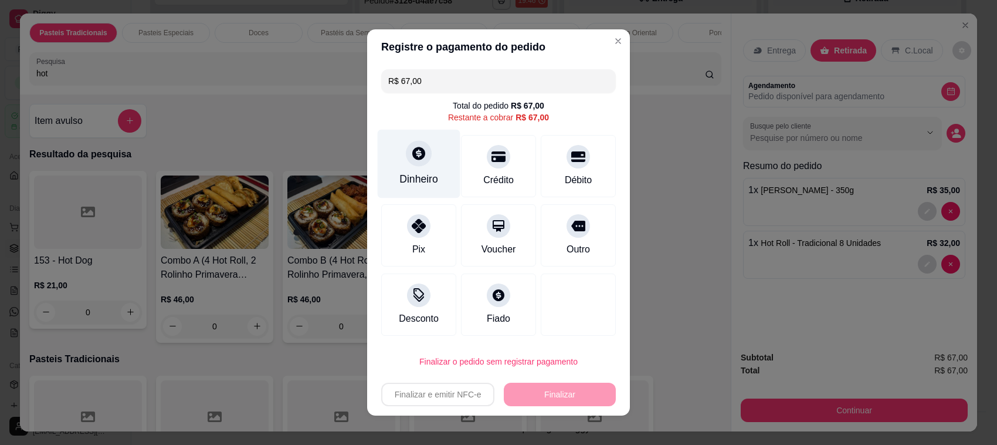
click at [420, 159] on div at bounding box center [419, 153] width 26 height 26
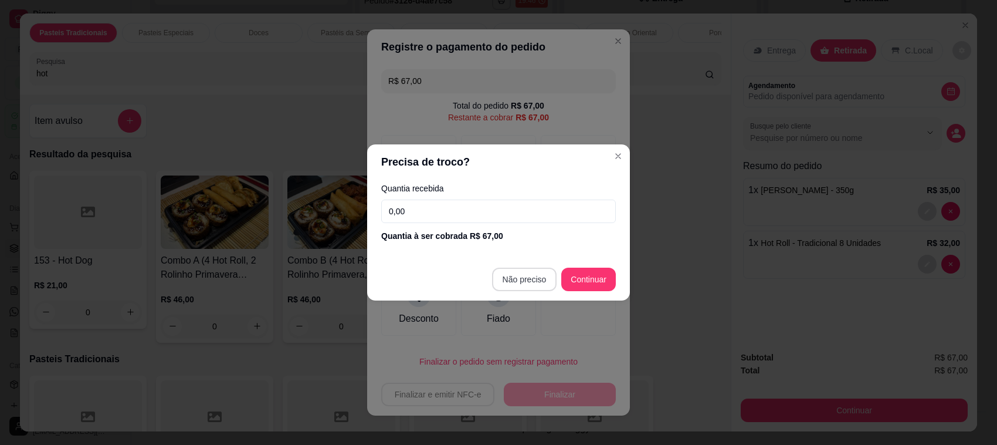
type input "R$ 0,00"
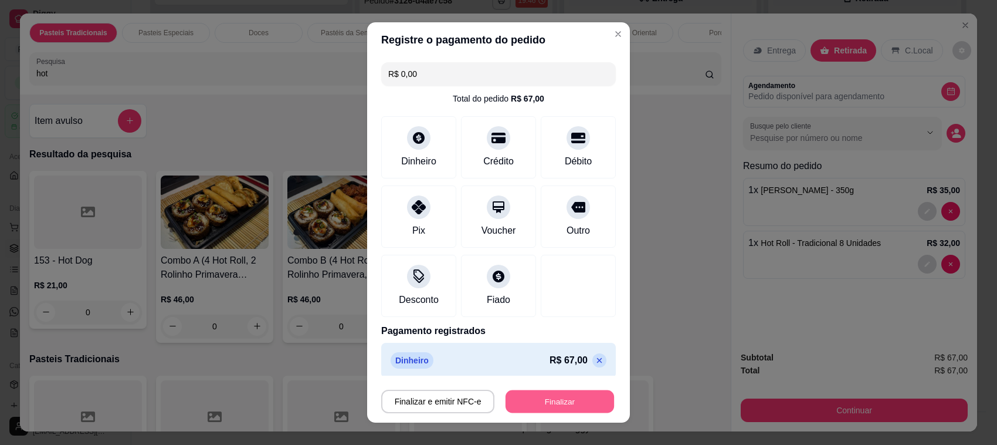
click at [544, 405] on button "Finalizar" at bounding box center [560, 401] width 109 height 23
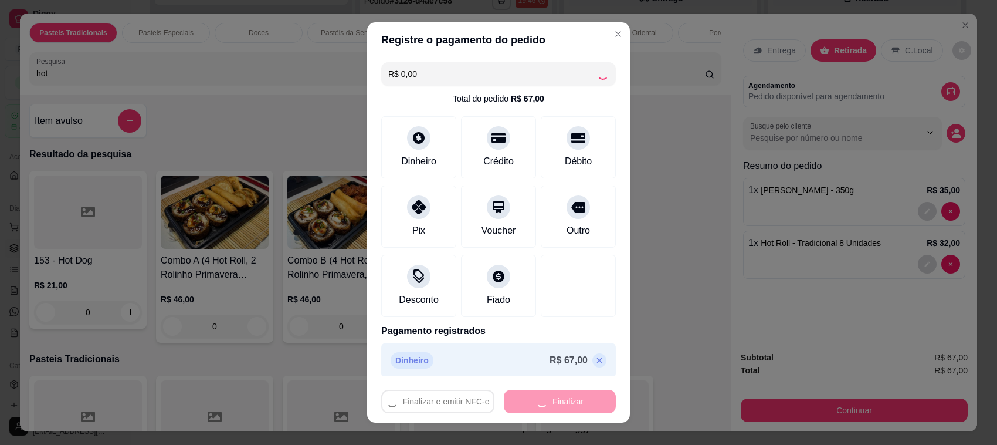
type input "0"
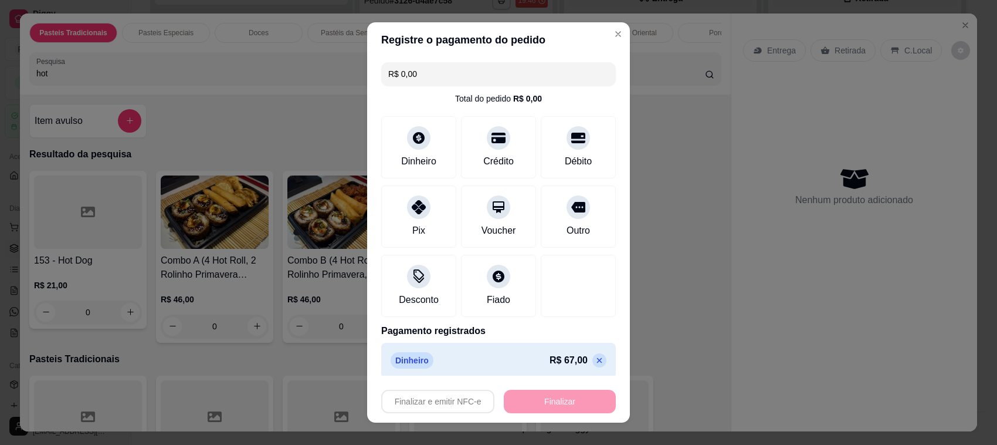
type input "-R$ 67,00"
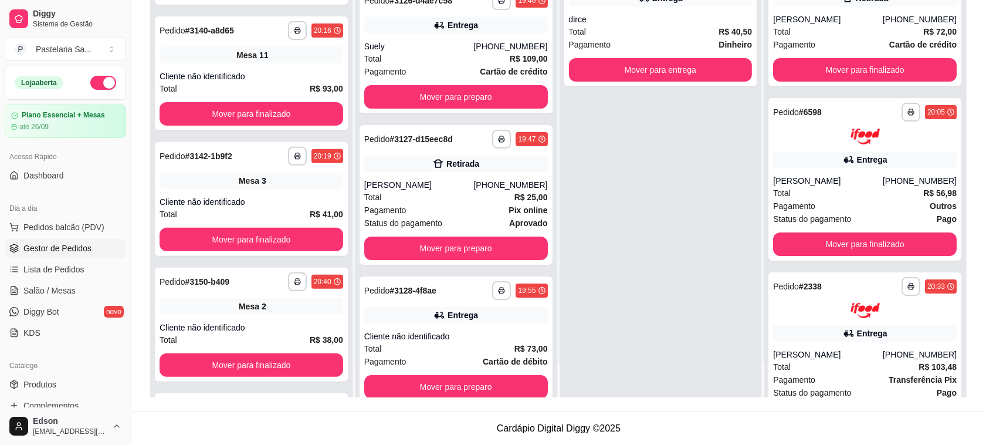
click at [0, 256] on div "Dia a dia Pedidos balcão (PDV) Gestor de Pedidos Lista de Pedidos Salão / Mesas…" at bounding box center [65, 270] width 131 height 153
click at [66, 294] on span "Salão / Mesas" at bounding box center [49, 291] width 52 height 12
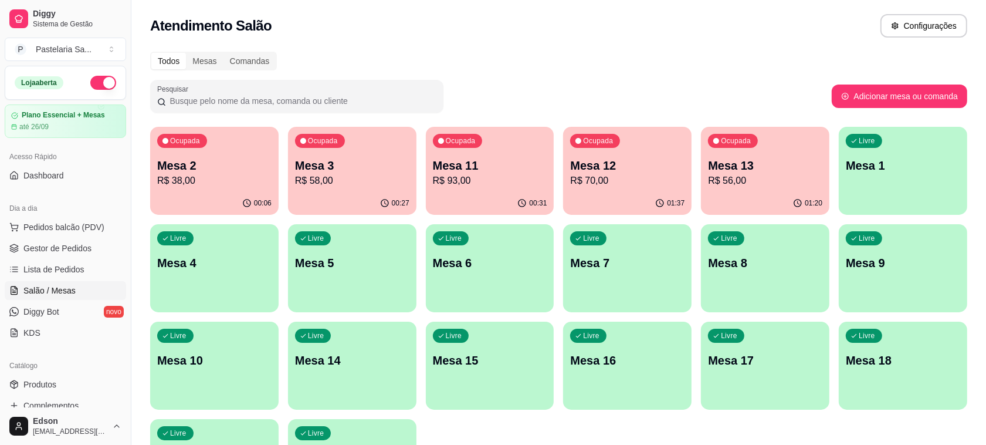
click at [515, 195] on div "00:31" at bounding box center [490, 203] width 128 height 23
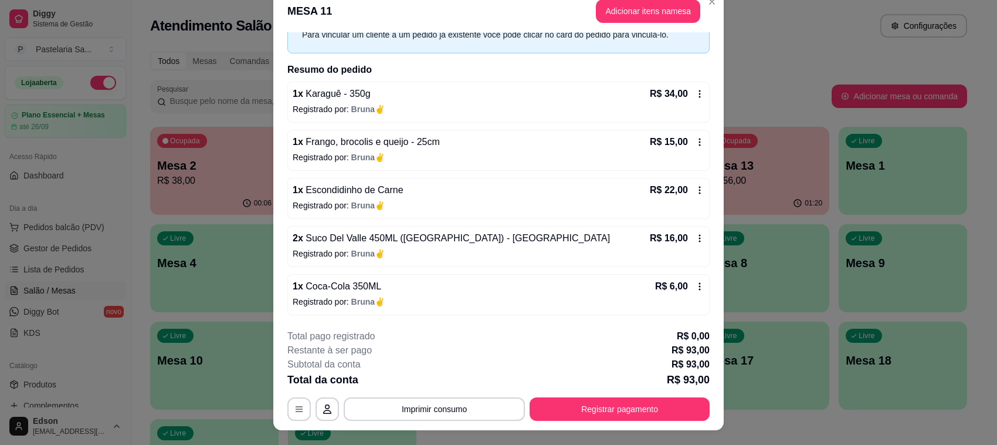
scroll to position [35, 0]
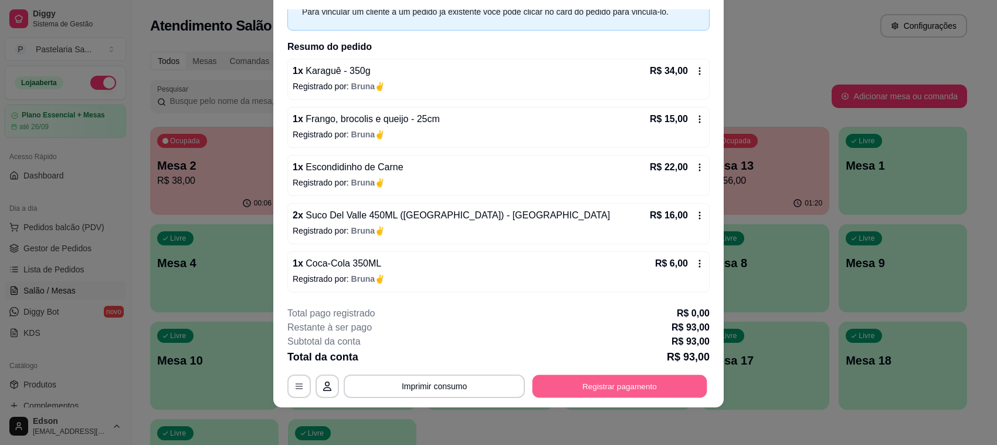
click at [635, 387] on button "Registrar pagamento" at bounding box center [620, 386] width 175 height 23
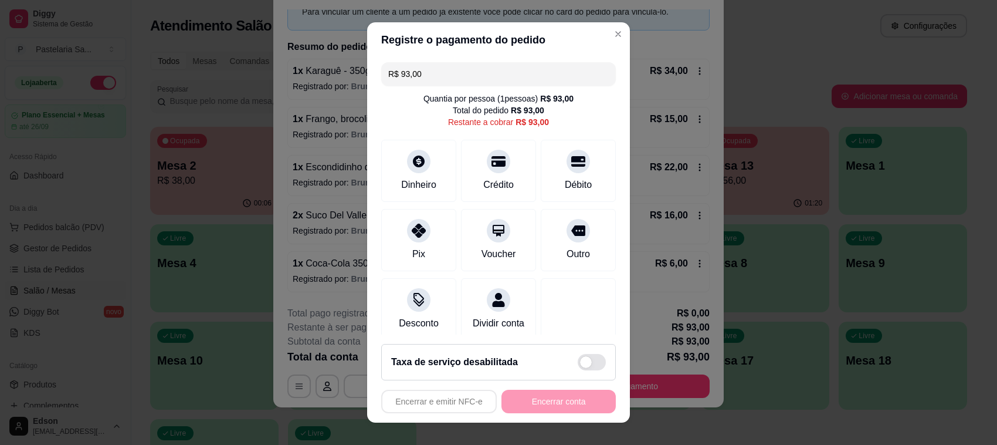
drag, startPoint x: 547, startPoint y: 177, endPoint x: 546, endPoint y: 203, distance: 26.4
click at [565, 178] on div "Débito" at bounding box center [578, 185] width 27 height 14
type input "R$ 0,00"
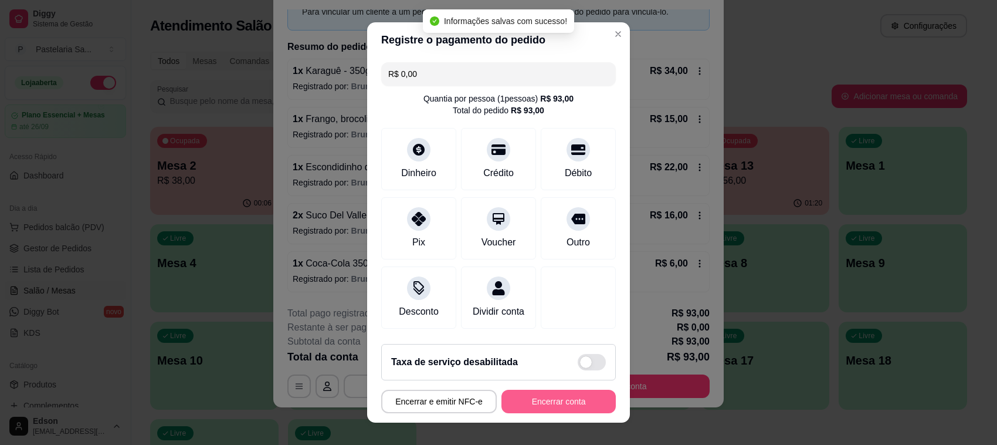
click at [530, 406] on button "Encerrar conta" at bounding box center [559, 401] width 114 height 23
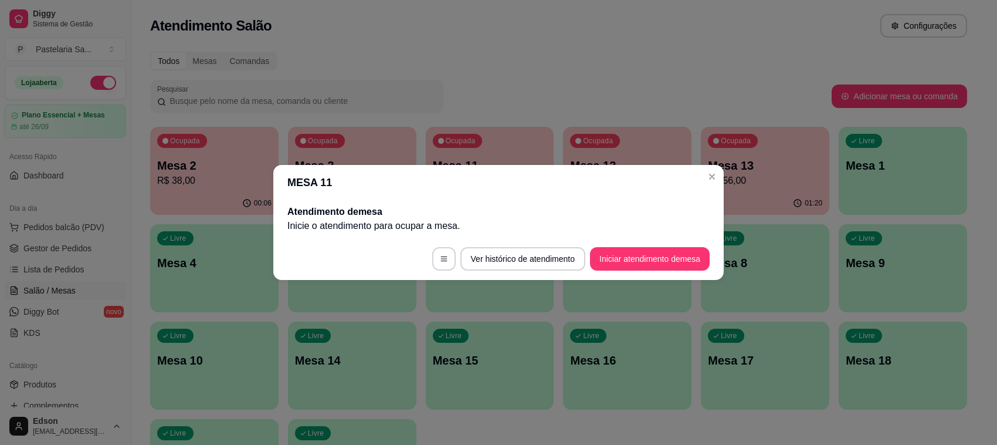
scroll to position [0, 0]
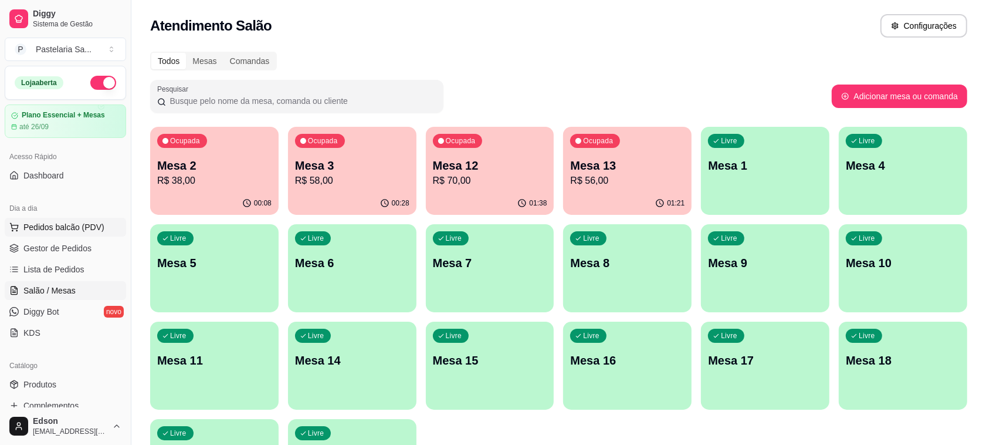
click at [57, 229] on span "Pedidos balcão (PDV)" at bounding box center [63, 227] width 81 height 12
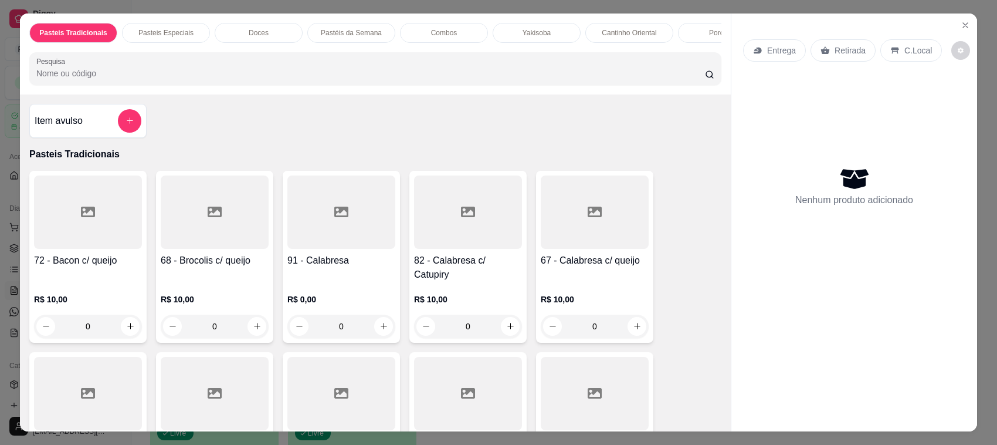
click at [847, 52] on p "Retirada" at bounding box center [850, 51] width 31 height 12
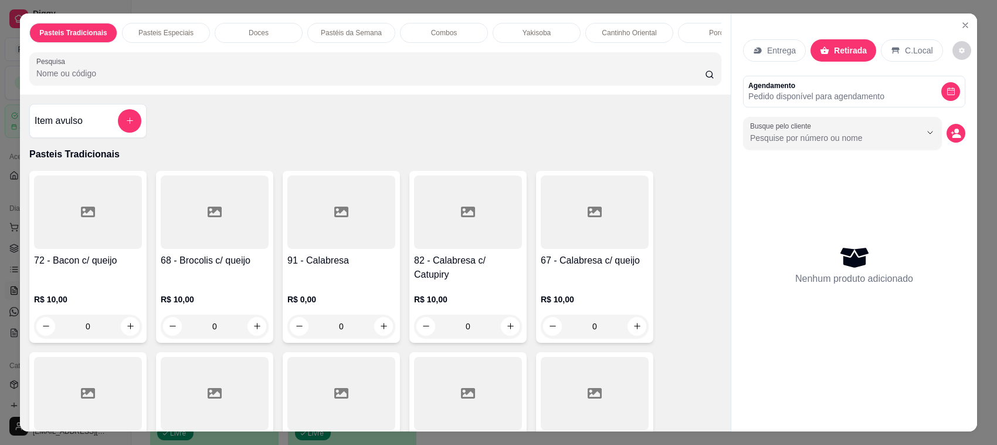
click at [523, 94] on div "Pasteis Tradicionais Pasteis Especiais Doces Pastéis da Semana Combos Yakisoba …" at bounding box center [375, 53] width 711 height 81
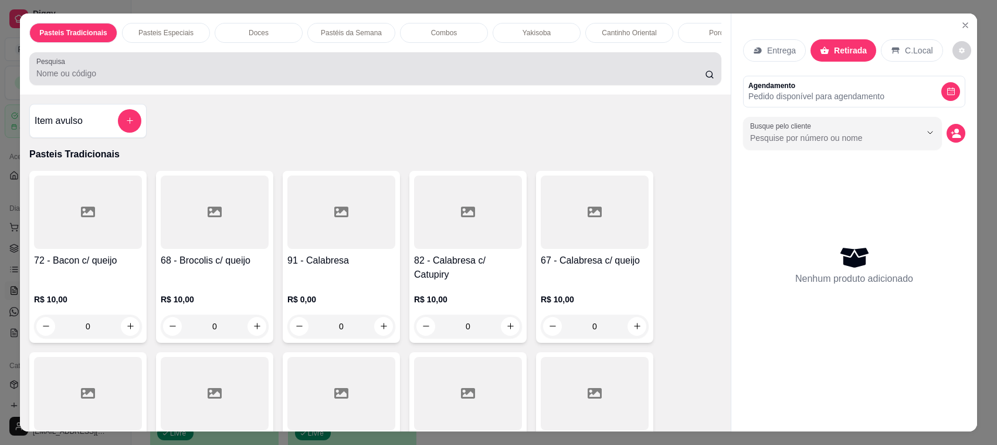
click at [523, 79] on input "Pesquisa" at bounding box center [370, 73] width 669 height 12
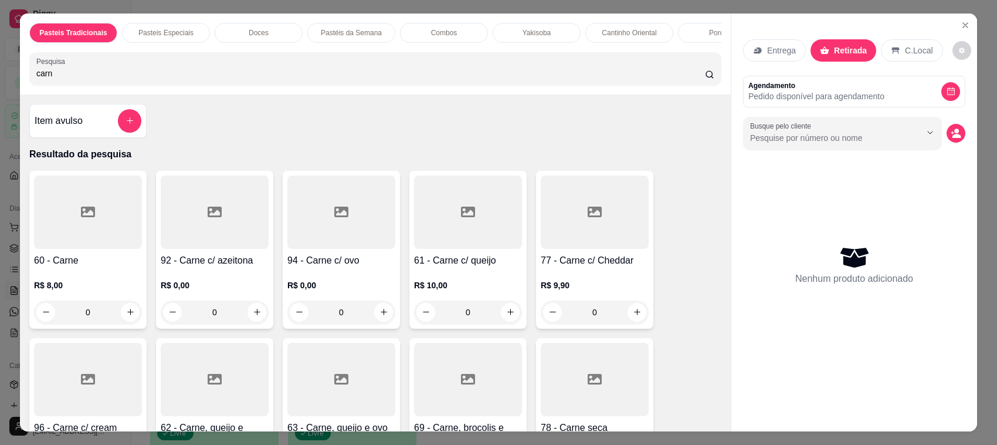
type input "carn"
click at [194, 235] on div at bounding box center [215, 211] width 108 height 73
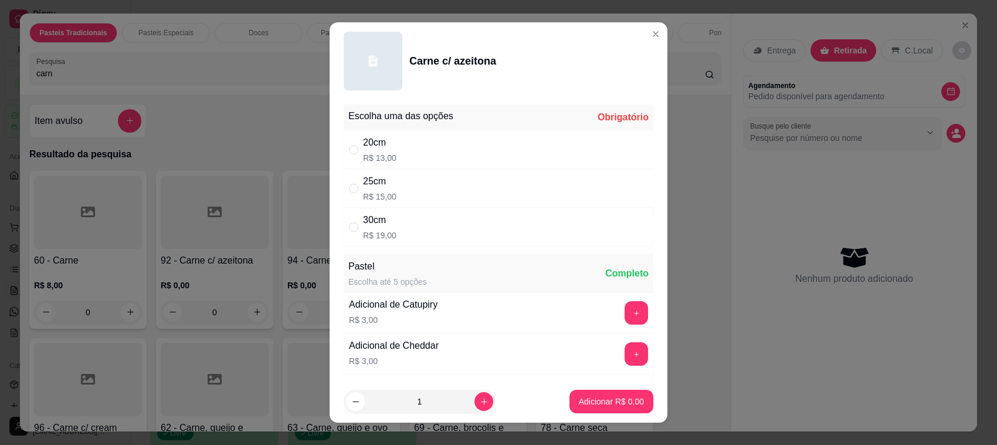
click at [449, 146] on div "20cm R$ 13,00" at bounding box center [499, 149] width 310 height 39
radio input "true"
click at [581, 394] on button "Adicionar R$ 13,00" at bounding box center [609, 401] width 89 height 23
type input "1"
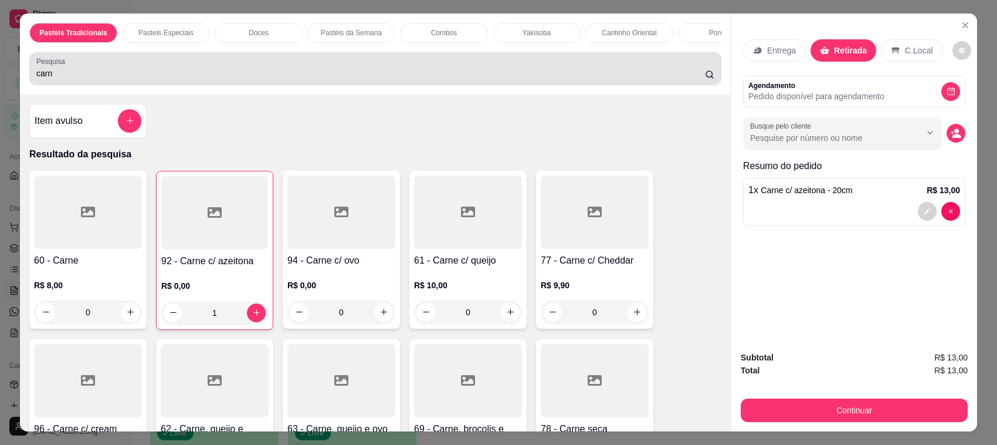
click at [262, 77] on div "carn" at bounding box center [375, 68] width 678 height 23
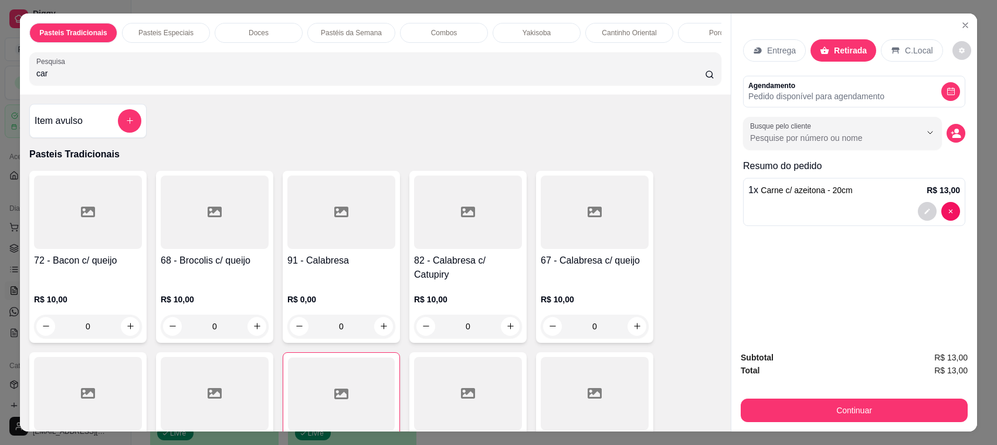
type input "carn"
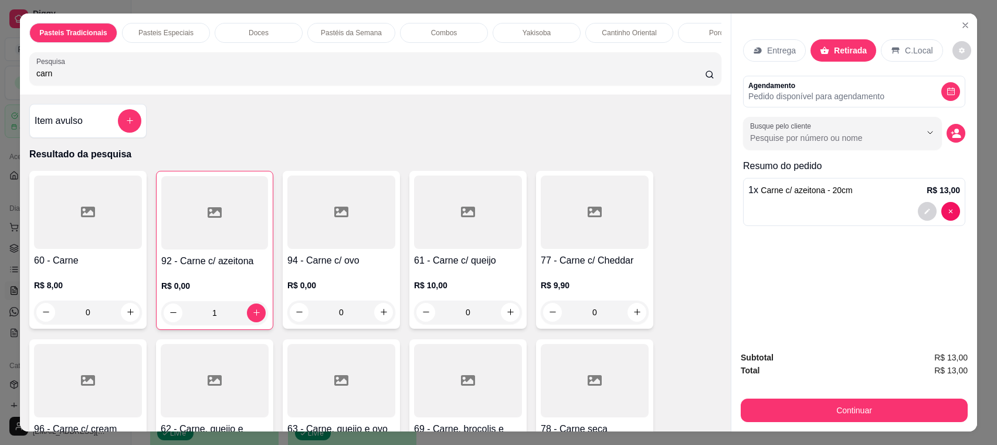
click at [329, 249] on div at bounding box center [341, 211] width 108 height 73
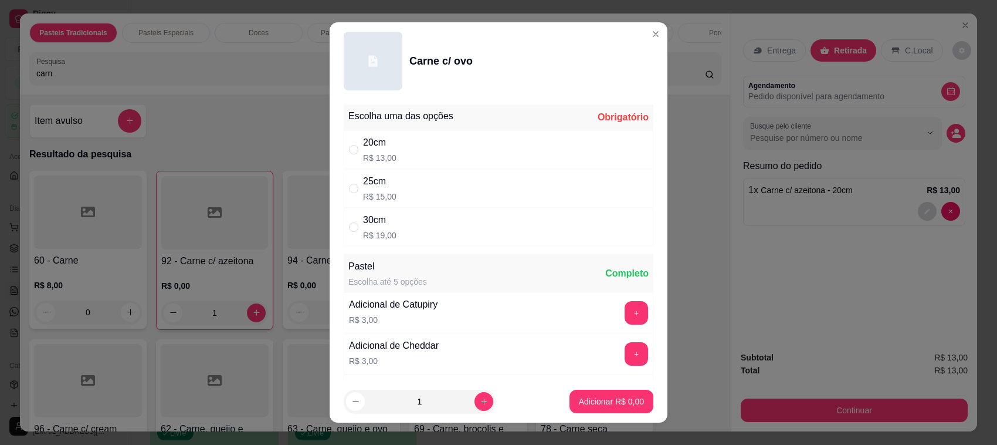
click at [394, 138] on div "20cm R$ 13,00" at bounding box center [499, 149] width 310 height 39
radio input "true"
click at [597, 409] on button "Adicionar R$ 13,00" at bounding box center [609, 401] width 86 height 23
type input "1"
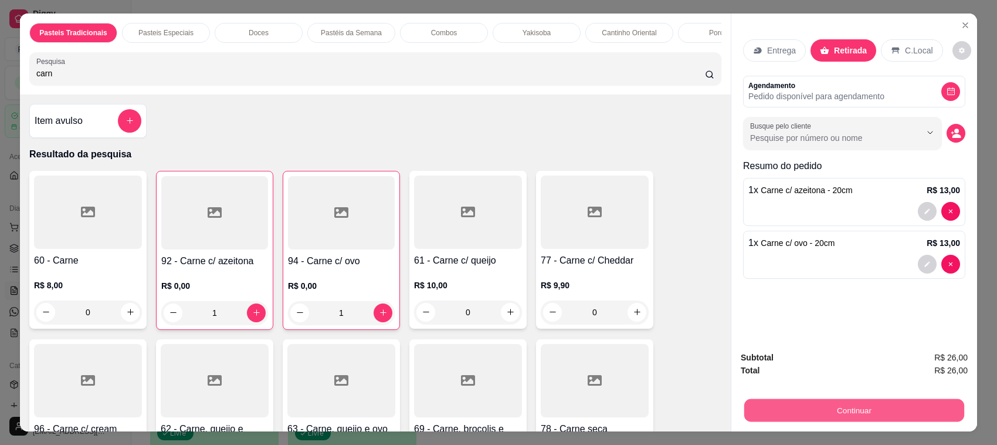
click at [804, 400] on button "Continuar" at bounding box center [855, 410] width 220 height 23
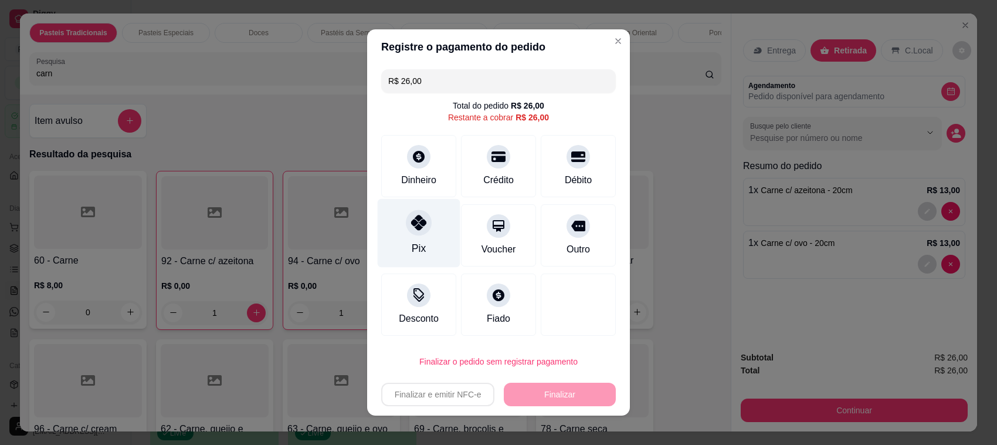
click at [406, 224] on div at bounding box center [419, 222] width 26 height 26
type input "R$ 0,00"
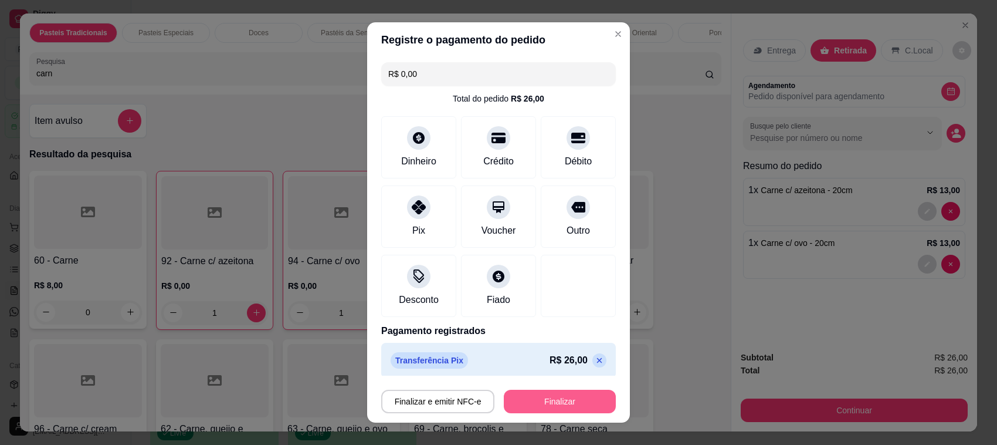
click at [519, 403] on button "Finalizar" at bounding box center [560, 401] width 112 height 23
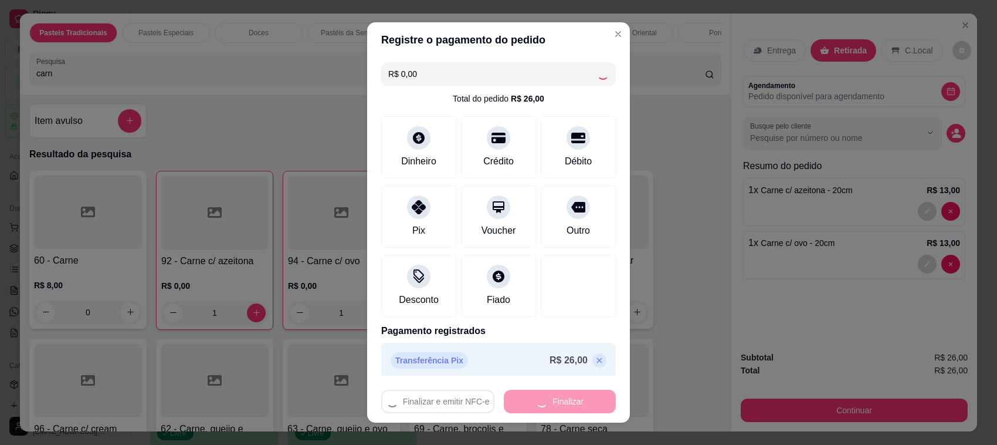
type input "0"
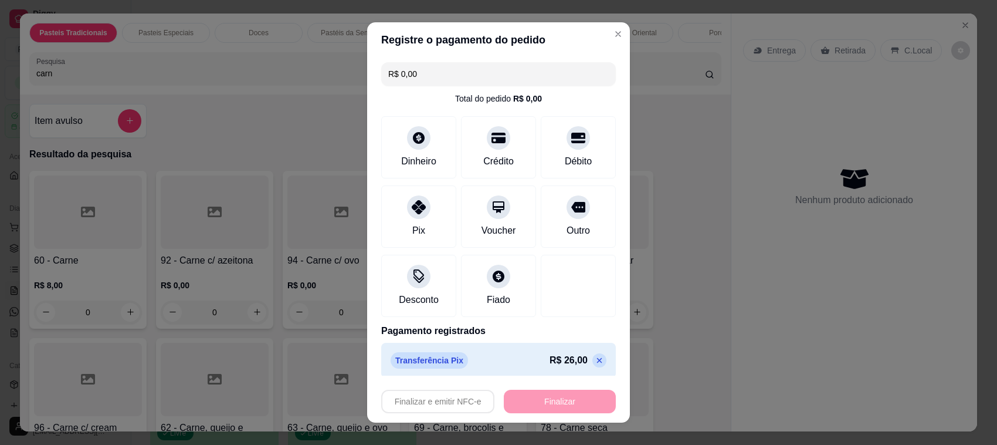
type input "-R$ 26,00"
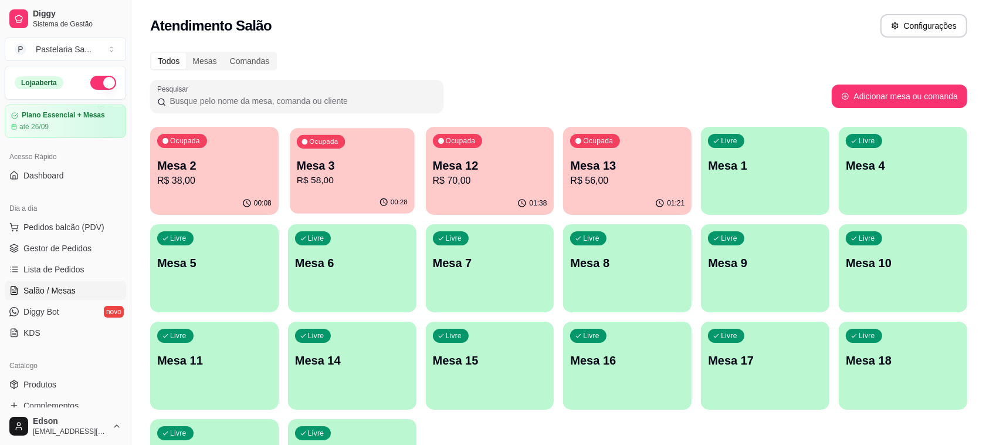
click at [333, 164] on p "Mesa 3" at bounding box center [352, 166] width 111 height 16
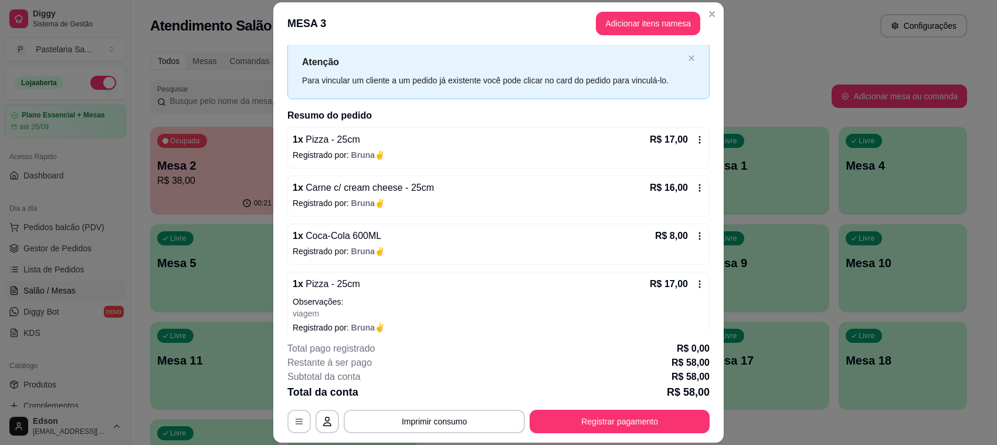
scroll to position [42, 0]
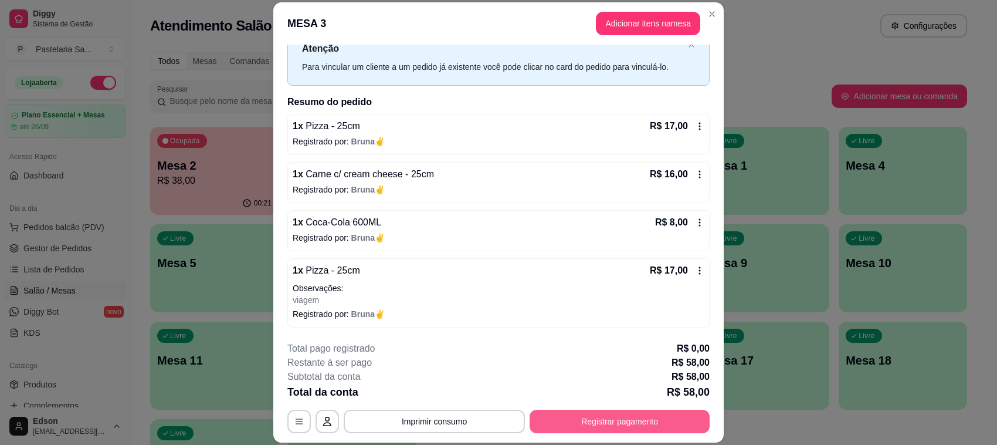
click at [634, 429] on button "Registrar pagamento" at bounding box center [620, 421] width 180 height 23
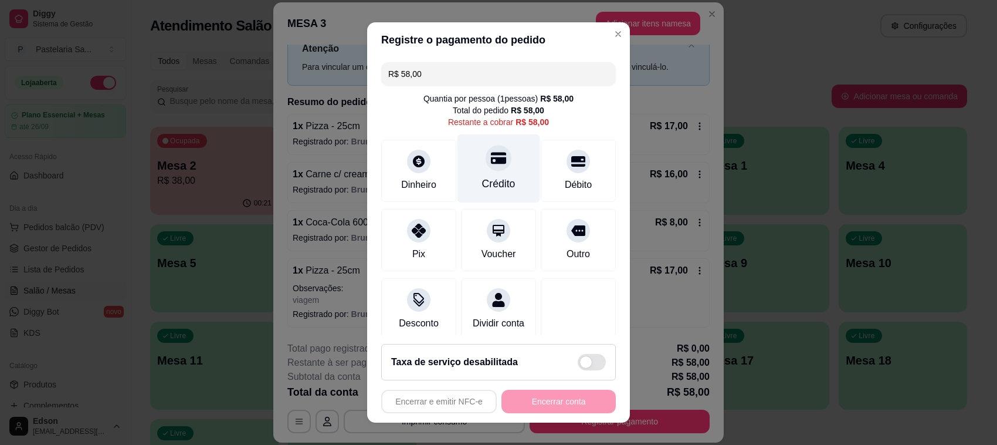
click at [506, 171] on div "Crédito" at bounding box center [499, 168] width 83 height 69
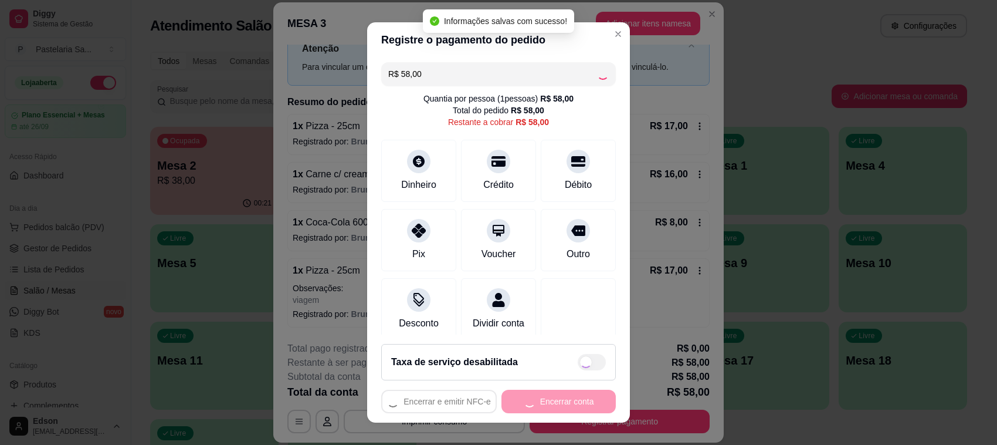
type input "R$ 0,00"
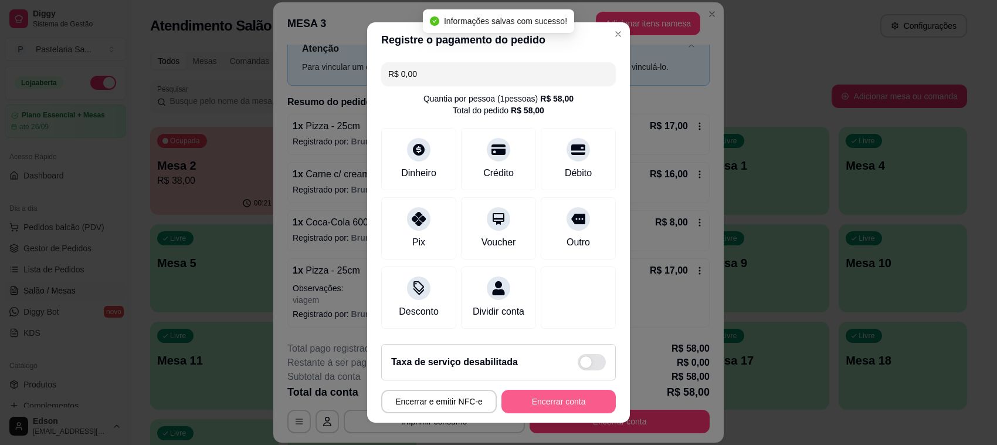
click at [564, 411] on button "Encerrar conta" at bounding box center [559, 401] width 114 height 23
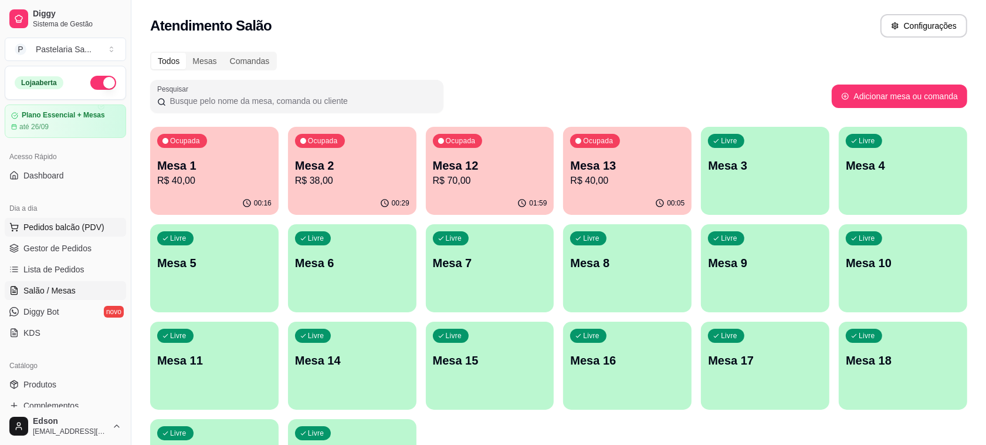
click at [49, 228] on span "Pedidos balcão (PDV)" at bounding box center [63, 227] width 81 height 12
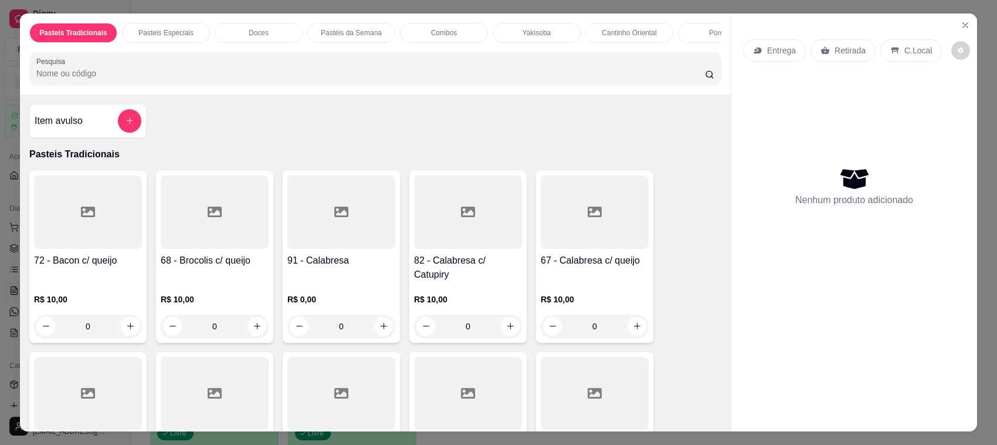
click at [147, 79] on input "Pesquisa" at bounding box center [370, 73] width 669 height 12
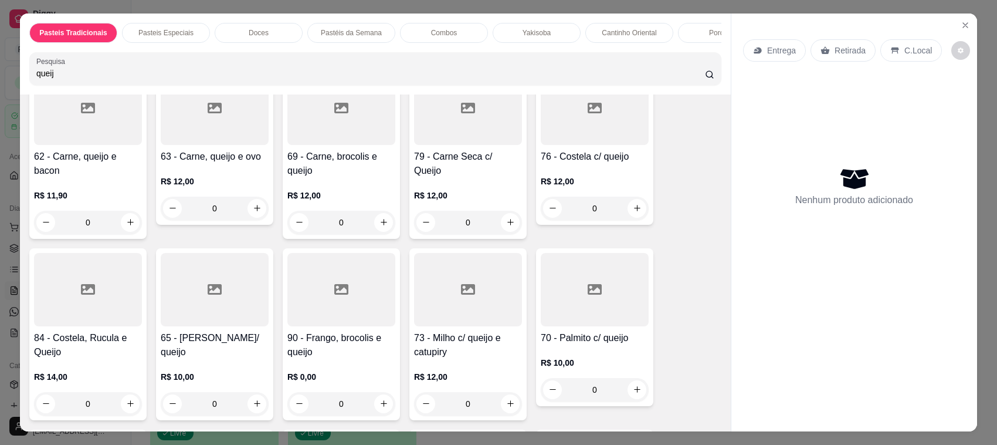
scroll to position [571, 0]
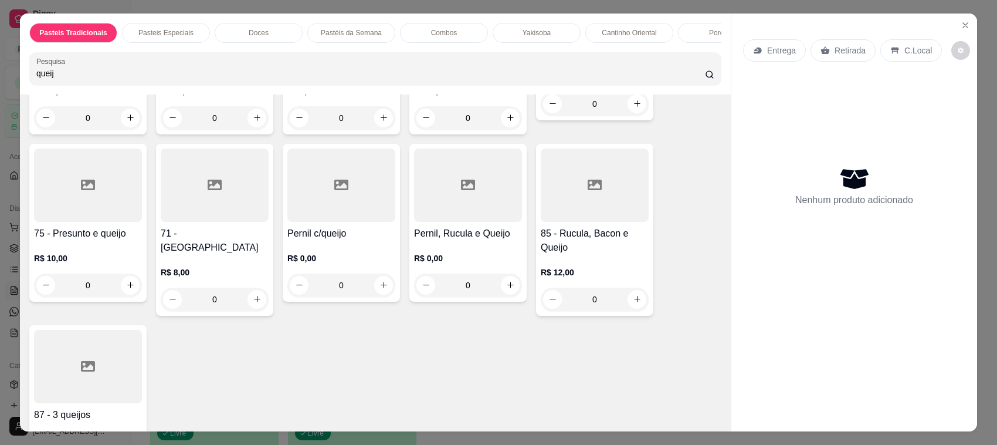
type input "queij"
click at [201, 222] on div at bounding box center [215, 184] width 108 height 73
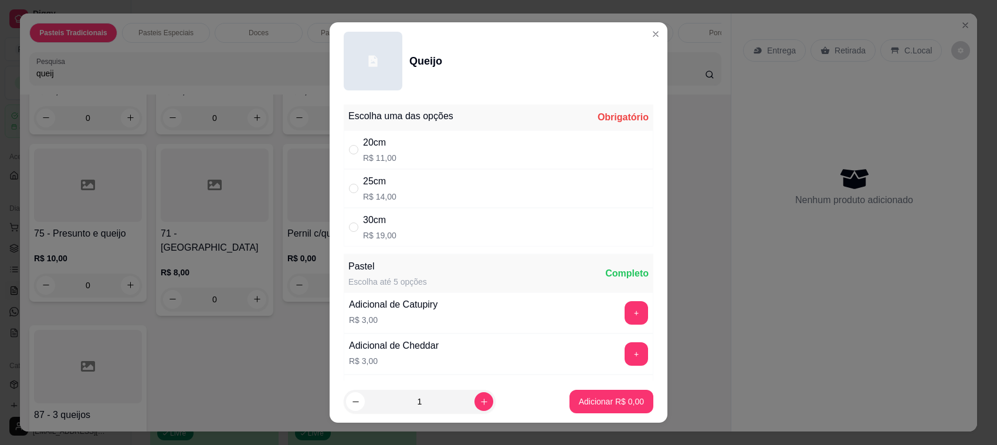
click at [406, 189] on div "25cm R$ 14,00" at bounding box center [499, 188] width 310 height 39
radio input "true"
click at [597, 390] on button "Adicionar R$ 14,00" at bounding box center [609, 401] width 89 height 23
type input "1"
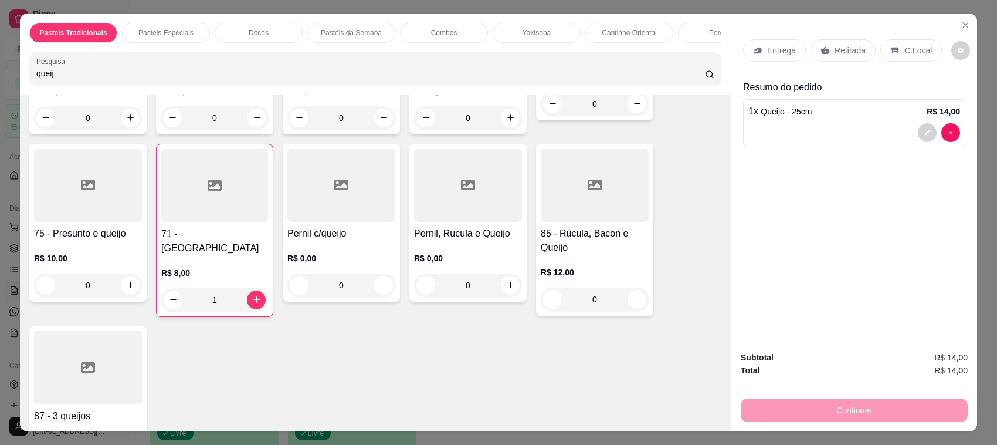
drag, startPoint x: 59, startPoint y: 89, endPoint x: 11, endPoint y: 92, distance: 48.2
click at [11, 92] on div "Pasteis Tradicionais Pasteis Especiais Doces Pastéis da Semana Combos Yakisoba …" at bounding box center [498, 222] width 997 height 445
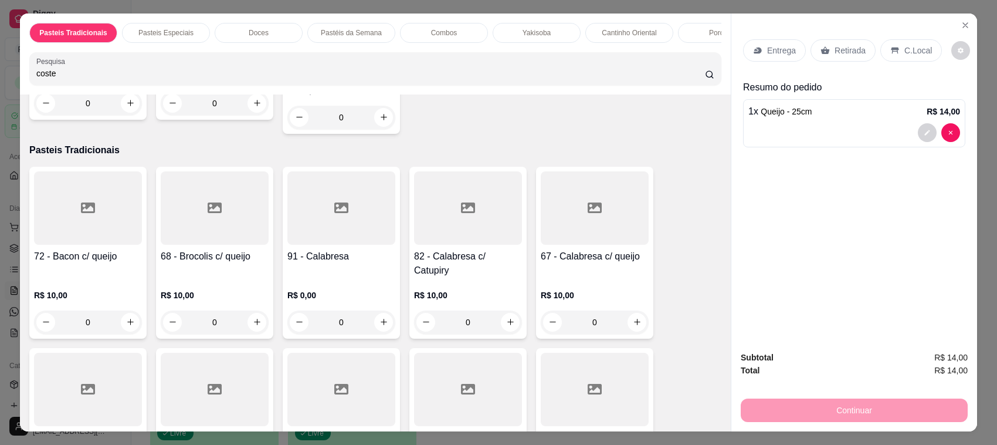
scroll to position [0, 0]
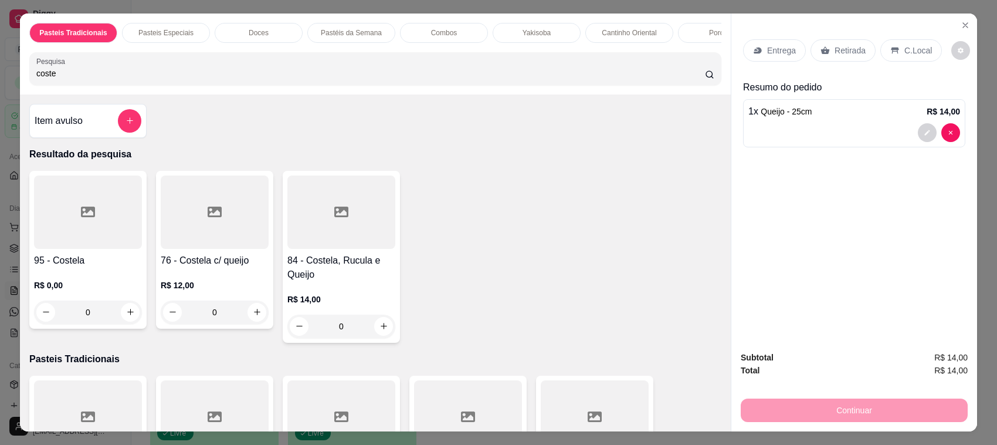
type input "coste"
click at [226, 243] on div at bounding box center [215, 211] width 108 height 73
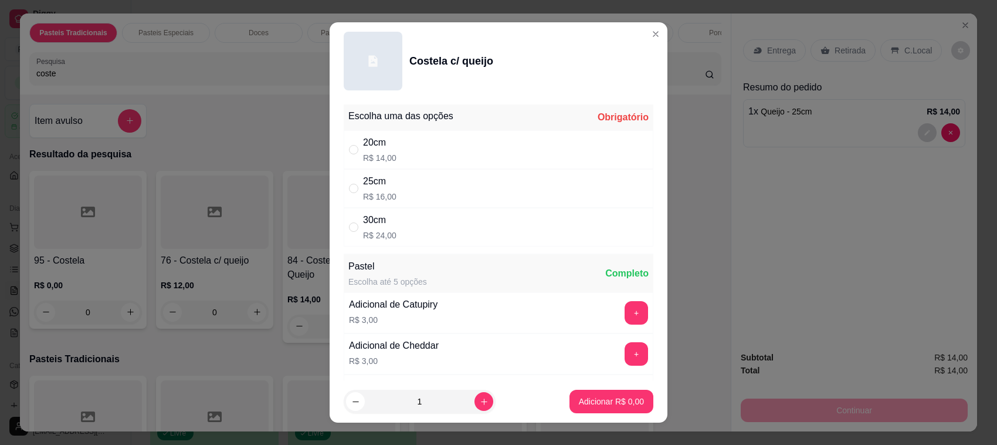
click at [414, 201] on div "25cm R$ 16,00" at bounding box center [499, 188] width 310 height 39
radio input "true"
click at [576, 404] on p "Adicionar R$ 16,00" at bounding box center [610, 400] width 68 height 11
type input "1"
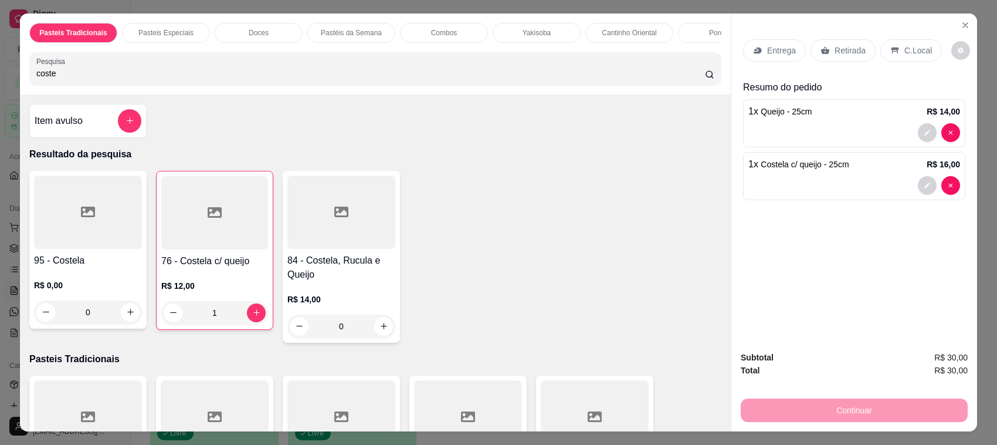
drag, startPoint x: 66, startPoint y: 82, endPoint x: 9, endPoint y: 92, distance: 57.8
click at [9, 92] on div "Pasteis Tradicionais Pasteis Especiais Doces Pastéis da Semana Combos Yakisoba …" at bounding box center [498, 222] width 997 height 445
click at [837, 53] on p "Retirada" at bounding box center [850, 51] width 31 height 12
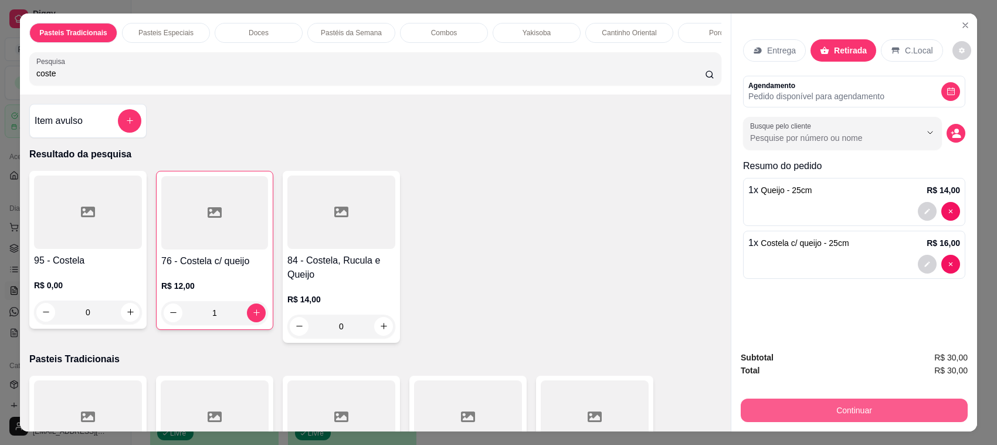
click at [876, 414] on button "Continuar" at bounding box center [854, 409] width 227 height 23
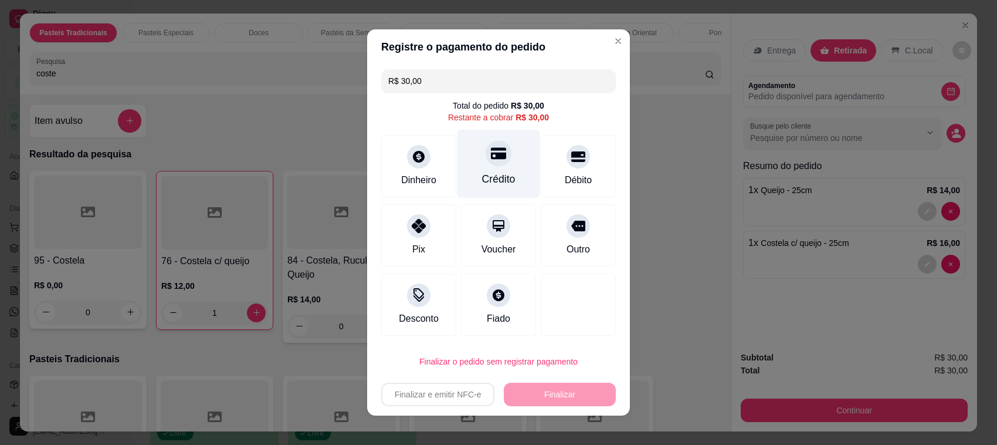
scroll to position [8, 0]
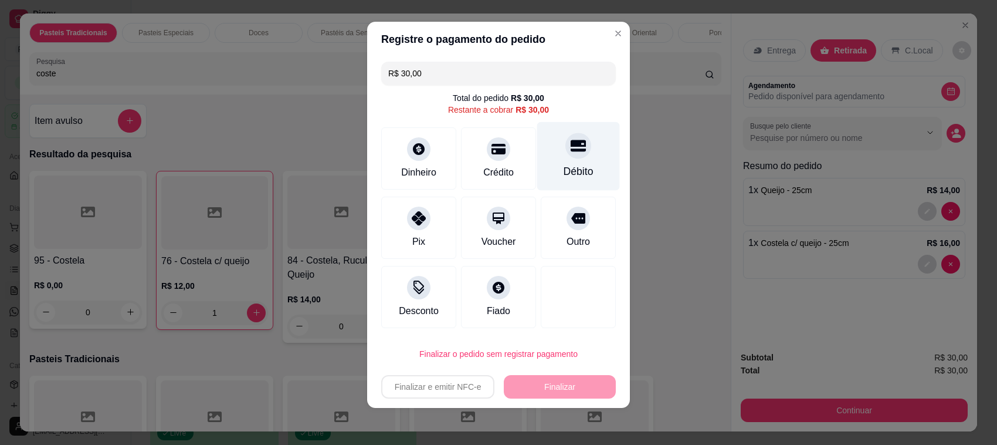
click at [571, 147] on icon at bounding box center [578, 145] width 15 height 15
type input "R$ 0,00"
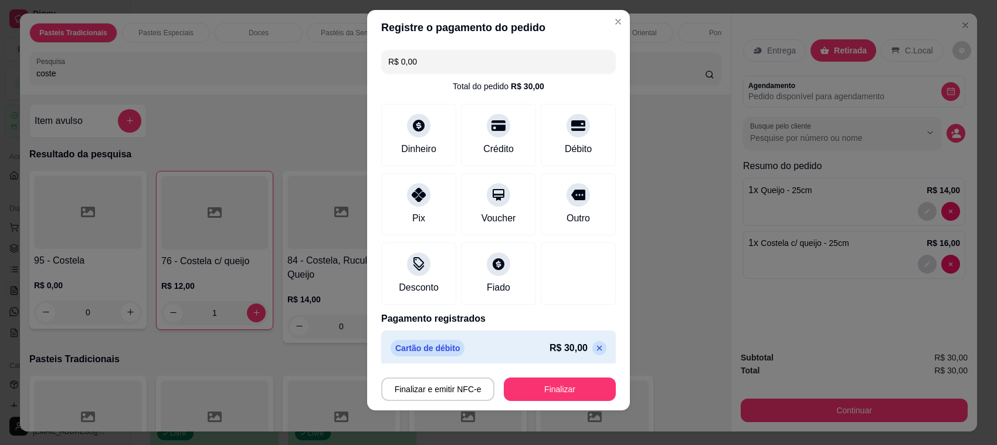
scroll to position [15, 0]
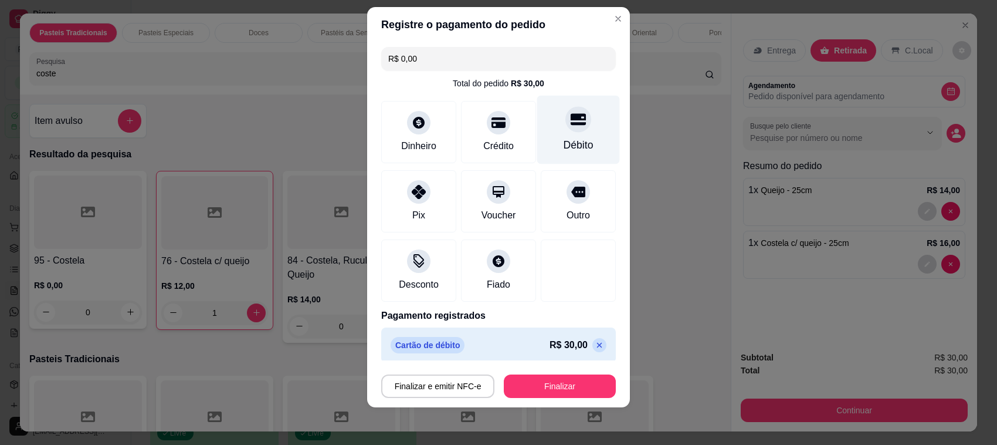
click at [566, 127] on div "Débito" at bounding box center [578, 130] width 83 height 69
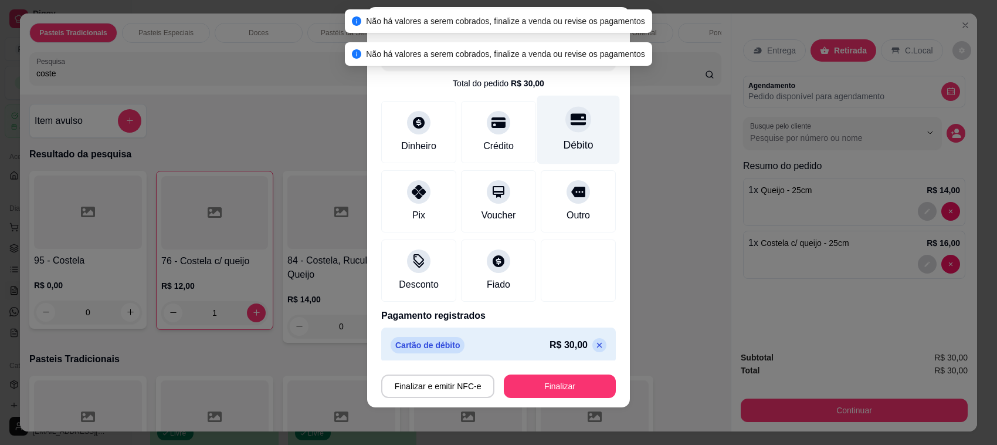
click at [567, 128] on div "Débito" at bounding box center [578, 130] width 83 height 69
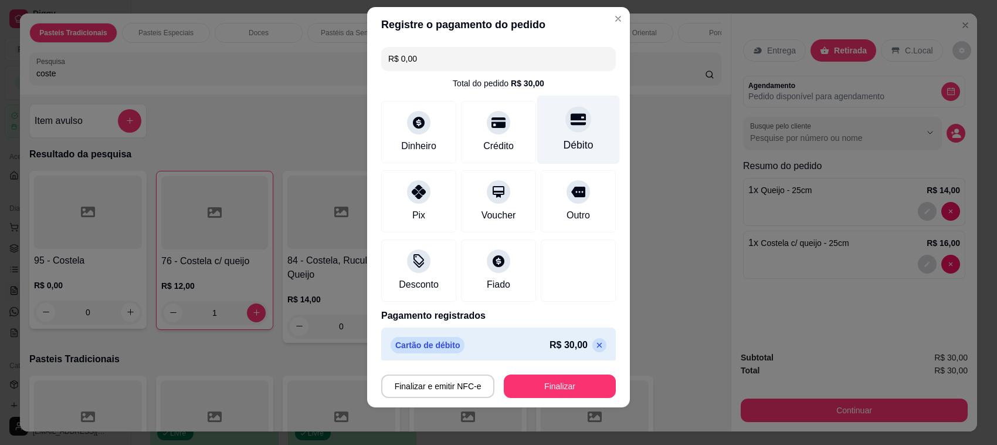
click at [567, 128] on div "Débito" at bounding box center [578, 130] width 83 height 69
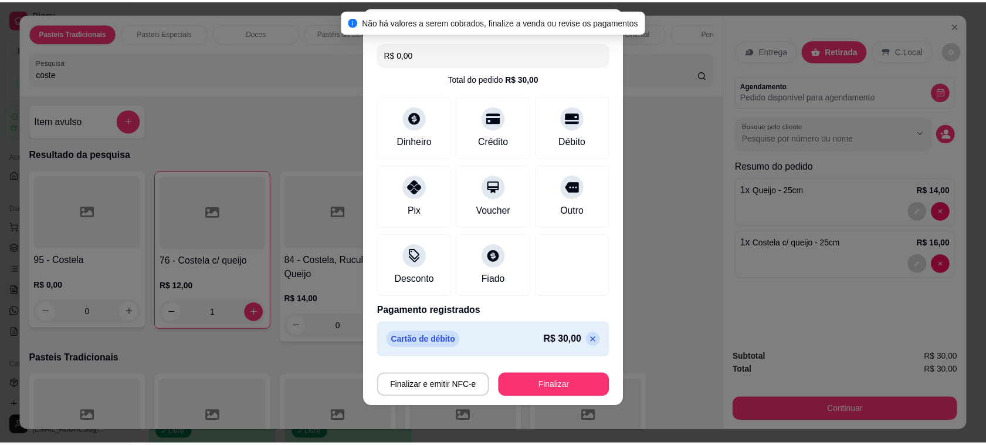
scroll to position [6, 0]
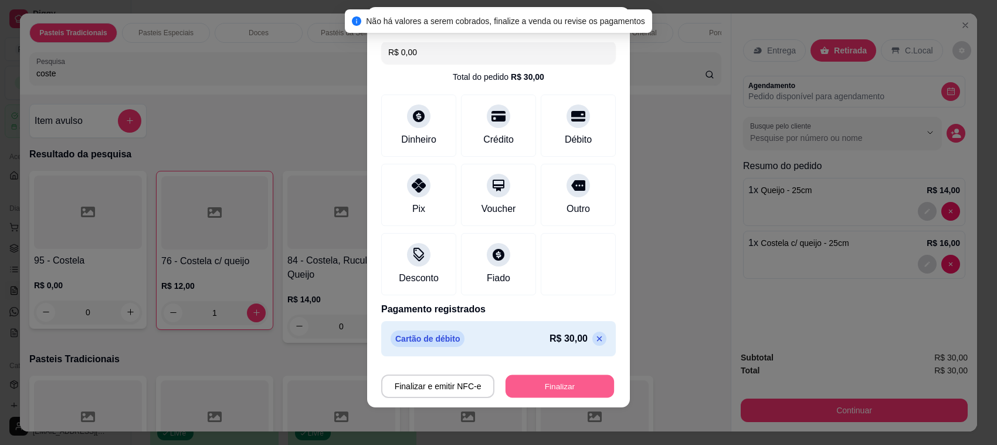
click at [540, 375] on button "Finalizar" at bounding box center [560, 386] width 109 height 23
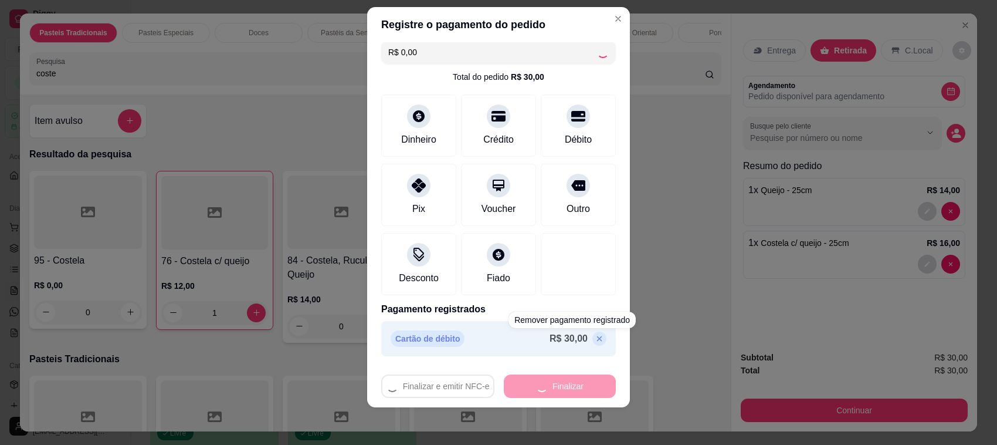
type input "0"
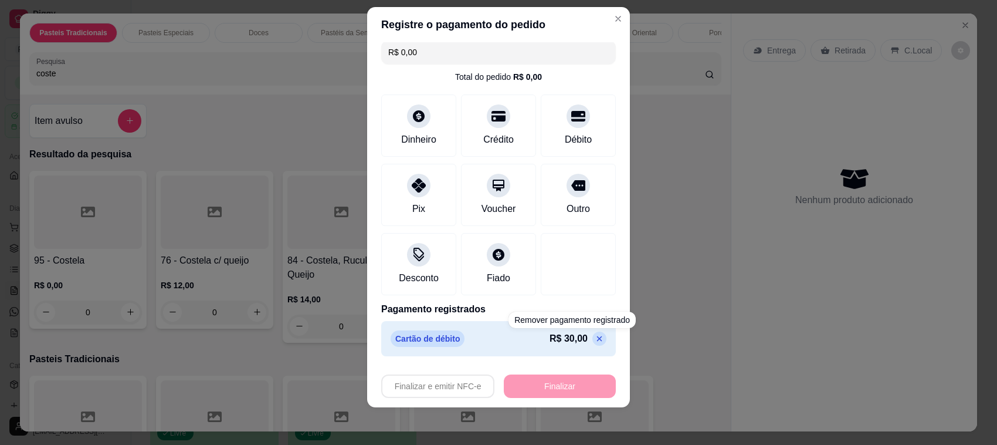
type input "-R$ 30,00"
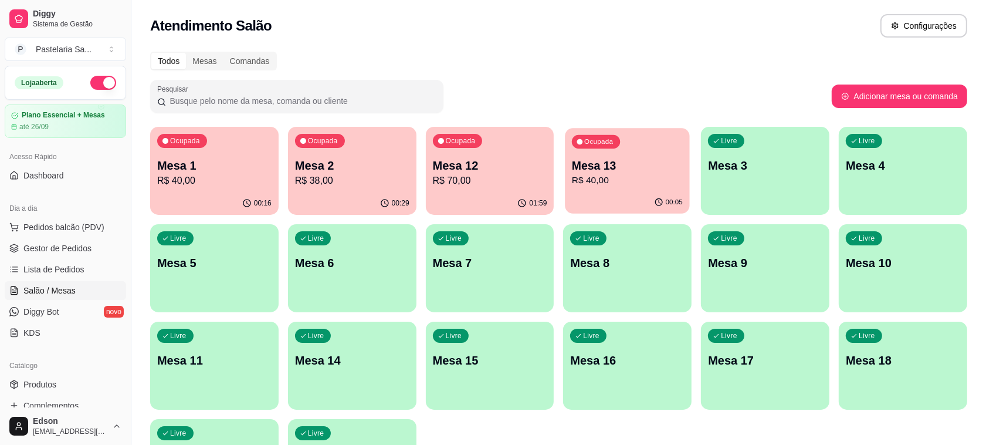
click at [621, 177] on p "R$ 40,00" at bounding box center [627, 180] width 111 height 13
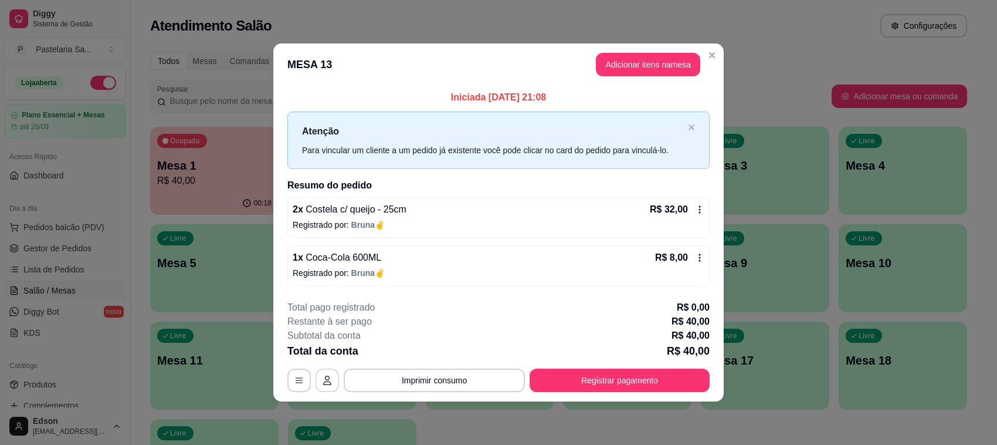
click at [322, 374] on button "button" at bounding box center [327, 379] width 23 height 23
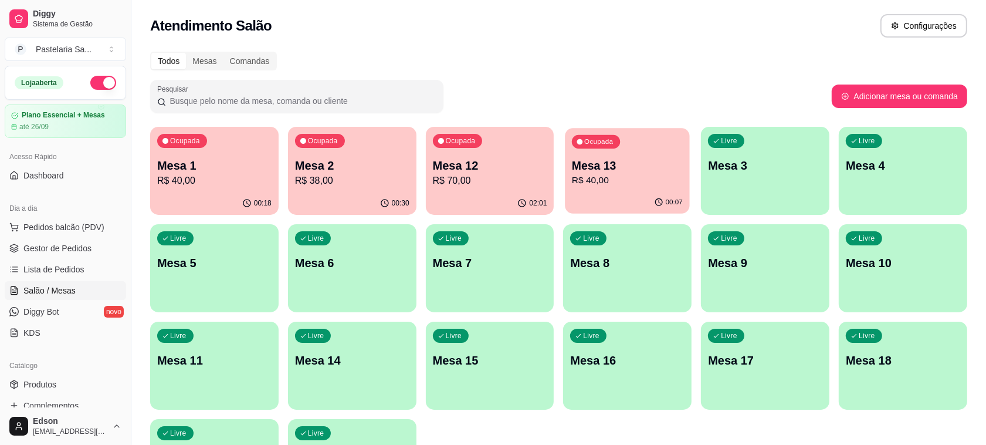
click at [643, 160] on p "Mesa 13" at bounding box center [627, 166] width 111 height 16
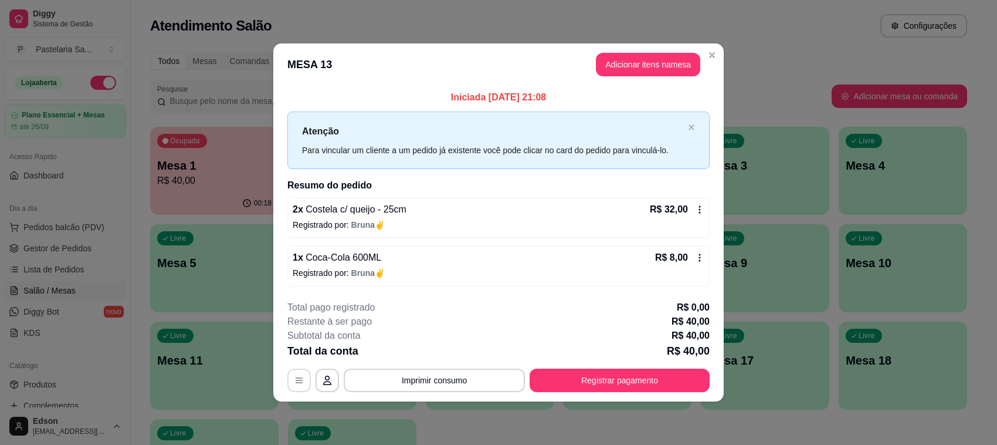
click at [288, 382] on button "button" at bounding box center [298, 379] width 23 height 23
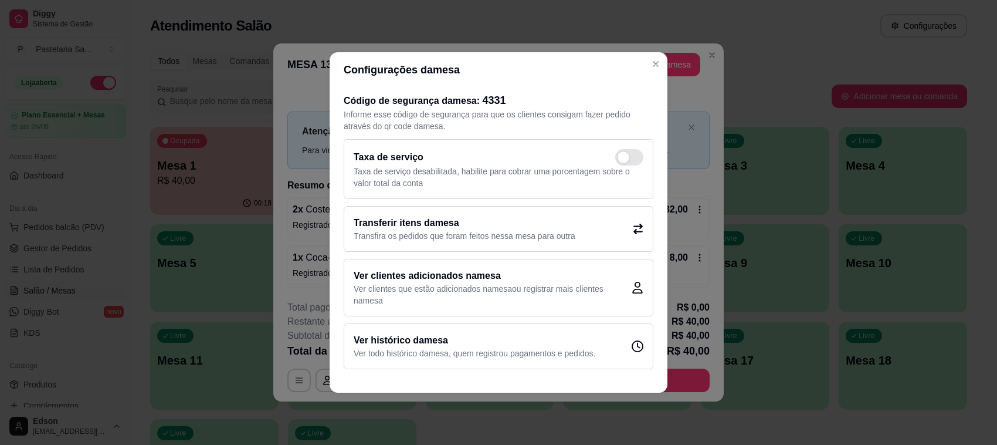
click at [500, 220] on h2 "Transferir itens da mesa" at bounding box center [465, 223] width 222 height 14
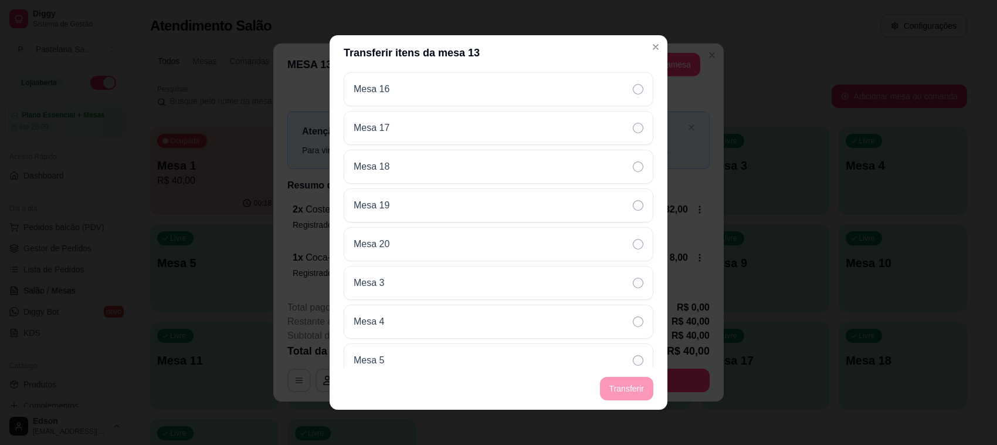
scroll to position [488, 0]
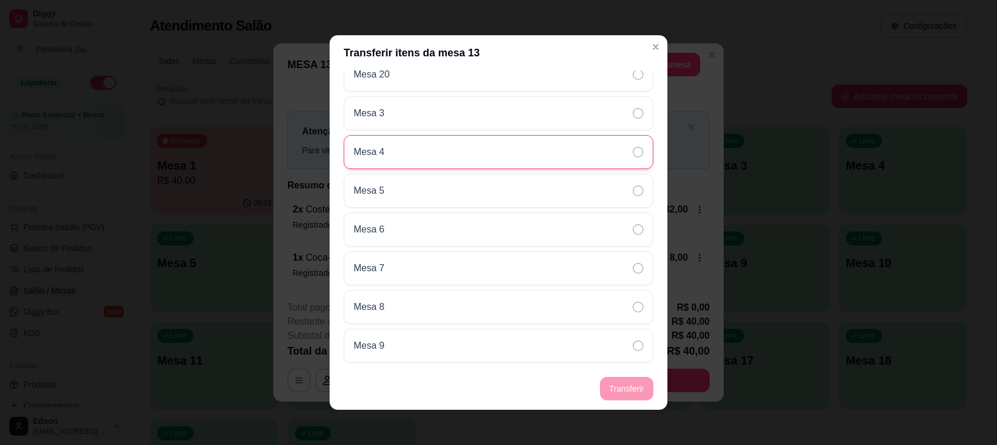
click at [567, 148] on div "Mesa 4" at bounding box center [499, 152] width 310 height 34
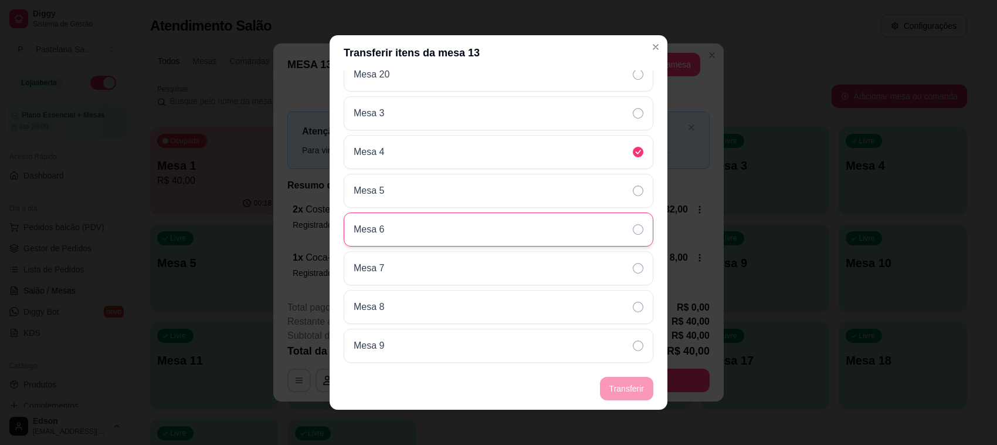
scroll to position [2, 0]
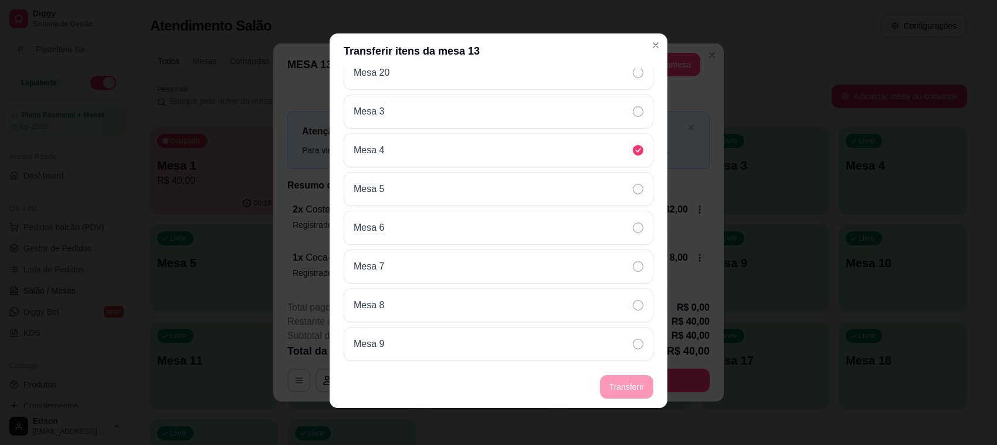
click at [620, 385] on footer "Transferir" at bounding box center [499, 387] width 338 height 42
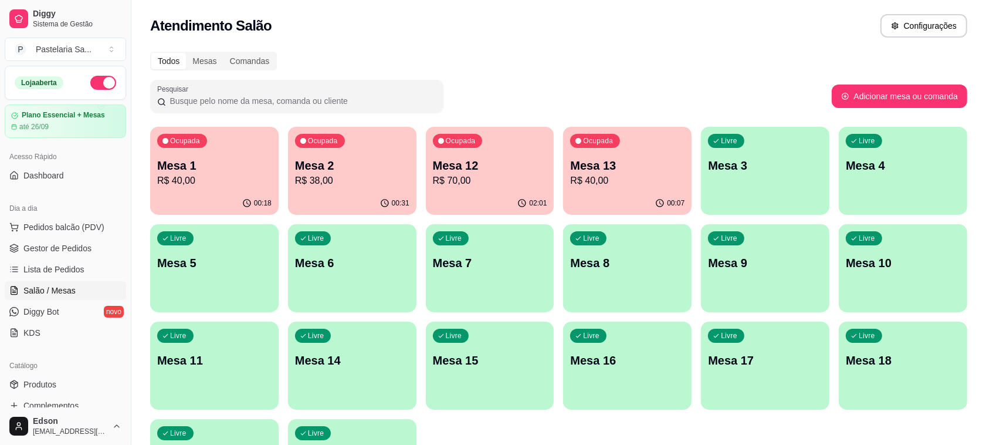
click at [340, 172] on p "Mesa 2" at bounding box center [352, 165] width 114 height 16
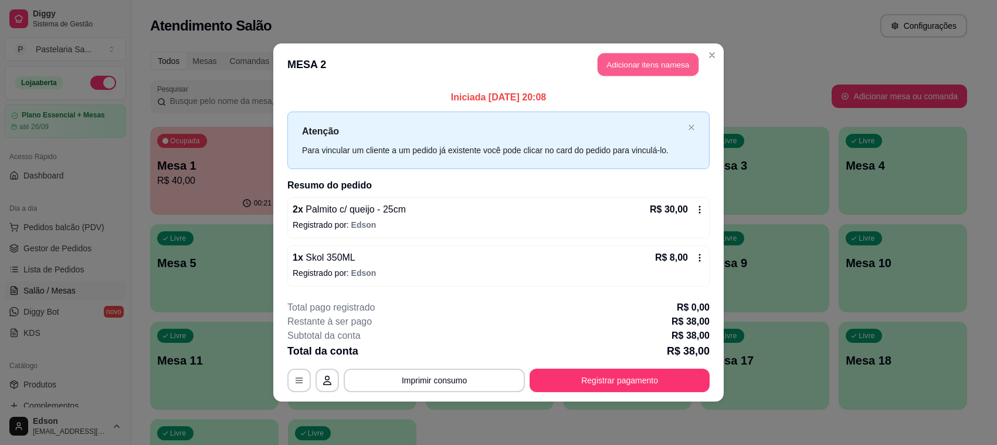
click at [652, 68] on button "Adicionar itens na mesa" at bounding box center [648, 64] width 101 height 23
click at [266, 77] on div at bounding box center [375, 68] width 678 height 23
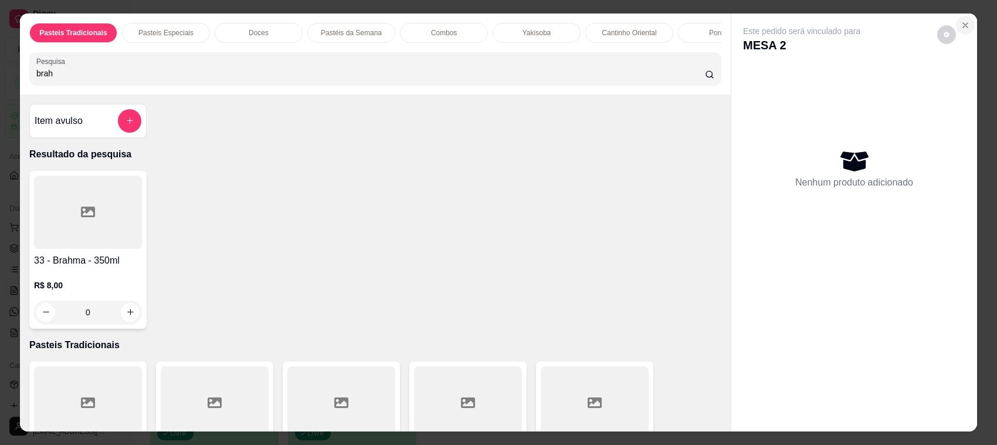
type input "brah"
click at [962, 21] on icon "Close" at bounding box center [965, 25] width 9 height 9
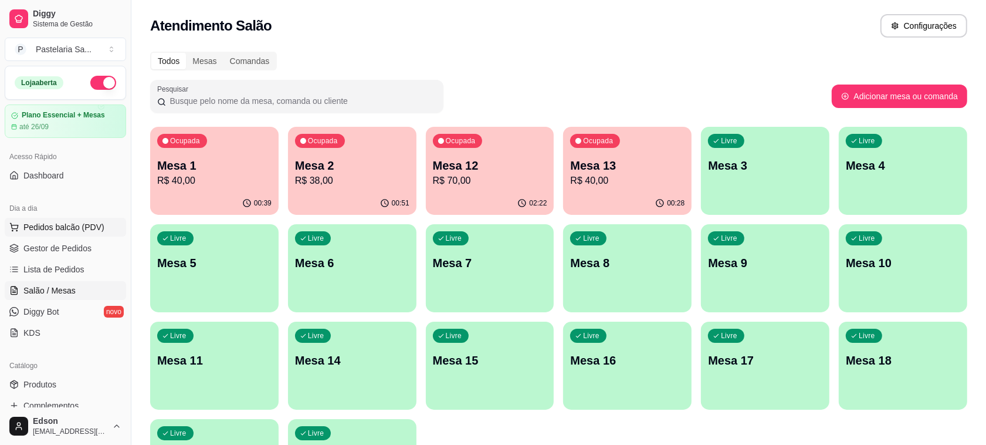
click at [86, 227] on span "Pedidos balcão (PDV)" at bounding box center [63, 227] width 81 height 12
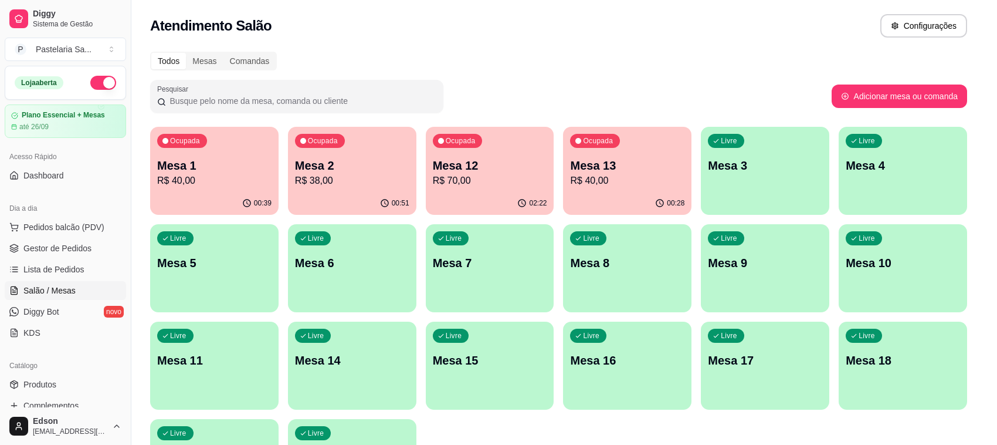
click at [836, 52] on p "Retirada" at bounding box center [850, 51] width 31 height 12
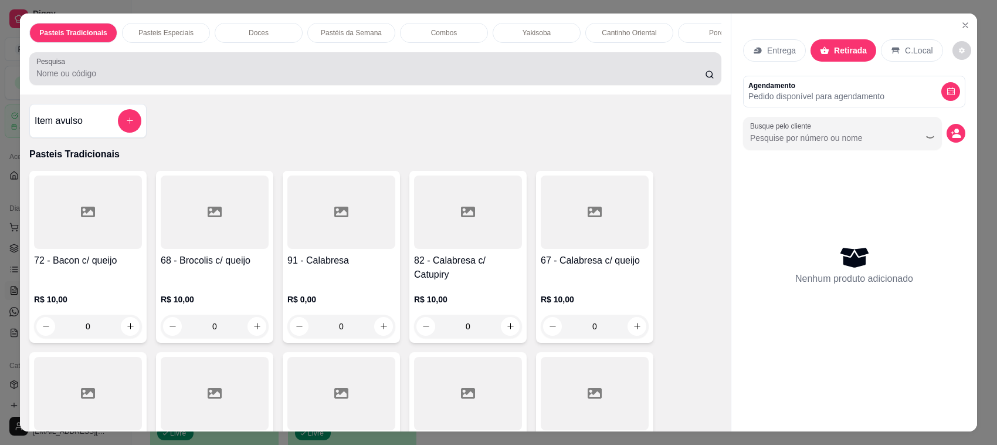
click at [637, 79] on input "Pesquisa" at bounding box center [370, 73] width 669 height 12
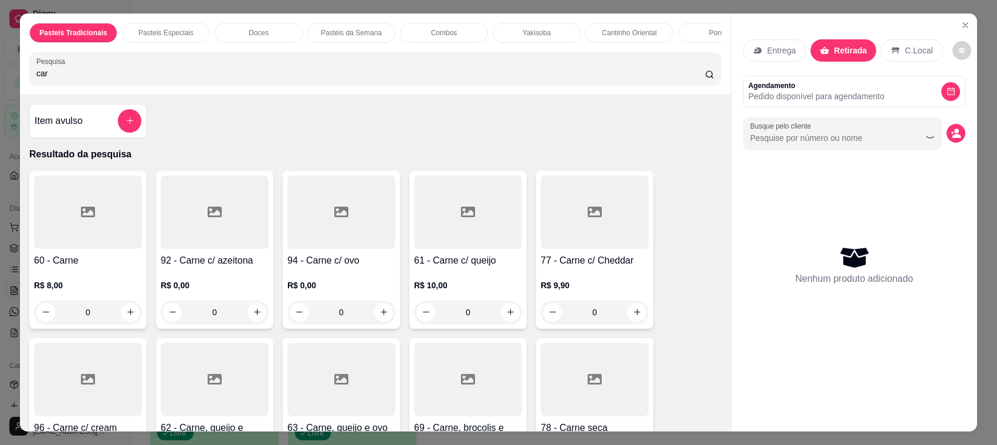
type input "car"
click at [94, 260] on div "60 - Carne R$ 8,00 0" at bounding box center [87, 250] width 117 height 158
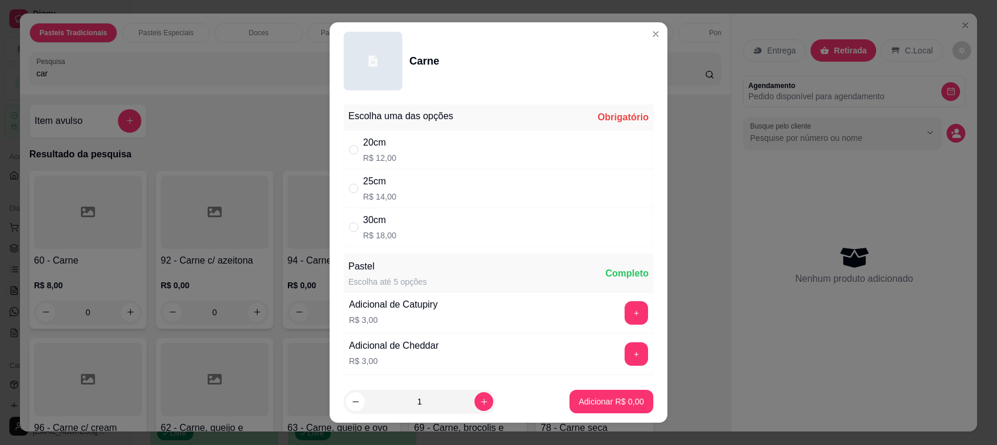
click at [527, 160] on div "20cm R$ 12,00" at bounding box center [499, 149] width 310 height 39
radio input "true"
click at [475, 394] on button "increase-product-quantity" at bounding box center [484, 401] width 19 height 19
type input "2"
click at [586, 407] on button "Adicionar R$ 24,00" at bounding box center [609, 401] width 89 height 23
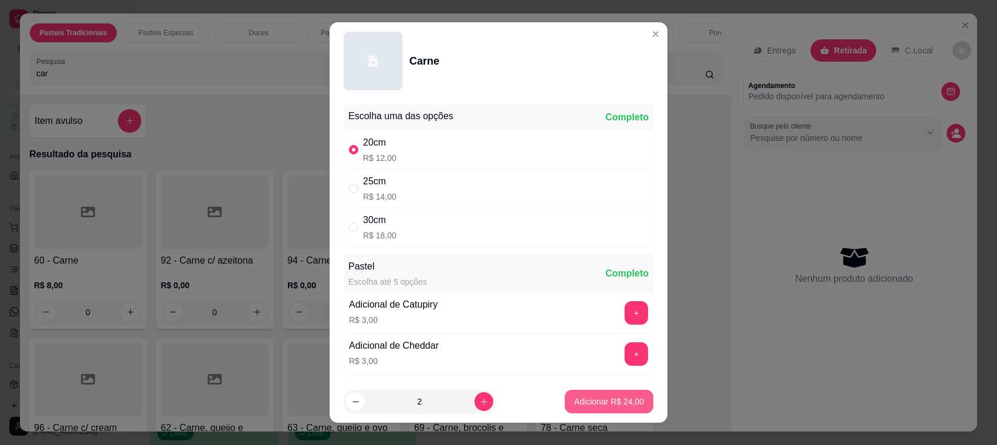
type input "2"
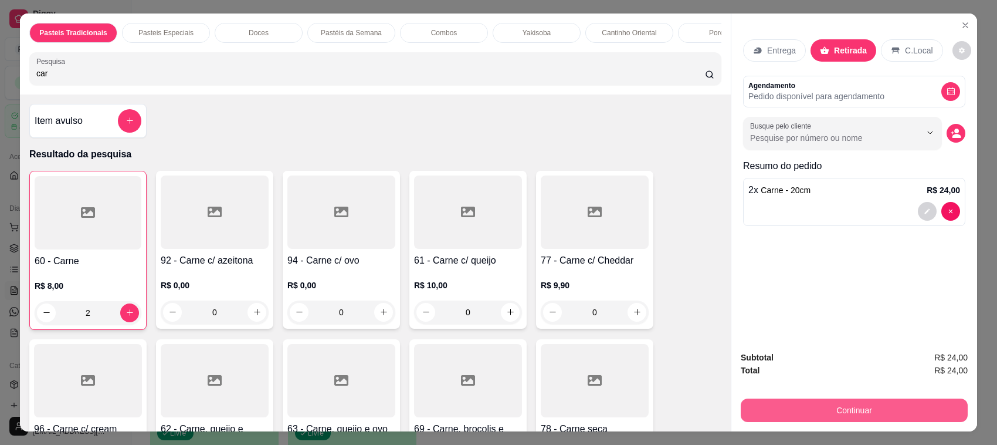
click at [872, 408] on button "Continuar" at bounding box center [854, 409] width 227 height 23
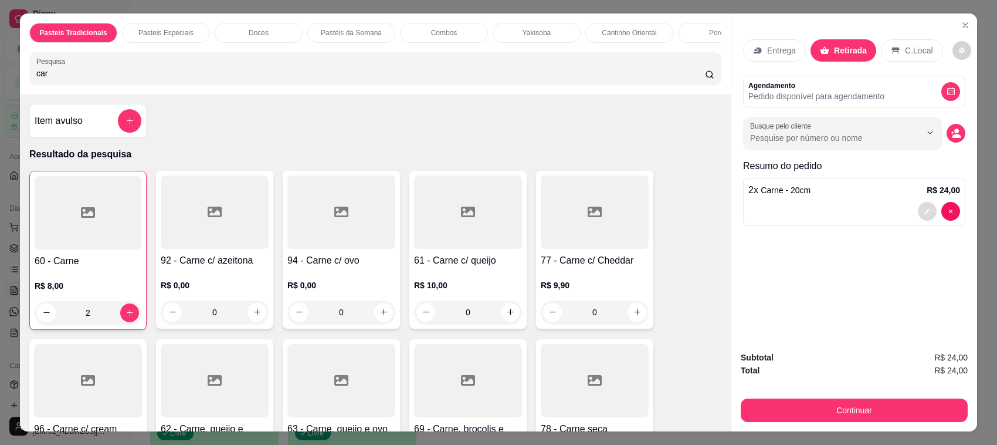
click at [918, 204] on button "decrease-product-quantity" at bounding box center [927, 211] width 19 height 19
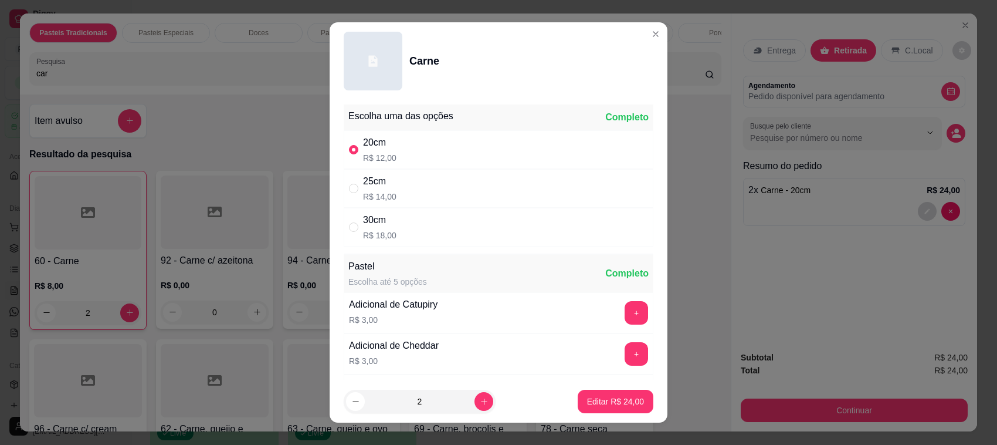
scroll to position [823, 0]
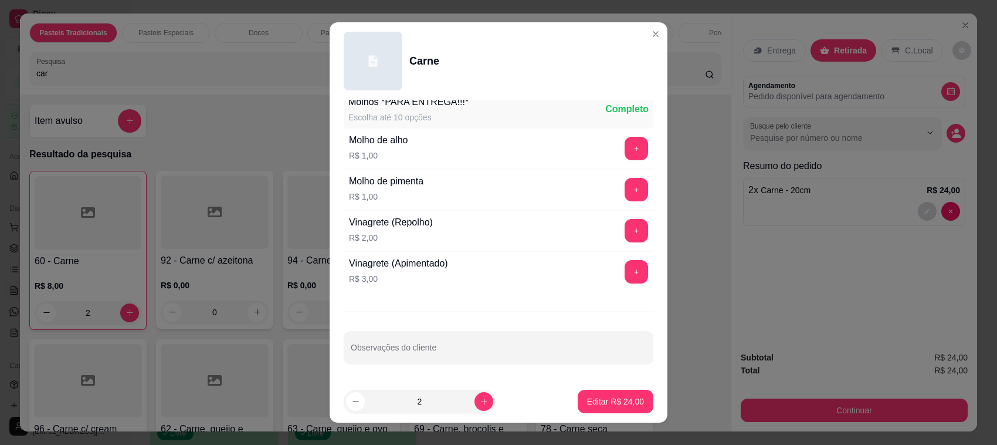
click at [440, 352] on input "Observações do cliente" at bounding box center [499, 352] width 296 height 12
type input "car"
type input "passa na frente"
click at [610, 400] on p "Editar R$ 24,00" at bounding box center [615, 401] width 57 height 12
type input "0"
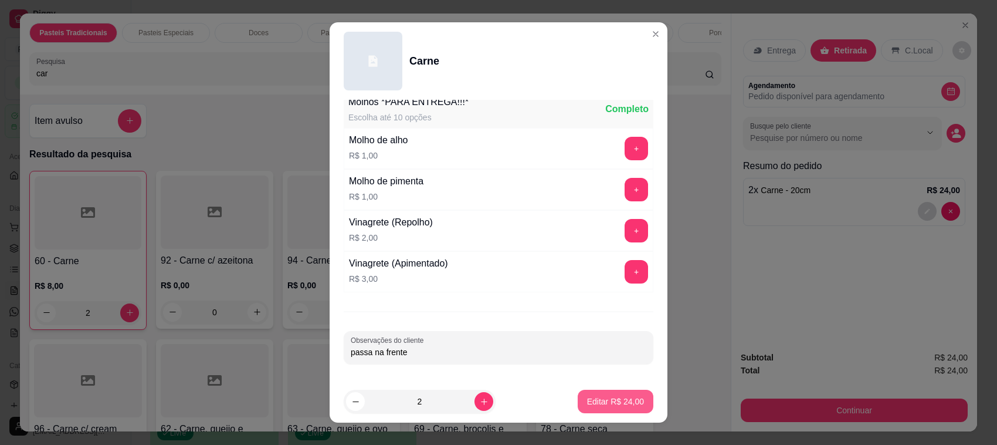
type input "0"
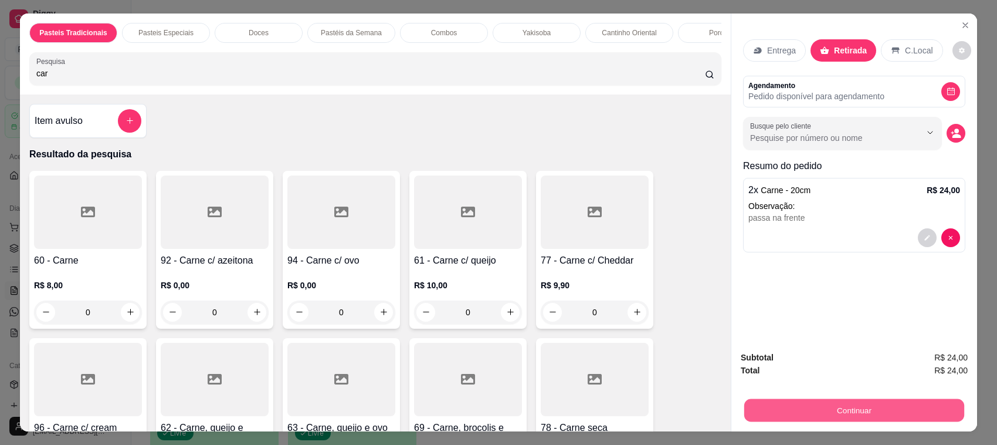
click at [866, 411] on button "Continuar" at bounding box center [855, 410] width 220 height 23
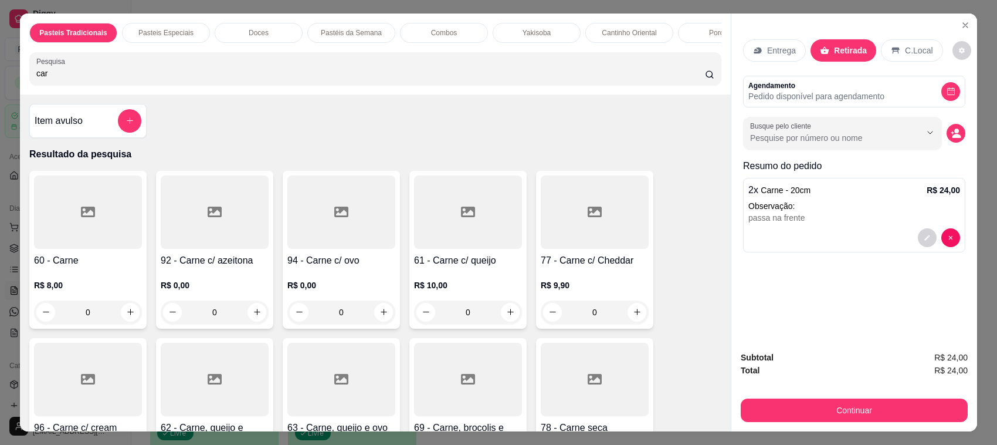
click at [850, 227] on div "2 x Carne - 20cm R$ 24,00 Observação: passa na frente" at bounding box center [854, 215] width 222 height 75
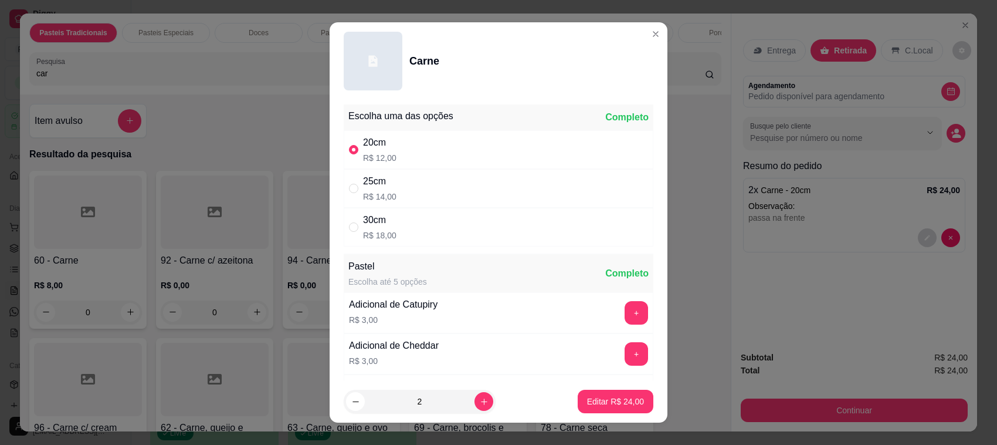
click at [419, 189] on div "25cm R$ 14,00" at bounding box center [499, 188] width 310 height 39
radio input "false"
radio input "true"
click at [594, 400] on p "Editar R$ 28,00" at bounding box center [615, 400] width 55 height 11
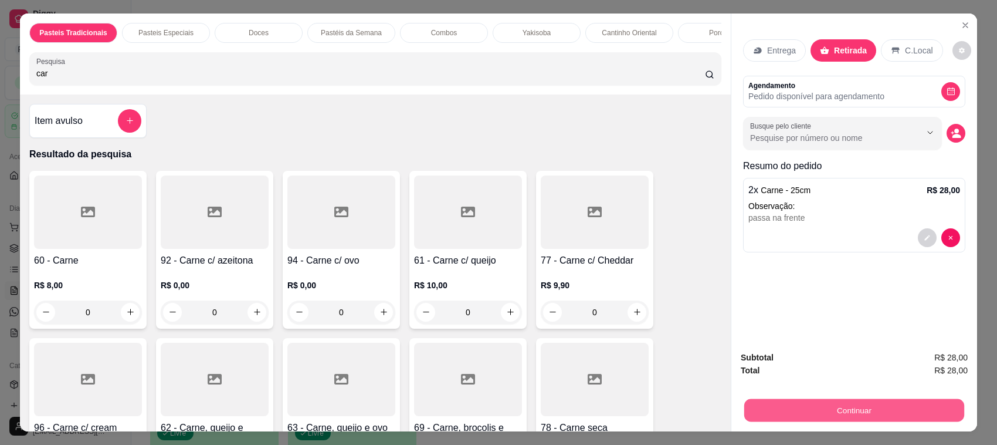
click at [858, 402] on button "Continuar" at bounding box center [855, 410] width 220 height 23
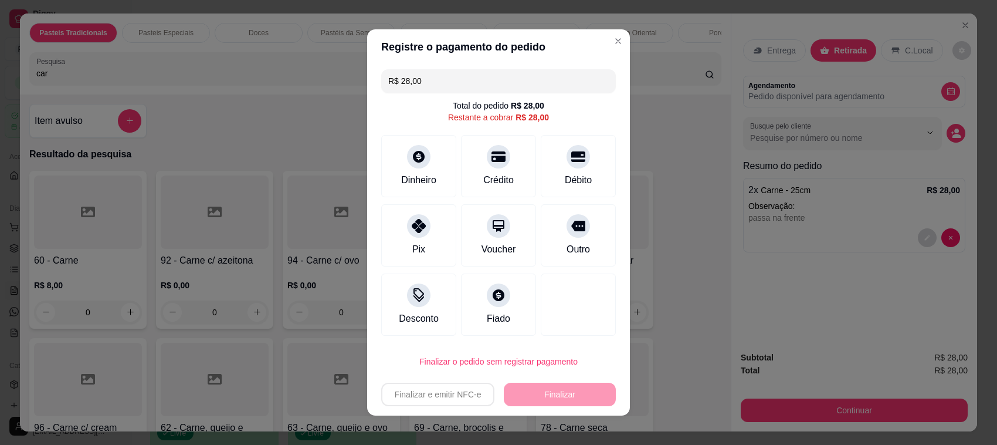
click at [565, 181] on div "Débito" at bounding box center [578, 180] width 27 height 14
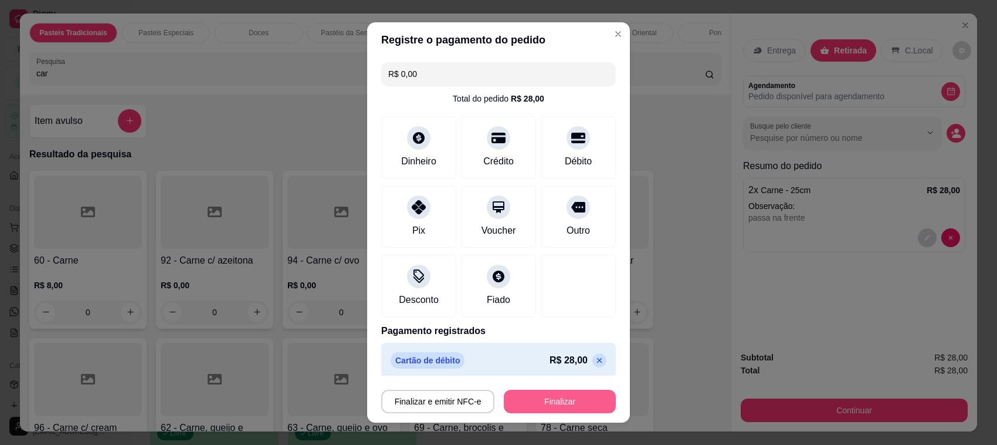
click at [534, 392] on button "Finalizar" at bounding box center [560, 401] width 112 height 23
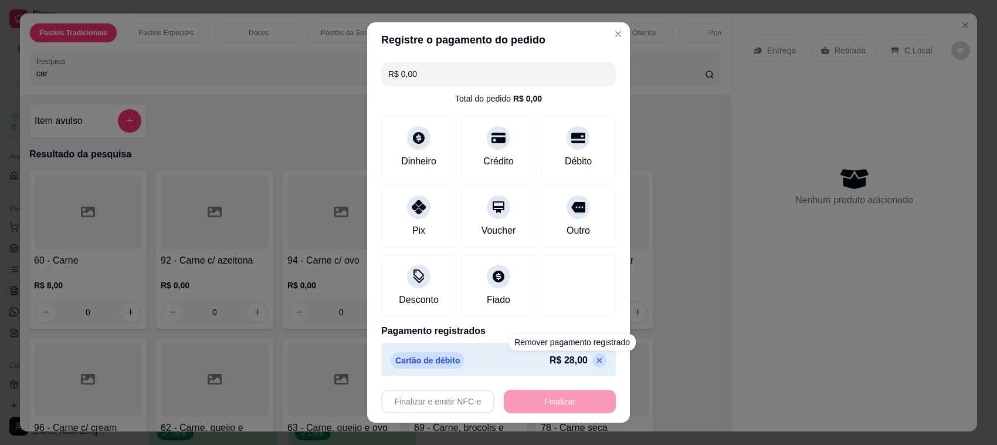
type input "-R$ 28,00"
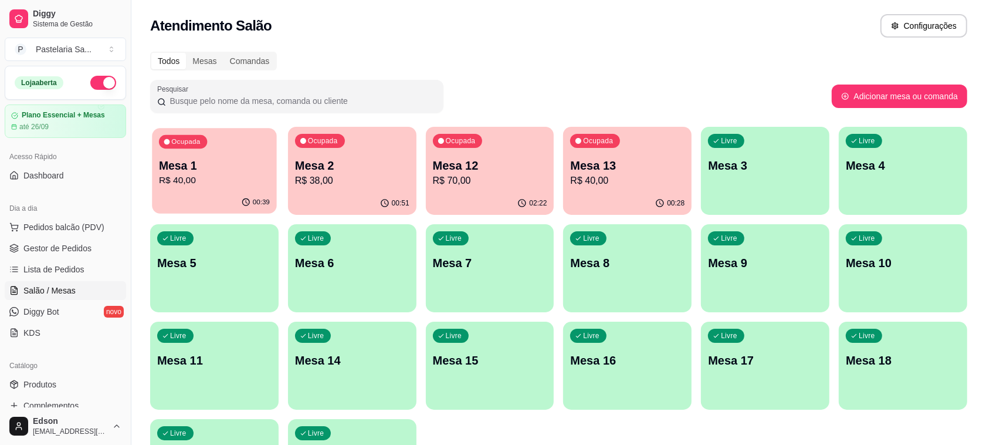
click at [232, 184] on p "R$ 40,00" at bounding box center [214, 180] width 111 height 13
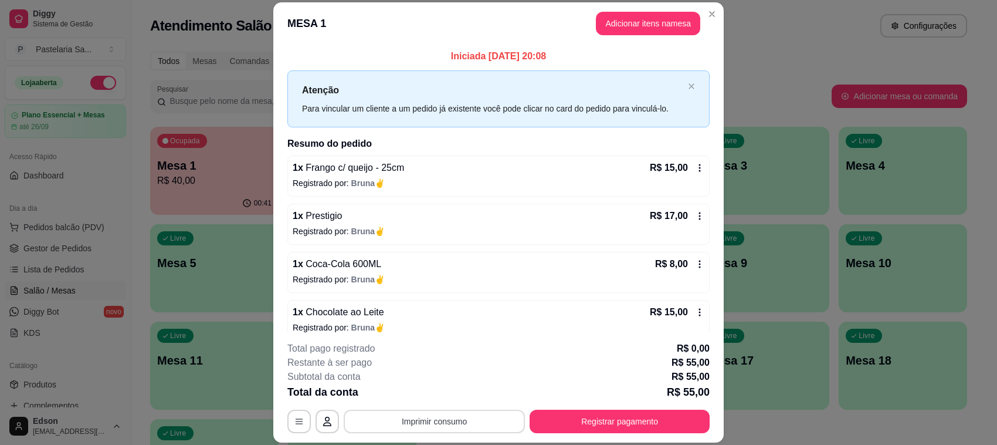
click at [458, 423] on button "Imprimir consumo" at bounding box center [434, 421] width 181 height 23
click at [449, 391] on button "Balcão" at bounding box center [432, 394] width 85 height 19
click at [596, 427] on button "Registrar pagamento" at bounding box center [620, 421] width 175 height 23
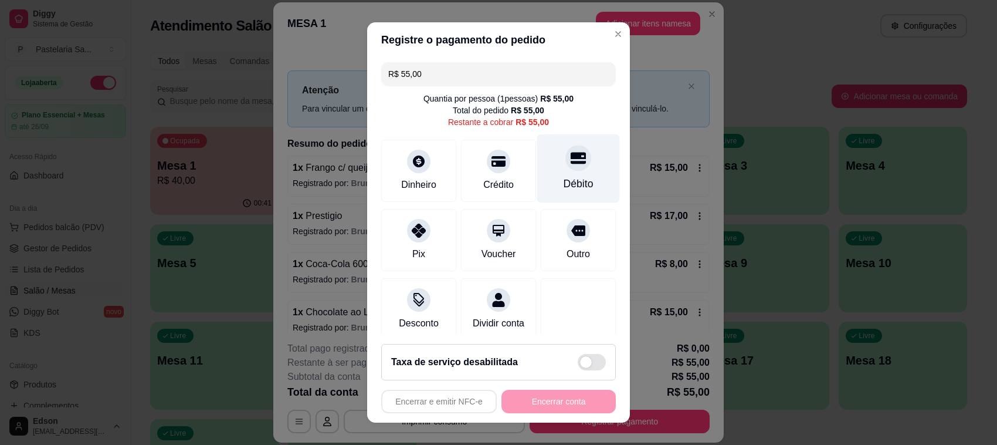
click at [571, 153] on icon at bounding box center [578, 158] width 15 height 12
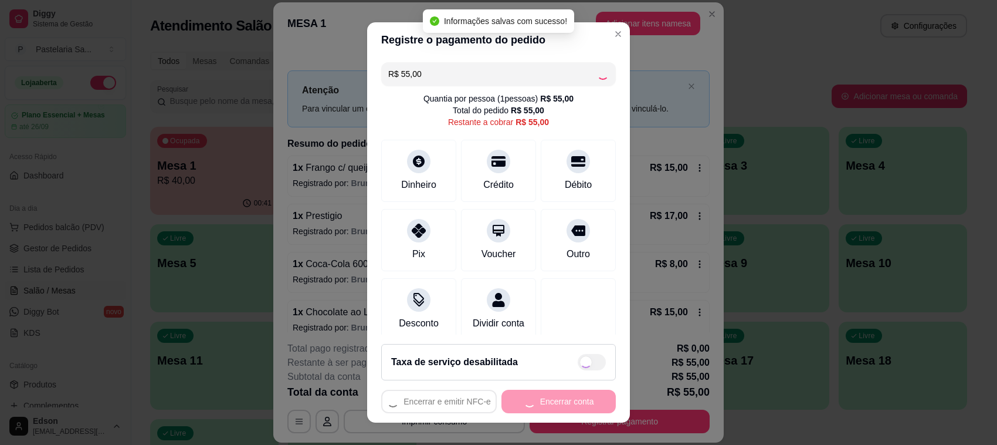
type input "R$ 0,00"
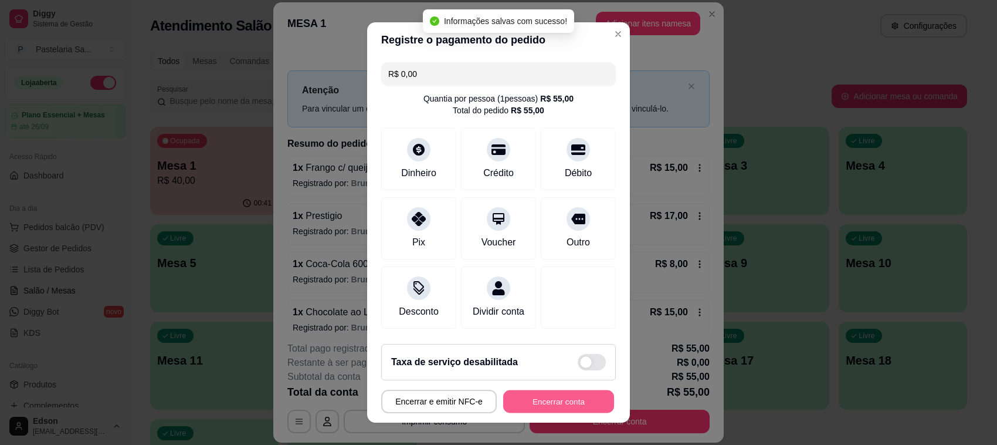
click at [550, 405] on button "Encerrar conta" at bounding box center [558, 401] width 111 height 23
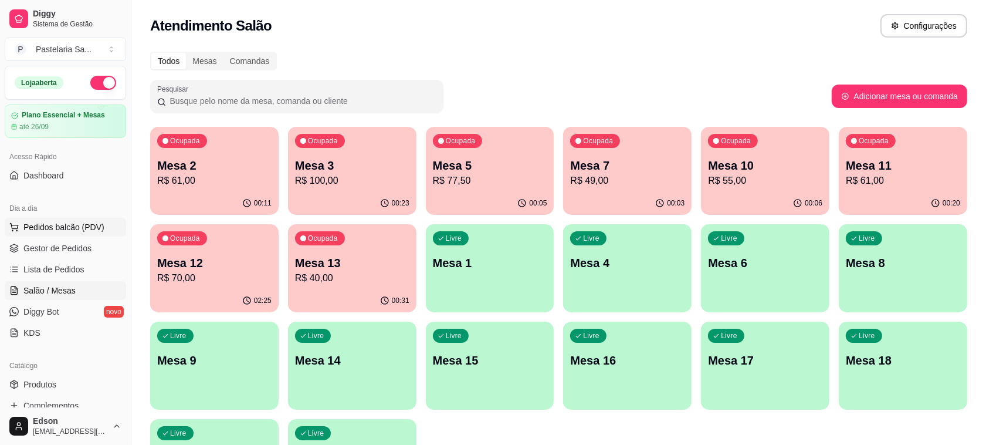
click at [66, 221] on button "Pedidos balcão (PDV)" at bounding box center [65, 227] width 121 height 19
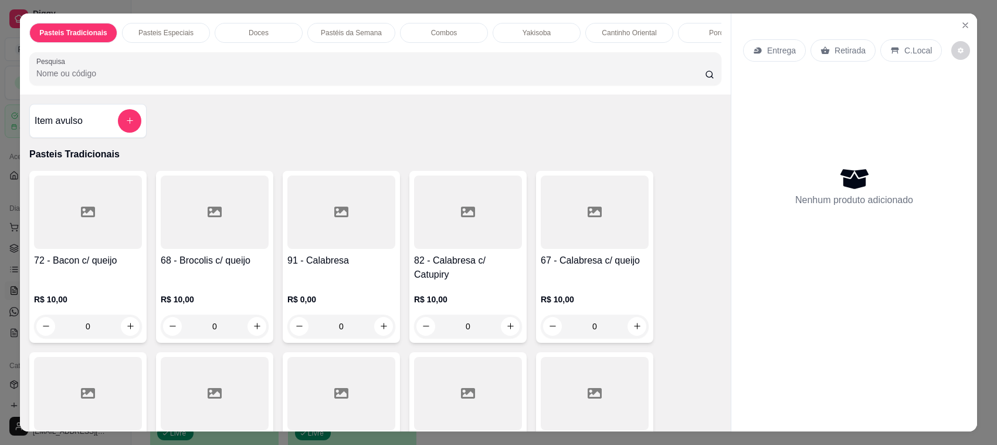
scroll to position [285, 0]
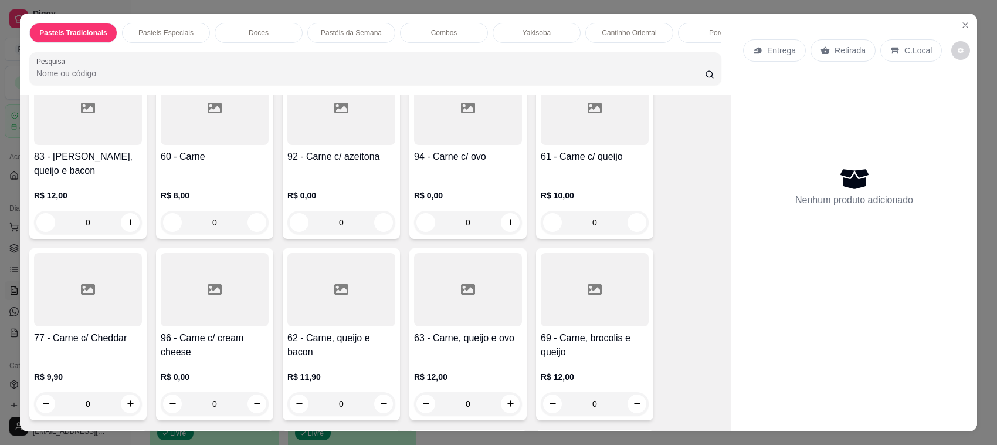
click at [178, 166] on div "60 - Carne" at bounding box center [215, 164] width 108 height 28
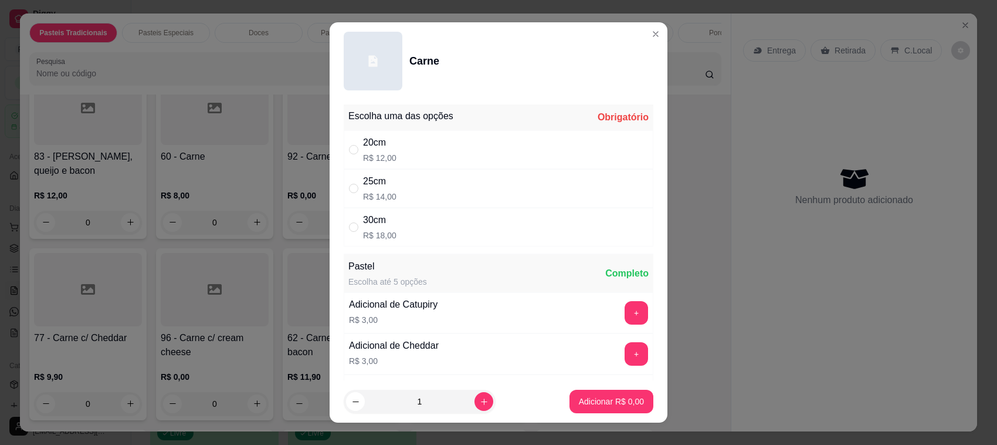
click at [388, 190] on div "25cm R$ 14,00" at bounding box center [379, 188] width 33 height 28
radio input "true"
click at [480, 399] on icon "increase-product-quantity" at bounding box center [484, 401] width 9 height 9
type input "2"
click at [600, 390] on div "Adicionar R$ 28,00" at bounding box center [609, 401] width 89 height 23
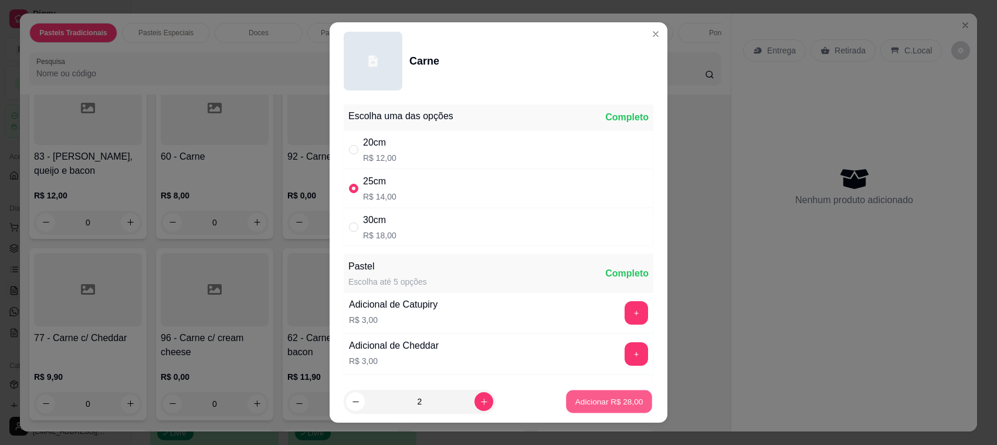
click at [580, 397] on p "Adicionar R$ 28,00" at bounding box center [610, 400] width 68 height 11
type input "2"
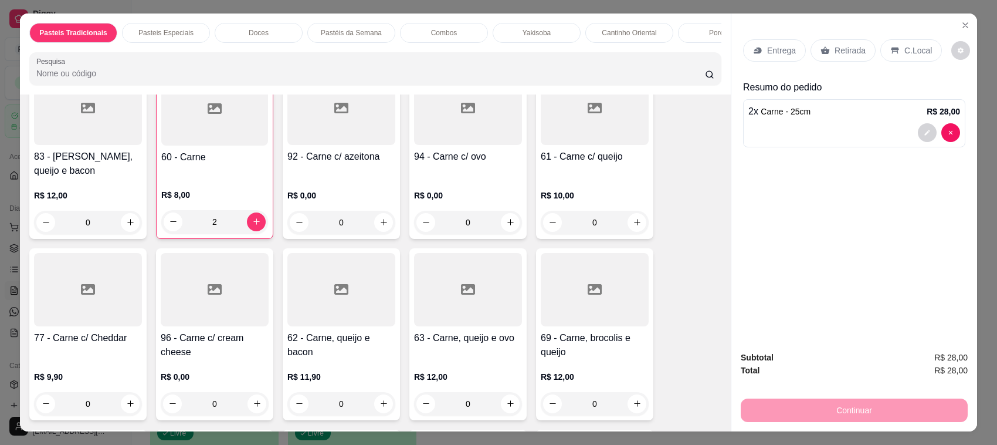
click at [835, 50] on p "Retirada" at bounding box center [850, 51] width 31 height 12
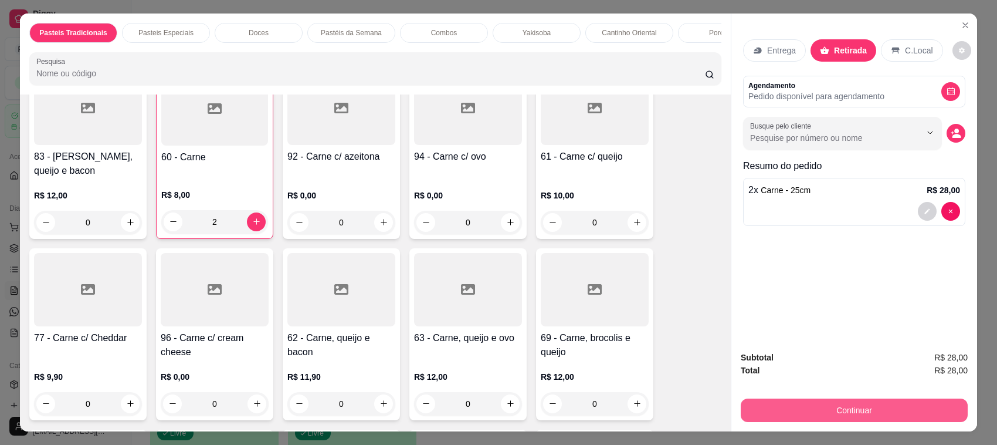
click at [767, 407] on button "Continuar" at bounding box center [854, 409] width 227 height 23
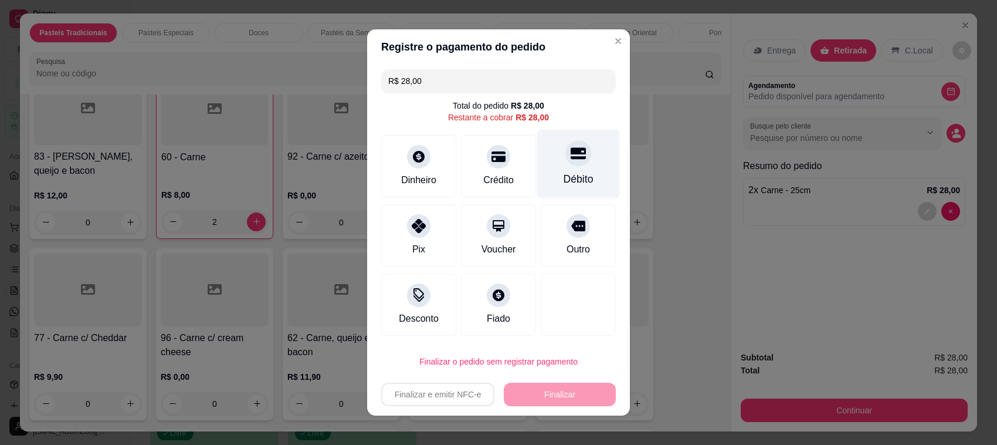
click at [543, 150] on div "Débito" at bounding box center [578, 164] width 83 height 69
type input "R$ 0,00"
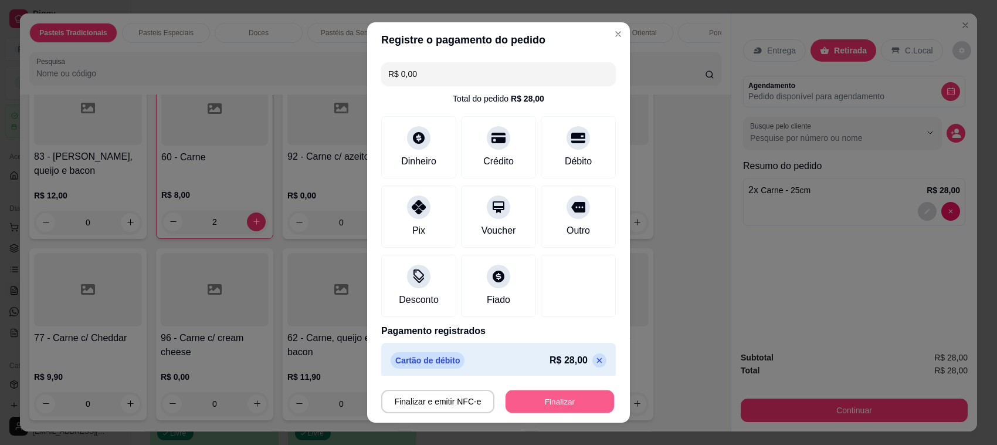
click at [543, 400] on button "Finalizar" at bounding box center [560, 401] width 109 height 23
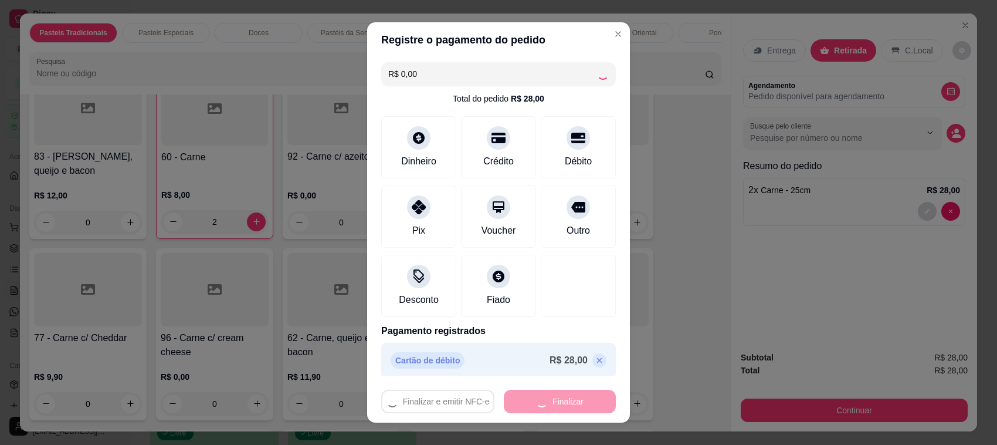
type input "0"
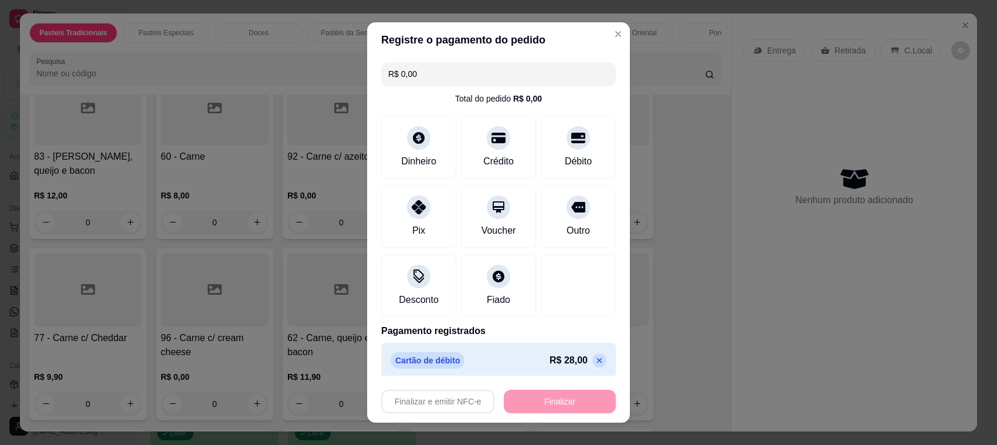
type input "-R$ 28,00"
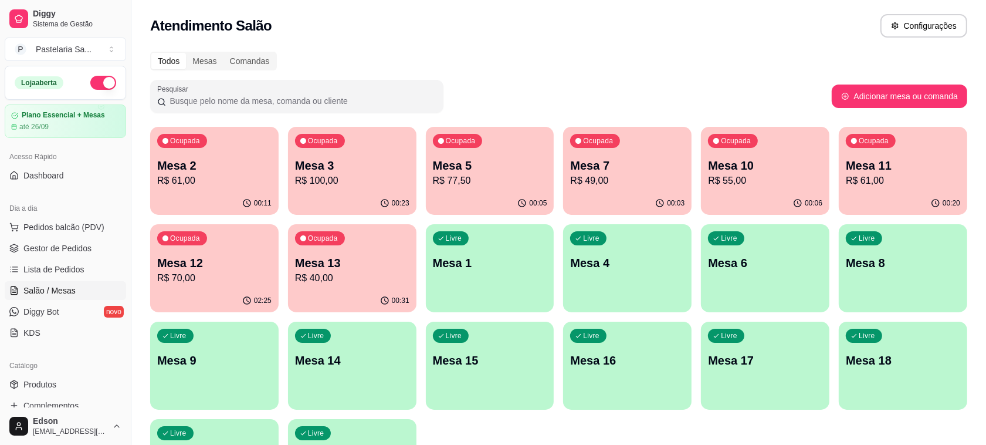
click at [187, 195] on div "00:11" at bounding box center [214, 203] width 128 height 23
click at [347, 252] on div "Ocupada Mesa 13 R$ 40,00" at bounding box center [352, 256] width 128 height 65
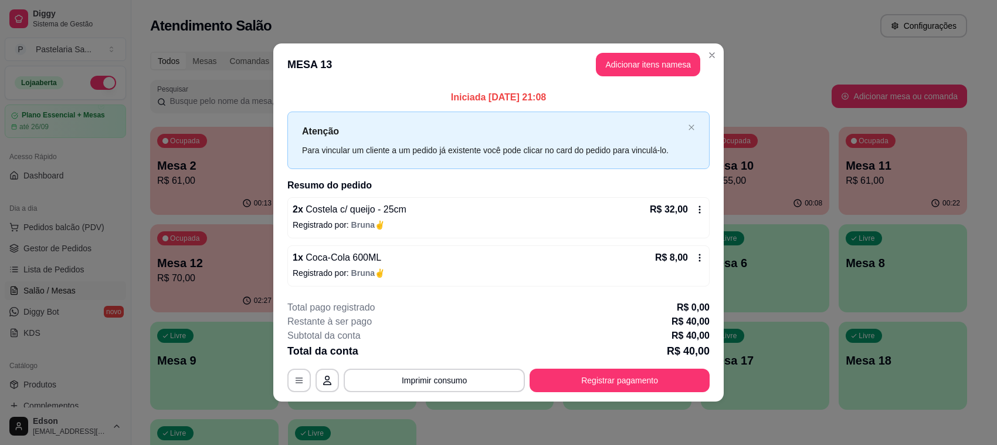
click at [465, 394] on footer "**********" at bounding box center [498, 346] width 451 height 110
click at [461, 382] on button "Imprimir consumo" at bounding box center [434, 379] width 181 height 23
click at [449, 357] on button "Balcão" at bounding box center [437, 353] width 85 height 19
click at [634, 368] on button "Registrar pagamento" at bounding box center [620, 379] width 175 height 23
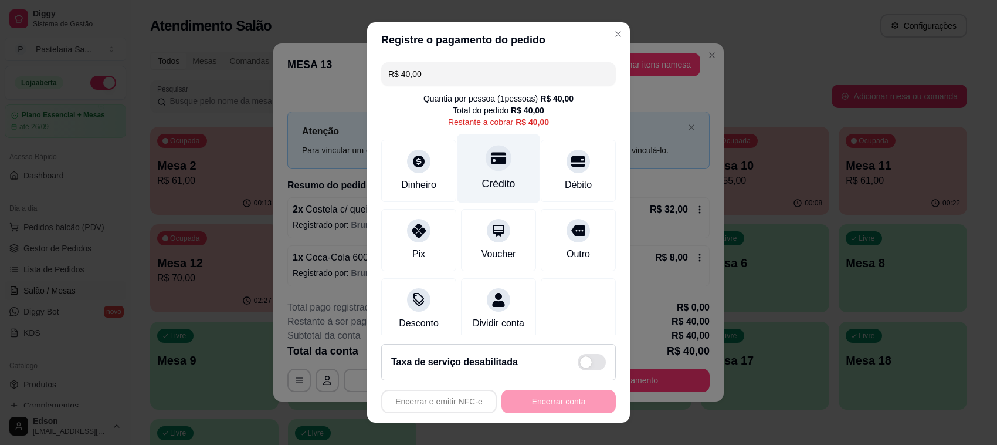
click at [482, 178] on div "Crédito" at bounding box center [498, 183] width 33 height 15
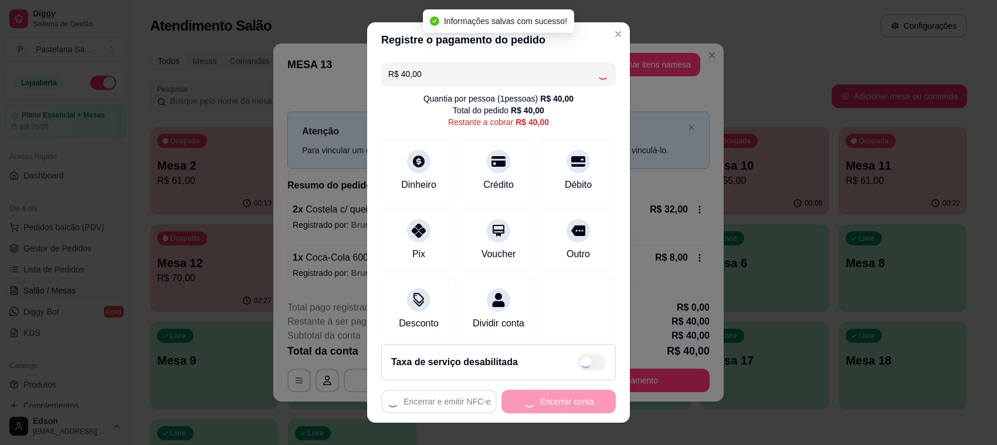
type input "R$ 0,00"
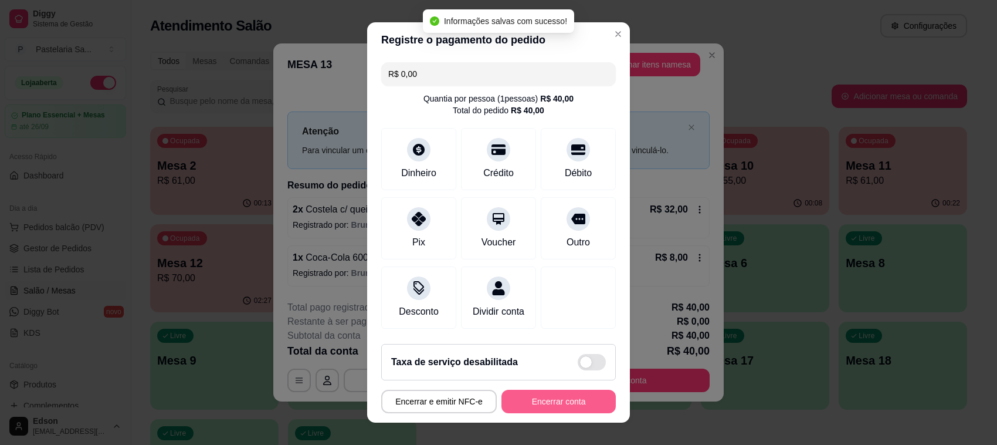
click at [542, 396] on button "Encerrar conta" at bounding box center [559, 401] width 114 height 23
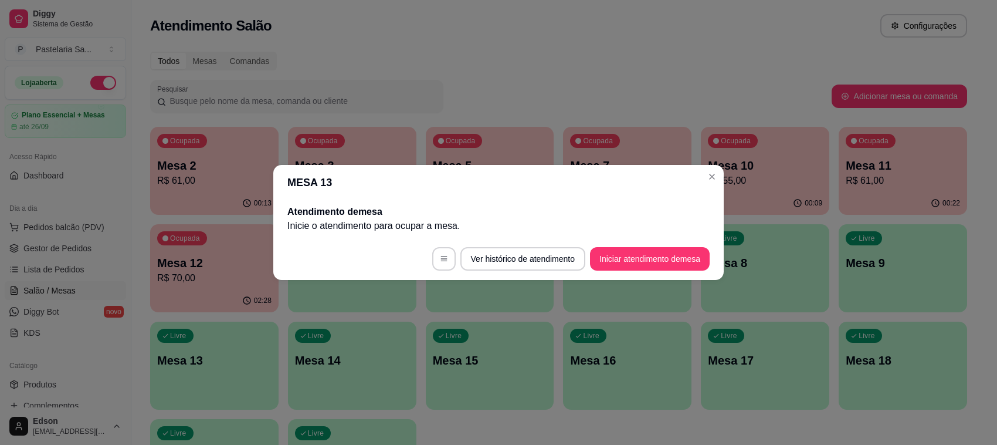
drag, startPoint x: 101, startPoint y: 188, endPoint x: 99, endPoint y: 195, distance: 7.4
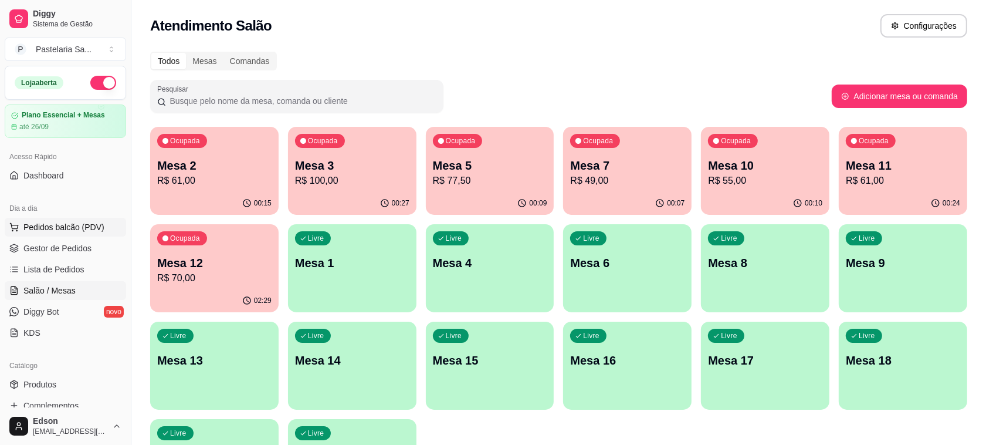
click at [92, 221] on span "Pedidos balcão (PDV)" at bounding box center [63, 227] width 81 height 12
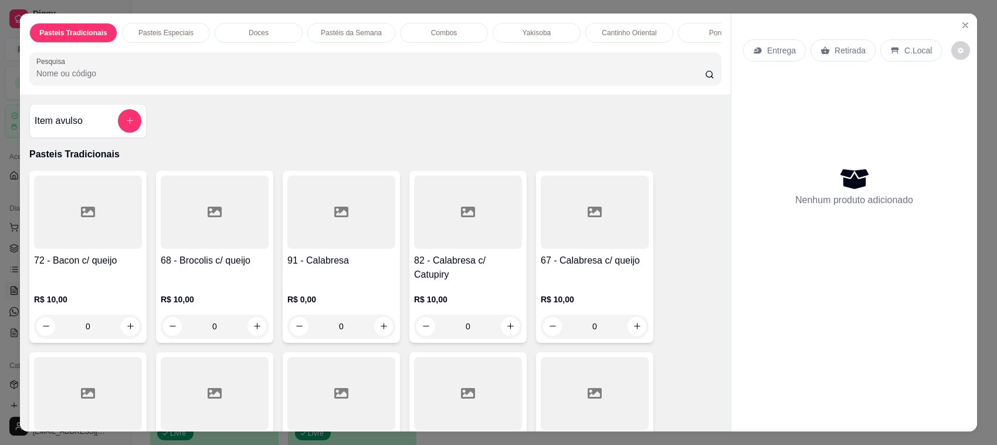
drag, startPoint x: 850, startPoint y: 50, endPoint x: 320, endPoint y: 50, distance: 529.8
click at [849, 50] on p "Retirada" at bounding box center [850, 51] width 31 height 12
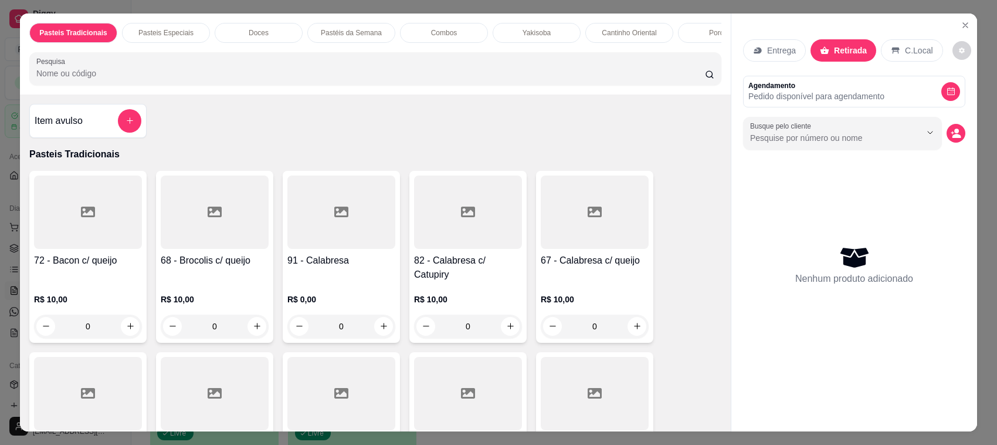
click at [365, 78] on input "Pesquisa" at bounding box center [370, 73] width 669 height 12
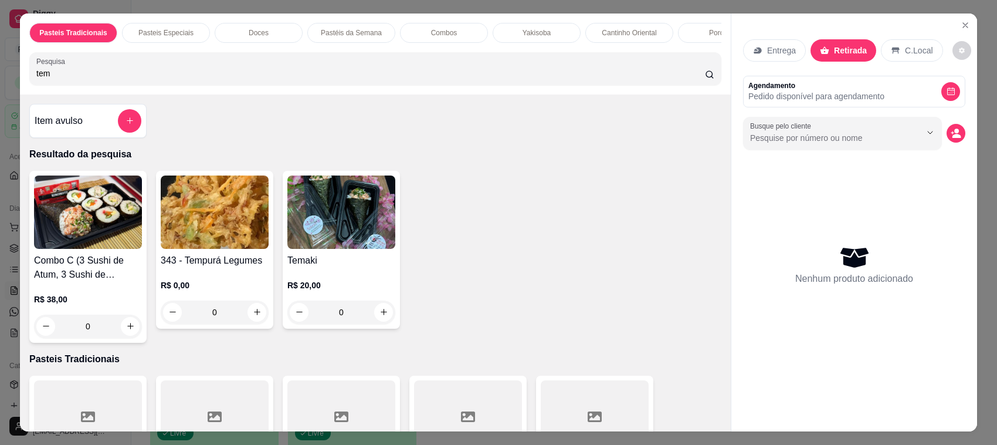
type input "tem"
click at [248, 247] on img at bounding box center [215, 211] width 108 height 73
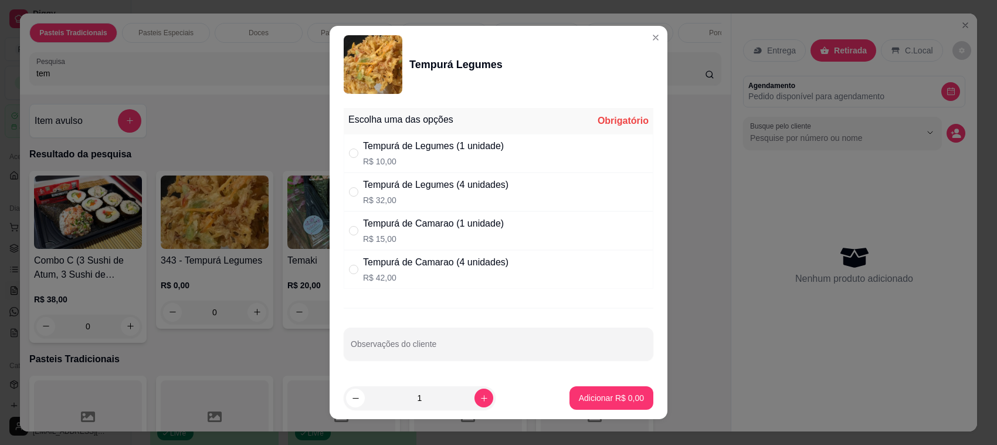
click at [424, 156] on p "R$ 10,00" at bounding box center [433, 161] width 141 height 12
radio input "true"
click at [587, 402] on p "Adicionar R$ 10,00" at bounding box center [610, 397] width 68 height 11
type input "1"
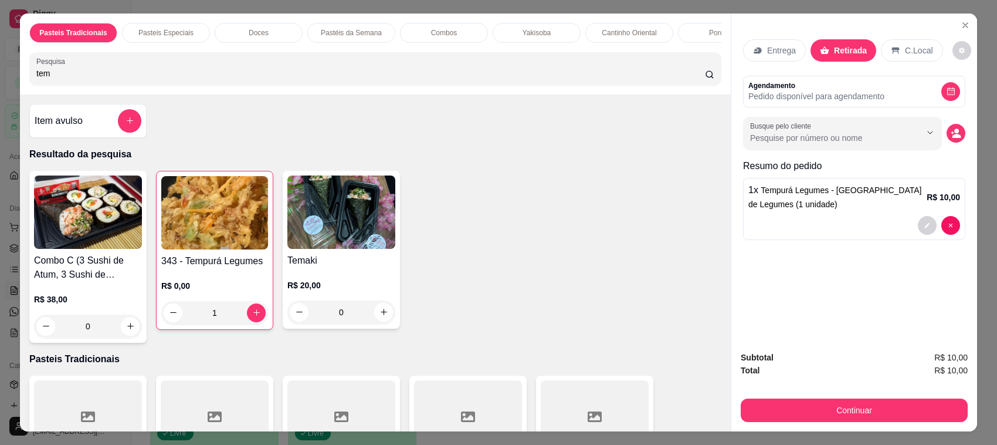
click at [840, 421] on button "Continuar" at bounding box center [854, 409] width 227 height 23
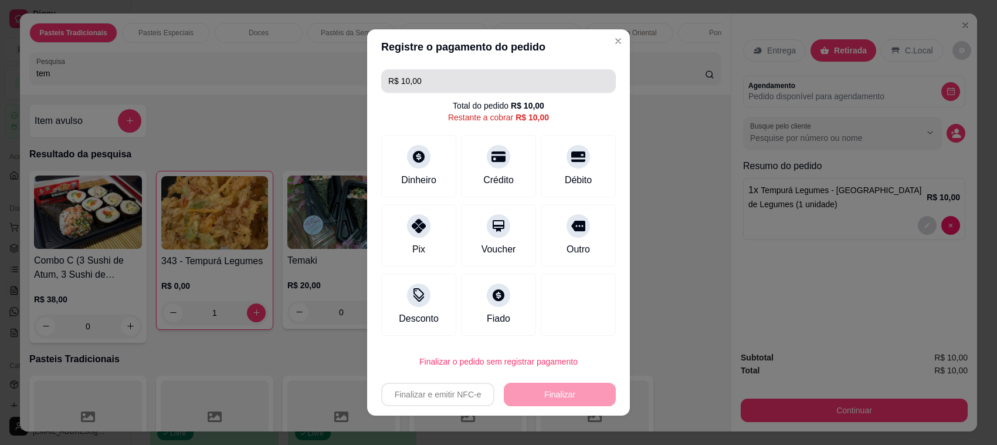
click at [530, 87] on input "R$ 10,00" at bounding box center [498, 80] width 221 height 23
click at [530, 77] on input "R$ 10,00" at bounding box center [498, 80] width 221 height 23
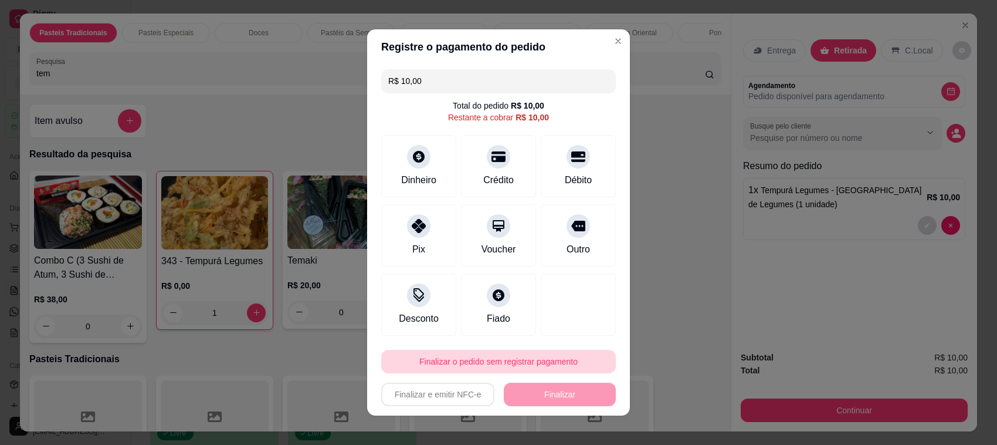
click at [510, 358] on button "Finalizar o pedido sem registrar pagamento" at bounding box center [498, 361] width 235 height 23
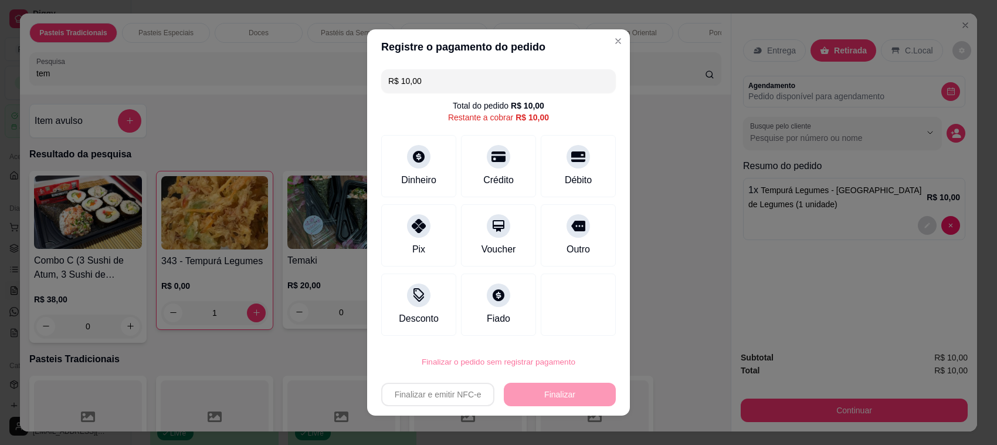
click at [563, 327] on button "Confirmar" at bounding box center [563, 329] width 42 height 18
type input "0"
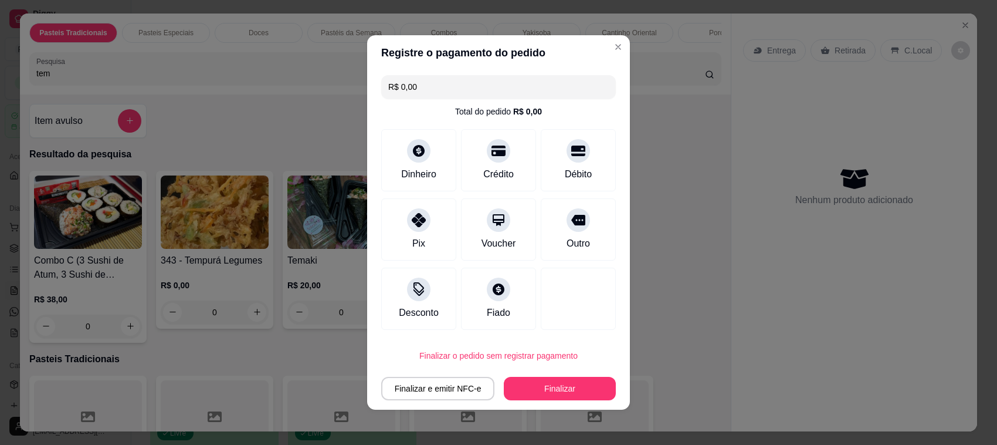
type input "R$ 0,00"
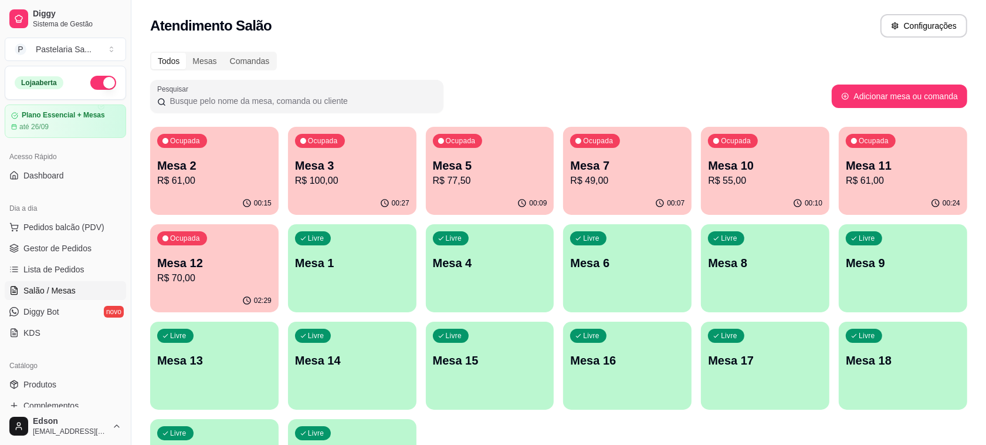
click at [194, 166] on p "Mesa 2" at bounding box center [214, 165] width 114 height 16
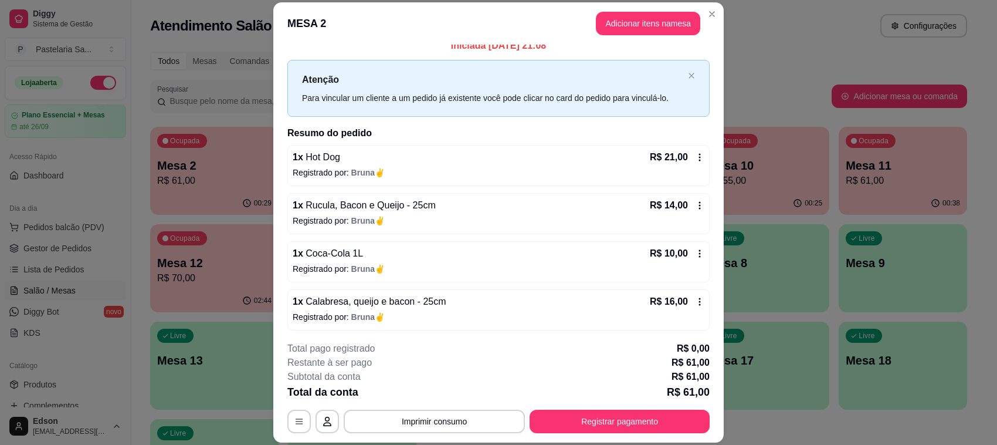
scroll to position [13, 0]
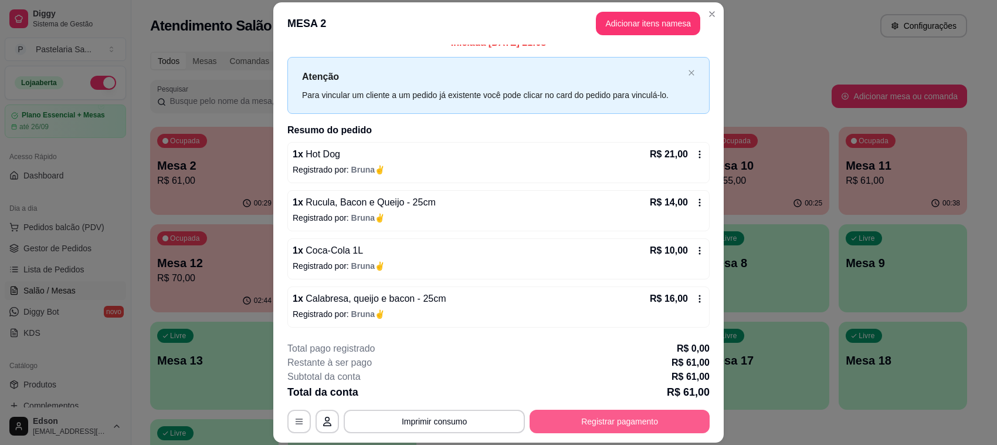
click at [596, 414] on button "Registrar pagamento" at bounding box center [620, 421] width 180 height 23
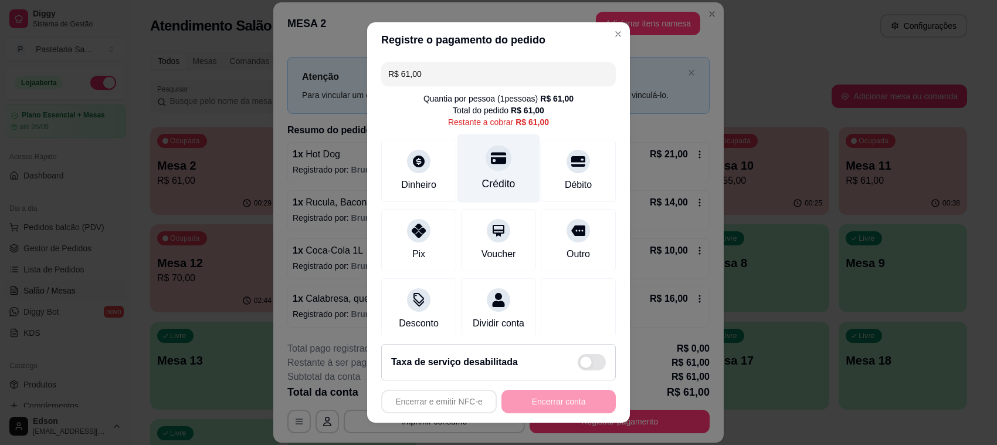
click at [493, 174] on div "Crédito" at bounding box center [499, 168] width 83 height 69
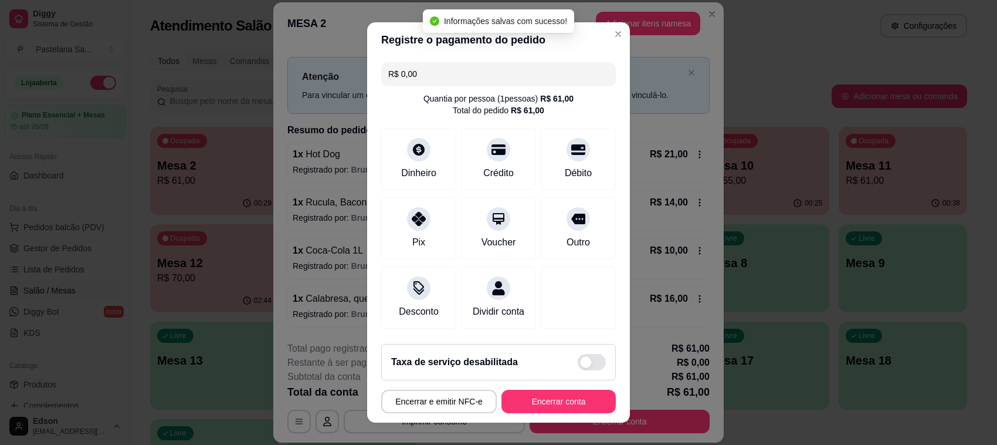
type input "R$ 0,00"
click at [540, 408] on button "Encerrar conta" at bounding box center [559, 401] width 114 height 23
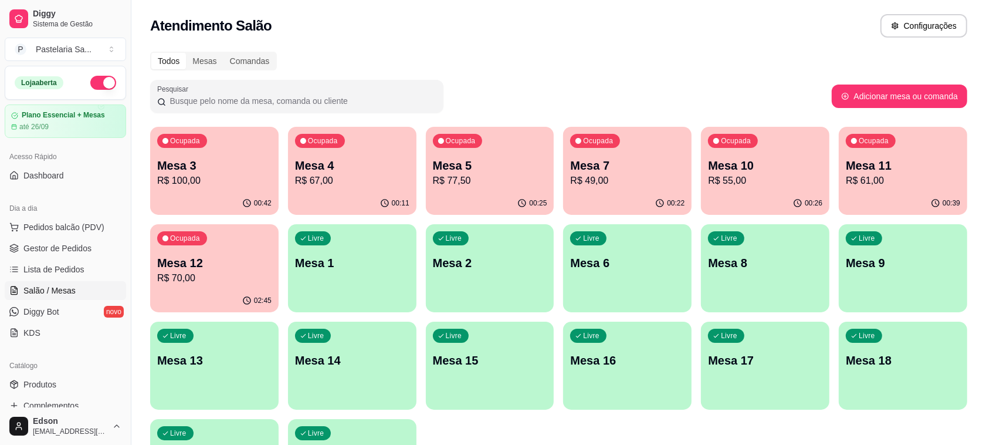
click at [182, 174] on p "R$ 100,00" at bounding box center [214, 181] width 114 height 14
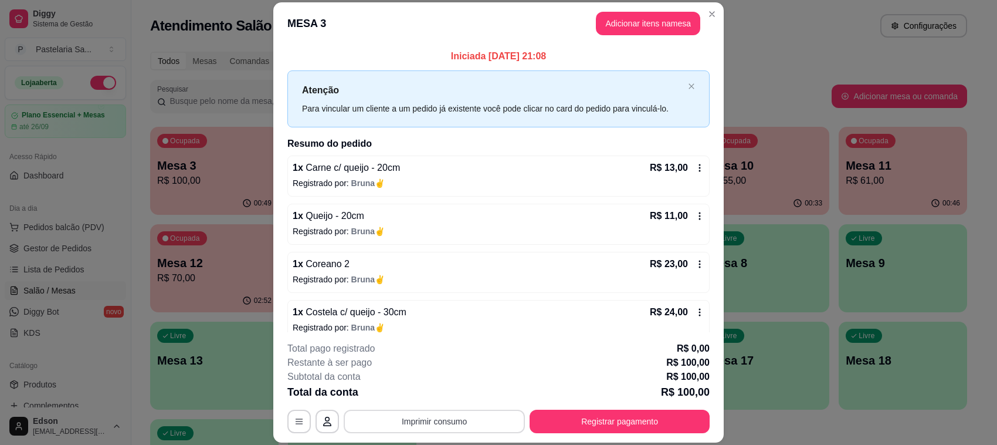
click at [438, 414] on button "Imprimir consumo" at bounding box center [434, 421] width 181 height 23
click at [458, 394] on button "Balcão" at bounding box center [432, 394] width 82 height 18
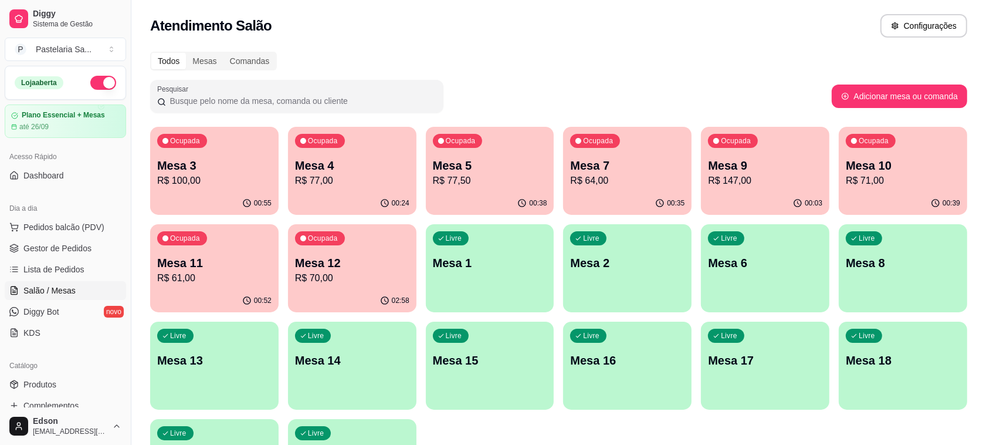
click at [887, 164] on p "Mesa 10" at bounding box center [903, 165] width 114 height 16
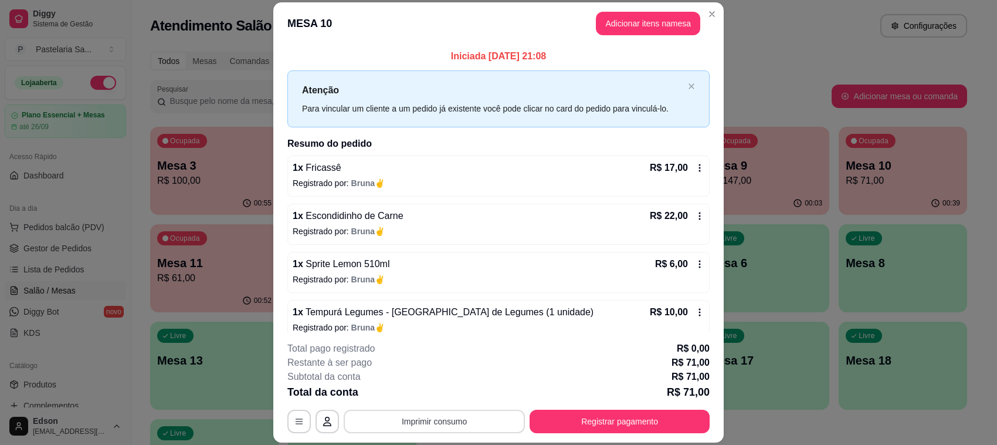
click at [452, 415] on button "Imprimir consumo" at bounding box center [434, 421] width 181 height 23
click at [437, 393] on button "Balcão" at bounding box center [432, 394] width 85 height 19
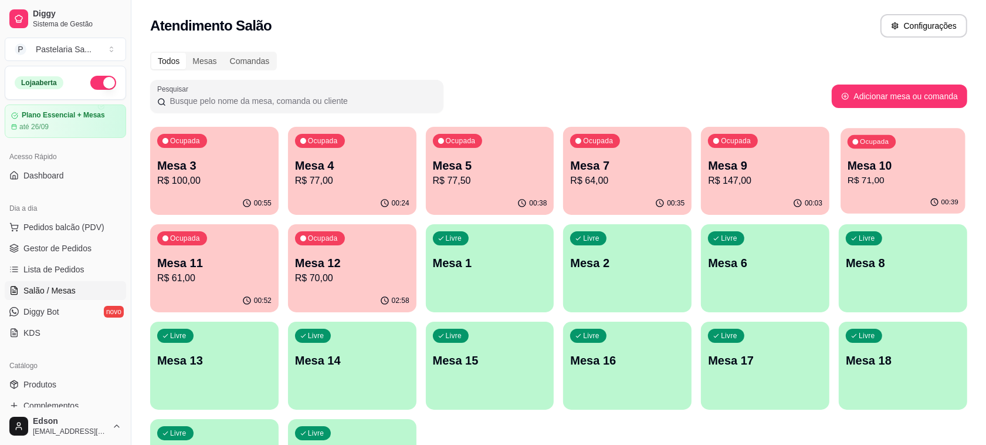
click at [926, 174] on p "R$ 71,00" at bounding box center [903, 180] width 111 height 13
click at [625, 141] on div "Ocupada Mesa 7 R$ 64,00" at bounding box center [628, 159] width 124 height 63
click at [688, 182] on div "Ocupada Mesa 3 R$ 100,00 00:58 Ocupada Mesa 4 R$ 77,00 00:26 Ocupada Mesa 5 R$ …" at bounding box center [558, 317] width 817 height 380
click at [652, 186] on p "R$ 64,00" at bounding box center [627, 180] width 111 height 13
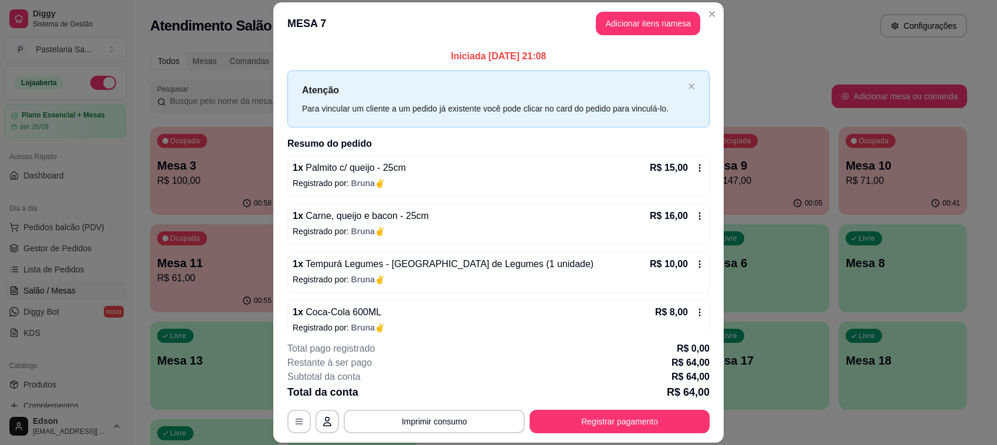
click at [438, 407] on div "**********" at bounding box center [498, 387] width 422 height 92
click at [444, 418] on button "Imprimir consumo" at bounding box center [434, 421] width 181 height 23
click at [419, 395] on button "Balcão" at bounding box center [432, 394] width 85 height 19
click at [581, 425] on button "Registrar pagamento" at bounding box center [620, 421] width 175 height 23
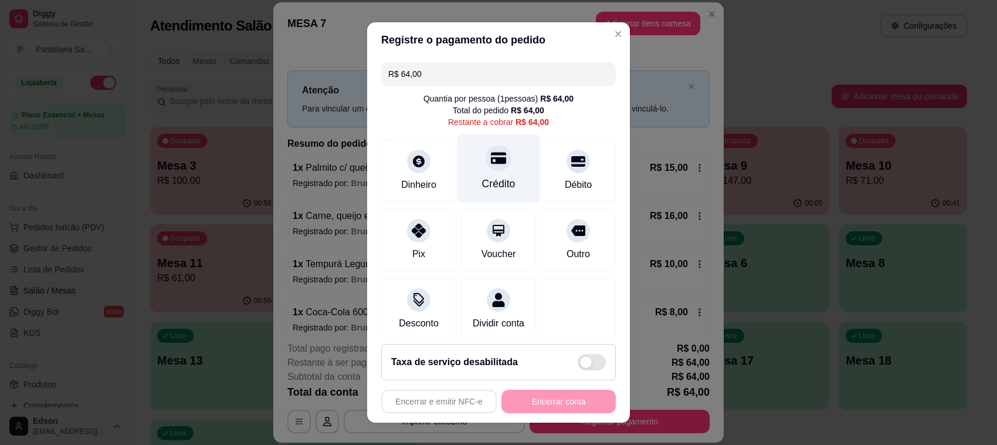
drag, startPoint x: 452, startPoint y: 185, endPoint x: 458, endPoint y: 188, distance: 6.3
click at [458, 188] on div "Crédito" at bounding box center [499, 168] width 83 height 69
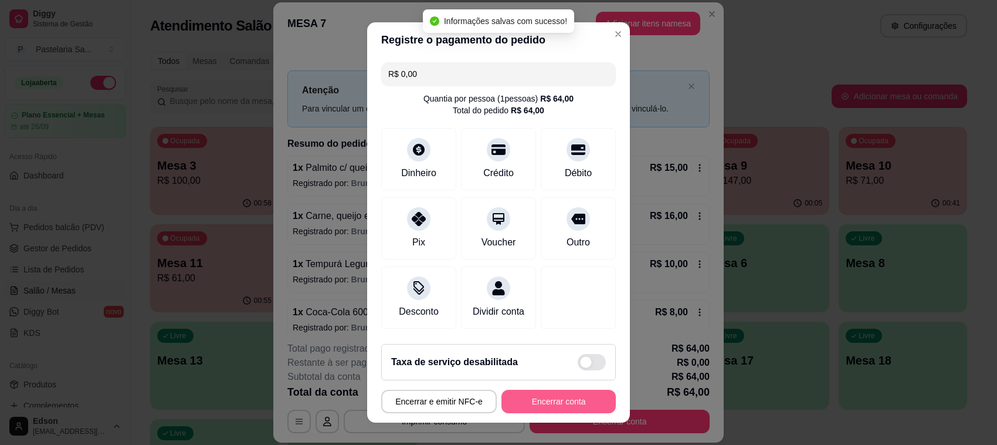
type input "R$ 0,00"
click at [532, 408] on button "Encerrar conta" at bounding box center [559, 401] width 114 height 23
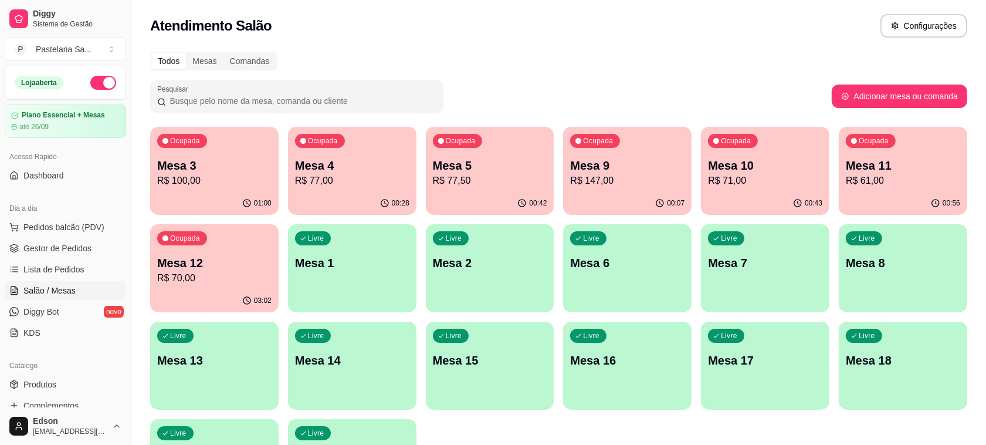
click at [453, 153] on div "Ocupada Mesa 5 R$ 77,50" at bounding box center [490, 159] width 128 height 65
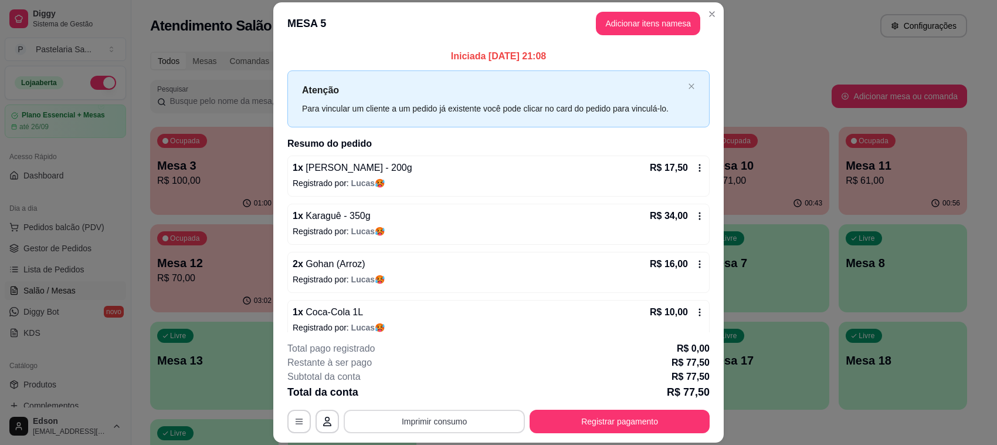
click at [452, 415] on button "Imprimir consumo" at bounding box center [434, 421] width 181 height 23
click at [445, 399] on button "Balcão" at bounding box center [432, 394] width 85 height 19
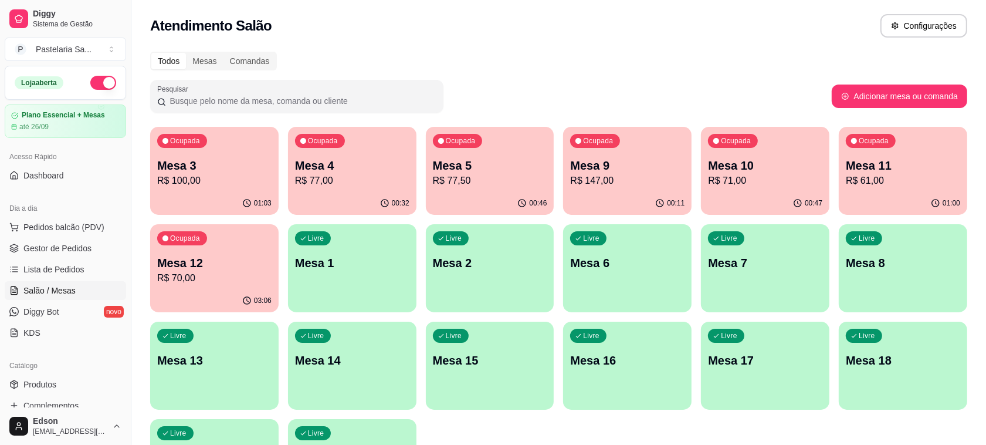
click at [371, 165] on p "Mesa 4" at bounding box center [352, 165] width 114 height 16
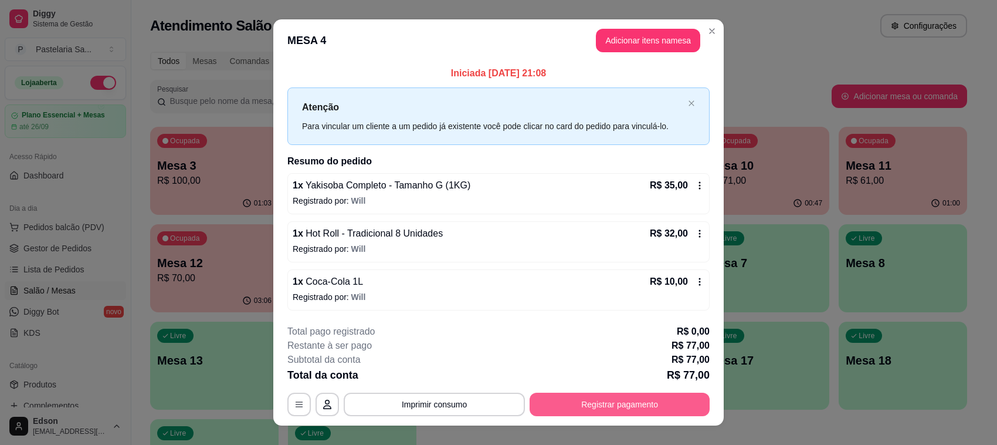
click at [665, 399] on button "Registrar pagamento" at bounding box center [620, 403] width 180 height 23
click at [556, 173] on div "Débito" at bounding box center [578, 168] width 83 height 69
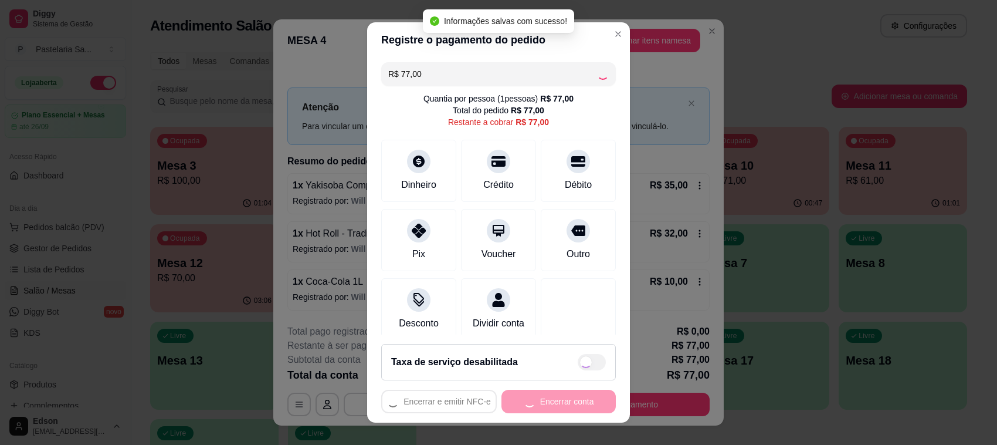
type input "R$ 0,00"
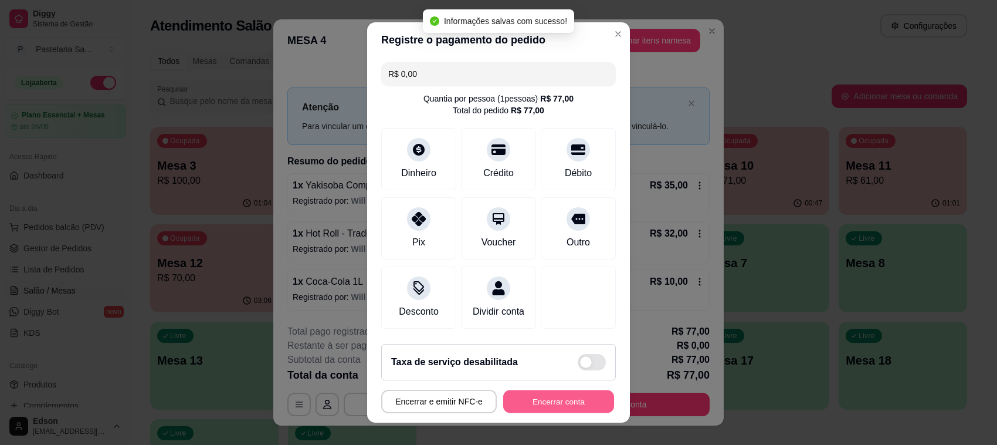
click at [584, 397] on button "Encerrar conta" at bounding box center [558, 401] width 111 height 23
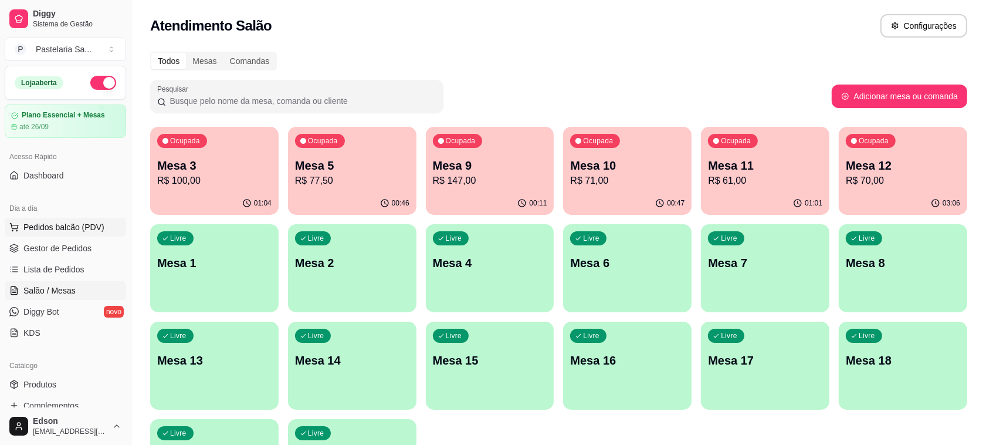
click at [94, 226] on span "Pedidos balcão (PDV)" at bounding box center [63, 227] width 81 height 12
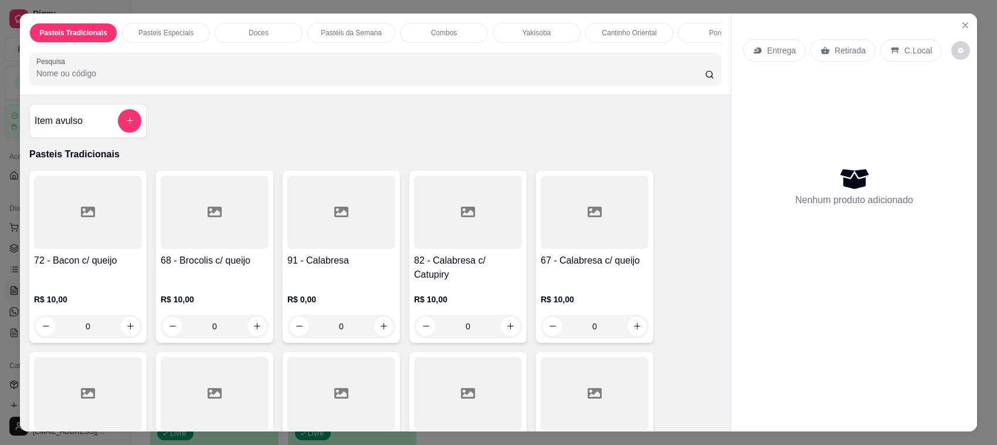
scroll to position [285, 0]
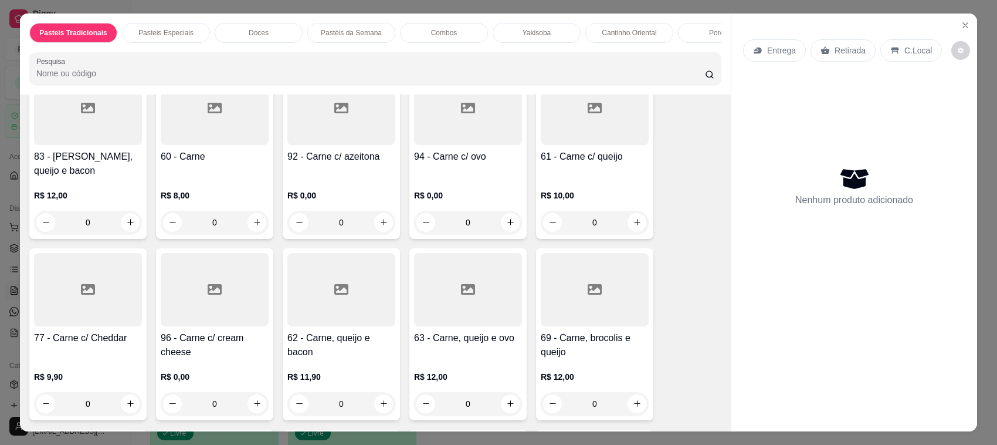
click at [192, 171] on div "60 - Carne" at bounding box center [215, 164] width 108 height 28
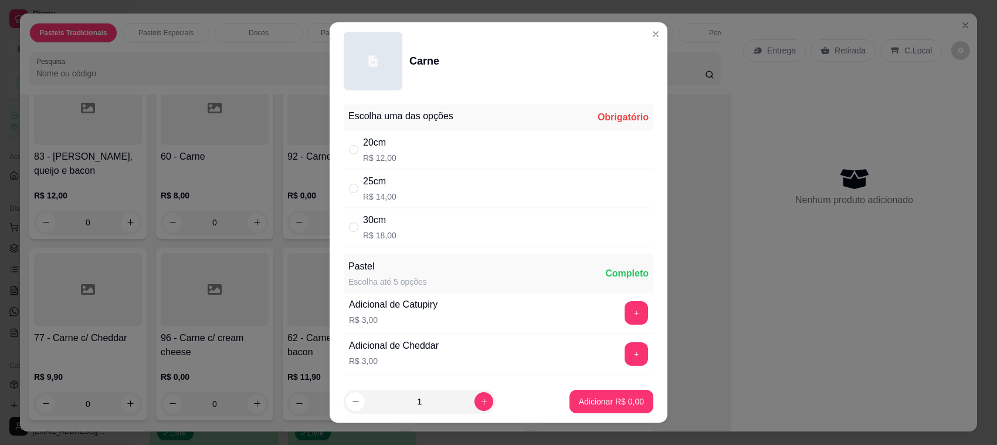
click at [390, 238] on div "30cm R$ 18,00" at bounding box center [499, 227] width 310 height 39
radio input "true"
click at [608, 391] on button "Adicionar R$ 18,00" at bounding box center [609, 401] width 89 height 23
type input "1"
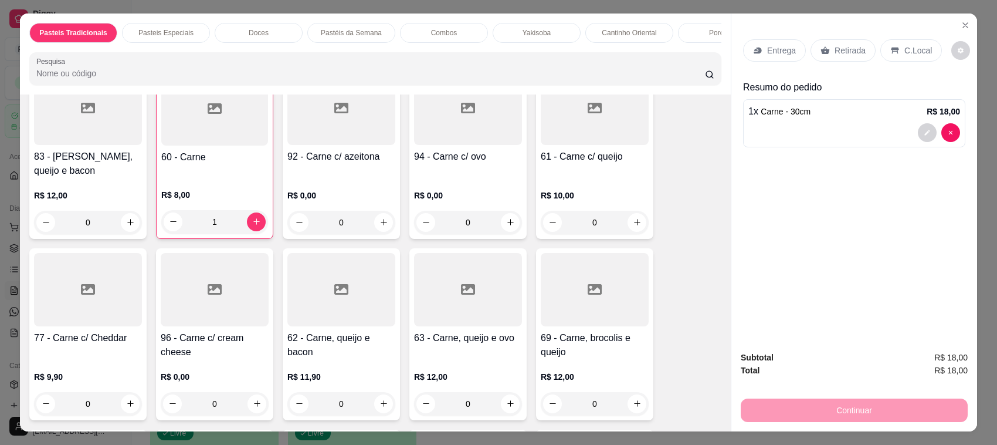
click at [785, 39] on div "Entrega" at bounding box center [774, 50] width 63 height 22
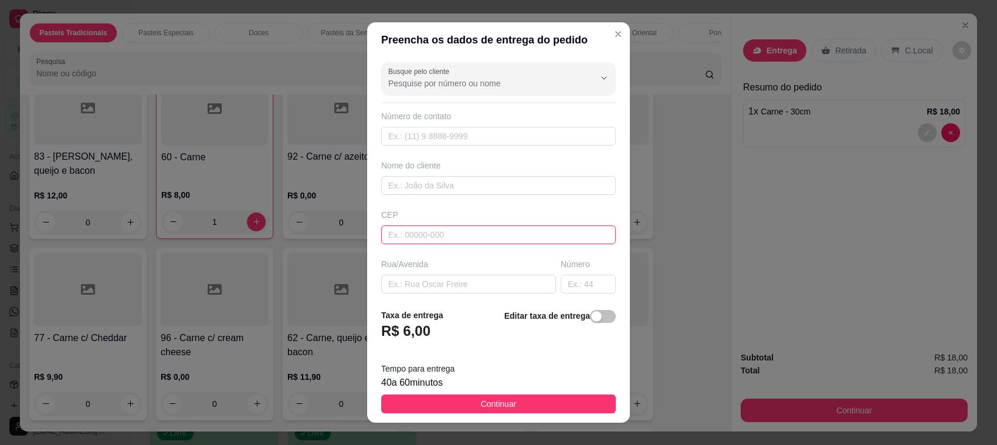
click at [414, 226] on input "text" at bounding box center [498, 234] width 235 height 19
click at [432, 286] on input "text" at bounding box center [468, 284] width 175 height 19
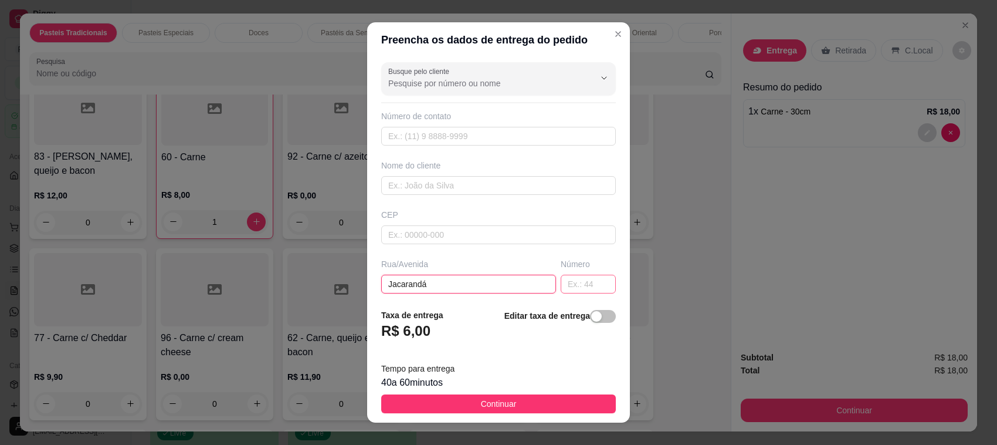
type input "Jacarandá"
click at [561, 282] on input "text" at bounding box center [588, 284] width 55 height 19
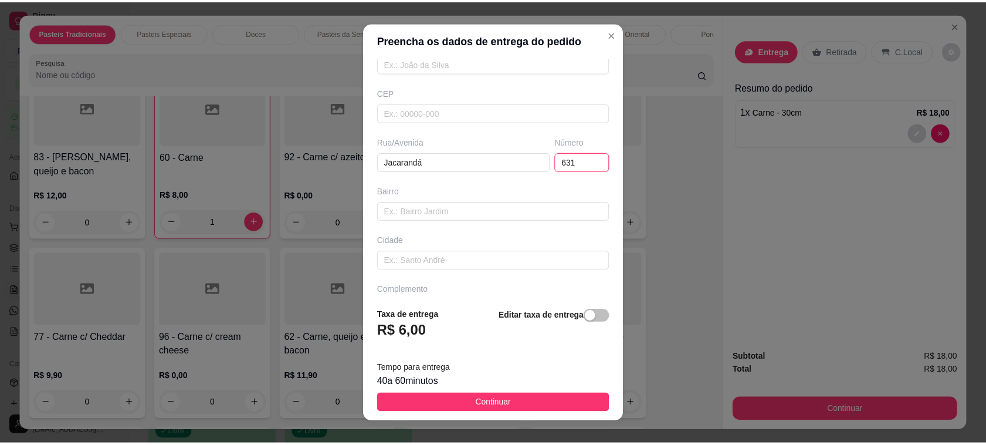
scroll to position [155, 0]
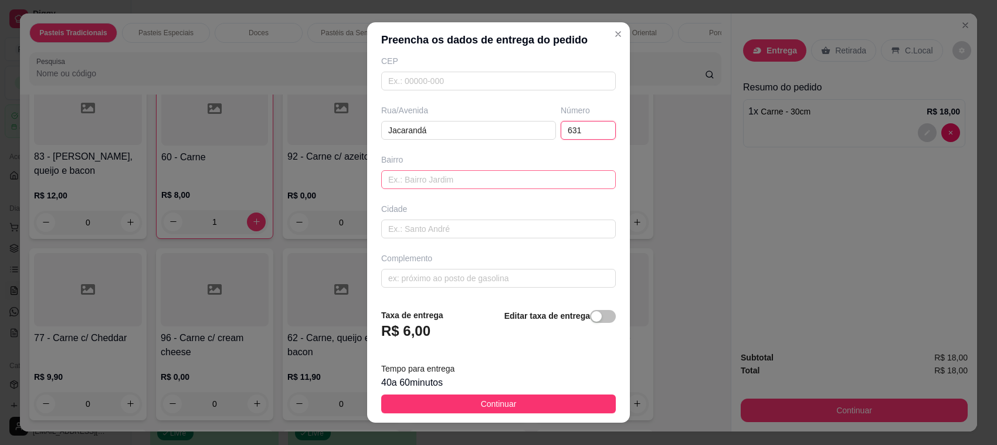
type input "631"
click at [455, 179] on input "text" at bounding box center [498, 179] width 235 height 19
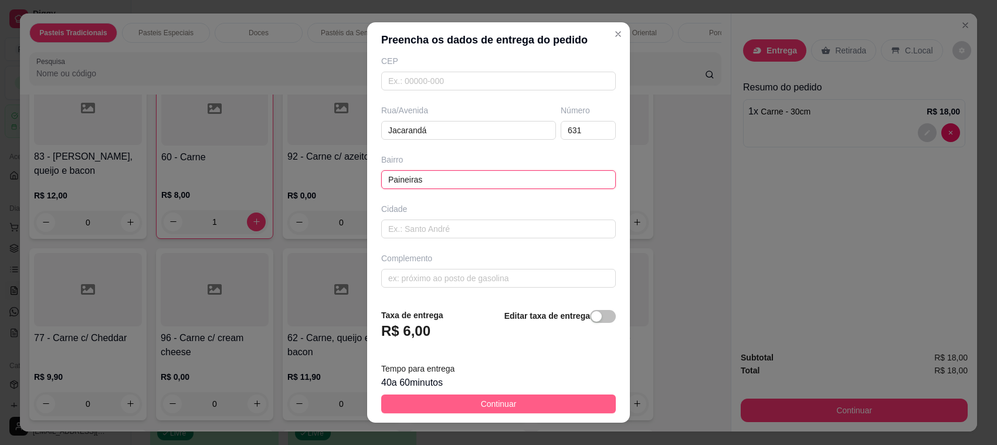
type input "Paineiras"
click at [532, 402] on button "Continuar" at bounding box center [498, 403] width 235 height 19
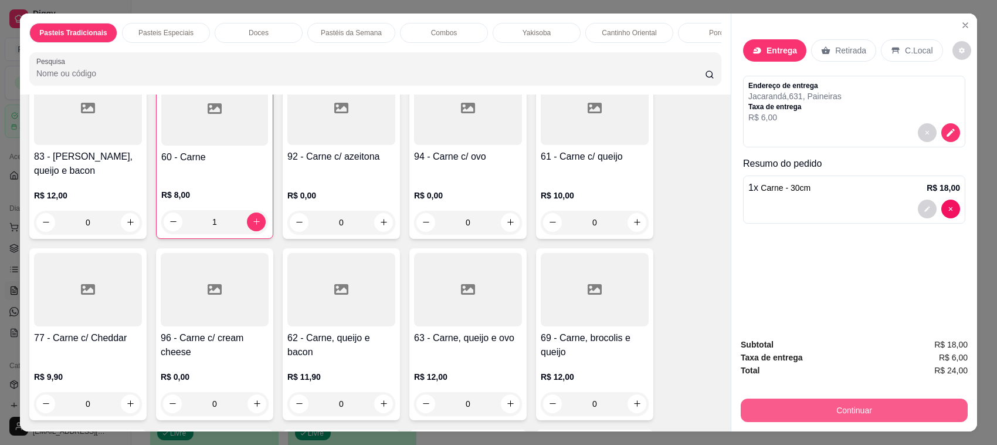
click at [851, 418] on button "Continuar" at bounding box center [854, 409] width 227 height 23
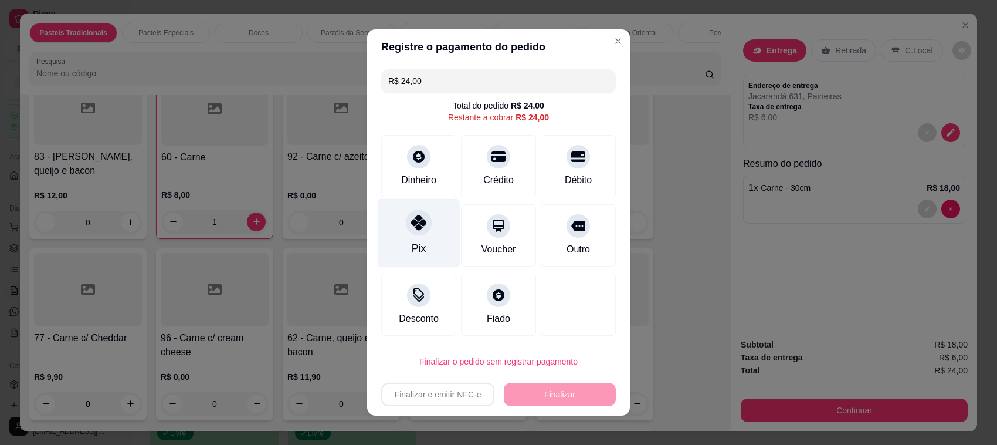
click at [380, 224] on div "Pix" at bounding box center [419, 233] width 83 height 69
type input "R$ 0,00"
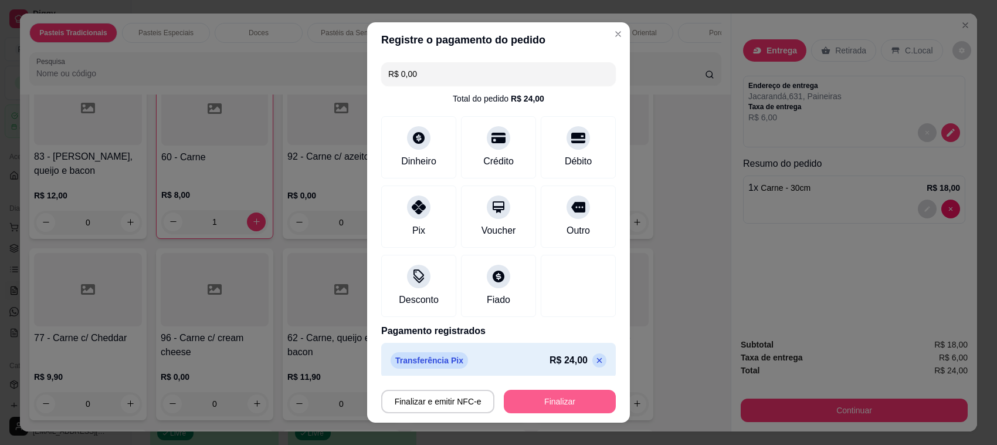
click at [593, 400] on button "Finalizar" at bounding box center [560, 401] width 112 height 23
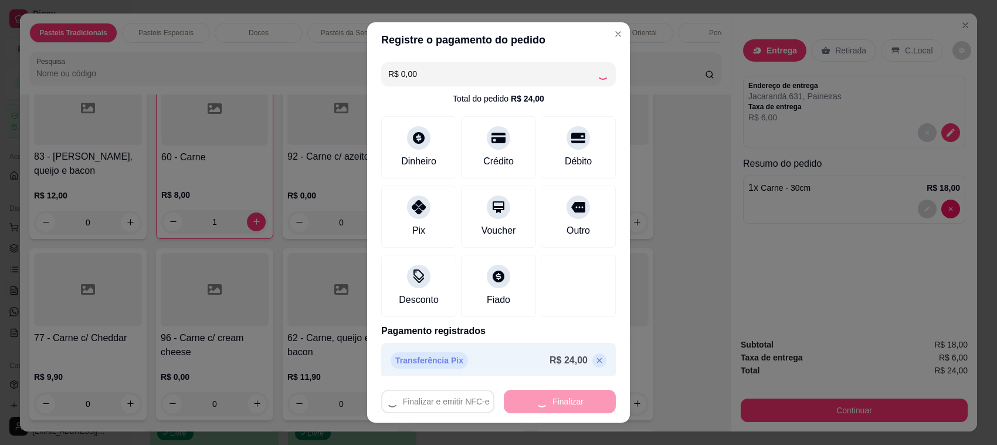
type input "0"
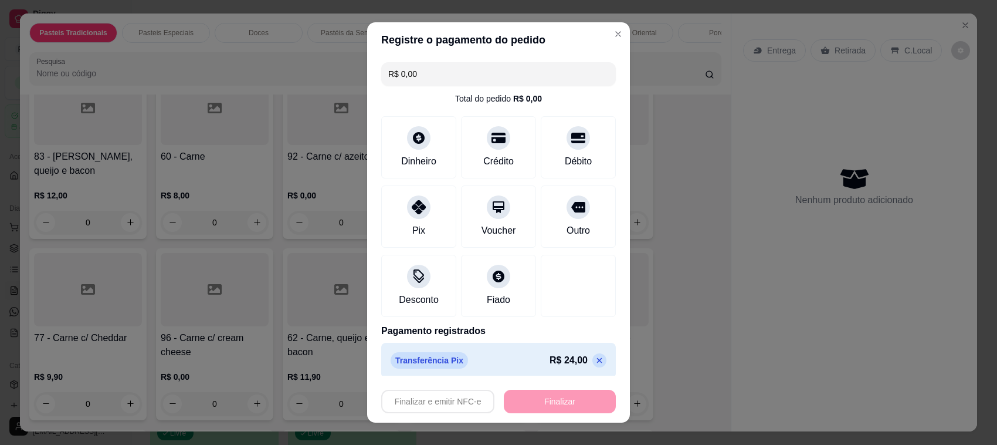
type input "-R$ 24,00"
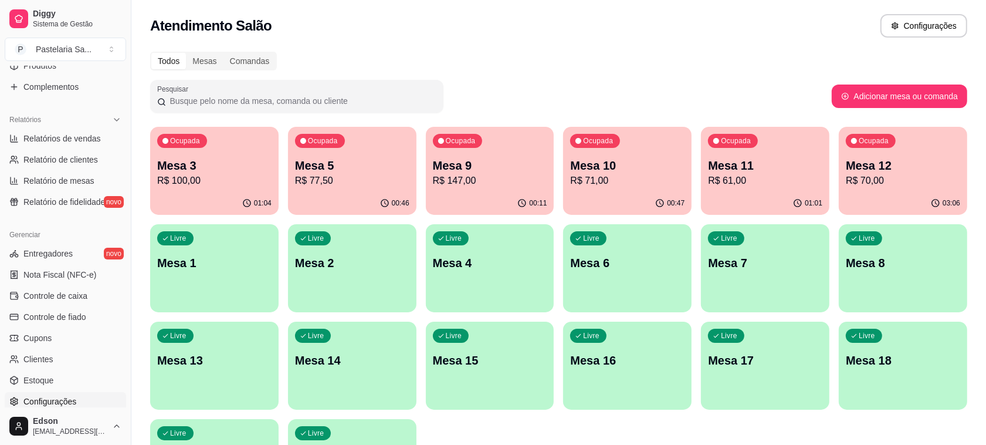
scroll to position [399, 0]
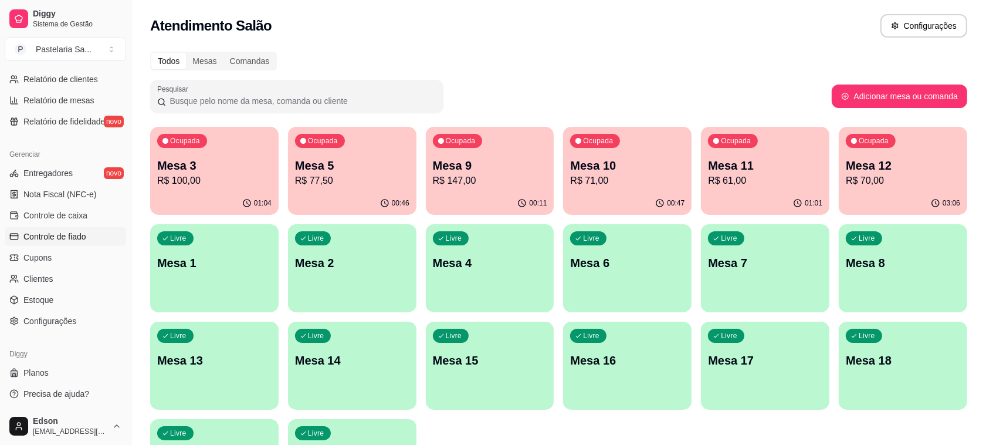
click at [65, 238] on span "Controle de fiado" at bounding box center [54, 237] width 63 height 12
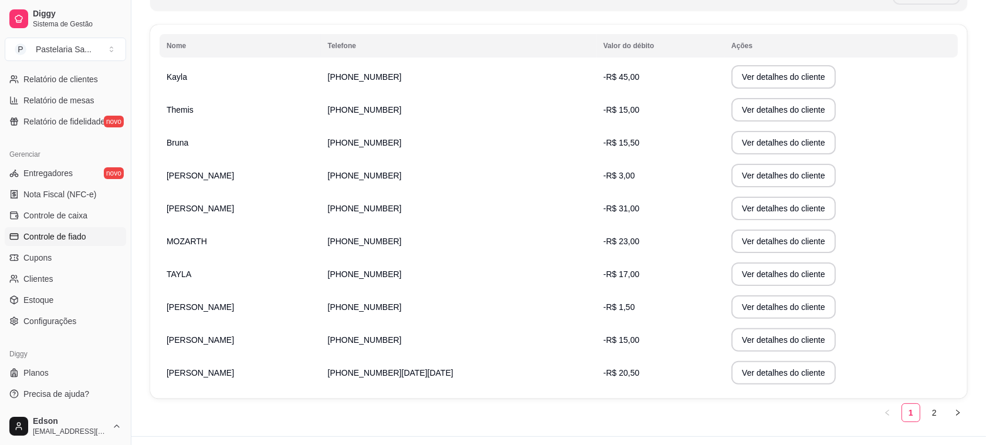
scroll to position [205, 0]
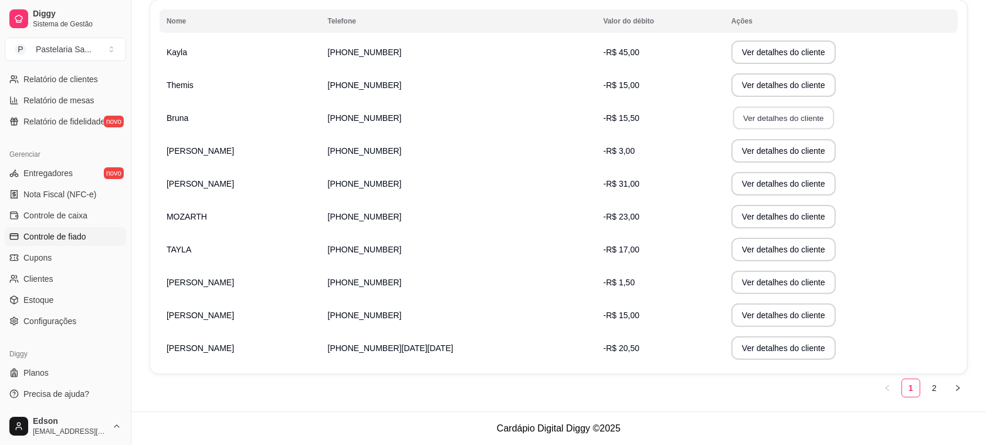
click at [733, 116] on button "Ver detalhes do cliente" at bounding box center [783, 118] width 101 height 23
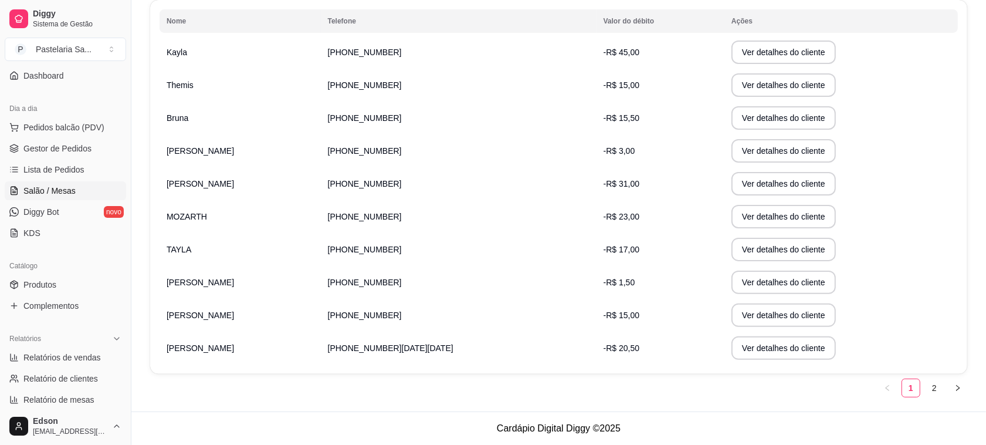
drag, startPoint x: 50, startPoint y: 184, endPoint x: 50, endPoint y: 191, distance: 7.1
click at [53, 183] on link "Salão / Mesas" at bounding box center [65, 190] width 121 height 19
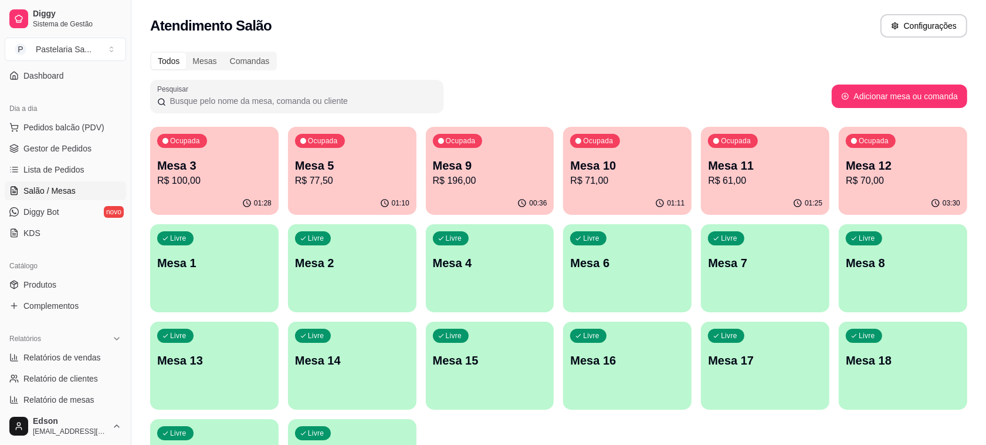
click at [931, 177] on p "R$ 70,00" at bounding box center [903, 181] width 114 height 14
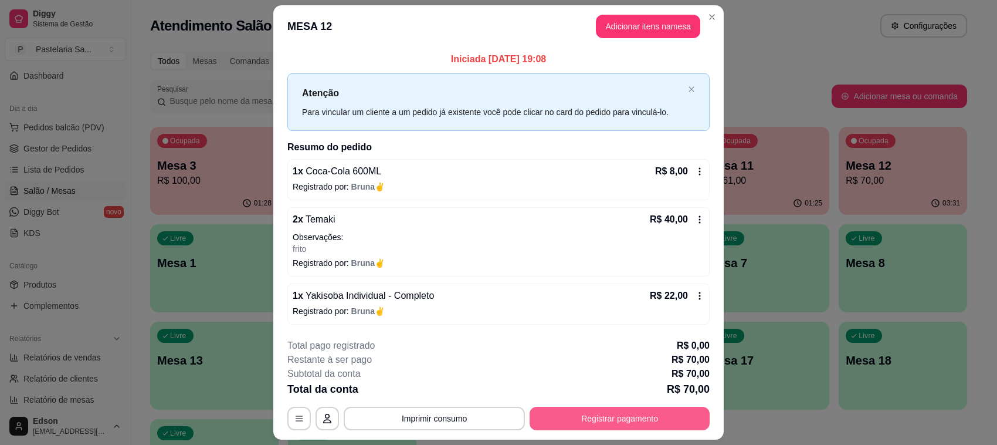
click at [606, 428] on button "Registrar pagamento" at bounding box center [620, 418] width 180 height 23
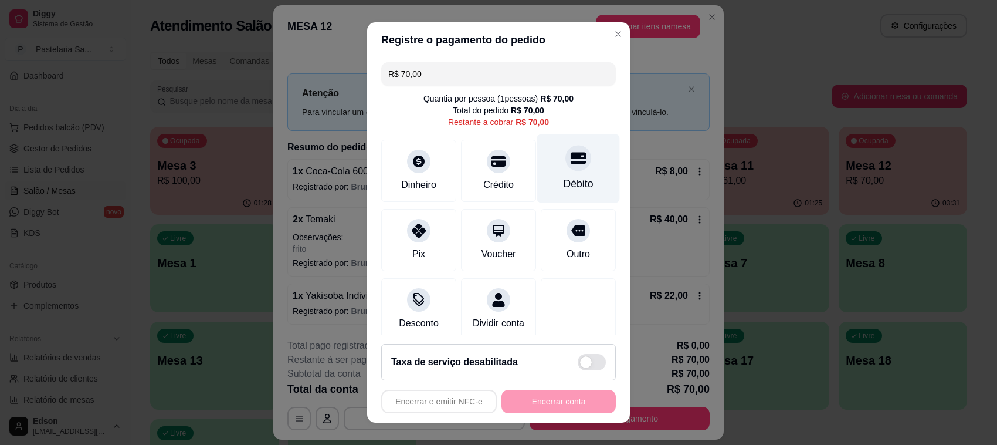
click at [564, 178] on div "Débito" at bounding box center [579, 183] width 30 height 15
type input "R$ 0,00"
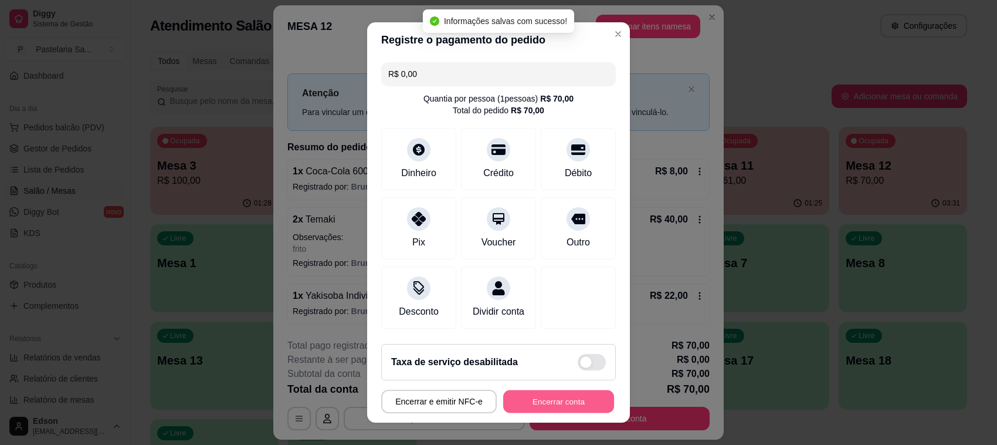
click at [554, 400] on button "Encerrar conta" at bounding box center [558, 401] width 111 height 23
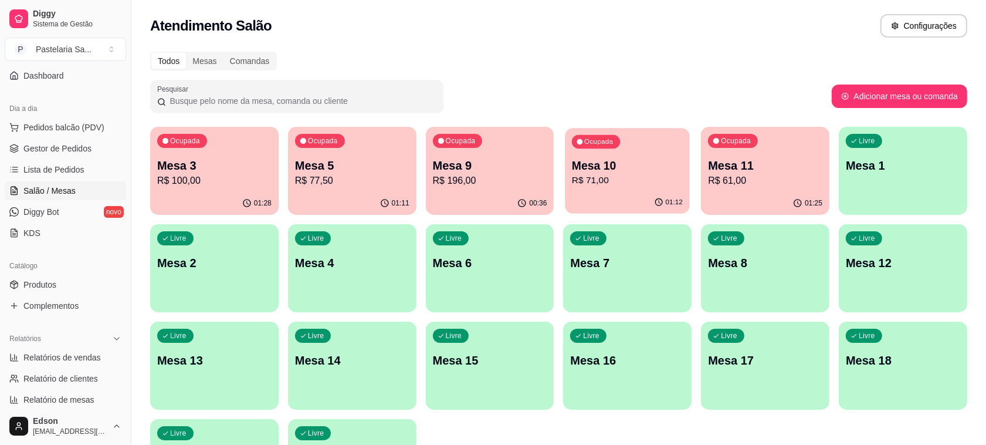
click at [622, 155] on div "Ocupada Mesa 10 R$ 71,00" at bounding box center [628, 159] width 124 height 63
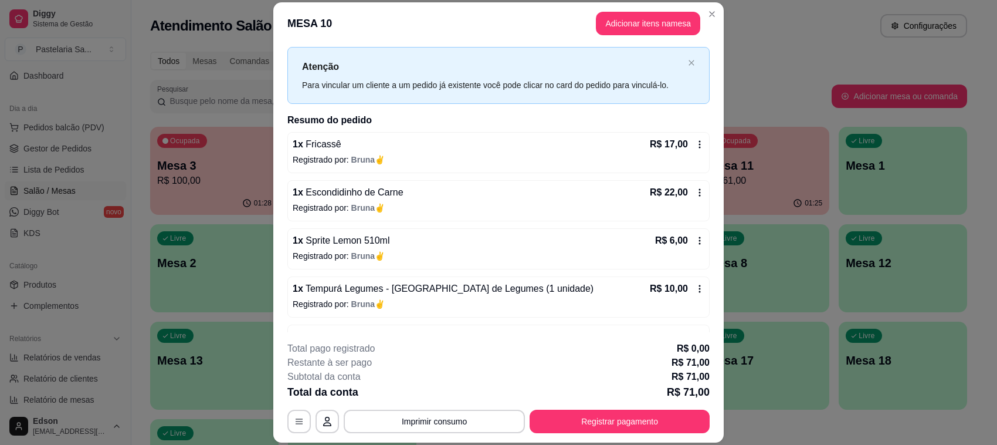
scroll to position [90, 0]
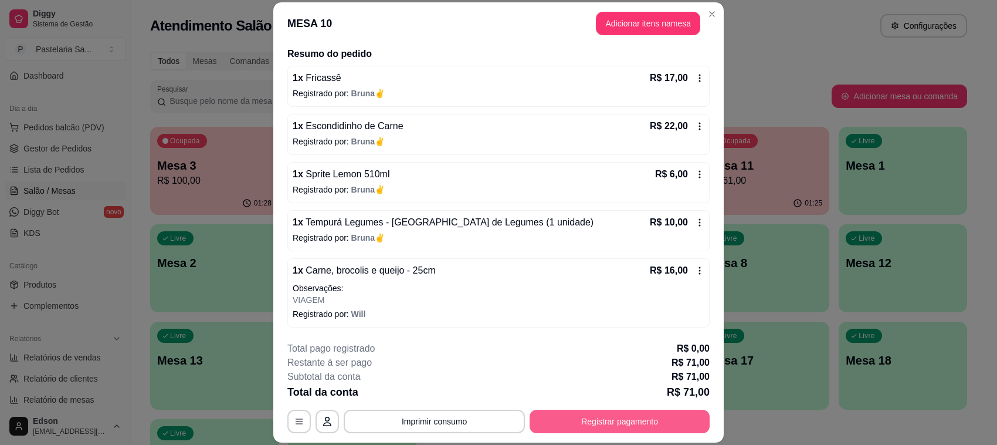
click at [581, 418] on button "Registrar pagamento" at bounding box center [620, 421] width 180 height 23
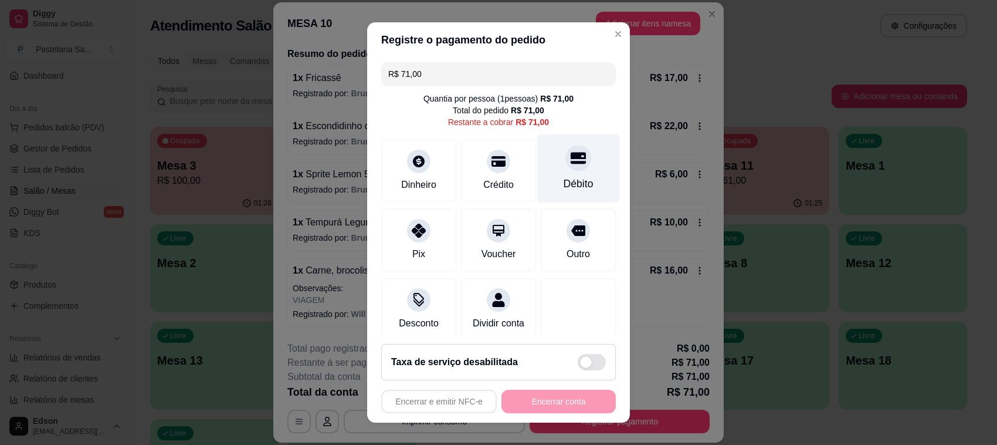
click at [583, 173] on div "Débito" at bounding box center [578, 168] width 83 height 69
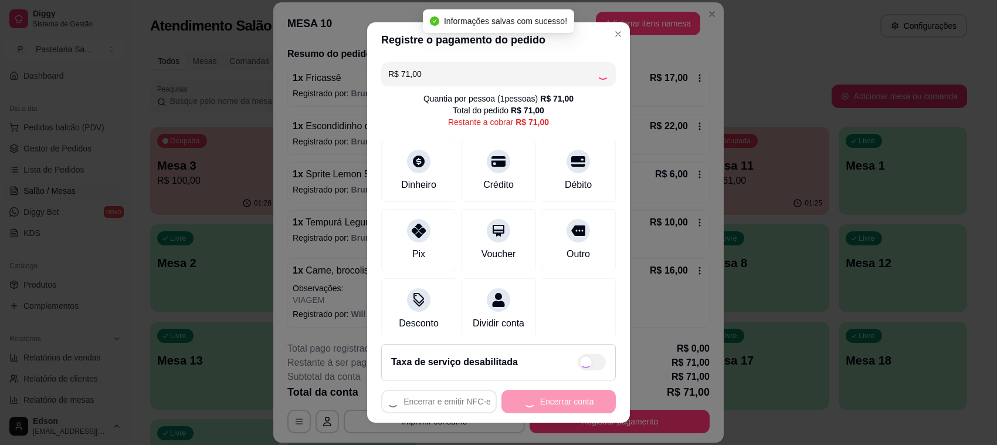
type input "R$ 0,00"
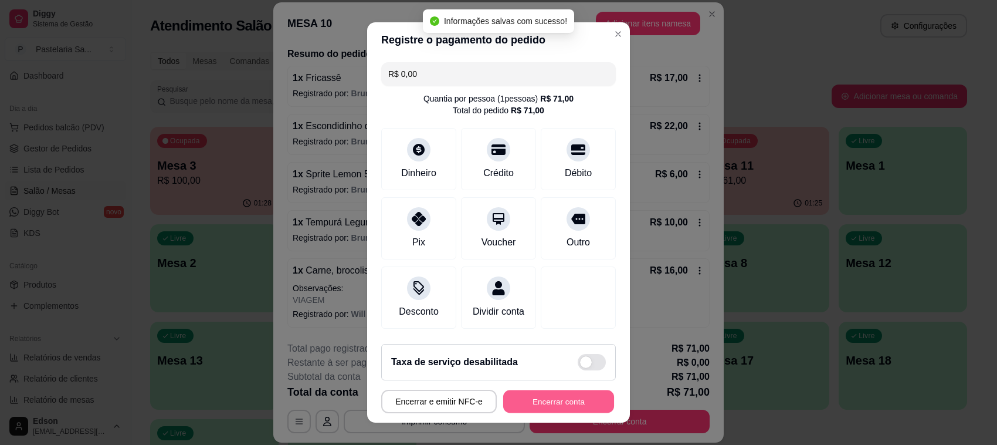
click at [570, 399] on button "Encerrar conta" at bounding box center [558, 401] width 111 height 23
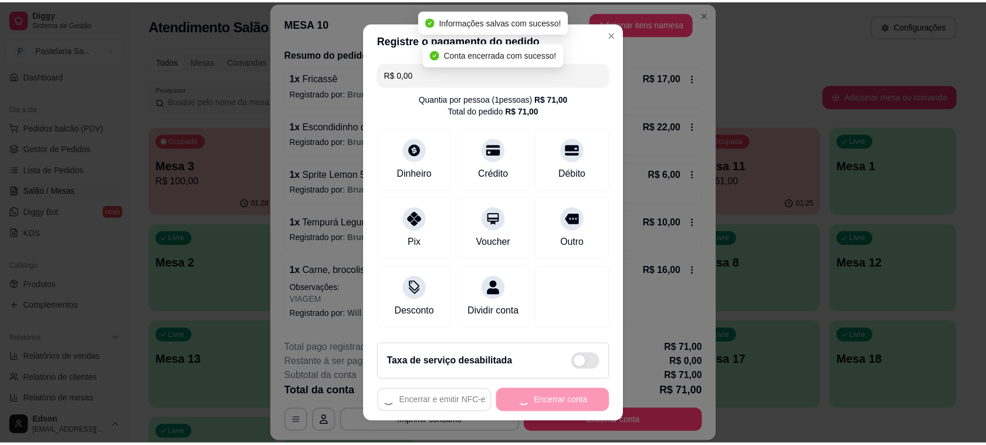
scroll to position [0, 0]
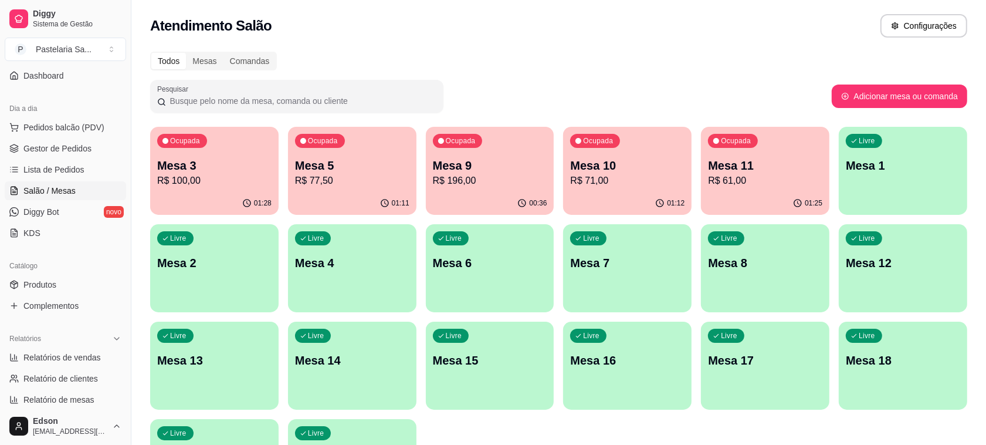
click at [758, 395] on button "Livre Mesa 17" at bounding box center [765, 366] width 128 height 88
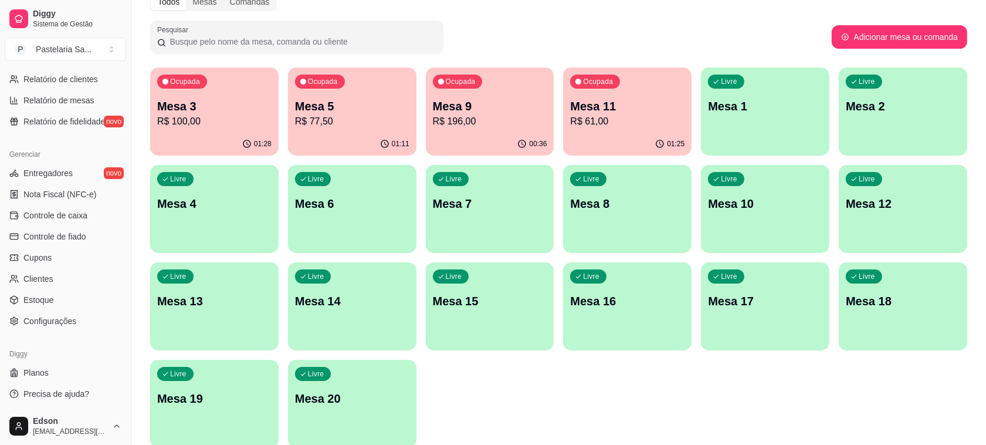
scroll to position [109, 0]
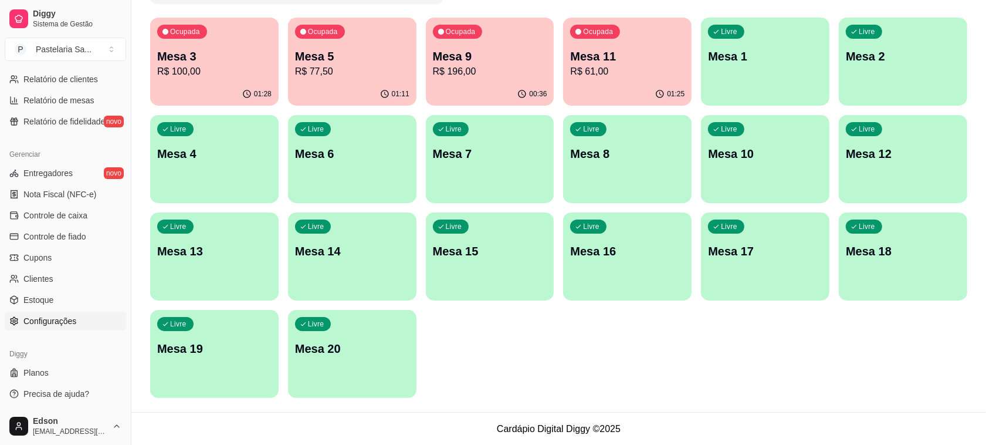
click at [47, 329] on link "Configurações" at bounding box center [65, 321] width 121 height 19
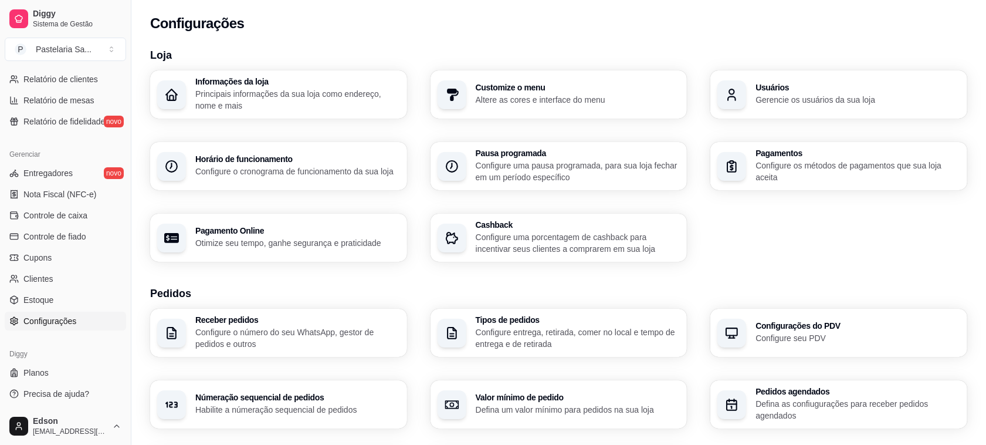
click at [790, 104] on p "Gerencie os usuários da sua loja" at bounding box center [858, 100] width 205 height 12
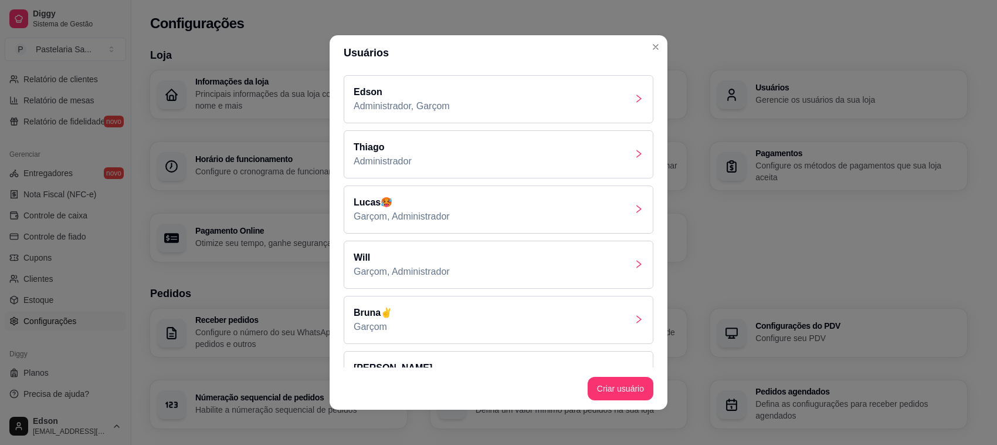
click at [429, 258] on p "Will" at bounding box center [402, 258] width 96 height 14
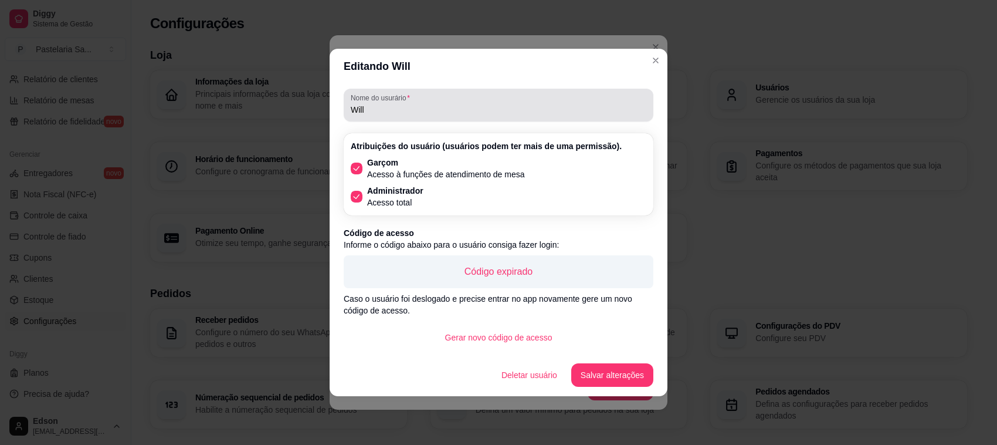
click at [418, 103] on div "Will" at bounding box center [499, 104] width 296 height 23
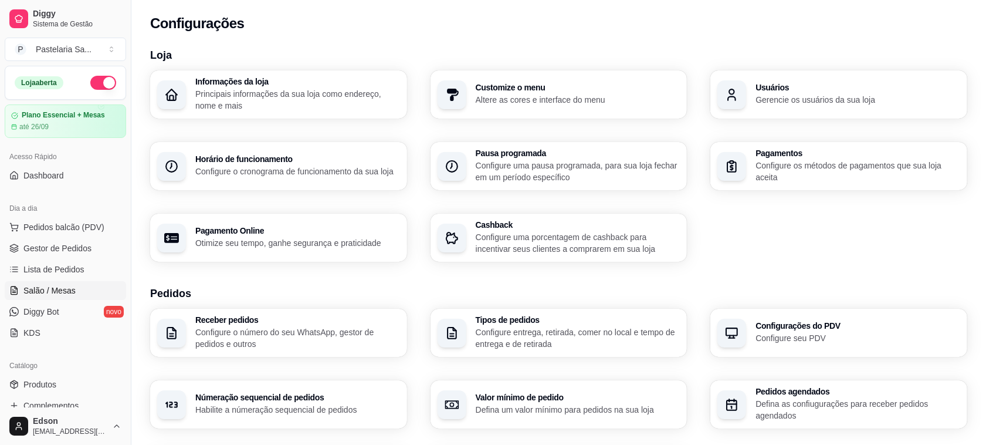
click at [65, 293] on span "Salão / Mesas" at bounding box center [49, 291] width 52 height 12
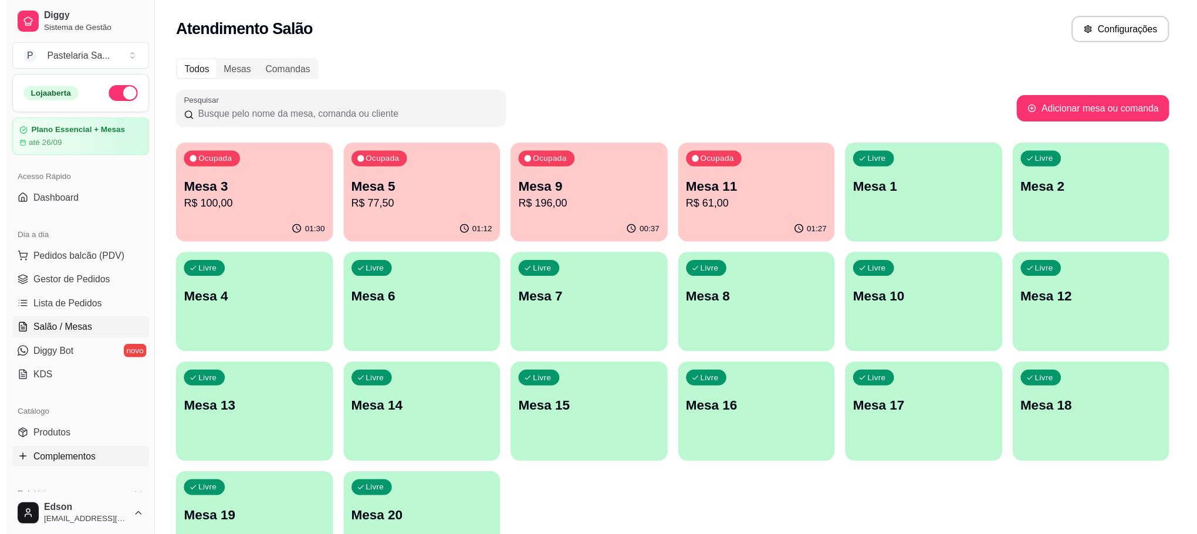
scroll to position [310, 0]
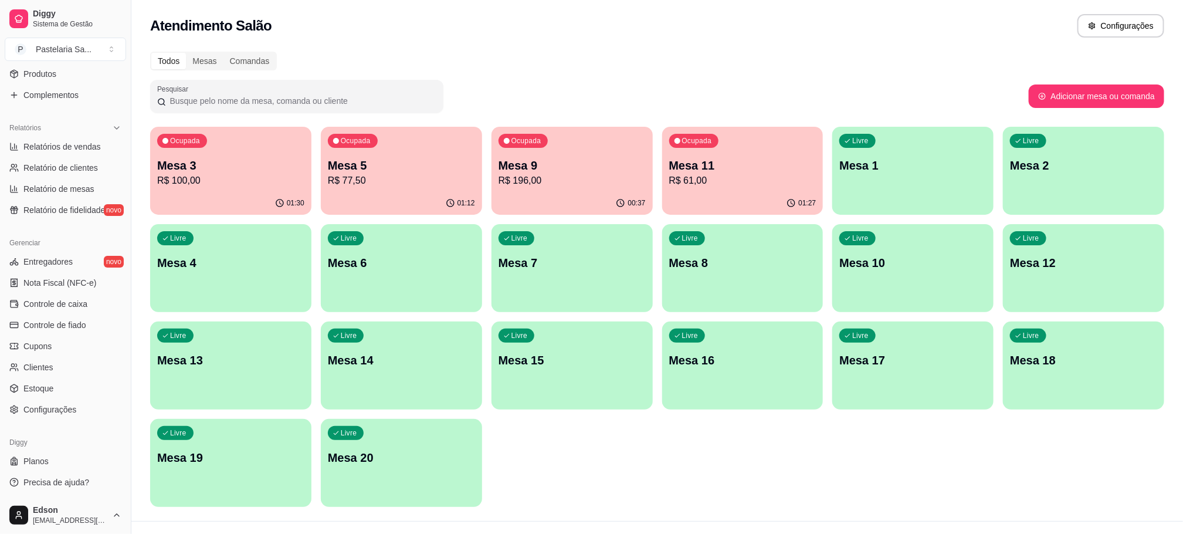
drag, startPoint x: 1091, startPoint y: 1, endPoint x: 556, endPoint y: 30, distance: 535.9
click at [556, 30] on div "Atendimento Salão Configurações" at bounding box center [657, 25] width 1014 height 23
click at [592, 170] on p "Mesa 9" at bounding box center [572, 165] width 147 height 16
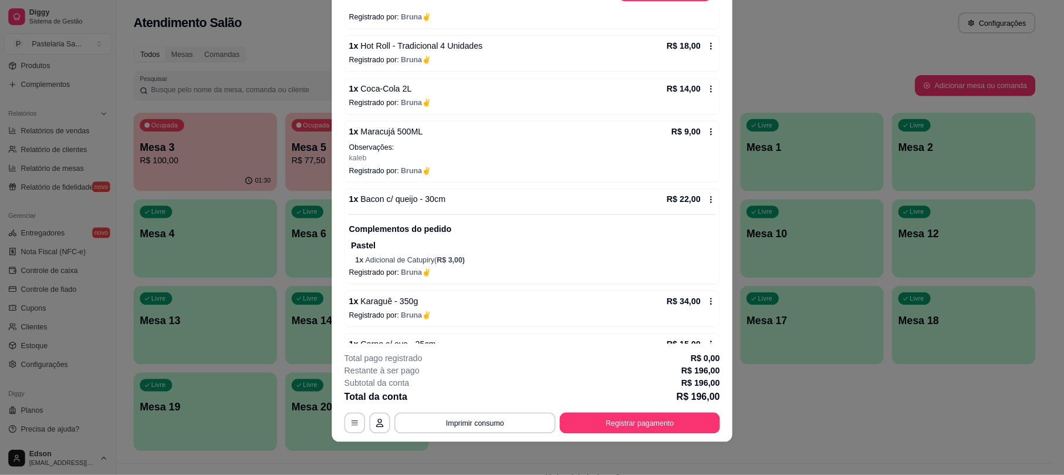
scroll to position [167, 0]
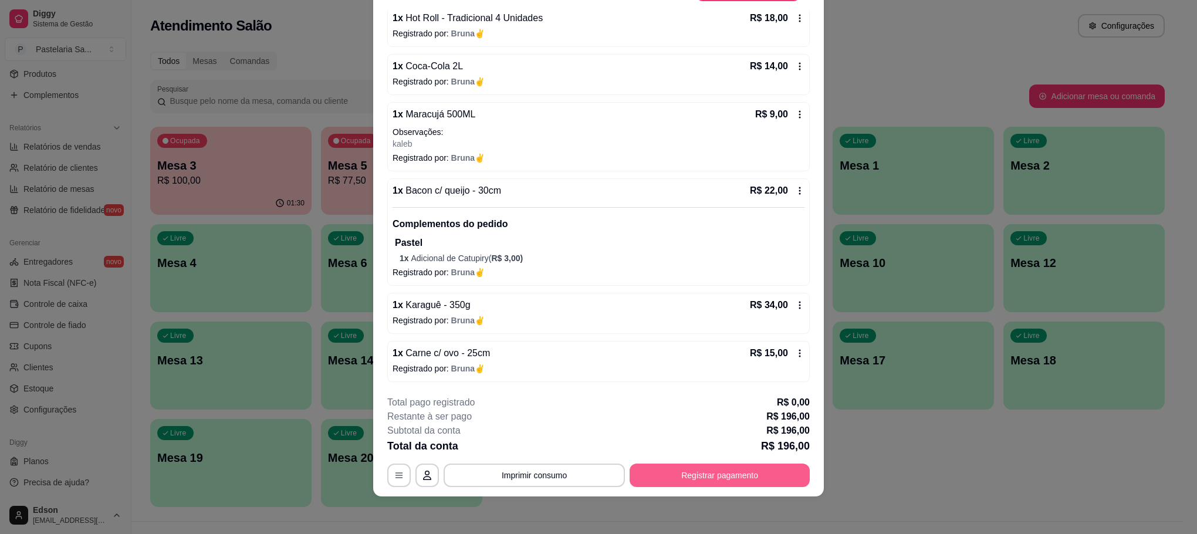
click at [713, 444] on button "Registrar pagamento" at bounding box center [720, 474] width 180 height 23
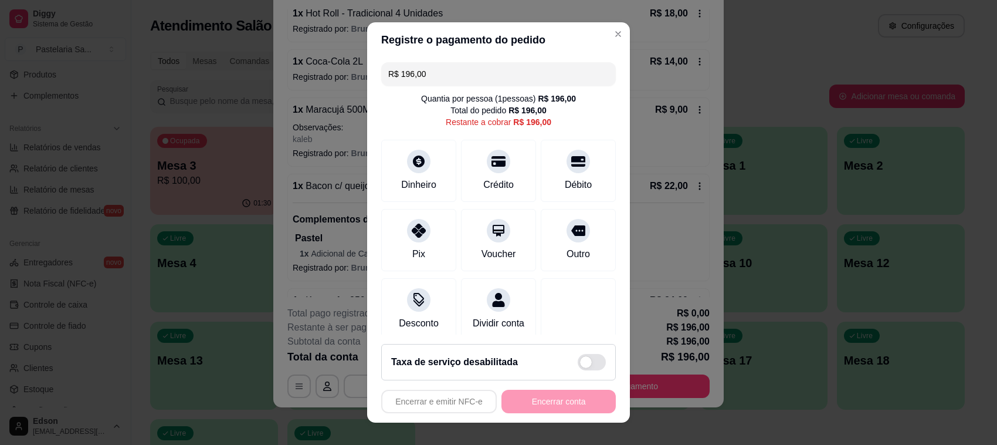
scroll to position [0, 0]
click at [498, 173] on div "Crédito" at bounding box center [499, 168] width 83 height 69
type input "R$ 0,00"
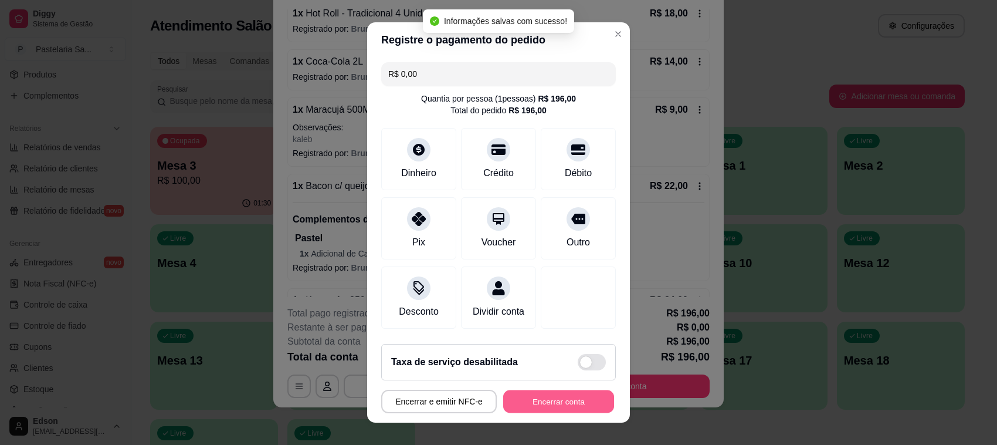
click at [576, 397] on button "Encerrar conta" at bounding box center [558, 401] width 111 height 23
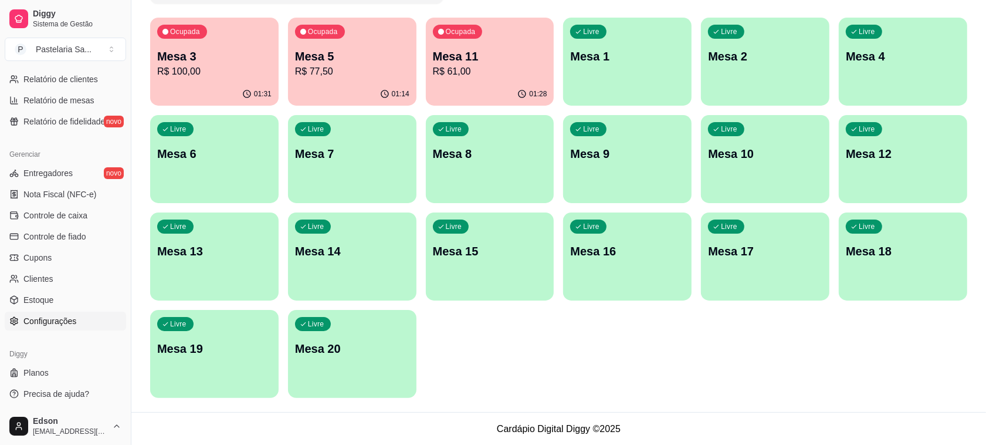
click at [65, 317] on span "Configurações" at bounding box center [49, 321] width 53 height 12
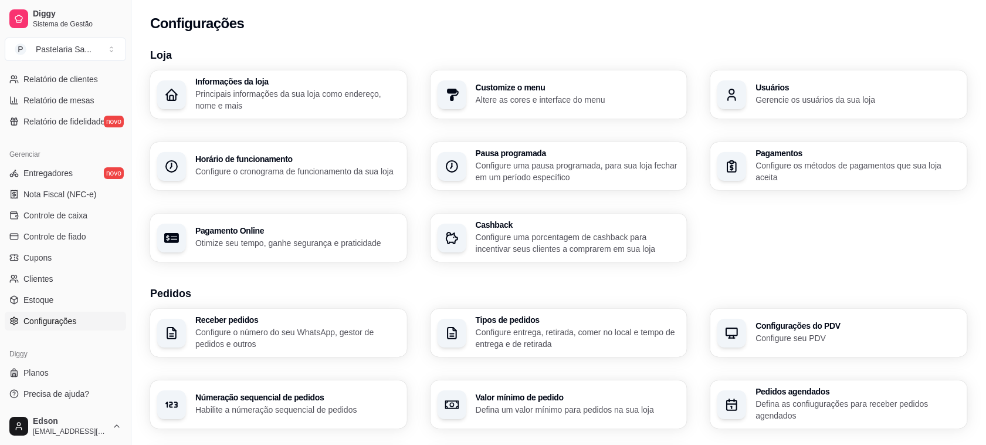
click at [808, 101] on p "Gerencie os usuários da sua loja" at bounding box center [858, 100] width 205 height 12
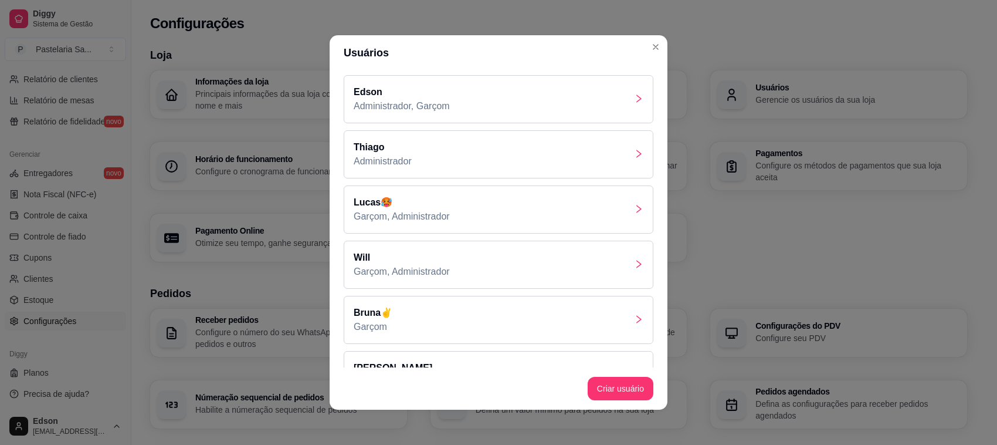
click at [391, 250] on div "Will Garçom, Administrador" at bounding box center [499, 265] width 310 height 48
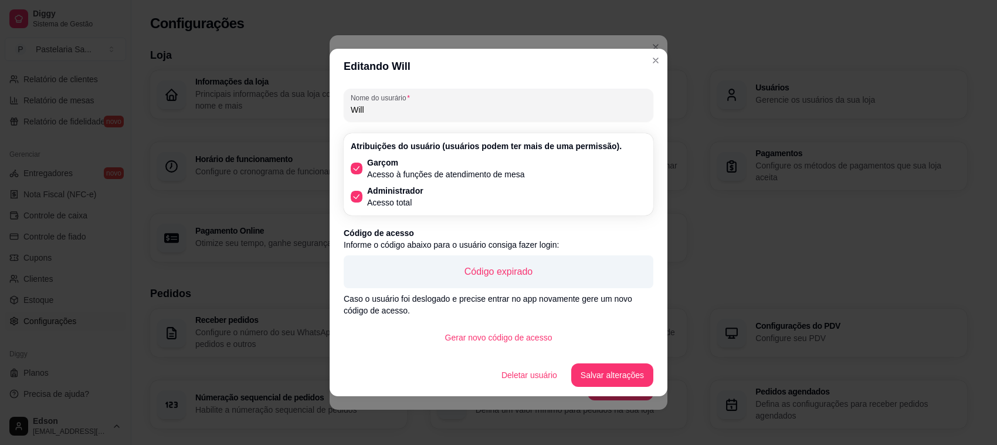
click at [409, 109] on input "Will" at bounding box center [499, 110] width 296 height 12
paste input "🇾🇪"
type input "Will"
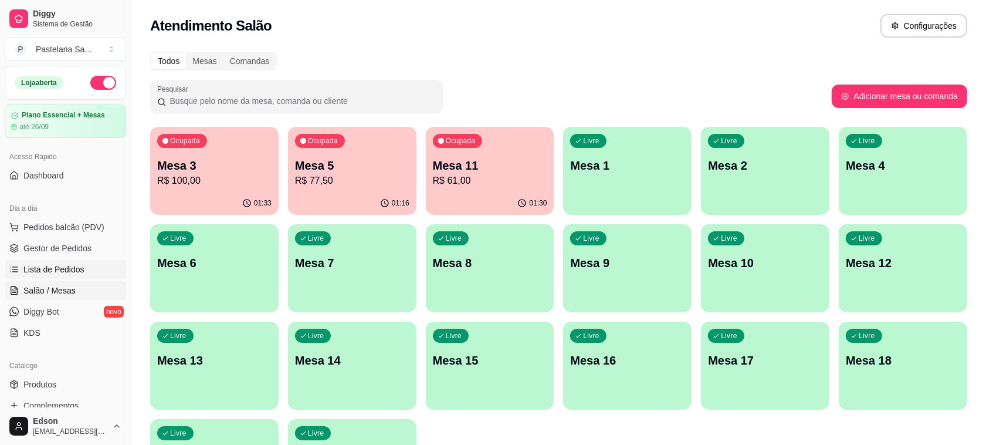
click at [62, 271] on span "Lista de Pedidos" at bounding box center [53, 269] width 61 height 12
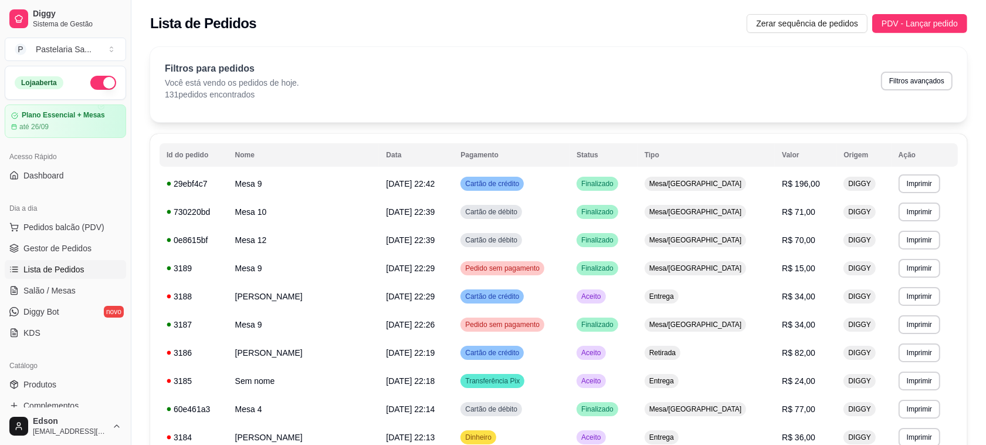
click at [350, 189] on td "Mesa 9" at bounding box center [303, 184] width 151 height 28
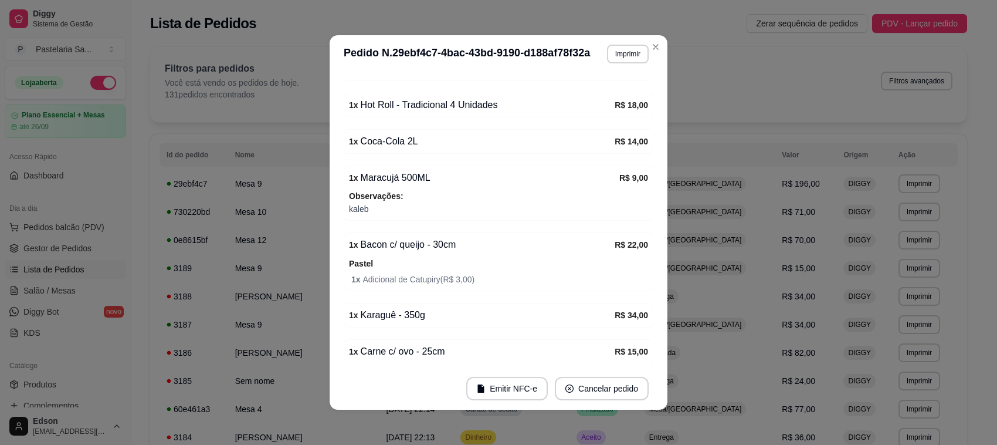
scroll to position [285, 0]
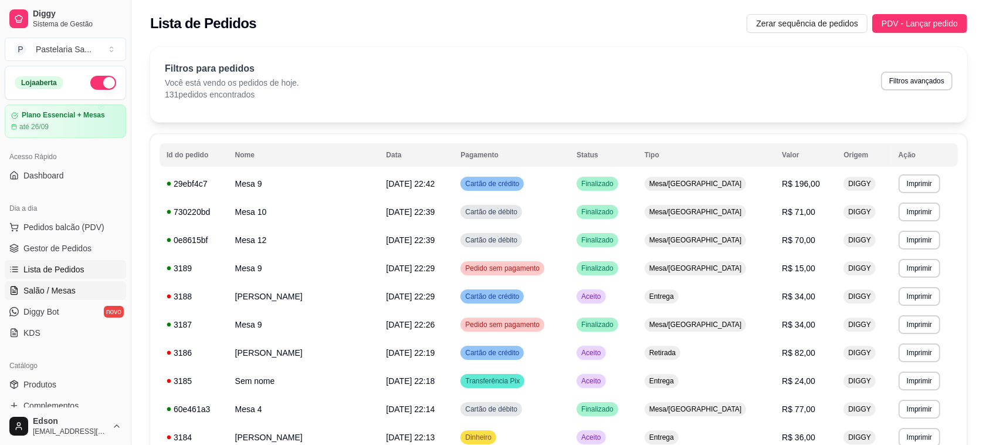
click at [56, 298] on link "Salão / Mesas" at bounding box center [65, 290] width 121 height 19
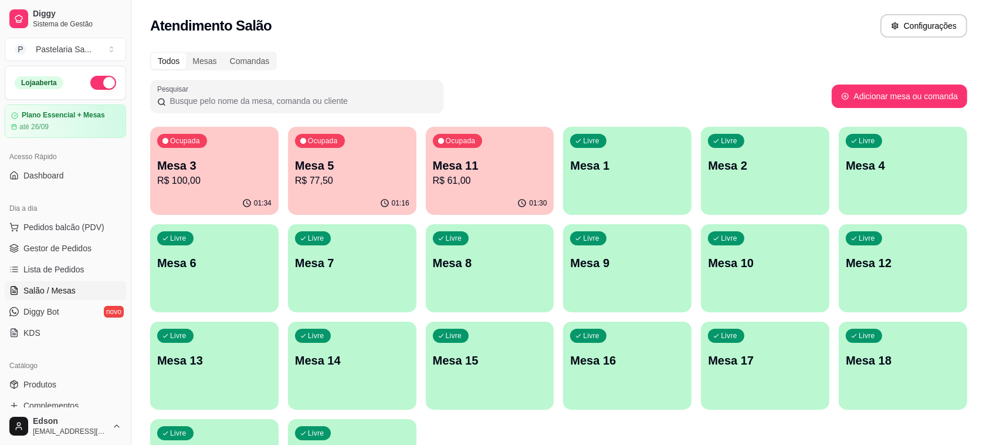
click at [230, 185] on p "R$ 100,00" at bounding box center [214, 181] width 114 height 14
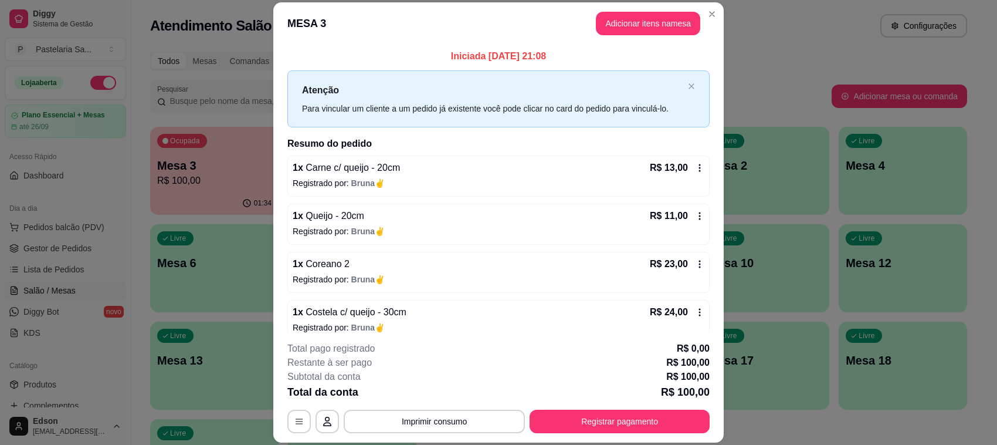
scroll to position [138, 0]
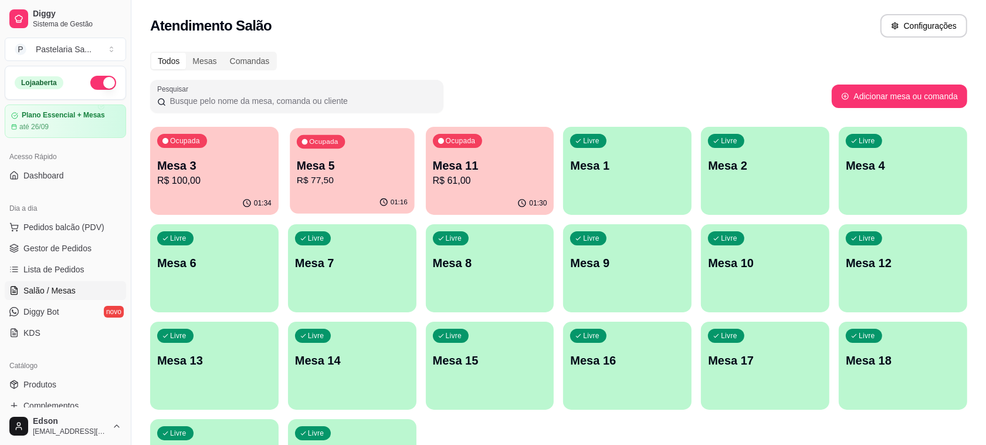
click at [321, 151] on div "Ocupada Mesa 5 R$ 77,50" at bounding box center [352, 159] width 124 height 63
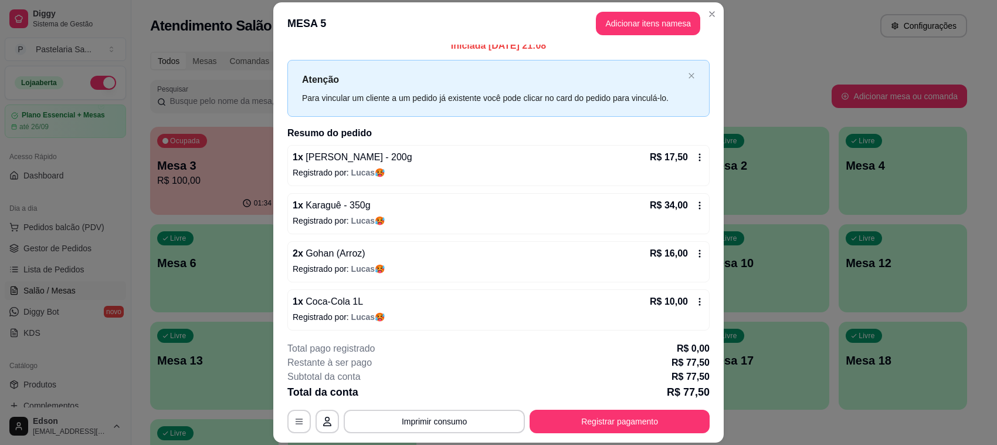
scroll to position [13, 0]
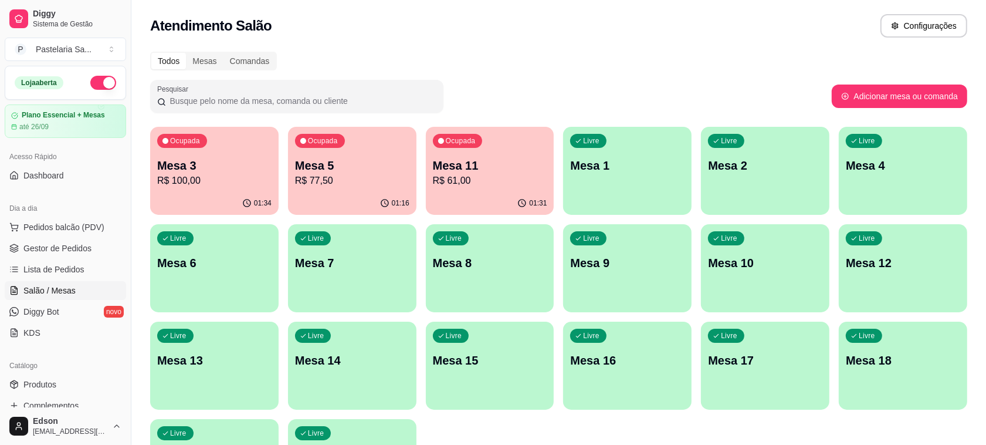
click at [207, 198] on div "01:34" at bounding box center [214, 203] width 128 height 23
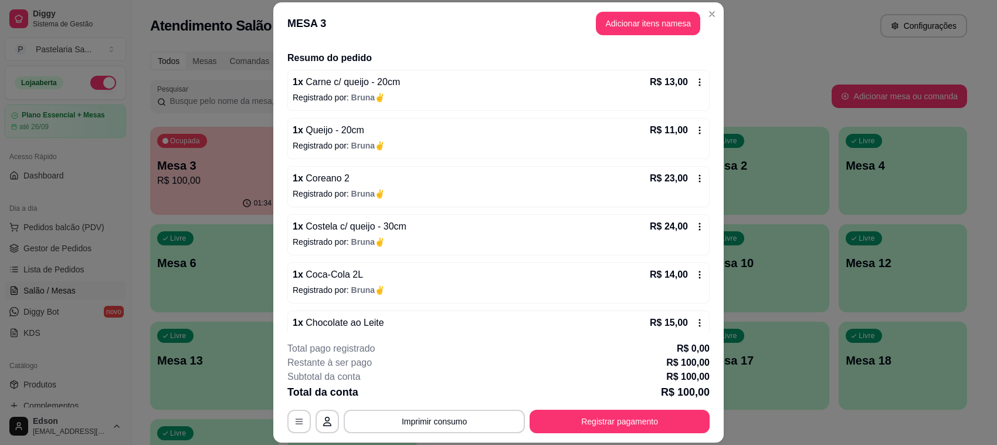
scroll to position [138, 0]
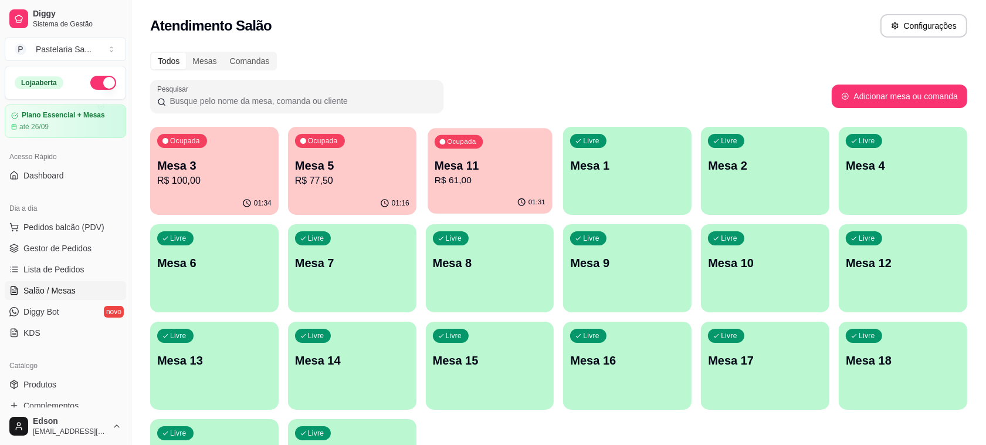
click at [493, 165] on p "Mesa 11" at bounding box center [490, 166] width 111 height 16
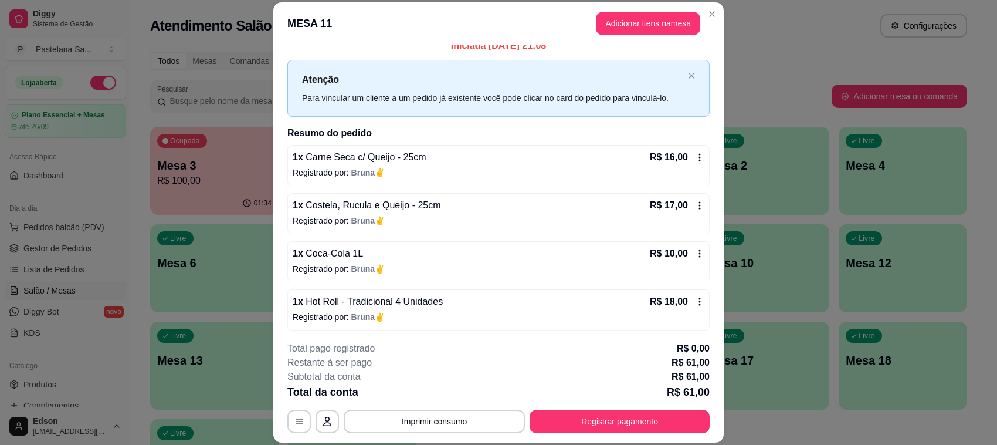
scroll to position [13, 0]
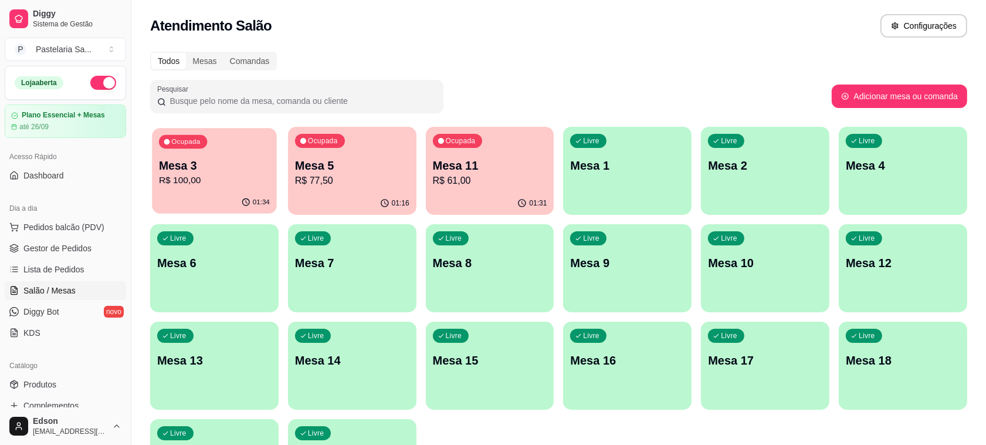
click at [245, 176] on p "R$ 100,00" at bounding box center [214, 180] width 111 height 13
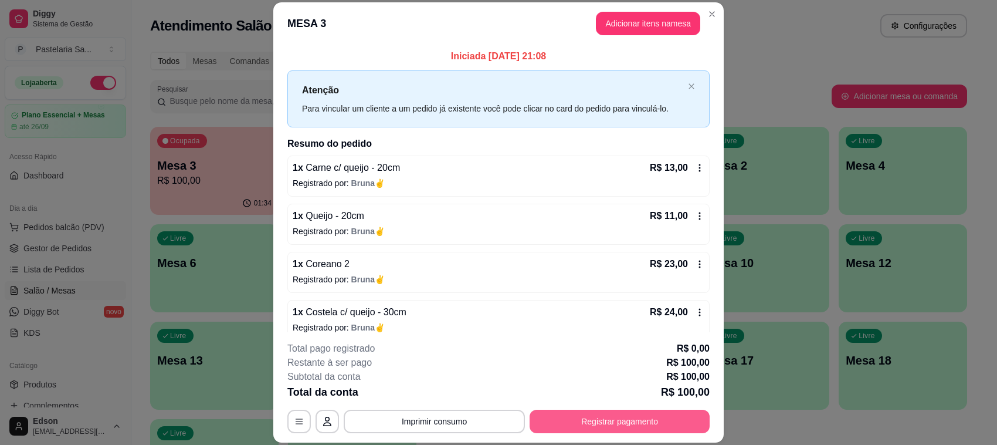
click at [662, 431] on button "Registrar pagamento" at bounding box center [620, 421] width 180 height 23
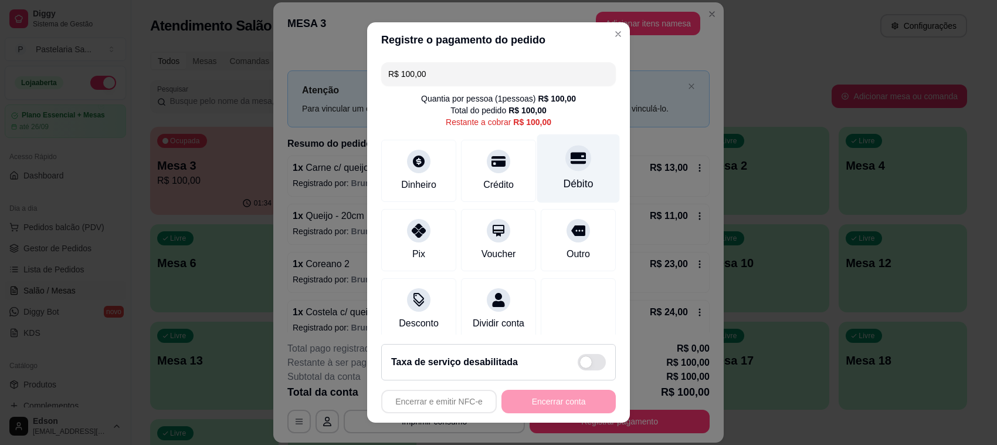
click at [566, 155] on div at bounding box center [579, 158] width 26 height 26
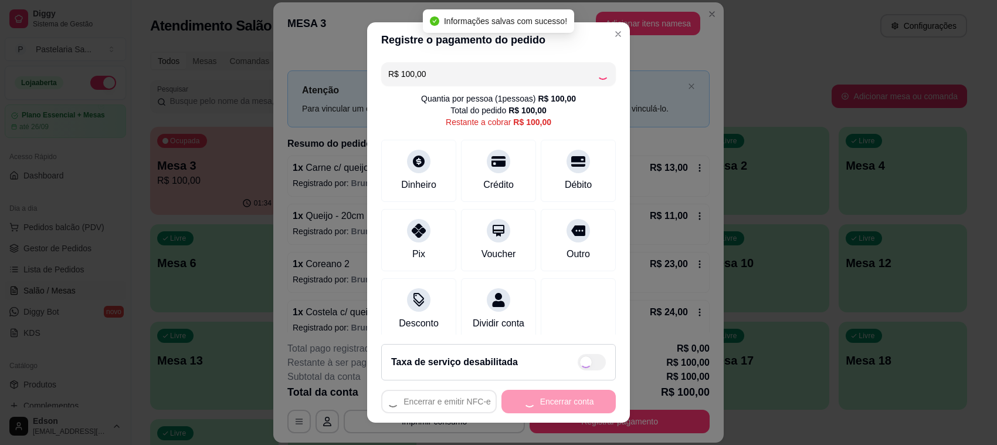
type input "R$ 0,00"
click at [563, 400] on button "Encerrar conta" at bounding box center [559, 401] width 114 height 23
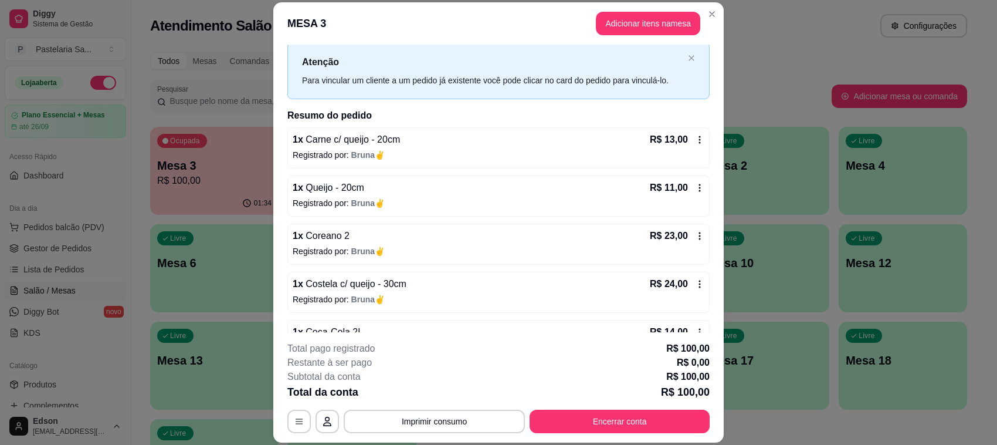
scroll to position [0, 0]
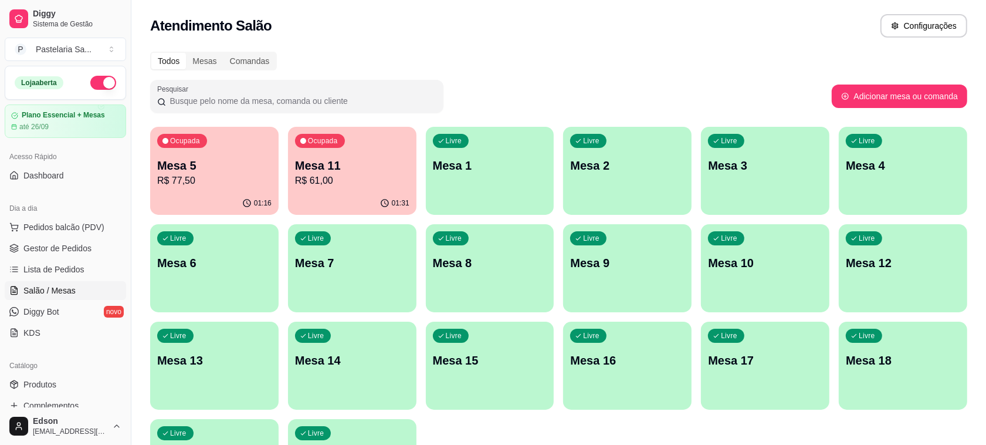
click at [241, 158] on p "Mesa 5" at bounding box center [214, 165] width 114 height 16
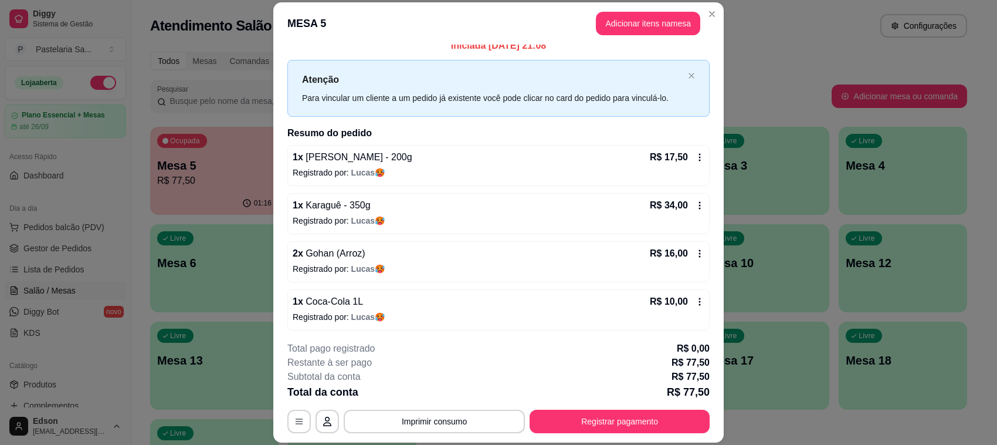
scroll to position [13, 0]
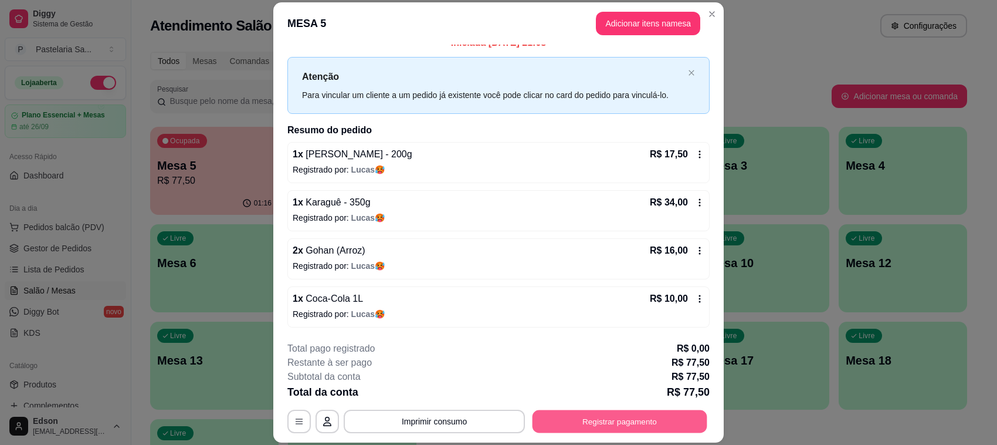
click at [617, 417] on button "Registrar pagamento" at bounding box center [620, 421] width 175 height 23
click at [547, 174] on div "Débito" at bounding box center [578, 168] width 83 height 69
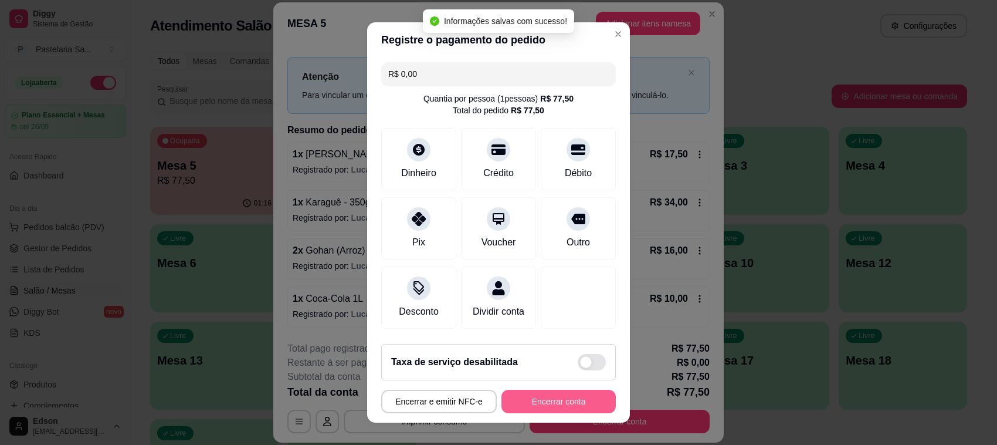
type input "R$ 0,00"
click at [549, 402] on button "Encerrar conta" at bounding box center [559, 401] width 114 height 23
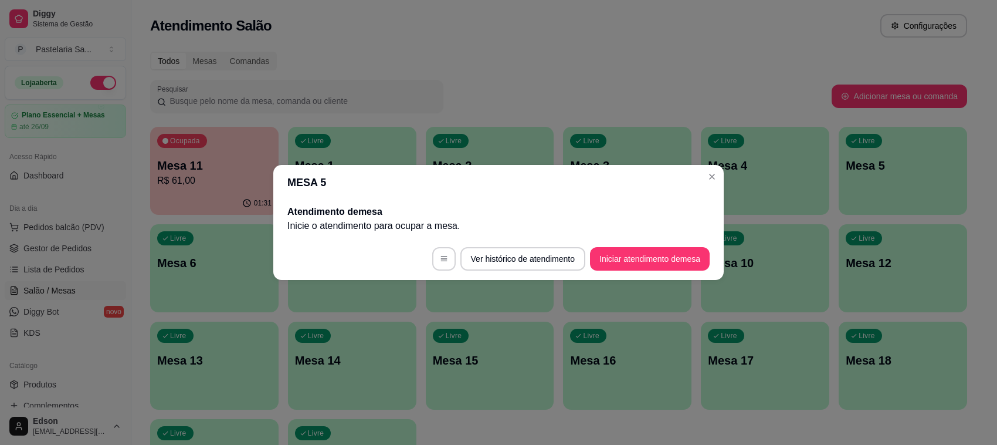
scroll to position [0, 0]
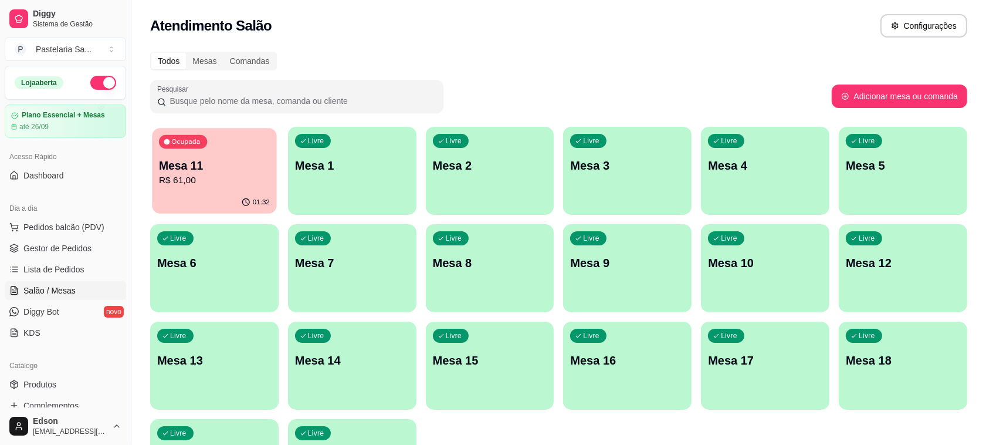
click at [262, 174] on p "R$ 61,00" at bounding box center [214, 180] width 111 height 13
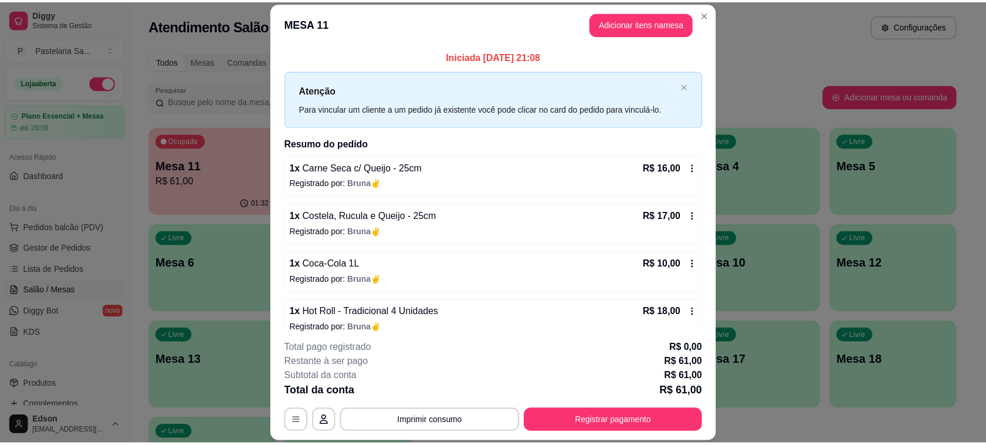
scroll to position [13, 0]
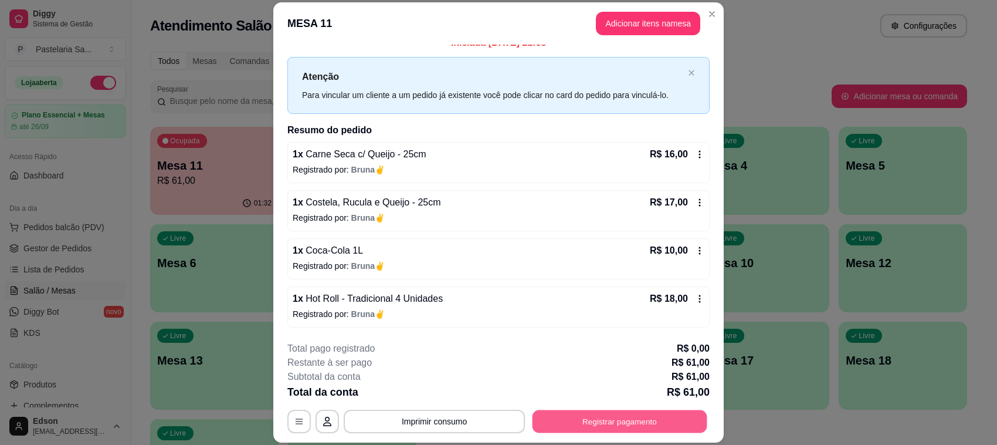
click at [596, 411] on button "Registrar pagamento" at bounding box center [620, 421] width 175 height 23
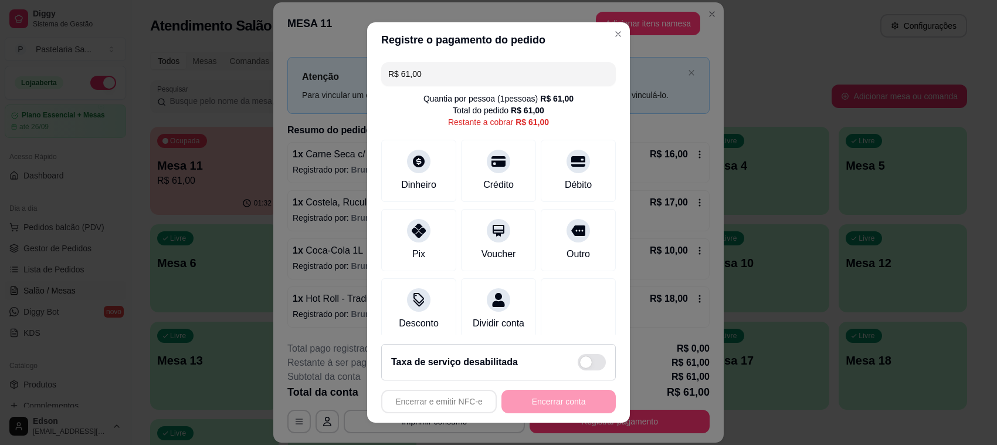
click at [435, 85] on input "R$ 61,00" at bounding box center [498, 73] width 221 height 23
click at [491, 162] on icon at bounding box center [498, 158] width 15 height 12
click at [415, 226] on icon at bounding box center [418, 226] width 15 height 15
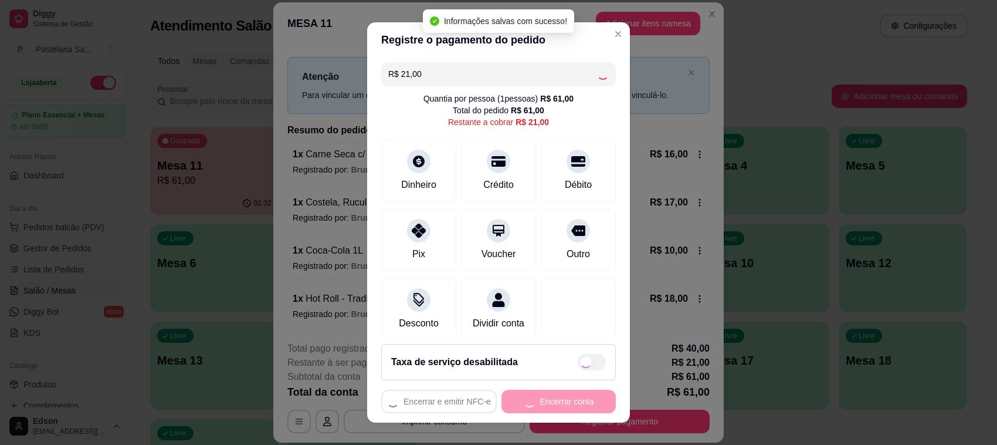
type input "R$ 0,00"
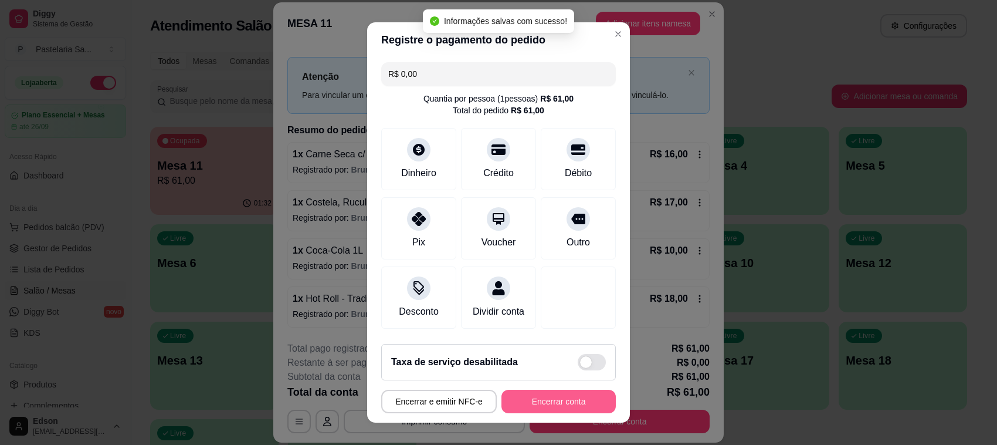
click at [559, 401] on button "Encerrar conta" at bounding box center [559, 401] width 114 height 23
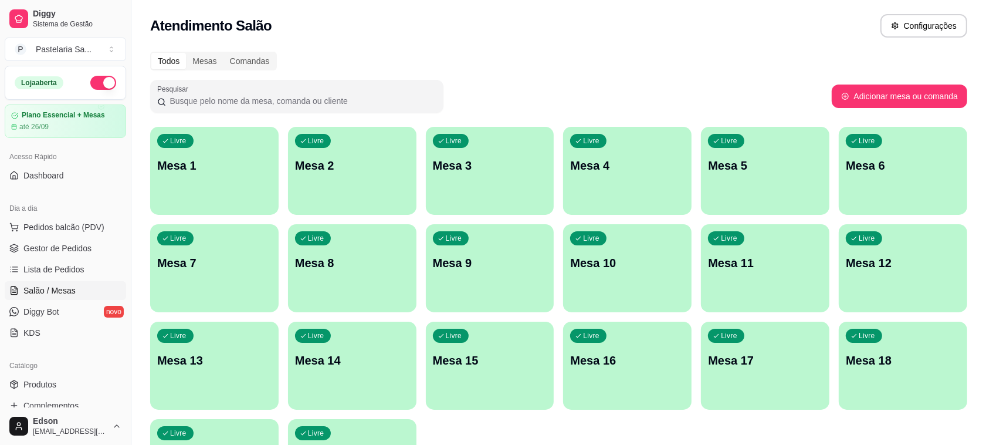
click at [92, 72] on div "Loja aberta" at bounding box center [65, 82] width 120 height 33
click at [92, 77] on button "button" at bounding box center [103, 83] width 26 height 14
click at [67, 245] on span "Gestor de Pedidos" at bounding box center [57, 248] width 68 height 12
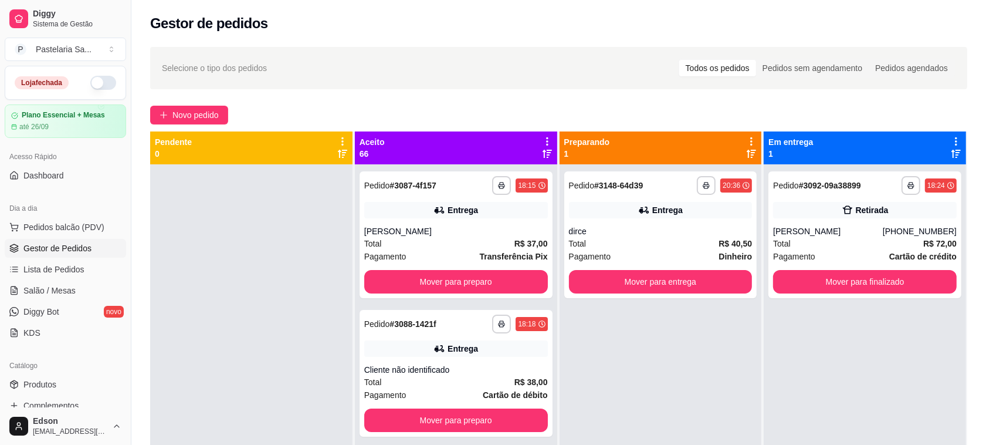
click at [542, 139] on icon at bounding box center [547, 141] width 11 height 11
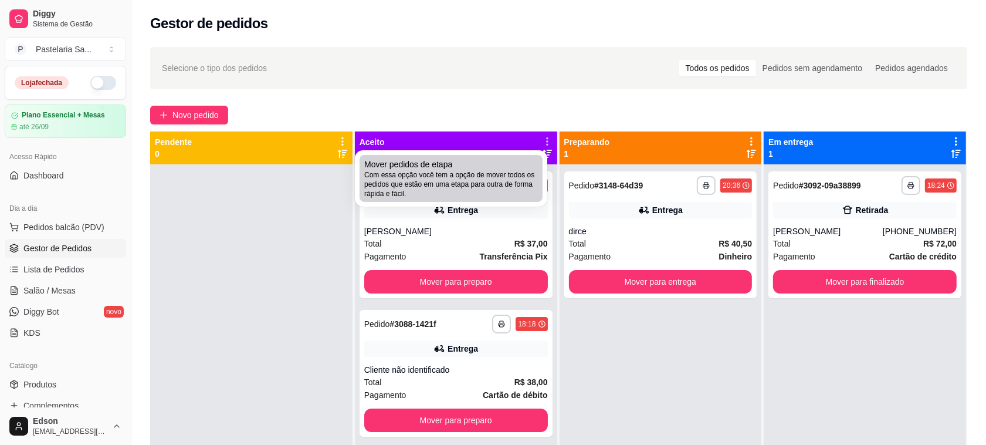
click at [484, 188] on span "Com essa opção você tem a opção de mover todos os pedidos que estão em uma etap…" at bounding box center [451, 184] width 174 height 28
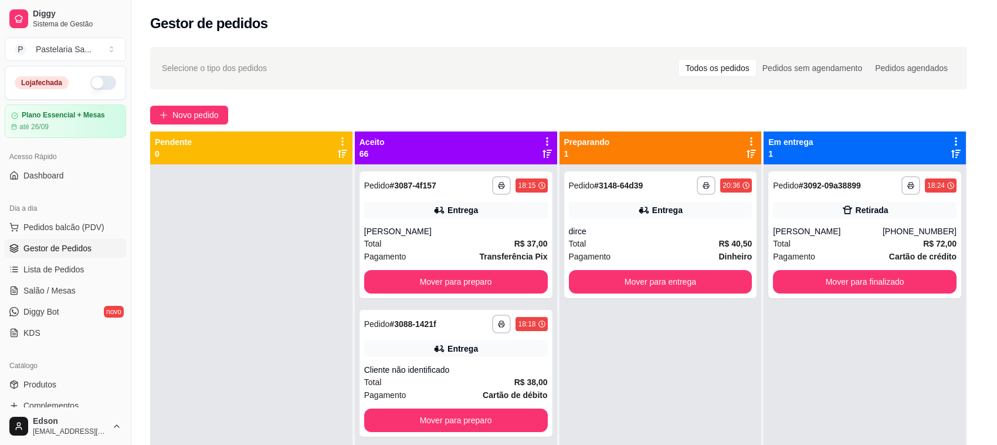
click at [412, 240] on span "Estou ciente de que esta ação será irreverssível e quero mover os pedidos." at bounding box center [507, 254] width 256 height 28
click at [370, 256] on input "Estou ciente de que esta ação será irreverssível e quero mover os pedidos." at bounding box center [366, 260] width 8 height 8
checkbox input "true"
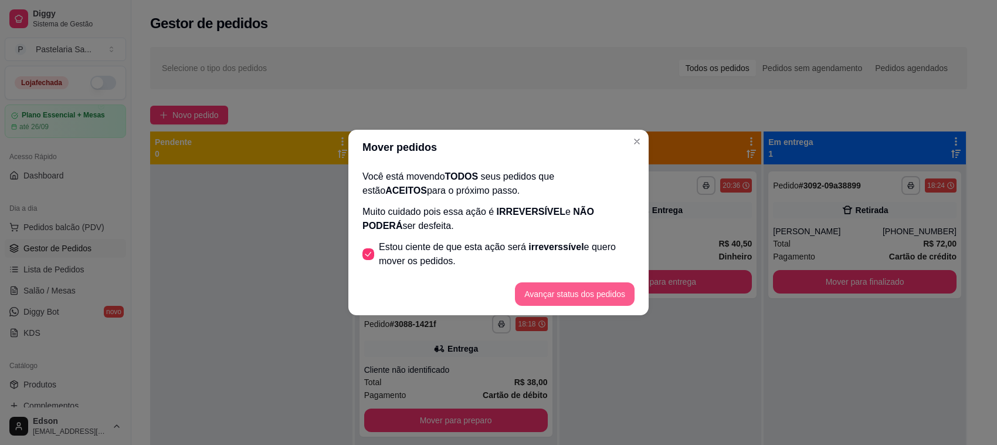
click at [596, 295] on button "Avançar status dos pedidos" at bounding box center [575, 293] width 120 height 23
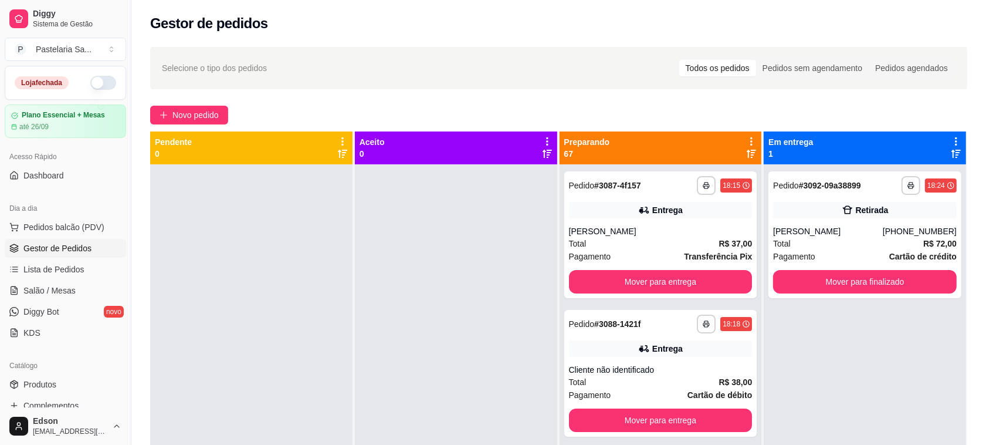
click at [746, 136] on icon at bounding box center [751, 141] width 11 height 11
click at [749, 139] on div "Preparando 67" at bounding box center [661, 147] width 202 height 33
click at [746, 140] on icon at bounding box center [751, 141] width 11 height 11
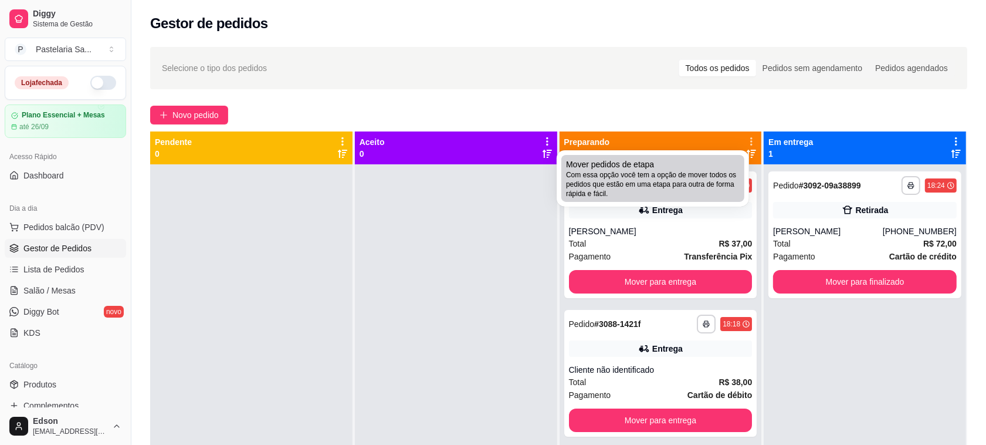
click at [696, 188] on span "Com essa opção você tem a opção de mover todos os pedidos que estão em uma etap…" at bounding box center [653, 184] width 174 height 28
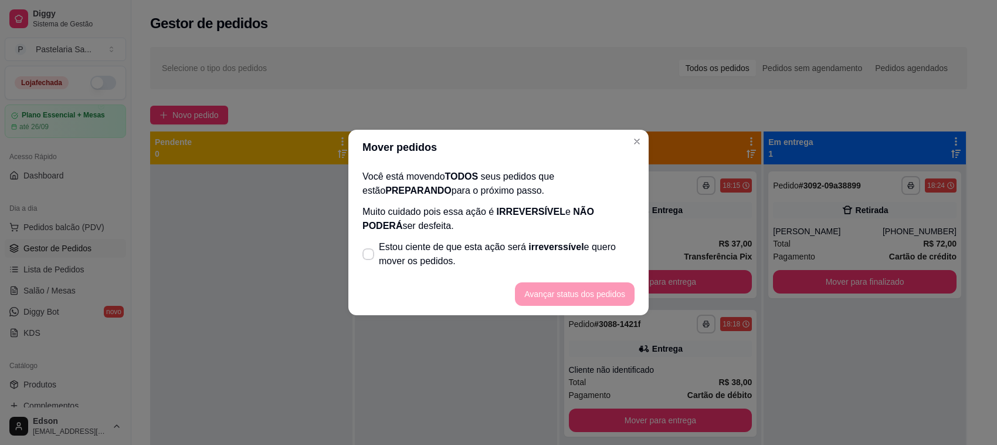
click at [466, 232] on p "Muito cuidado pois essa ação é IRREVERSÍVEL e NÃO PODERÁ ser desfeita." at bounding box center [499, 219] width 272 height 28
click at [593, 259] on span "Estou ciente de que esta ação será irreverssível e quero mover os pedidos." at bounding box center [507, 254] width 256 height 28
click at [370, 259] on input "Estou ciente de que esta ação será irreverssível e quero mover os pedidos." at bounding box center [366, 260] width 8 height 8
checkbox input "true"
click at [583, 288] on button "Avançar status dos pedidos" at bounding box center [575, 293] width 120 height 23
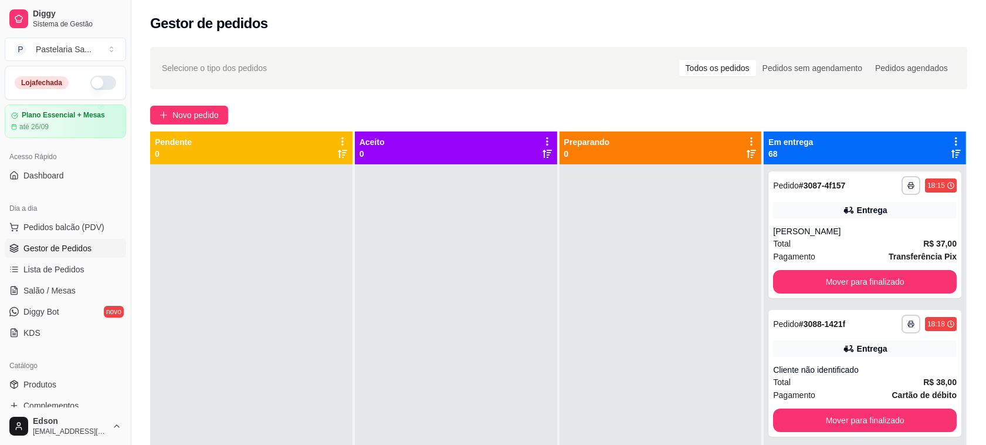
click at [946, 133] on div "Em entrega 68" at bounding box center [865, 147] width 202 height 33
click at [951, 136] on icon at bounding box center [956, 141] width 11 height 11
click at [940, 68] on div "Pedidos agendados" at bounding box center [912, 68] width 86 height 16
click at [869, 60] on input "Pedidos agendados" at bounding box center [869, 60] width 0 height 0
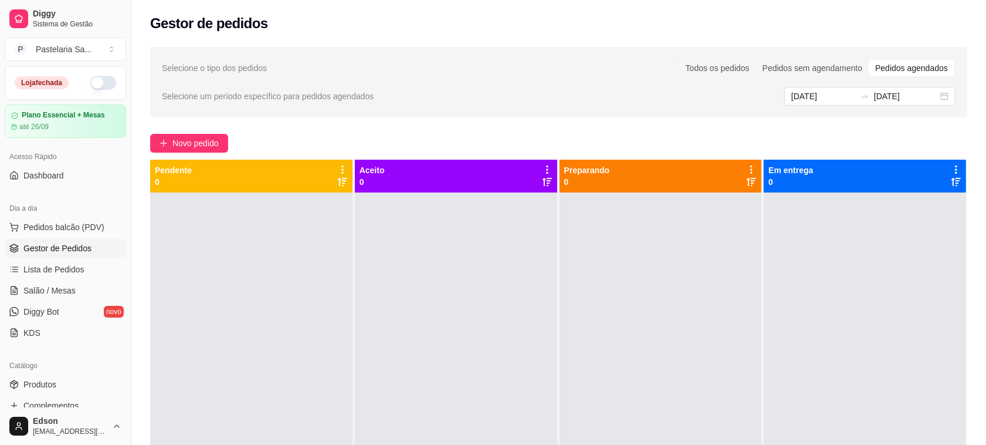
click at [922, 72] on div "Pedidos agendados" at bounding box center [912, 68] width 86 height 16
click at [869, 60] on input "Pedidos agendados" at bounding box center [869, 60] width 0 height 0
click at [735, 75] on div "Todos os pedidos" at bounding box center [717, 68] width 77 height 16
click at [679, 60] on input "Todos os pedidos" at bounding box center [679, 60] width 0 height 0
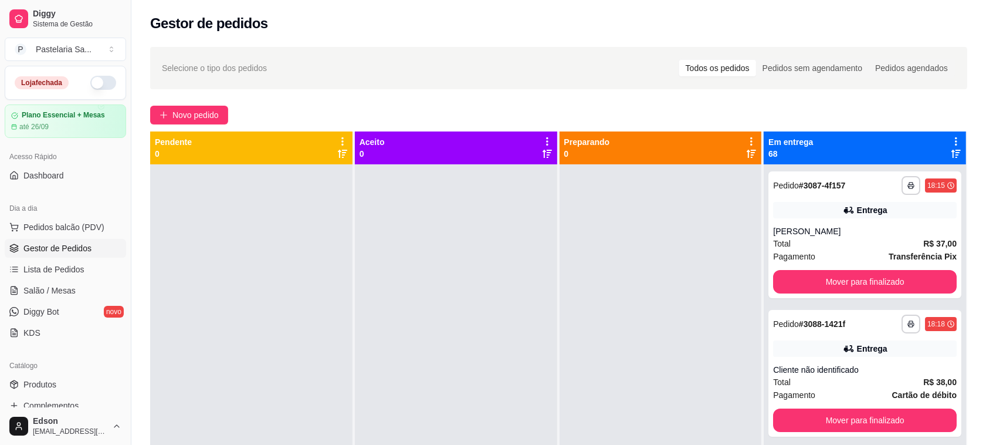
click at [951, 136] on icon at bounding box center [956, 141] width 11 height 11
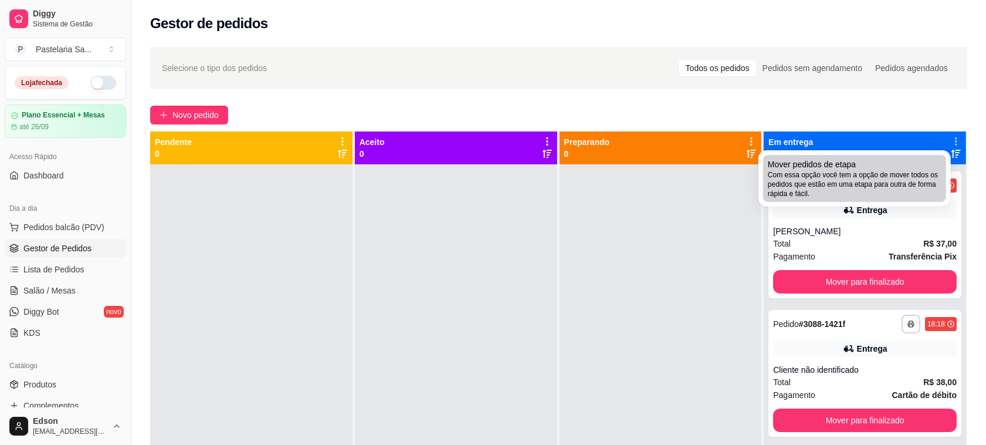
click at [898, 182] on span "Com essa opção você tem a opção de mover todos os pedidos que estão em uma etap…" at bounding box center [855, 184] width 174 height 28
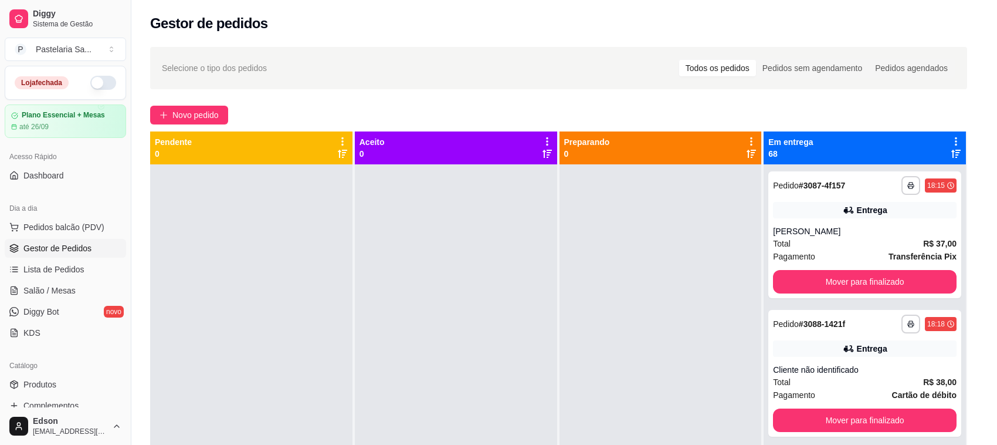
click at [542, 246] on span "irreverssível" at bounding box center [556, 247] width 55 height 10
click at [370, 256] on input "Estou ciente de que esta ação será irreverssível e quero mover os pedidos." at bounding box center [366, 260] width 8 height 8
checkbox input "true"
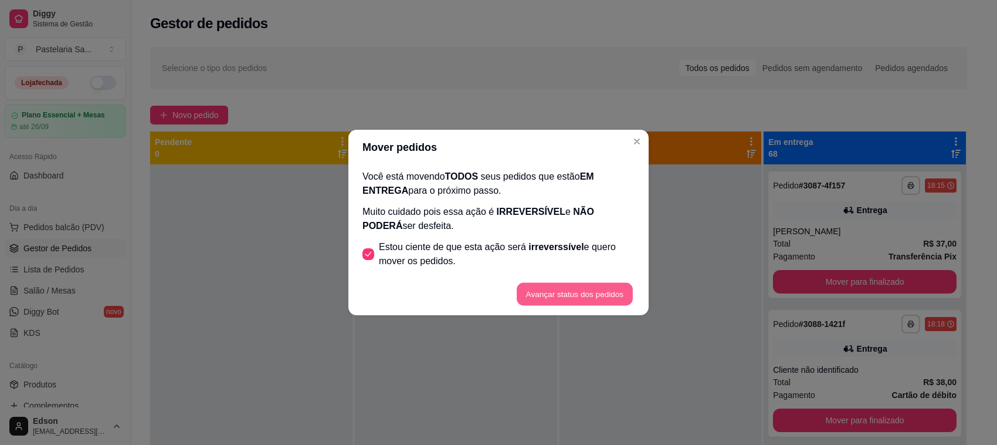
click at [569, 300] on button "Avançar status dos pedidos" at bounding box center [575, 294] width 116 height 23
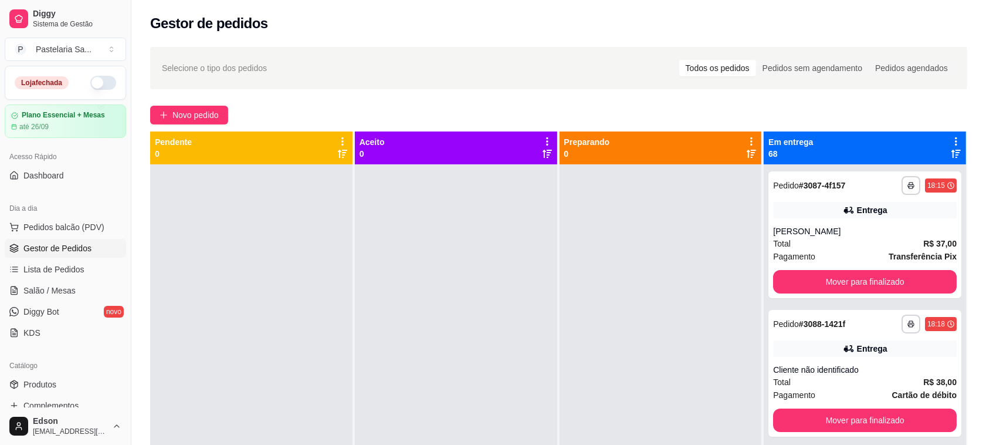
click at [949, 134] on div "Em entrega 68" at bounding box center [865, 147] width 202 height 33
click at [951, 136] on icon at bounding box center [956, 141] width 11 height 11
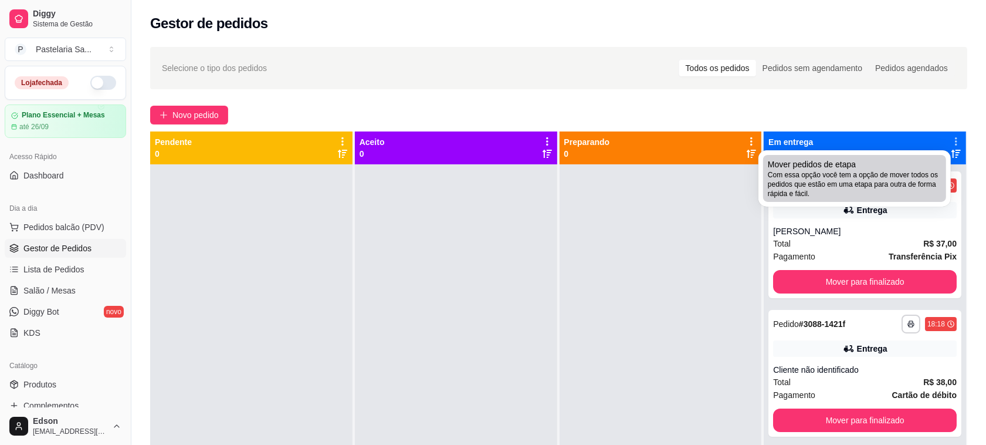
click at [908, 163] on div "Mover pedidos de etapa Com essa opção você tem a opção de mover todos os pedido…" at bounding box center [855, 178] width 174 height 40
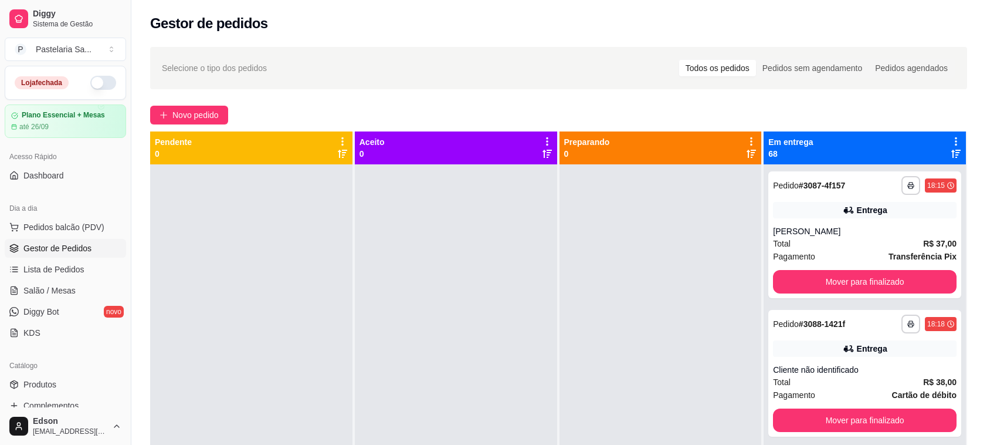
click at [542, 216] on span "IRREVERSÍVEL" at bounding box center [531, 212] width 69 height 10
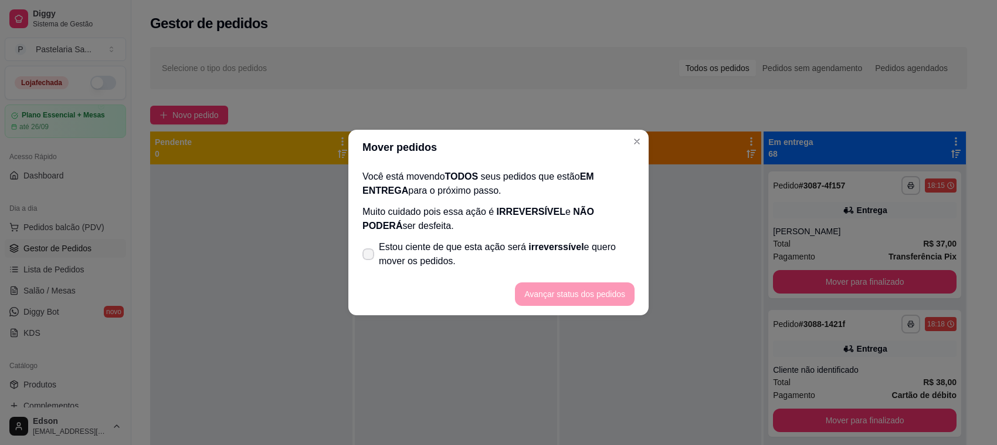
click at [538, 268] on label "Estou ciente de que esta ação será irreverssível e quero mover os pedidos." at bounding box center [499, 254] width 282 height 38
click at [370, 264] on input "Estou ciente de que esta ação será irreverssível e quero mover os pedidos." at bounding box center [366, 260] width 8 height 8
checkbox input "true"
click at [567, 297] on button "Avançar status dos pedidos" at bounding box center [575, 294] width 116 height 23
